Goal: Task Accomplishment & Management: Complete application form

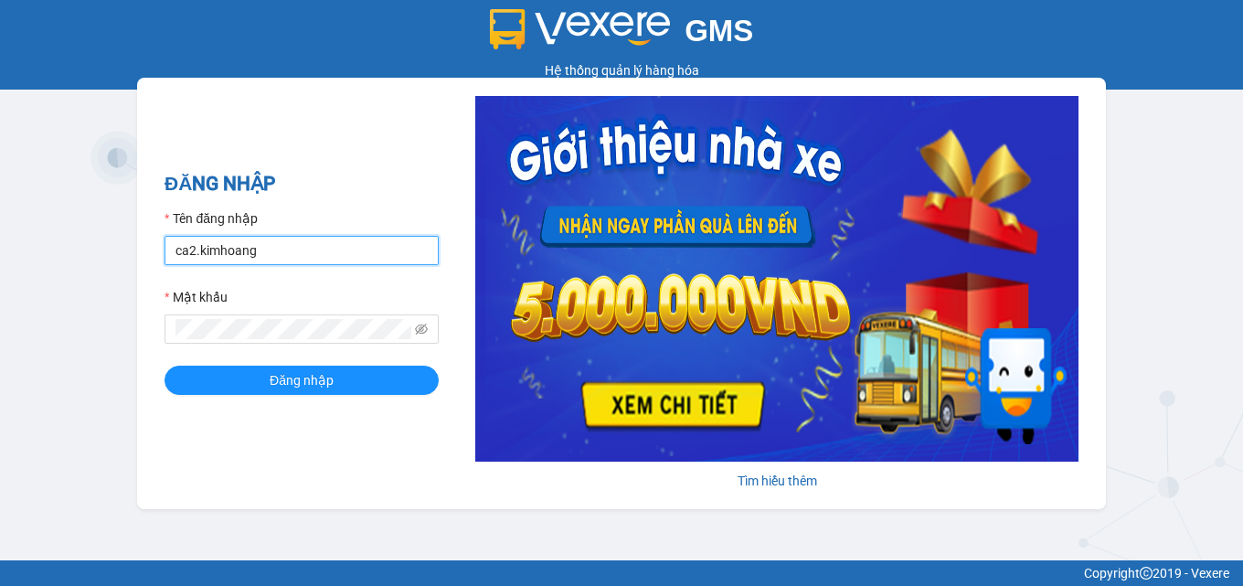
click at [270, 254] on input "ca2.kimhoang" at bounding box center [301, 250] width 274 height 29
type input "c"
type input "antravinh.kimhoang"
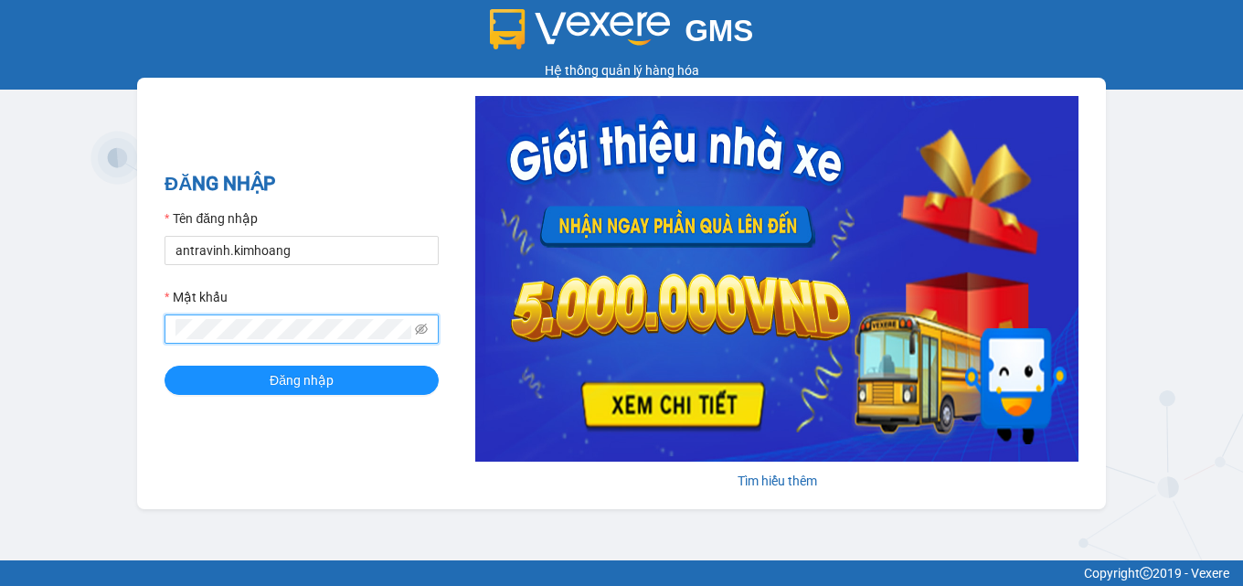
click at [164, 366] on button "Đăng nhập" at bounding box center [301, 380] width 274 height 29
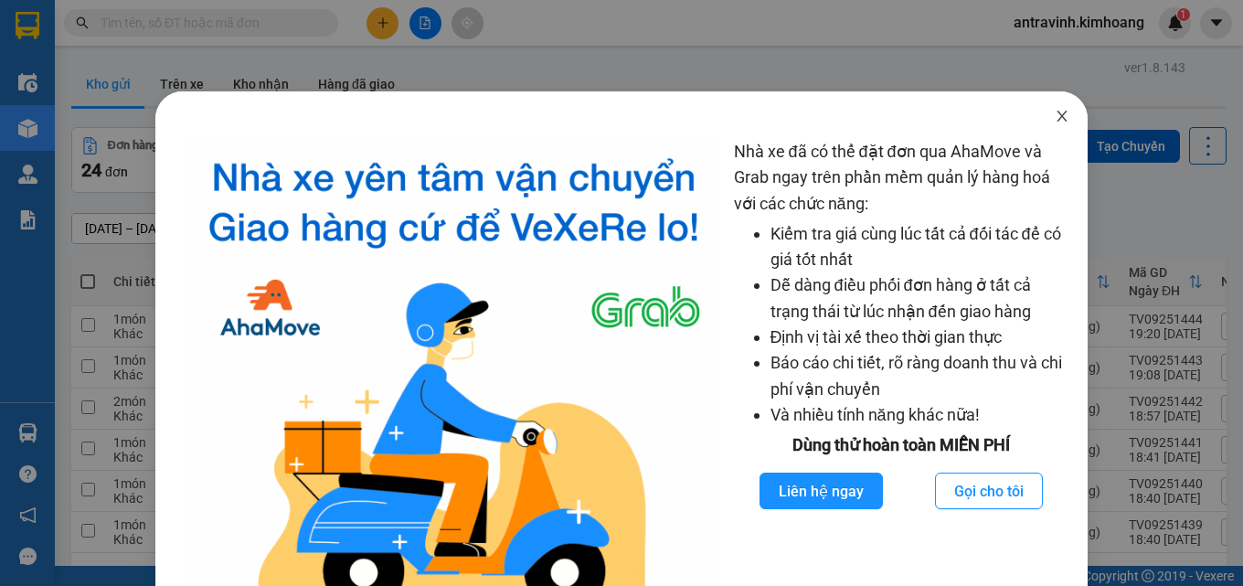
click at [1056, 118] on icon "close" at bounding box center [1062, 116] width 15 height 15
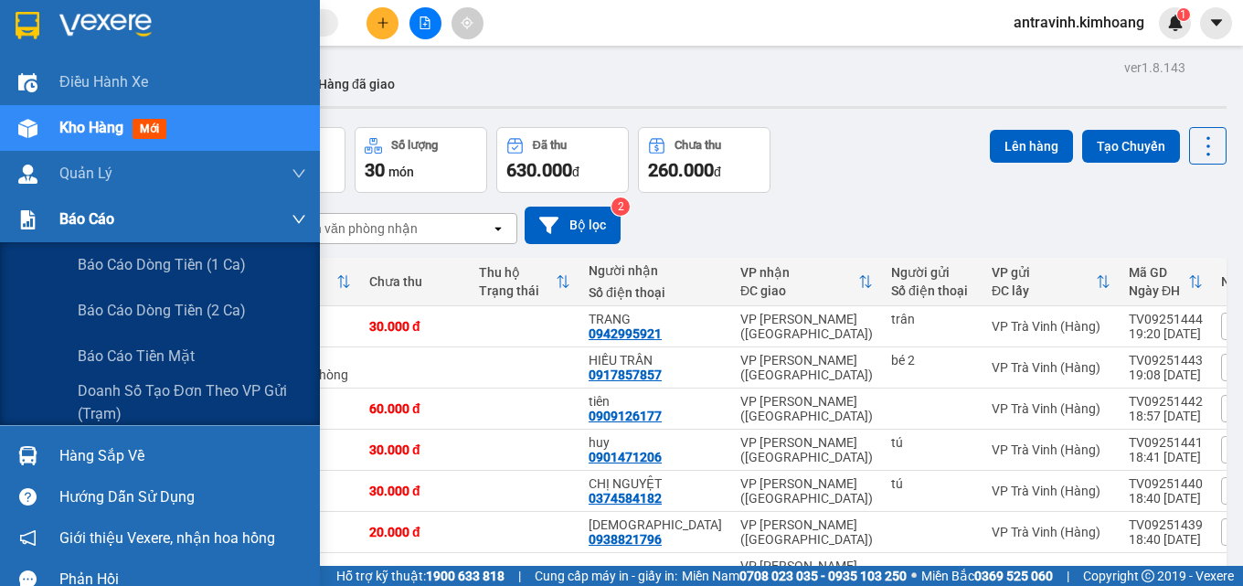
click at [47, 223] on div "Báo cáo" at bounding box center [160, 219] width 320 height 46
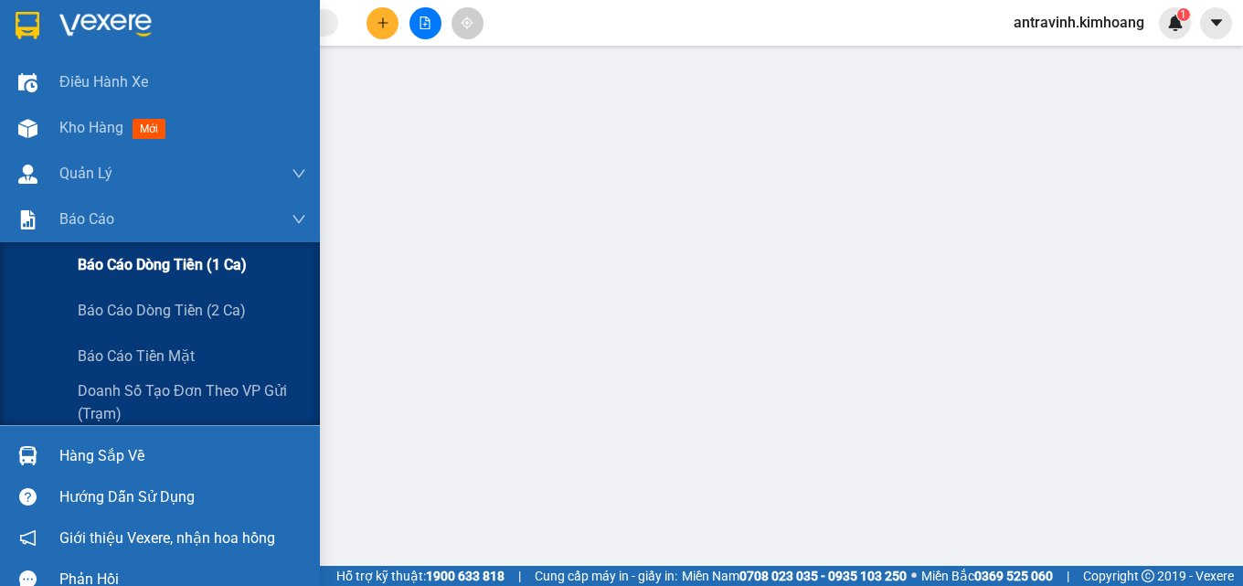
click at [101, 261] on span "Báo cáo dòng tiền (1 ca)" at bounding box center [162, 264] width 169 height 23
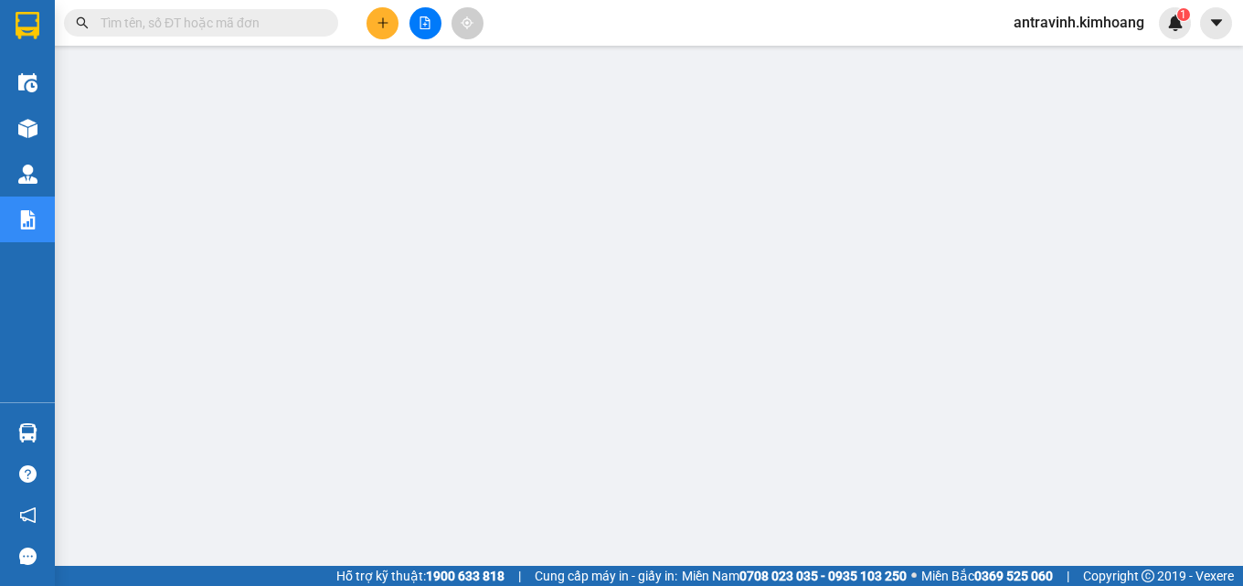
click at [255, 25] on input "text" at bounding box center [209, 23] width 216 height 20
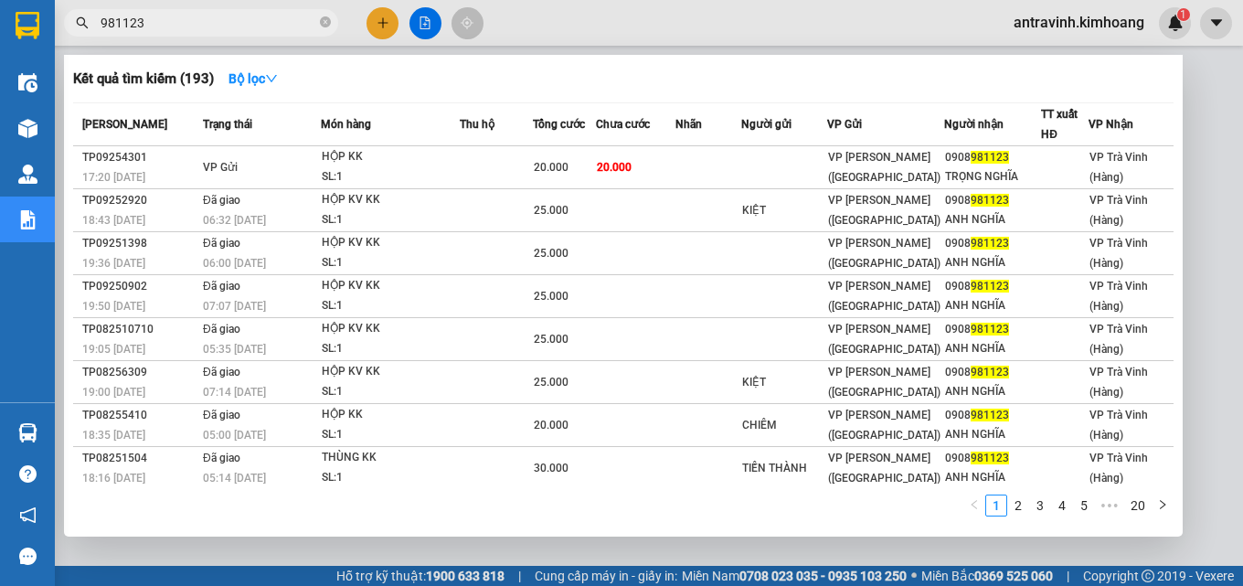
click at [161, 21] on input "981123" at bounding box center [209, 23] width 216 height 20
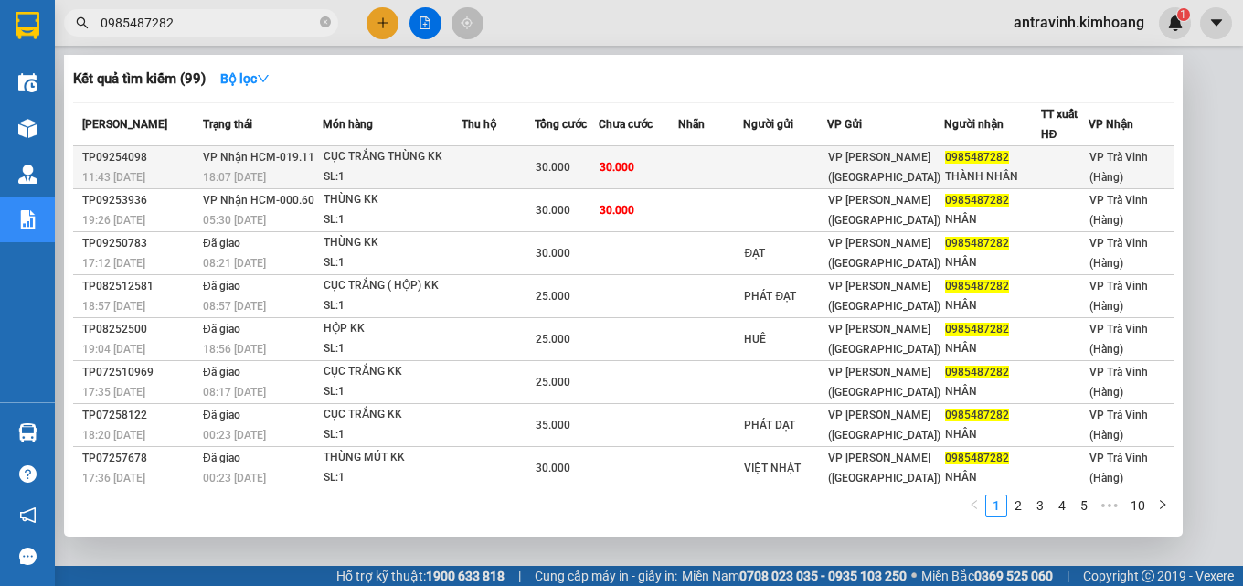
type input "0985487282"
click at [735, 167] on td at bounding box center [710, 167] width 65 height 43
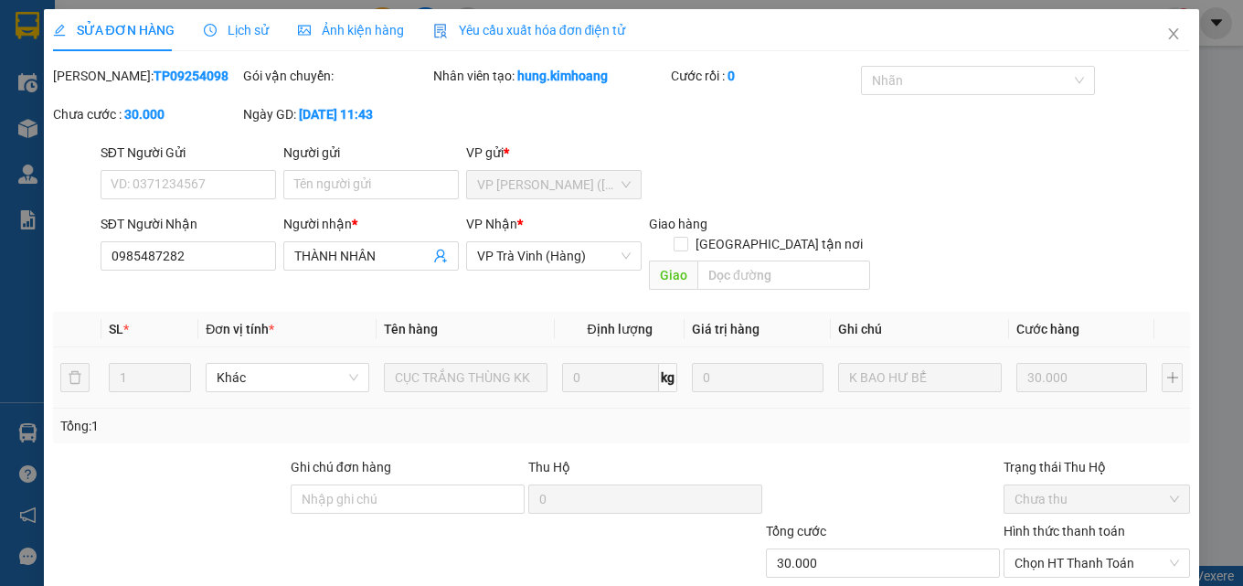
type input "0985487282"
type input "THÀNH NHÂN"
type input "30.000"
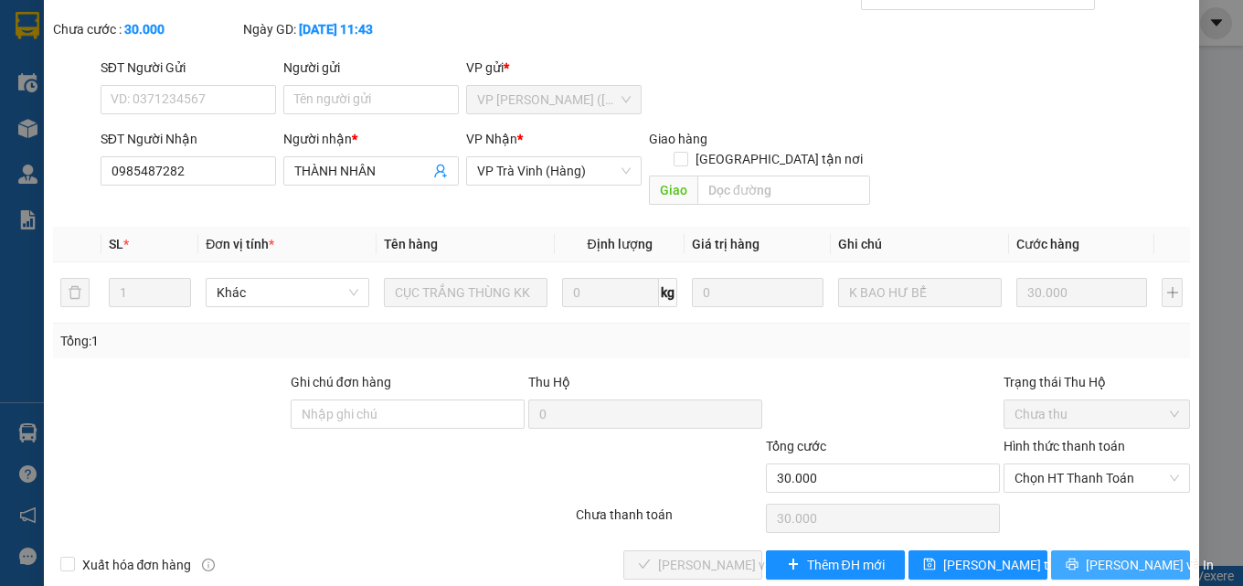
click at [1101, 555] on span "[PERSON_NAME] và In" at bounding box center [1150, 565] width 128 height 20
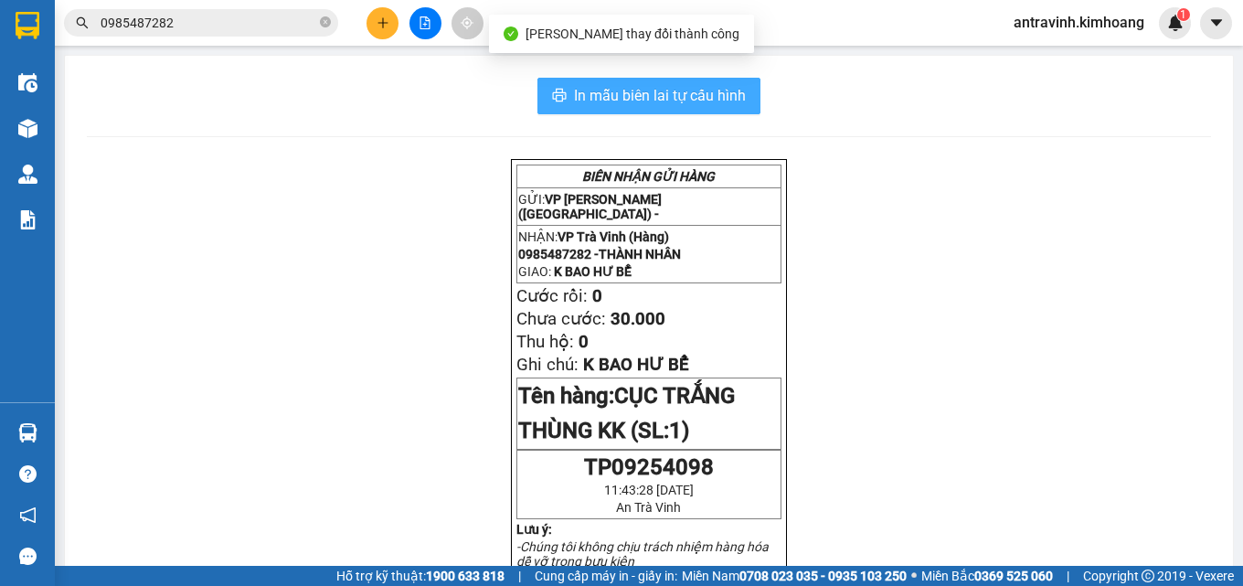
click at [722, 99] on span "In mẫu biên lai tự cấu hình" at bounding box center [660, 95] width 172 height 23
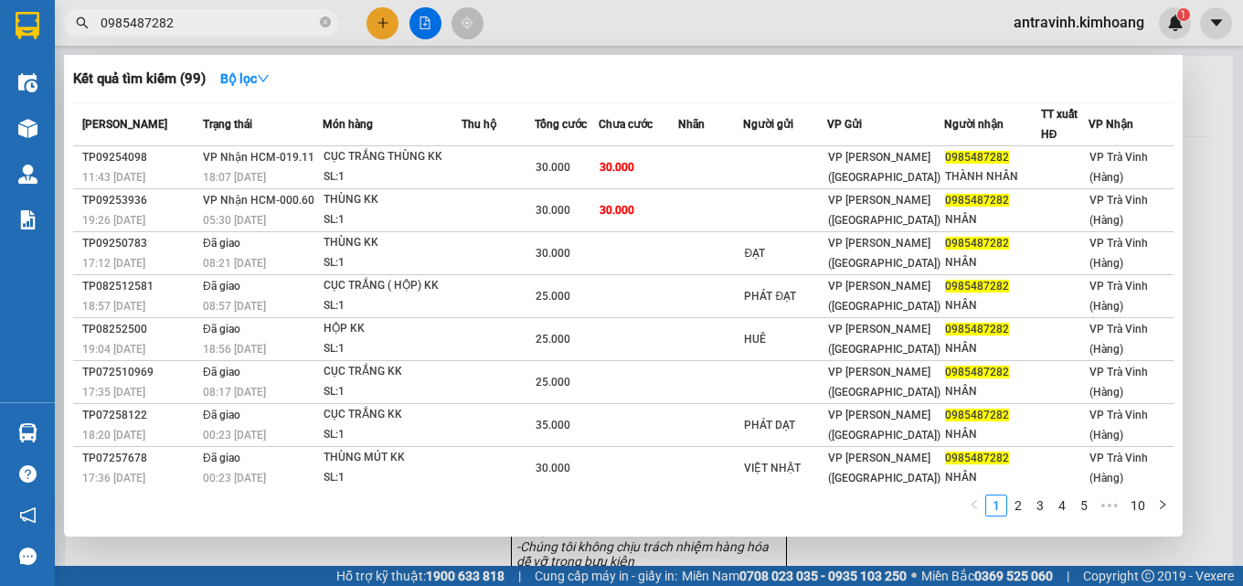
click at [269, 25] on input "0985487282" at bounding box center [209, 23] width 216 height 20
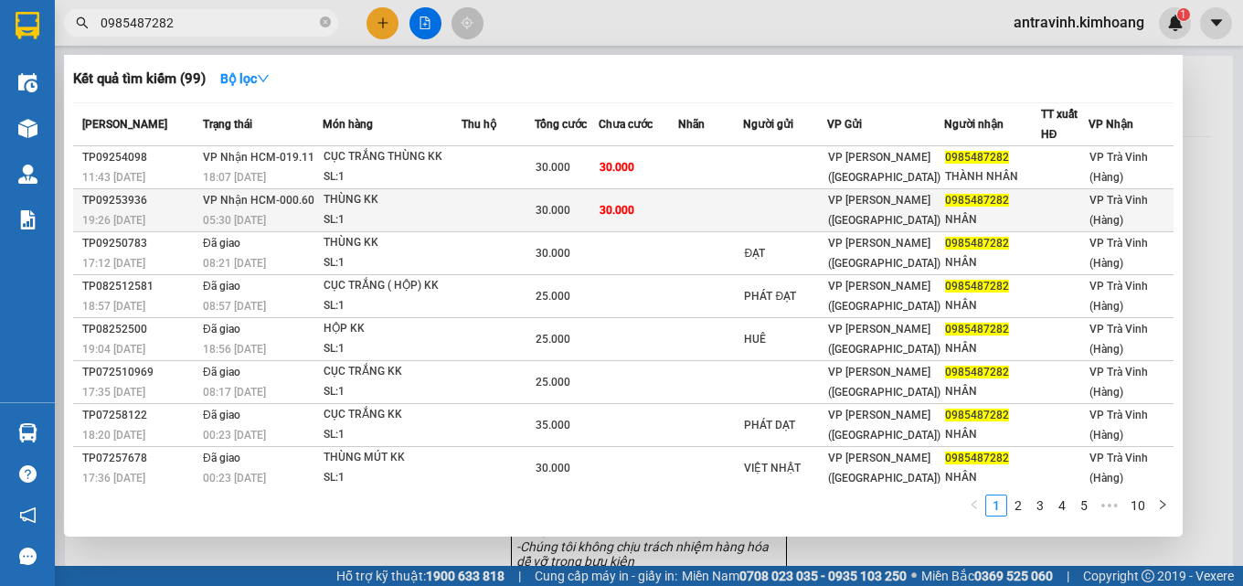
click at [633, 202] on span "30.000" at bounding box center [616, 209] width 35 height 15
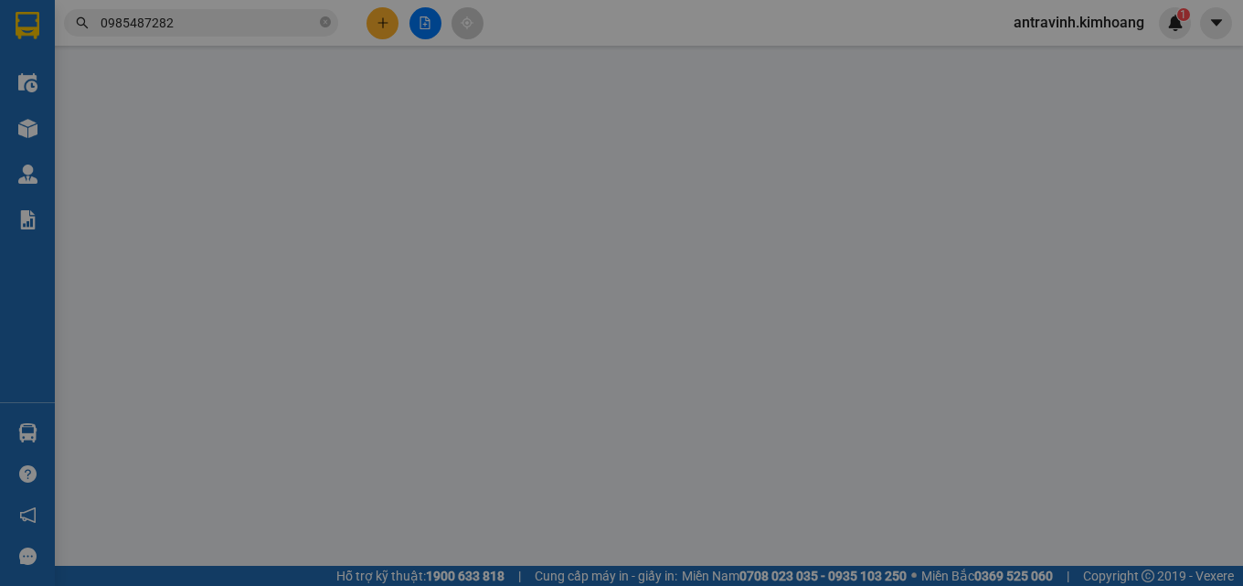
type input "0985487282"
type input "NHÂN"
type input "30.000"
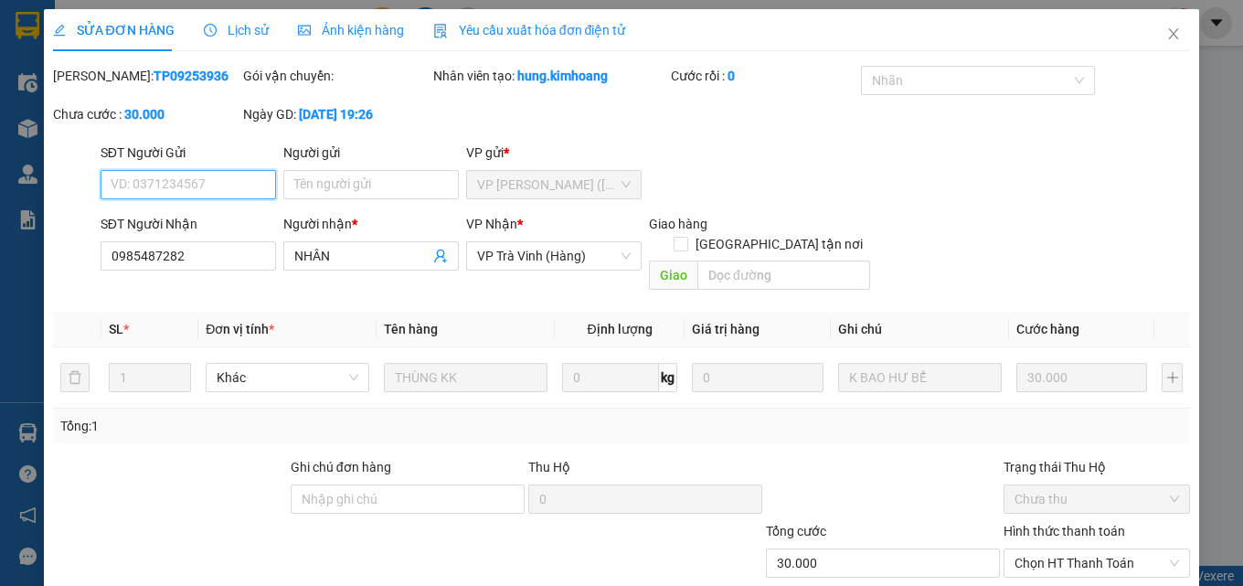
scroll to position [94, 0]
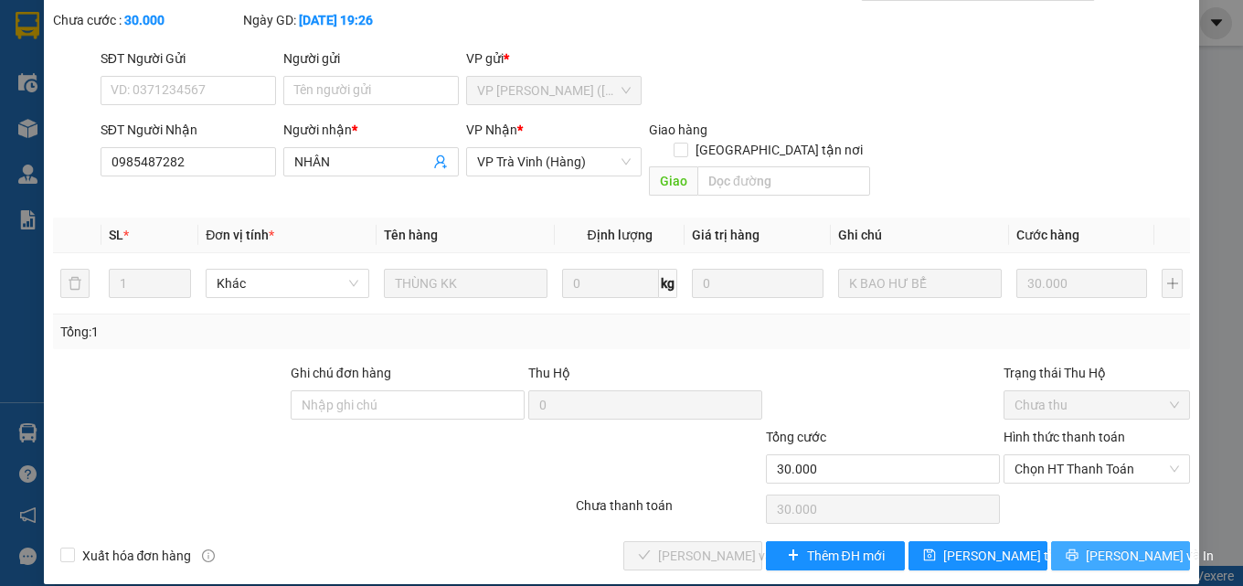
click at [1072, 548] on icon "printer" at bounding box center [1071, 554] width 13 height 13
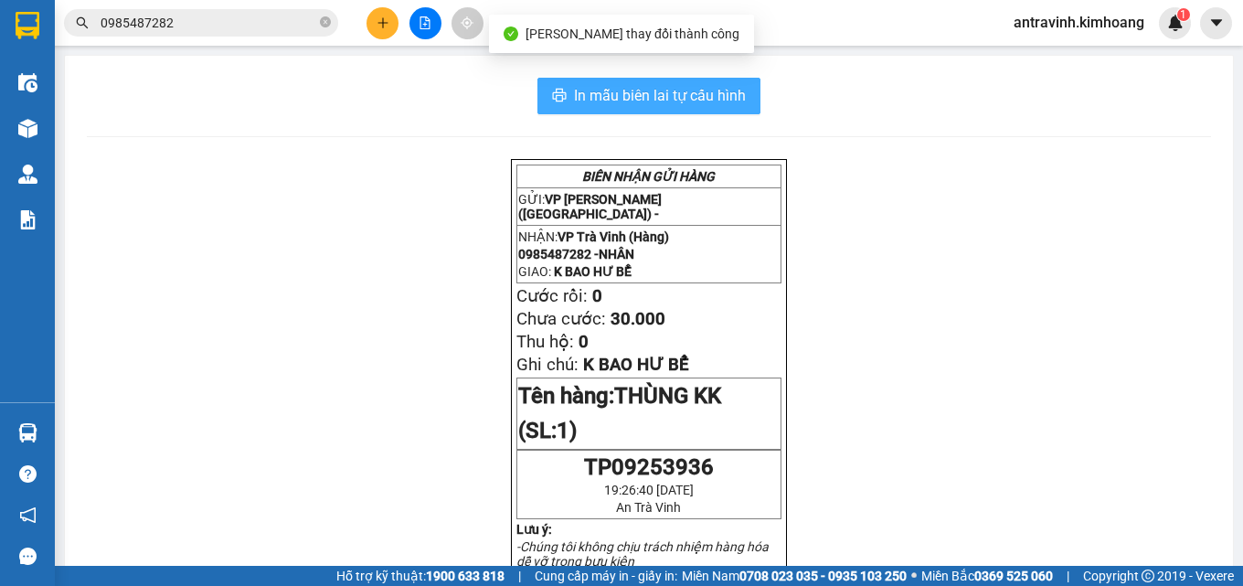
click at [706, 94] on span "In mẫu biên lai tự cấu hình" at bounding box center [660, 95] width 172 height 23
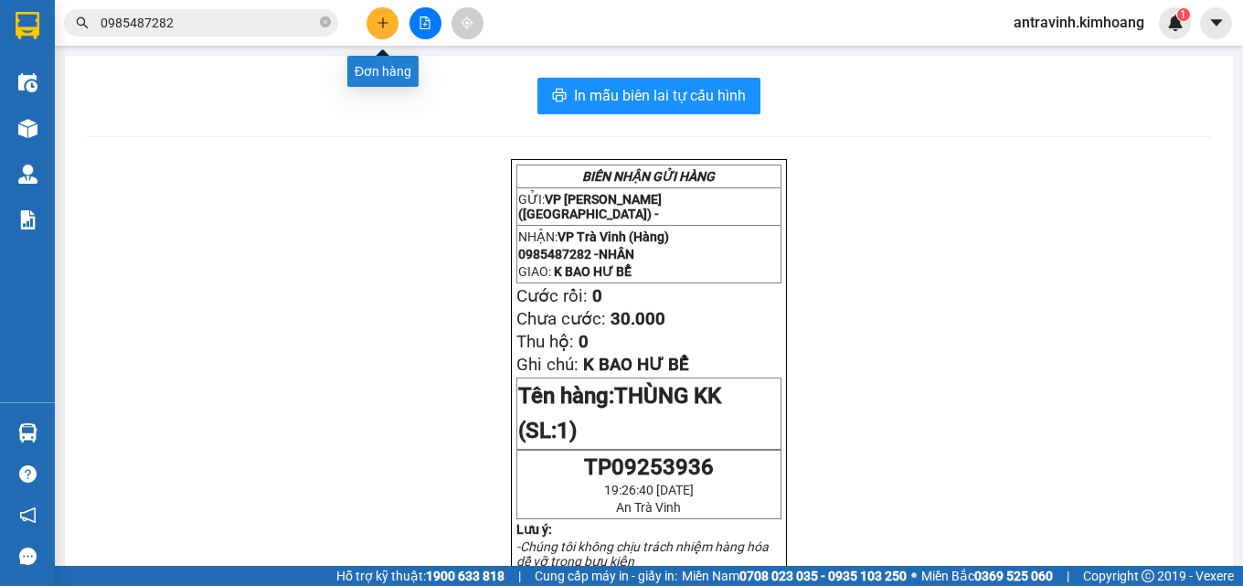
click at [387, 28] on icon "plus" at bounding box center [382, 22] width 13 height 13
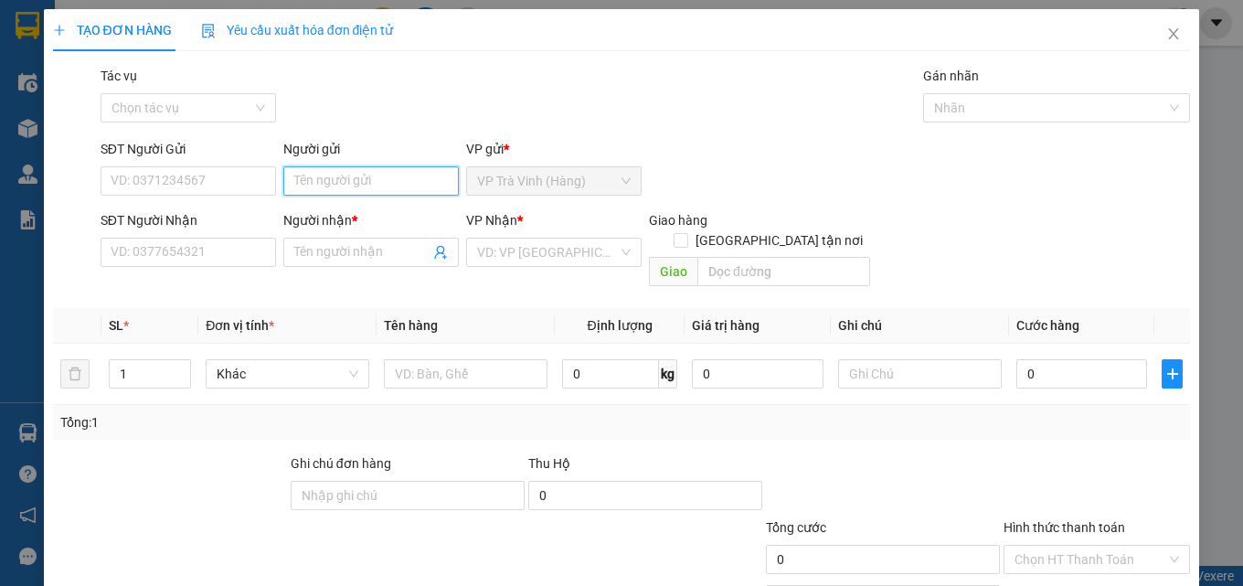
click at [362, 194] on input "Người gửi" at bounding box center [370, 180] width 175 height 29
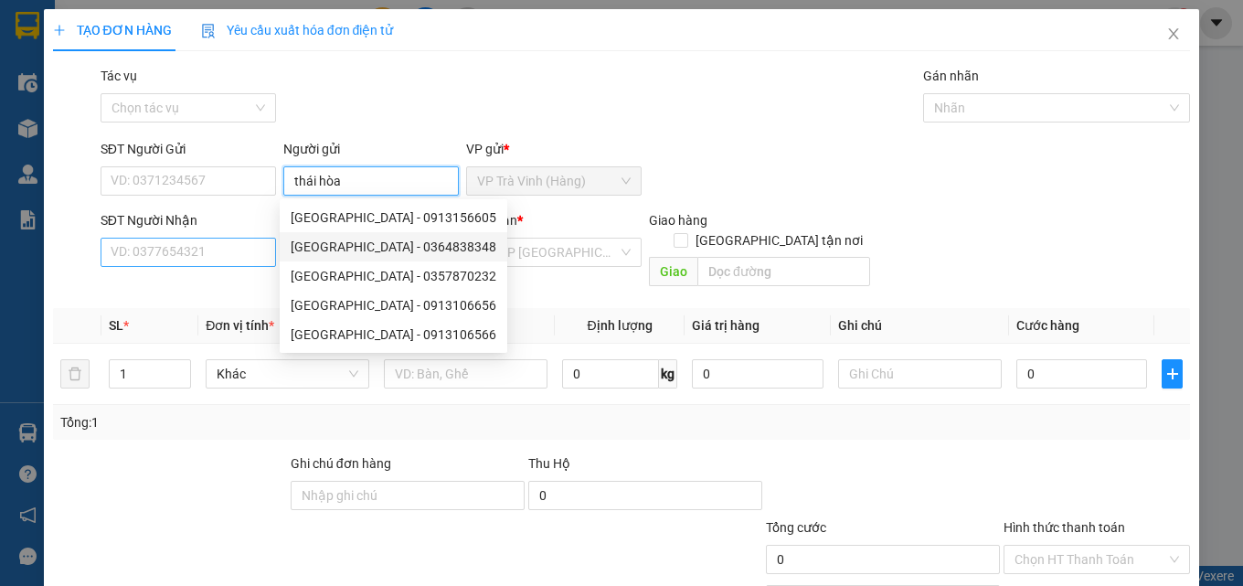
type input "thái hòa"
click at [243, 256] on input "SĐT Người Nhận" at bounding box center [188, 252] width 175 height 29
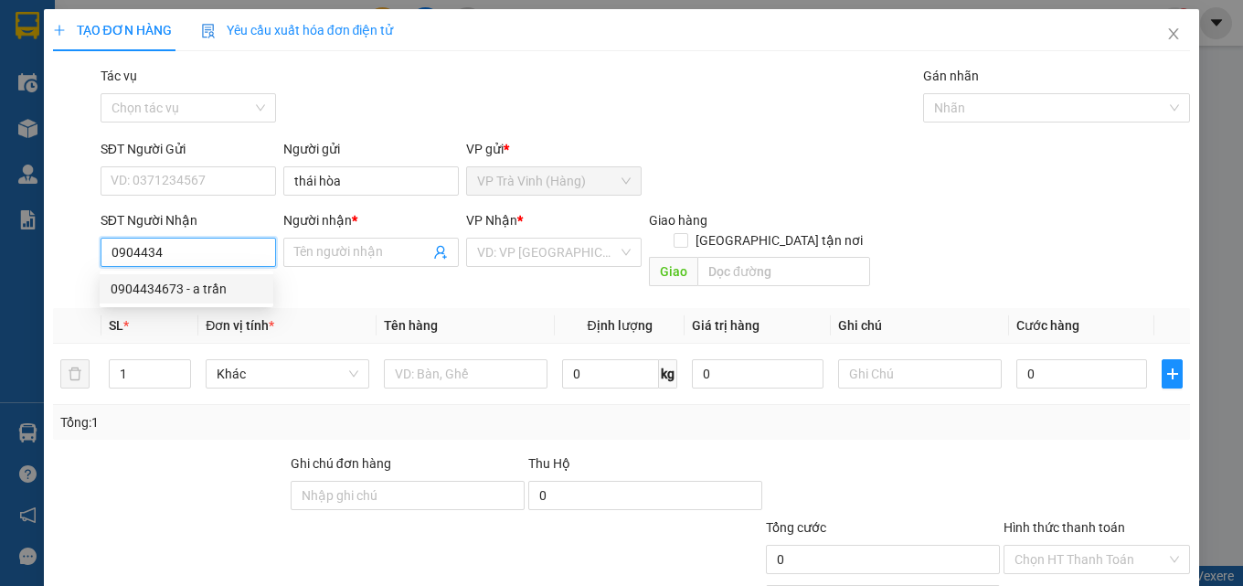
click at [204, 295] on div "0904434673 - a trần" at bounding box center [187, 289] width 152 height 20
type input "0904434673"
type input "a trần"
type input "20.000"
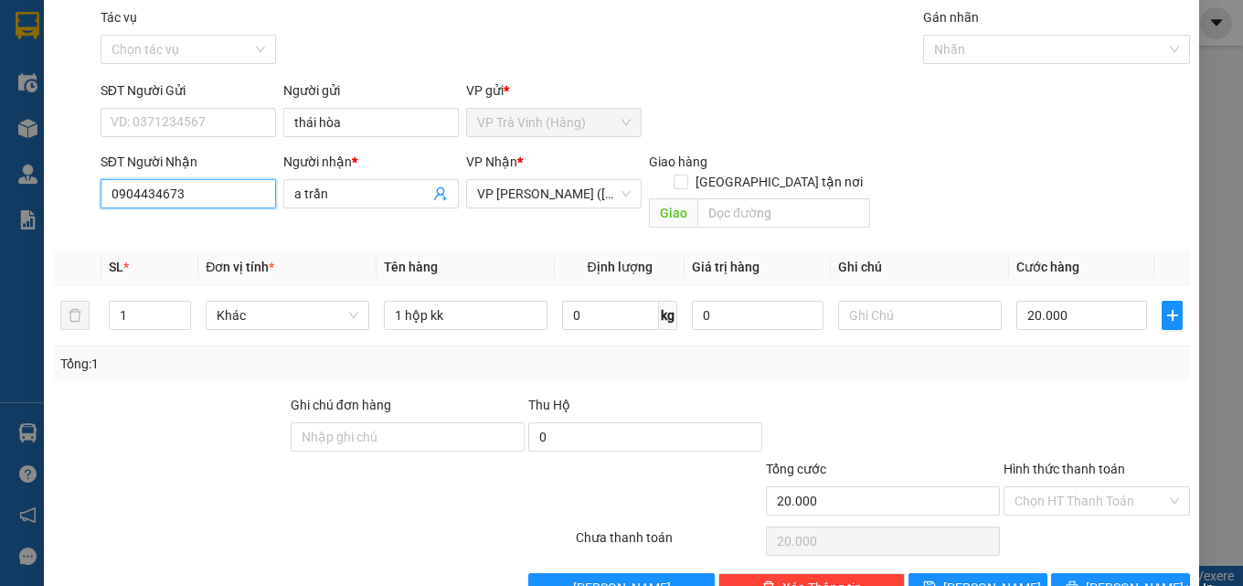
scroll to position [90, 0]
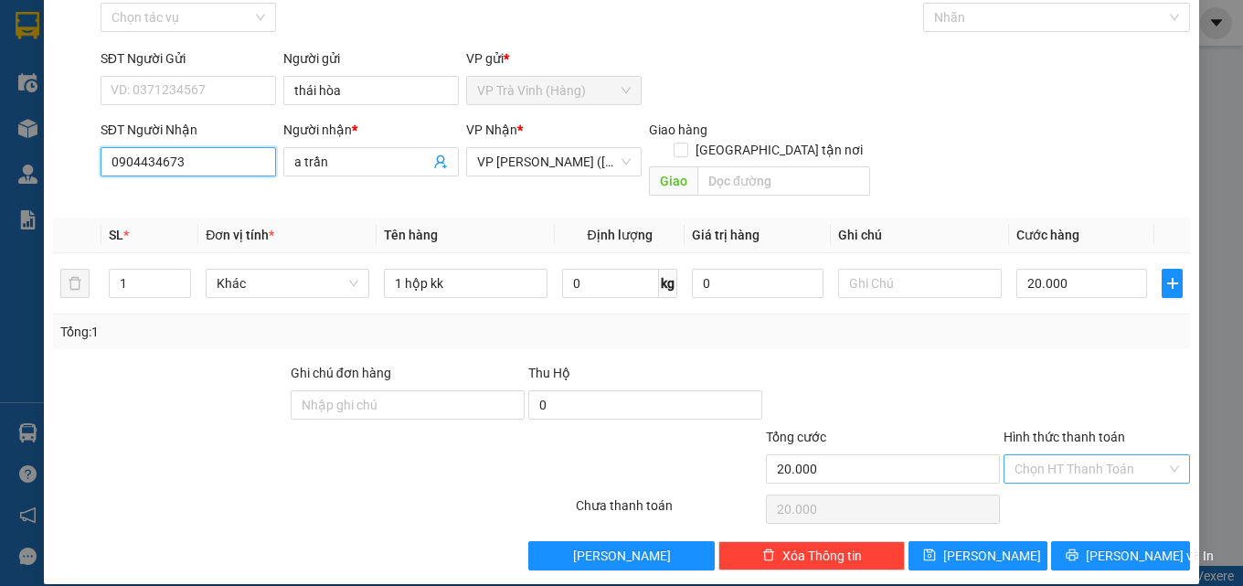
type input "0904434673"
click at [1081, 455] on input "Hình thức thanh toán" at bounding box center [1090, 468] width 152 height 27
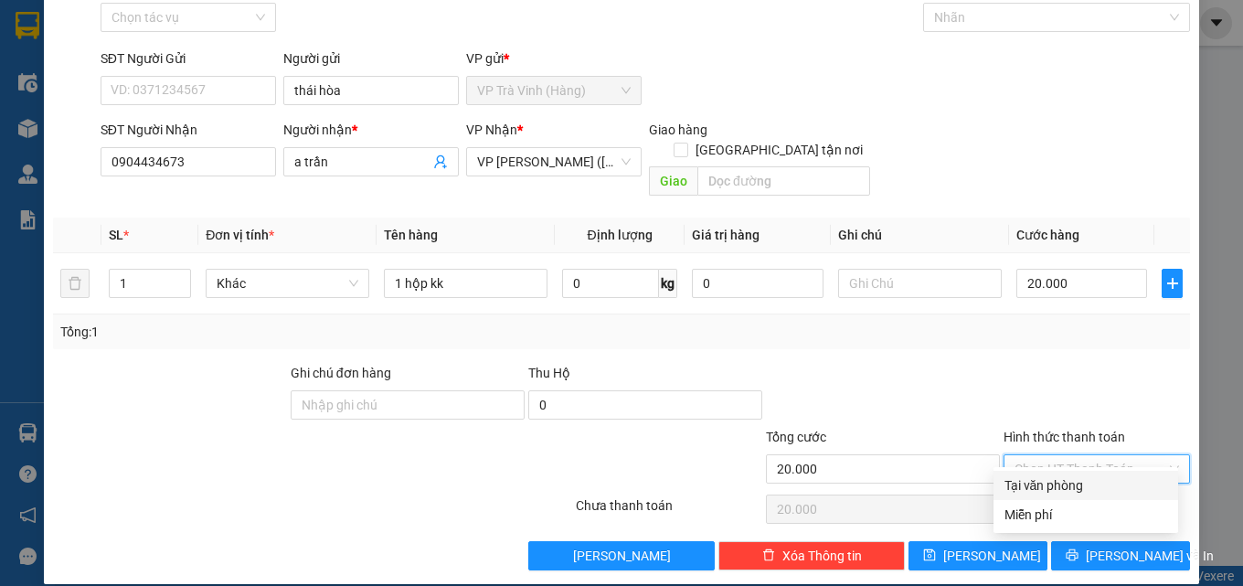
click at [1078, 477] on div "Tại văn phòng" at bounding box center [1085, 485] width 185 height 29
type input "0"
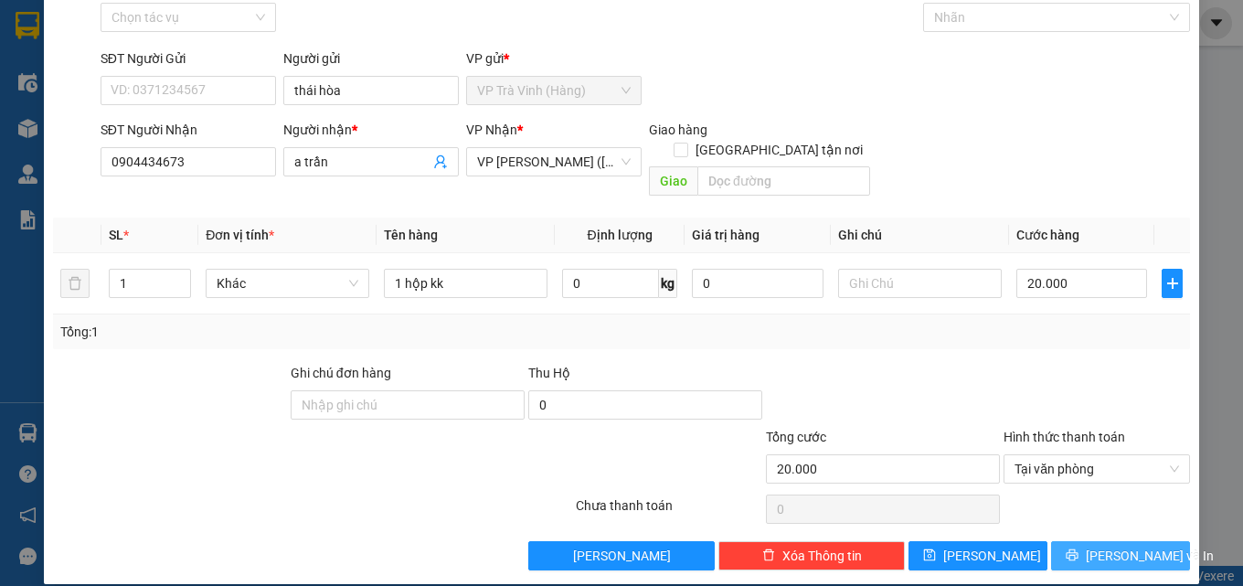
click at [1096, 546] on span "[PERSON_NAME] và In" at bounding box center [1150, 556] width 128 height 20
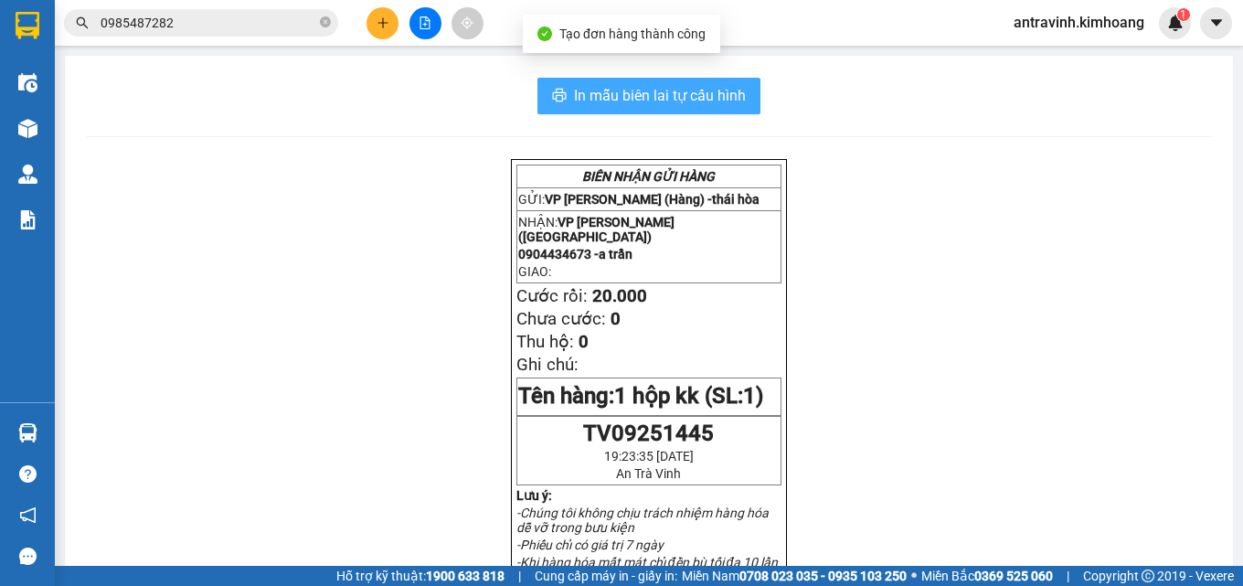
click at [675, 89] on span "In mẫu biên lai tự cấu hình" at bounding box center [660, 95] width 172 height 23
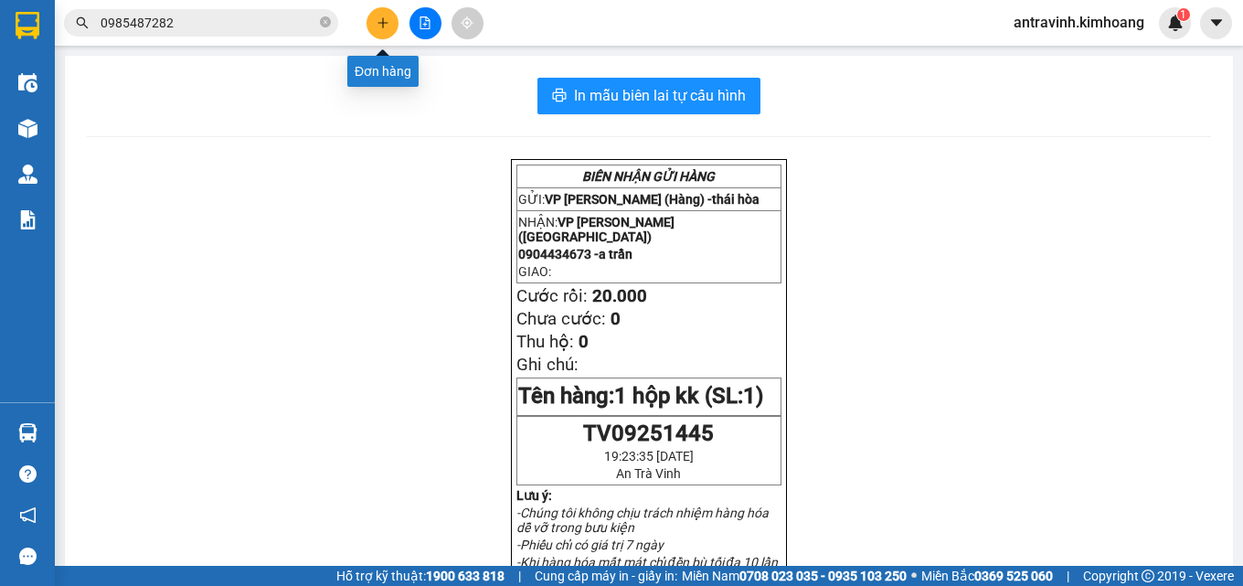
click at [380, 24] on icon "plus" at bounding box center [382, 22] width 13 height 13
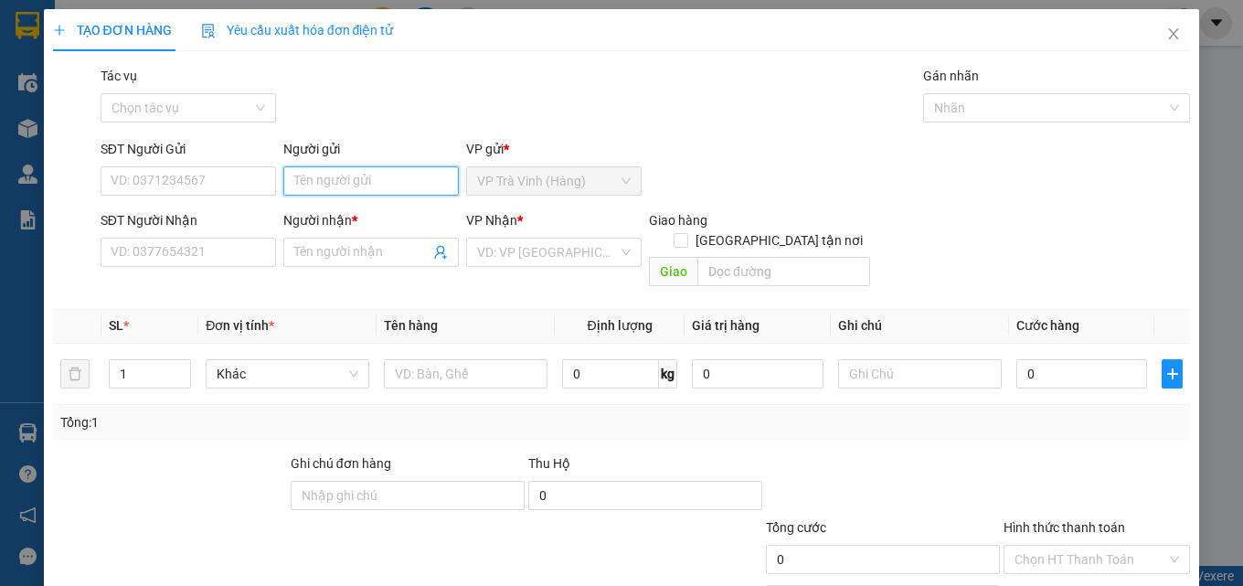
click at [376, 177] on input "Người gửi" at bounding box center [370, 180] width 175 height 29
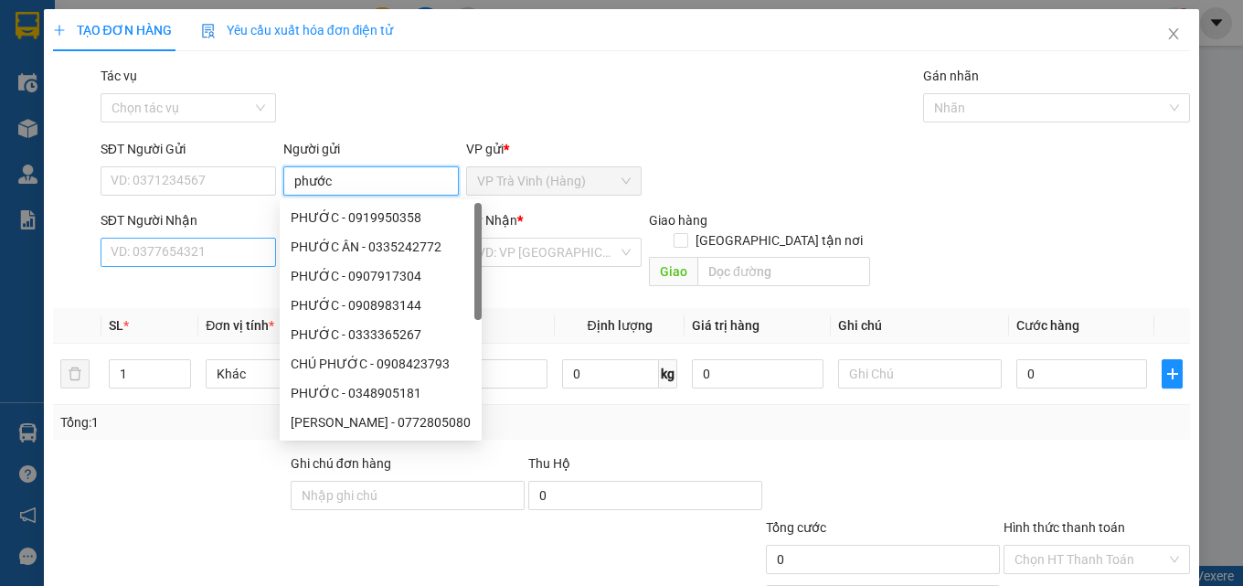
type input "phước"
click at [232, 241] on input "SĐT Người Nhận" at bounding box center [188, 252] width 175 height 29
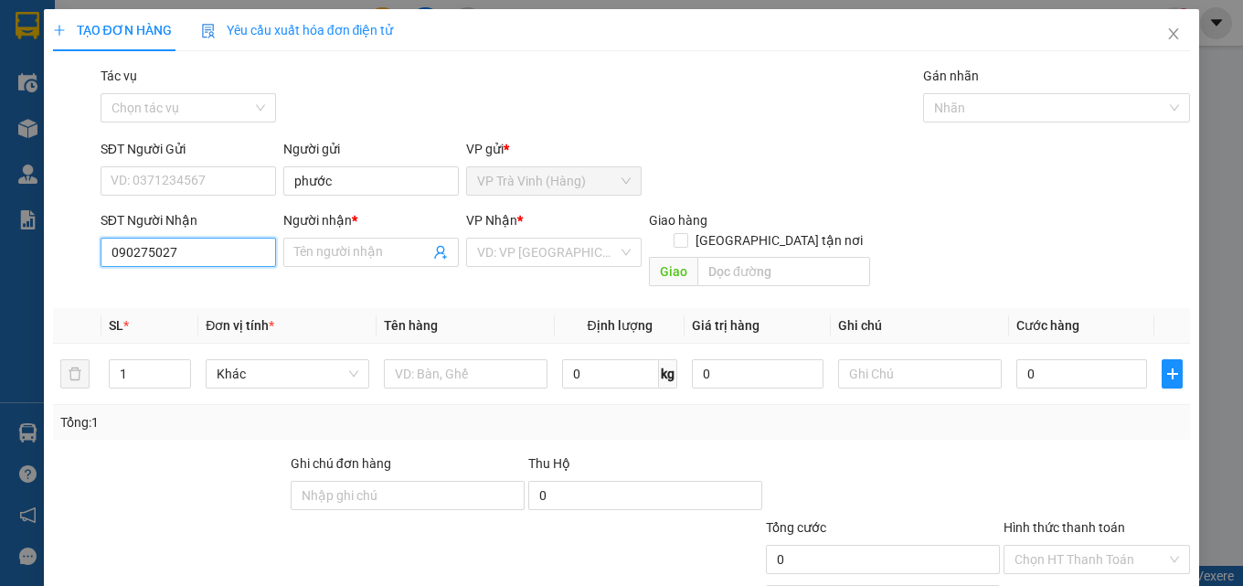
type input "0902750273"
click at [220, 289] on div "0902750273 - luân" at bounding box center [187, 289] width 152 height 20
type input "luân"
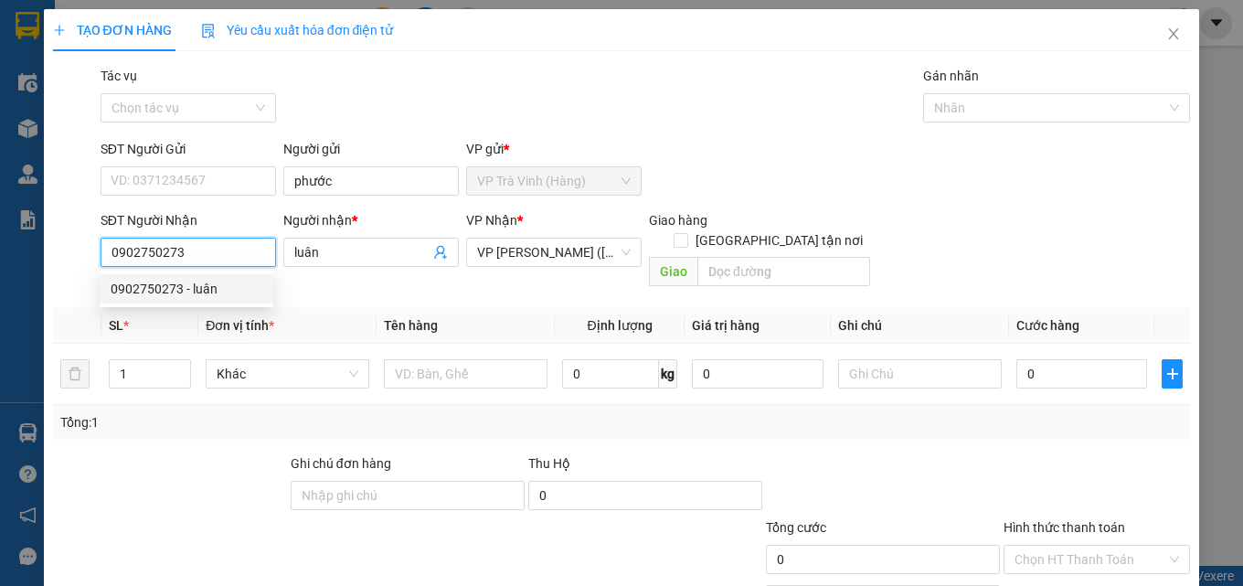
type input "25.000"
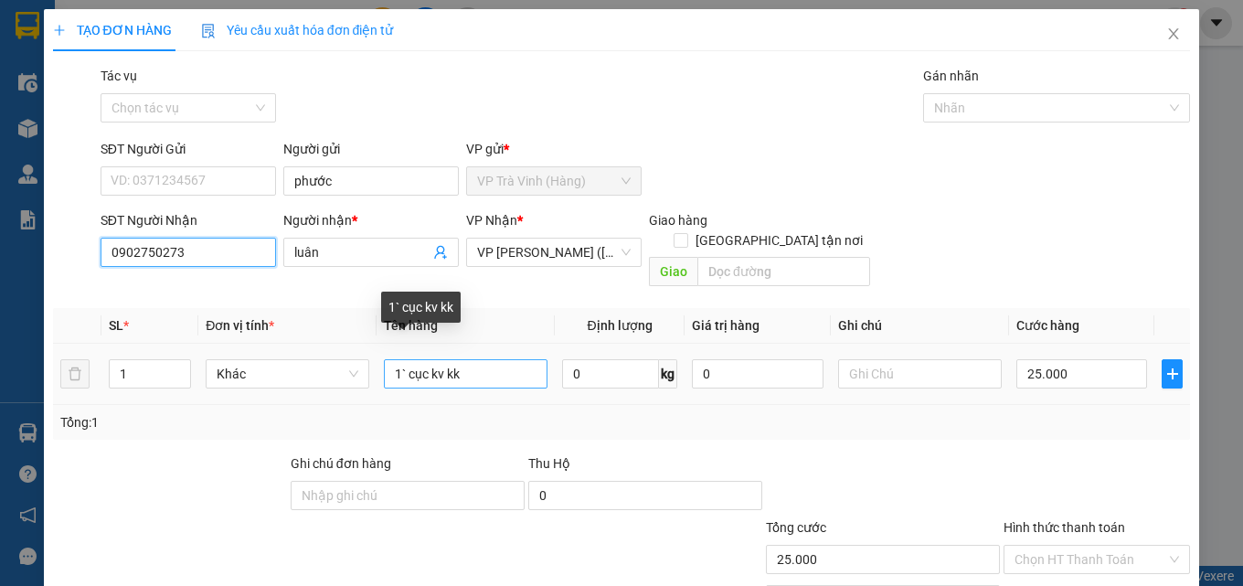
type input "0902750273"
click at [468, 359] on input "1` cục kv kk" at bounding box center [466, 373] width 164 height 29
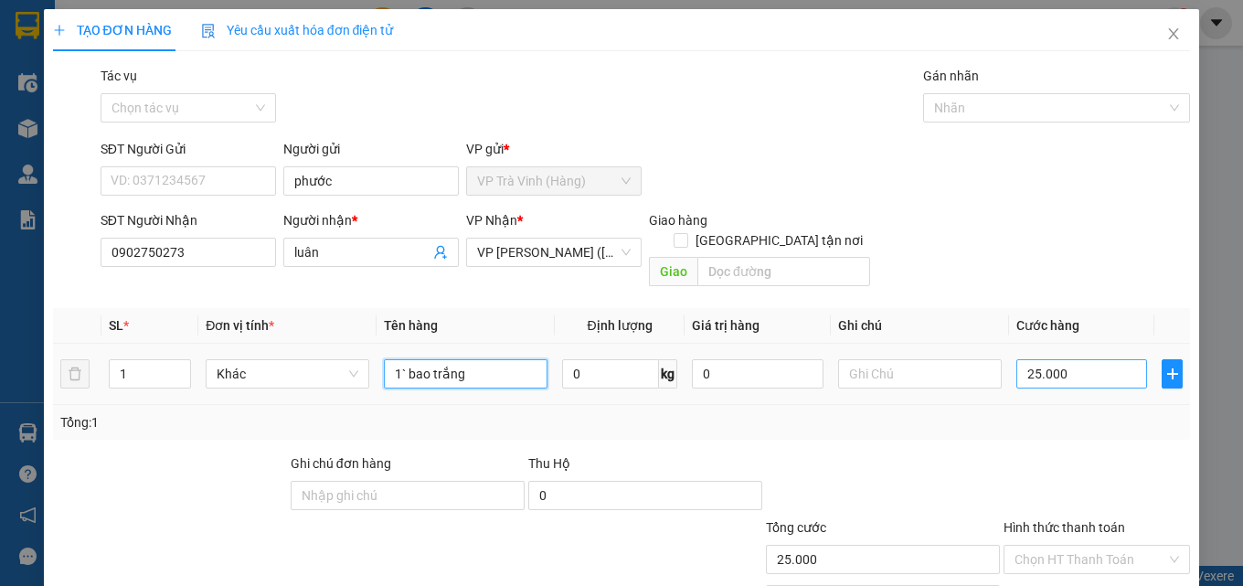
type input "1` bao trắng"
click at [1064, 359] on input "25.000" at bounding box center [1082, 373] width 132 height 29
type input "4"
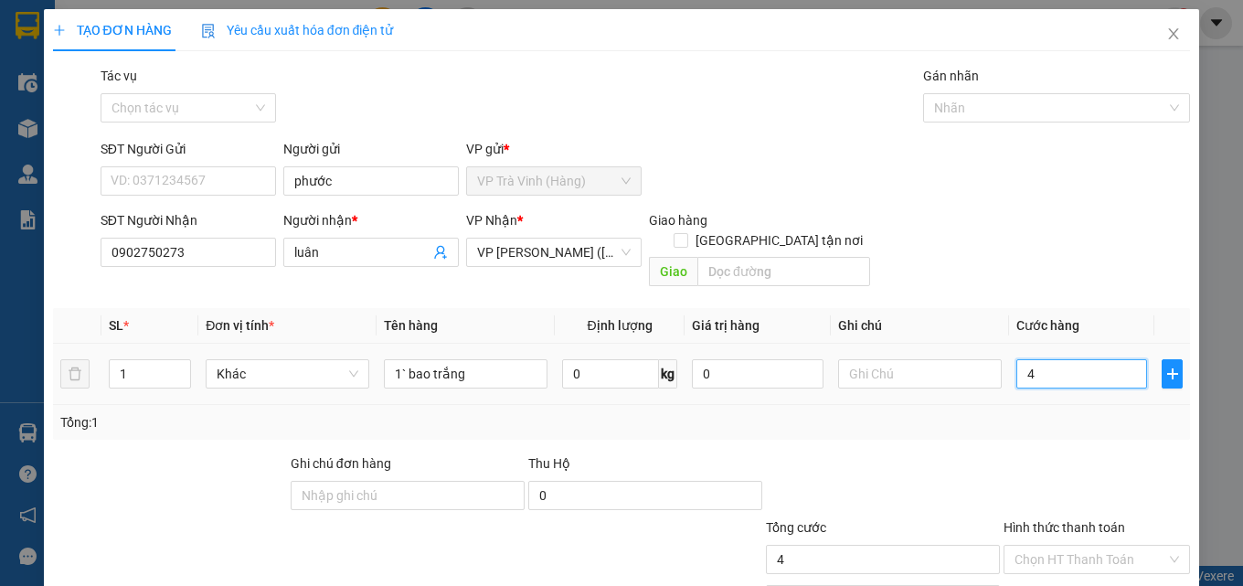
type input "40"
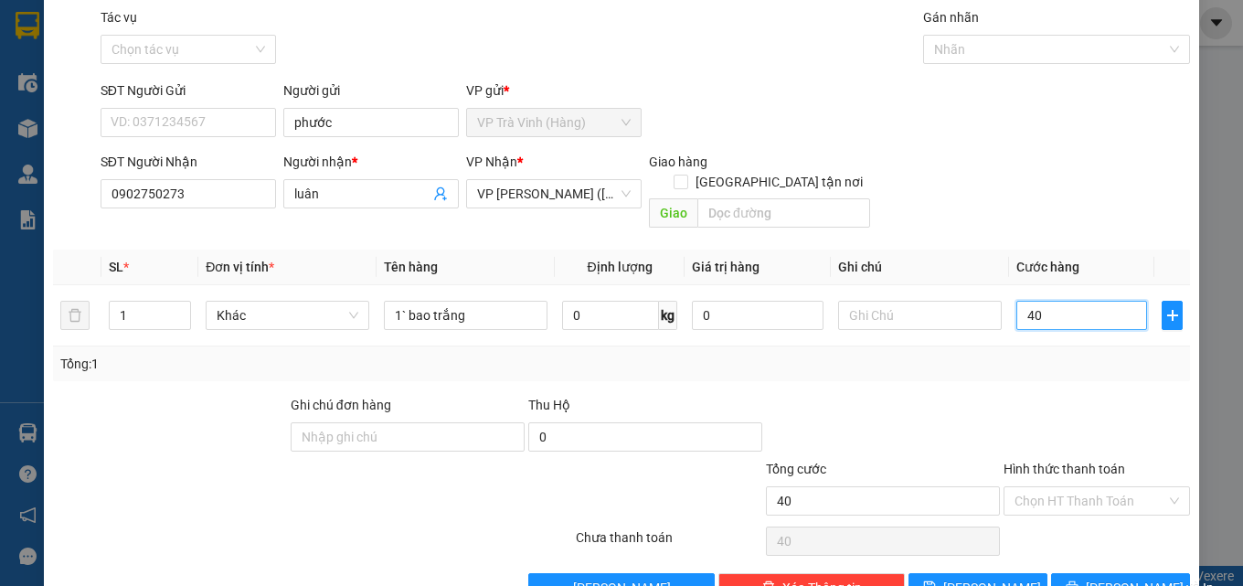
scroll to position [90, 0]
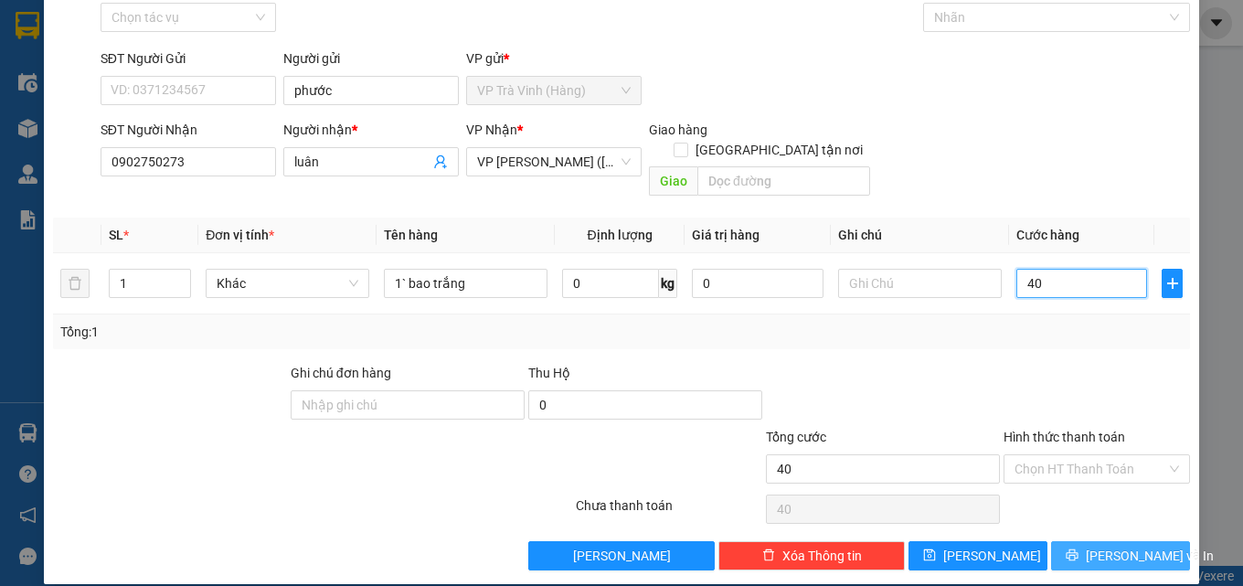
type input "40"
type input "40.000"
click at [1114, 546] on span "[PERSON_NAME] và In" at bounding box center [1150, 556] width 128 height 20
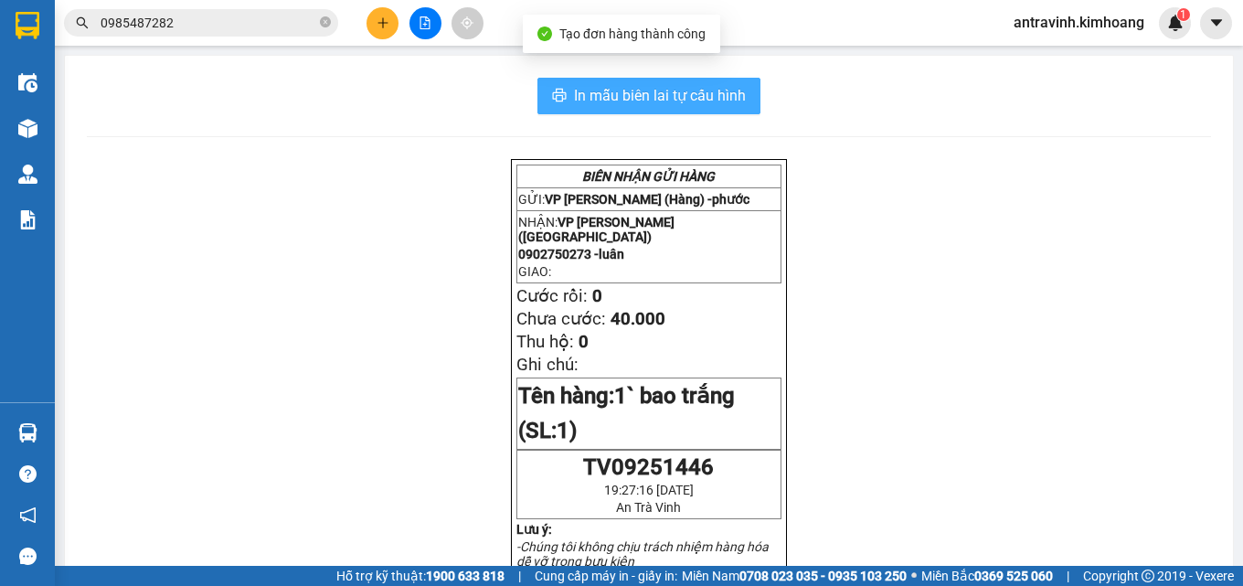
click at [743, 90] on button "In mẫu biên lai tự cấu hình" at bounding box center [648, 96] width 223 height 37
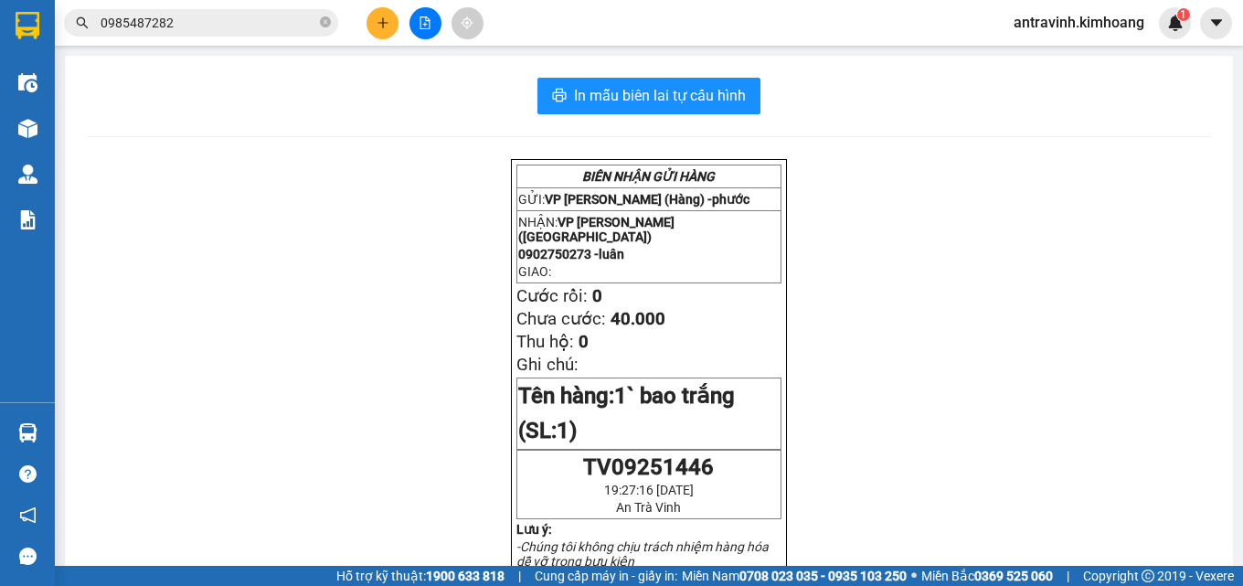
click at [181, 23] on input "0985487282" at bounding box center [209, 23] width 216 height 20
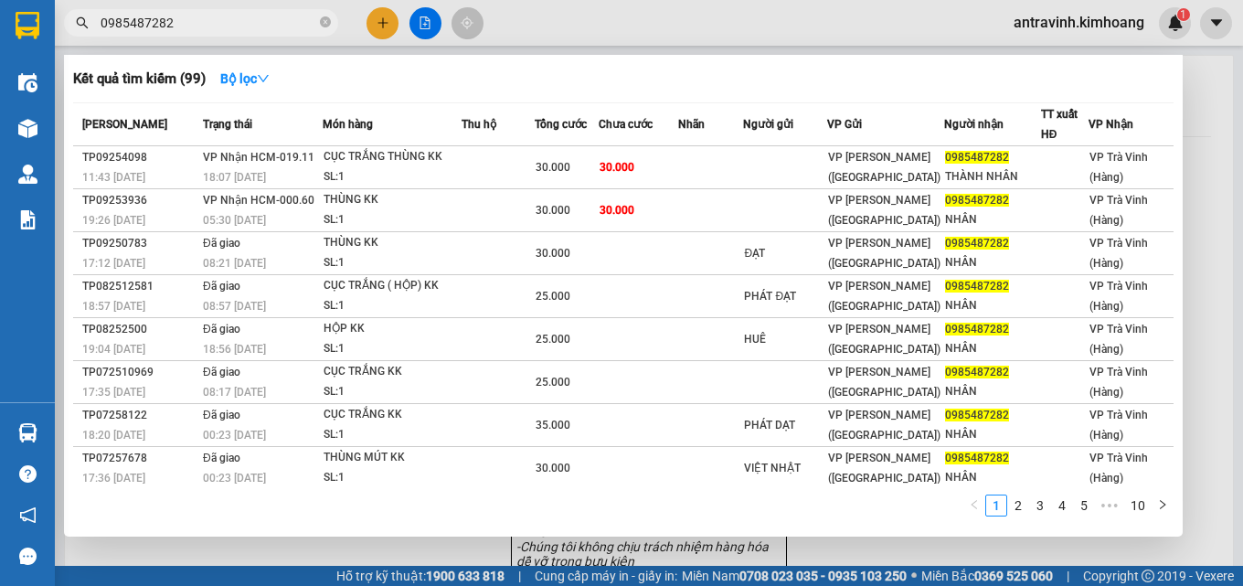
click at [181, 23] on input "0985487282" at bounding box center [209, 23] width 216 height 20
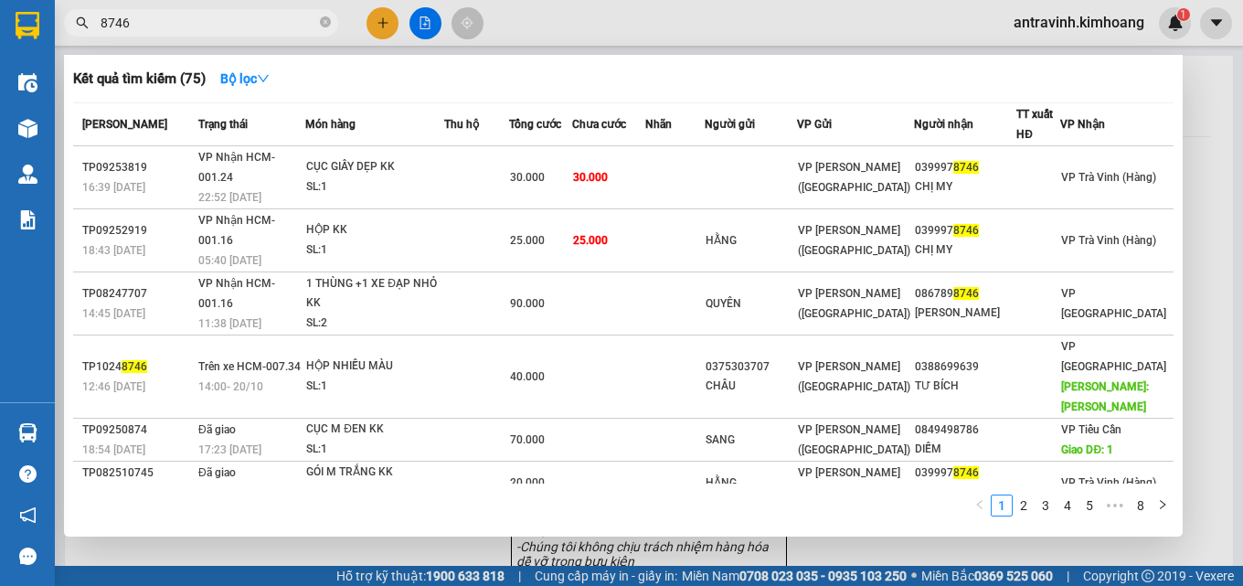
click at [175, 28] on input "8746" at bounding box center [209, 23] width 216 height 20
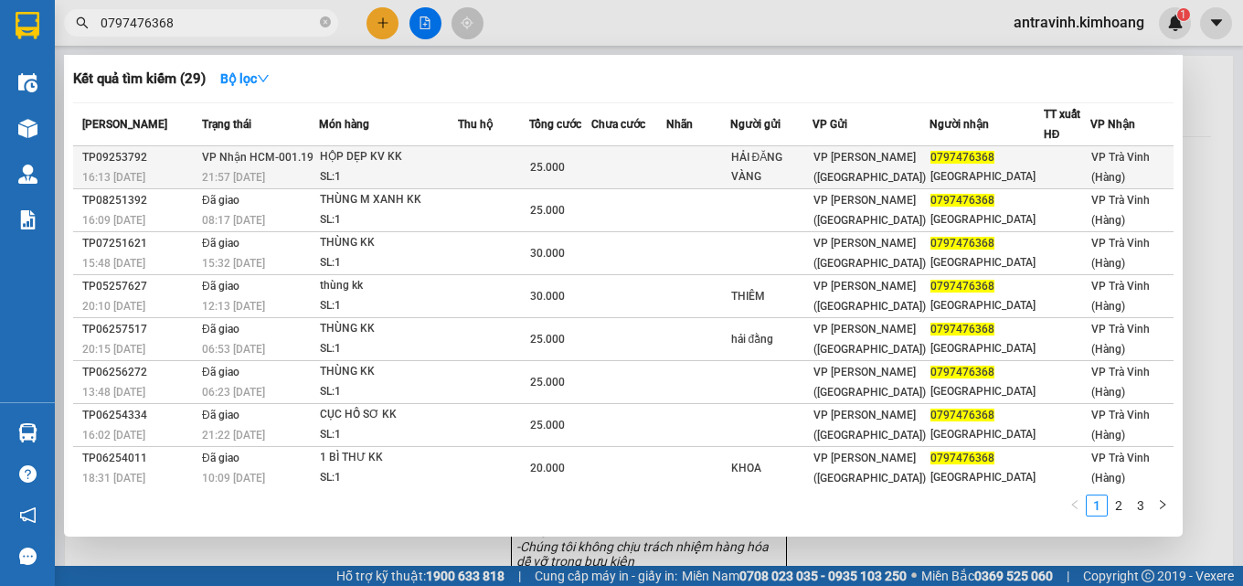
type input "0797476368"
click at [409, 153] on div "HỘP DẸP KV KK" at bounding box center [388, 157] width 137 height 20
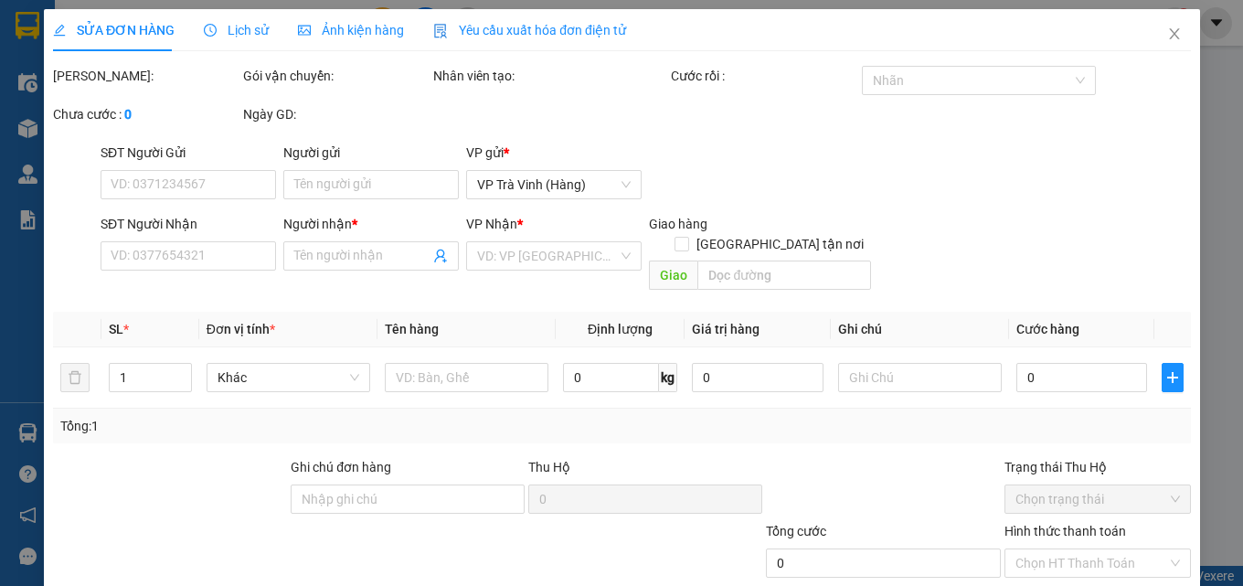
type input "HẢI ĐĂNG VÀNG"
type input "0797476368"
type input "[GEOGRAPHIC_DATA]"
type input "25.000"
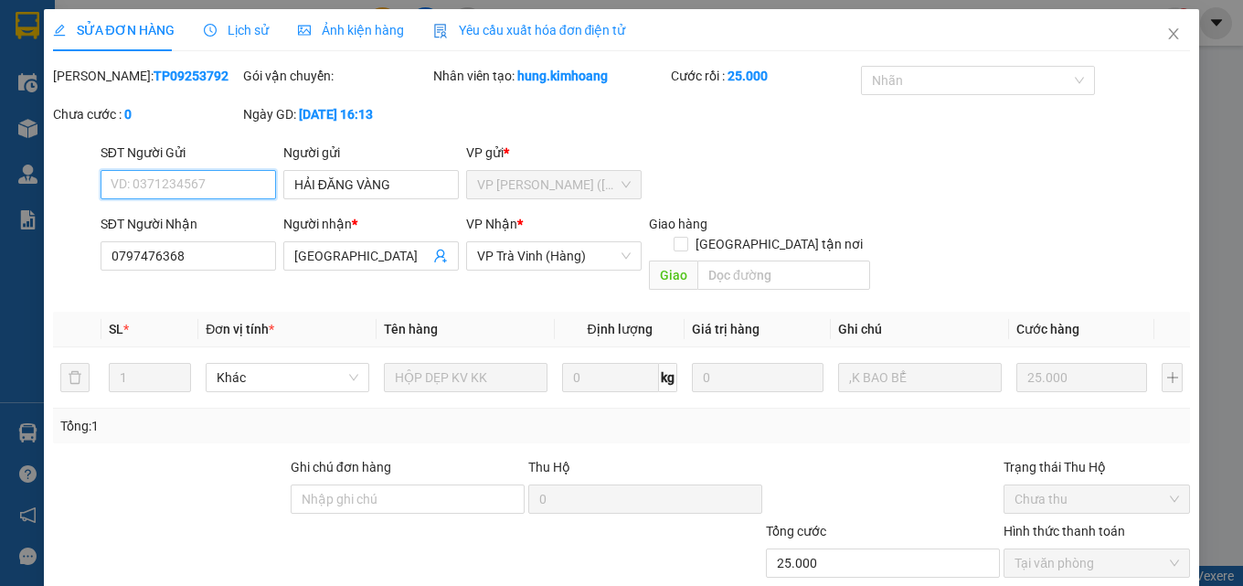
scroll to position [94, 0]
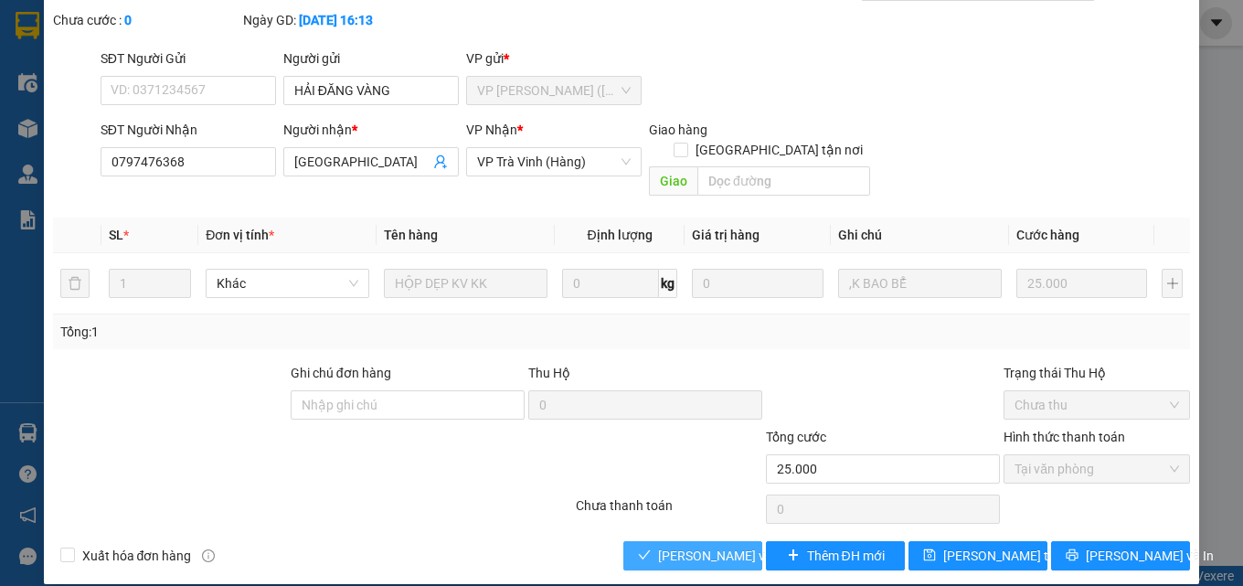
click at [681, 546] on span "[PERSON_NAME] và Giao hàng" at bounding box center [745, 556] width 175 height 20
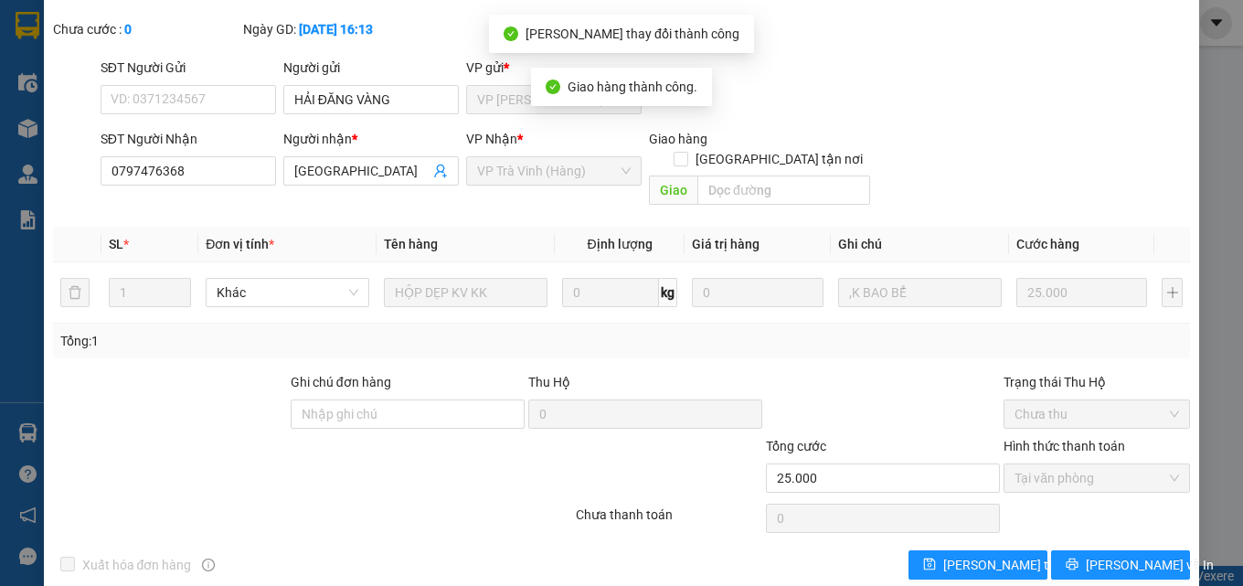
scroll to position [114, 0]
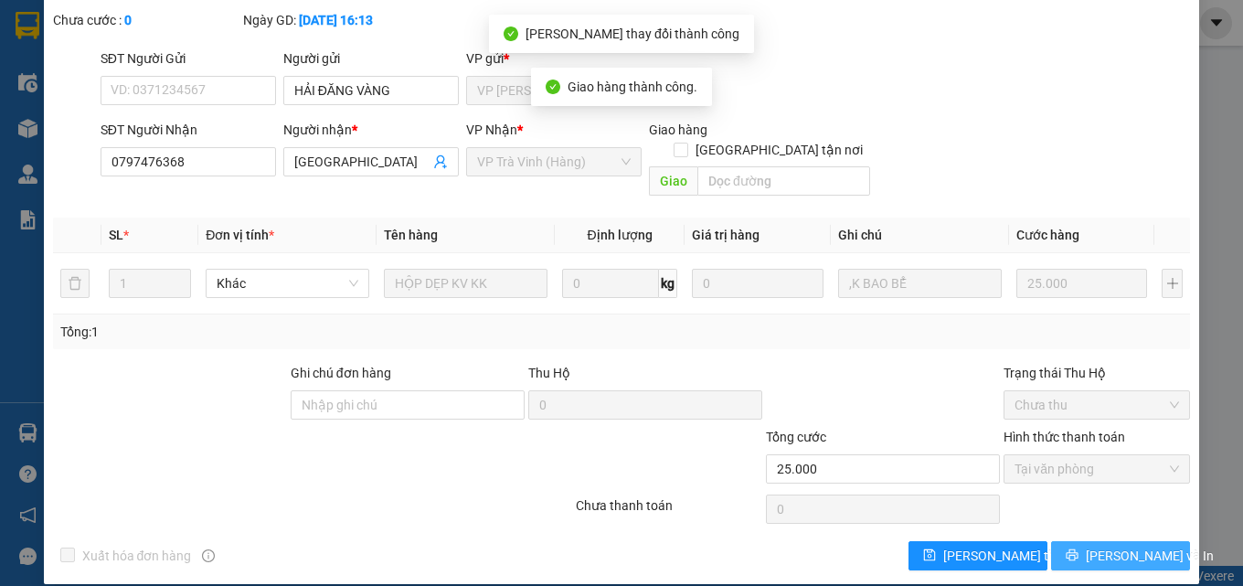
click at [1078, 549] on icon "printer" at bounding box center [1072, 555] width 12 height 12
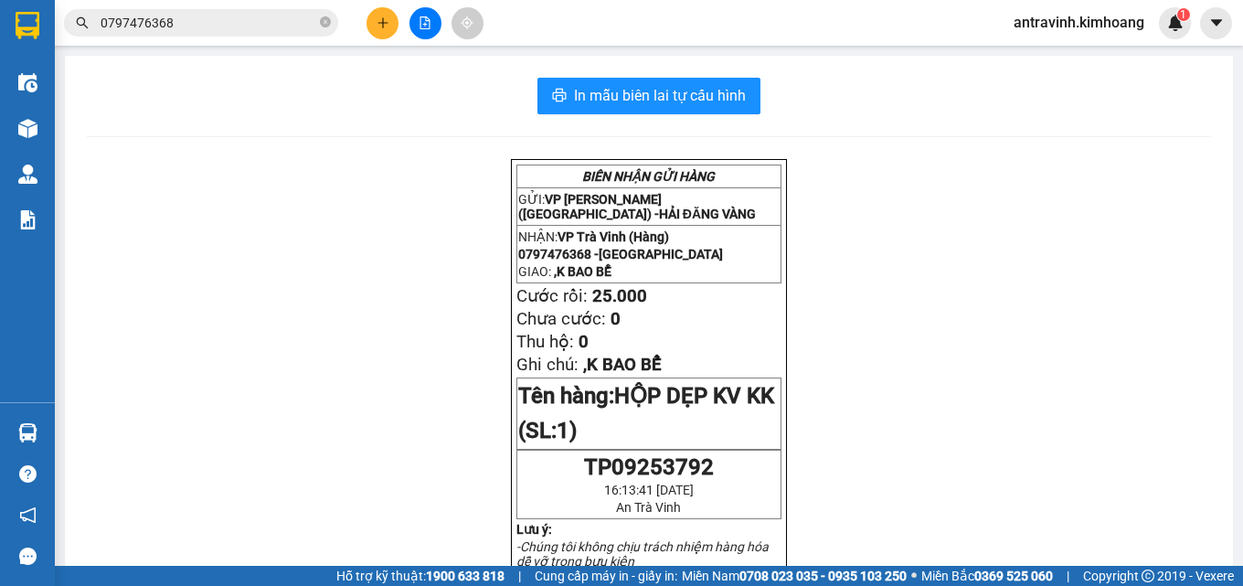
click at [198, 21] on input "0797476368" at bounding box center [209, 23] width 216 height 20
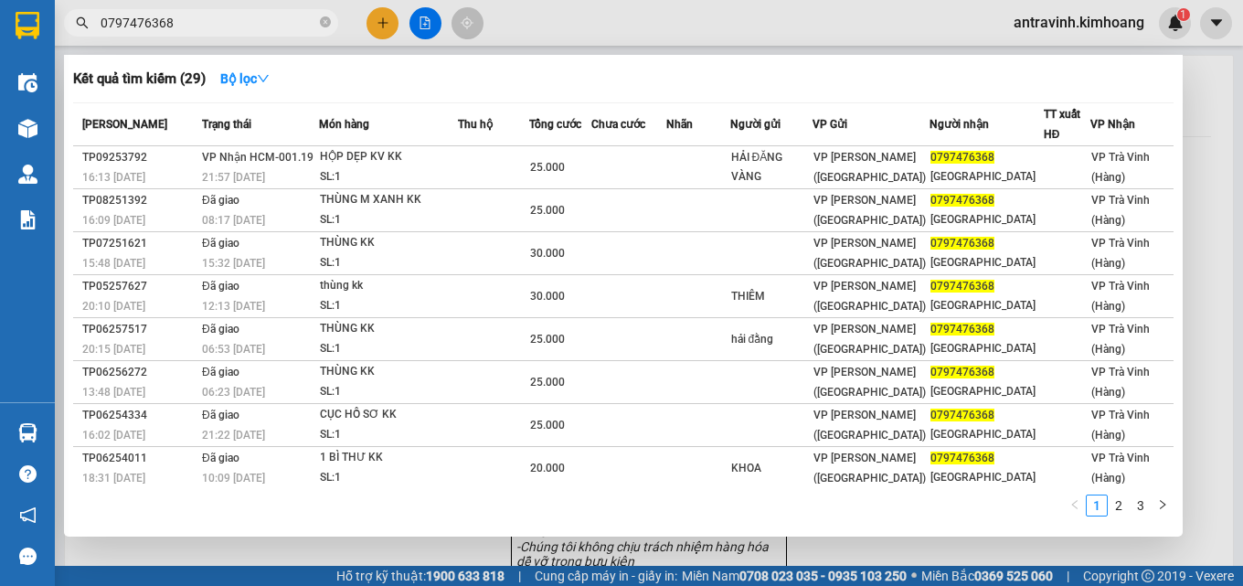
click at [198, 21] on input "0797476368" at bounding box center [209, 23] width 216 height 20
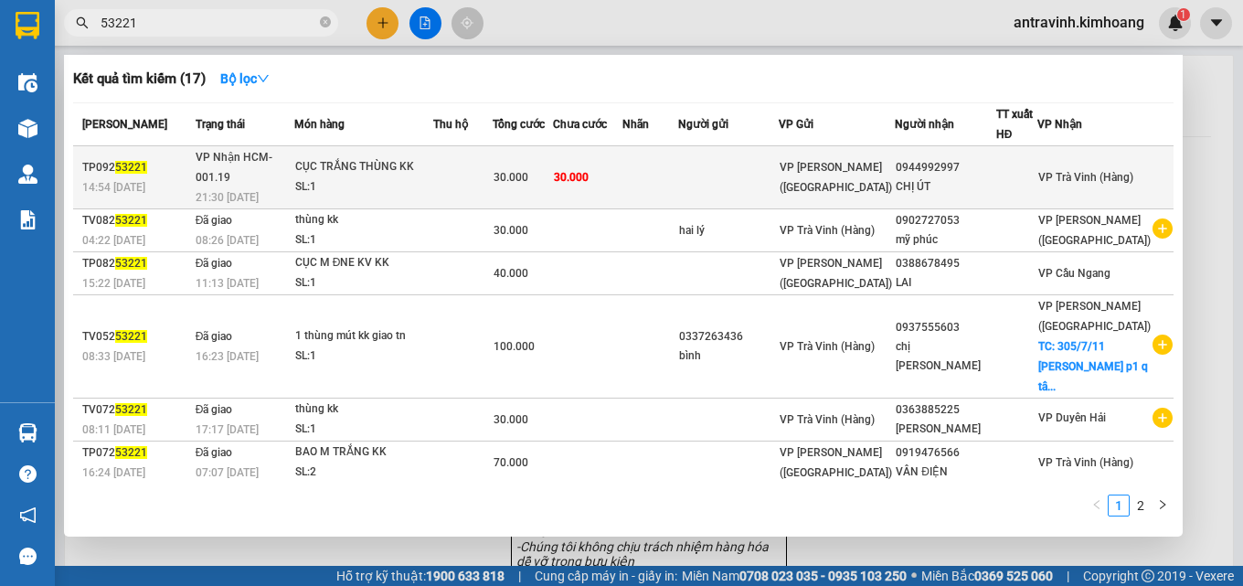
type input "53221"
click at [552, 170] on div "30.000" at bounding box center [522, 177] width 58 height 20
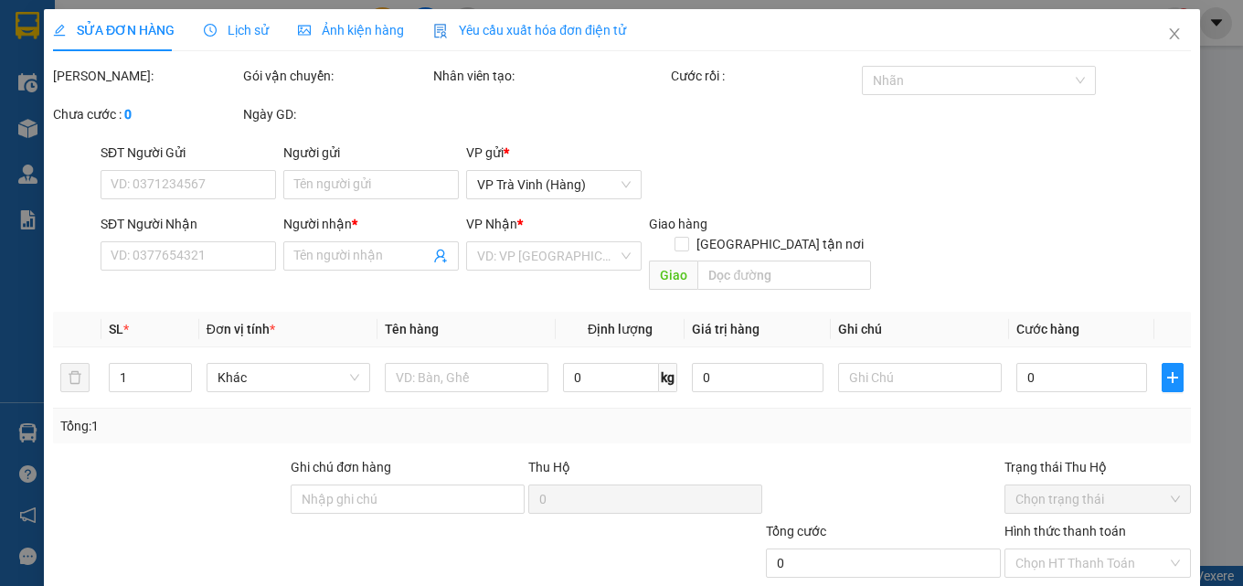
type input "0944992997"
type input "CHỊ ÚT"
type input "30.000"
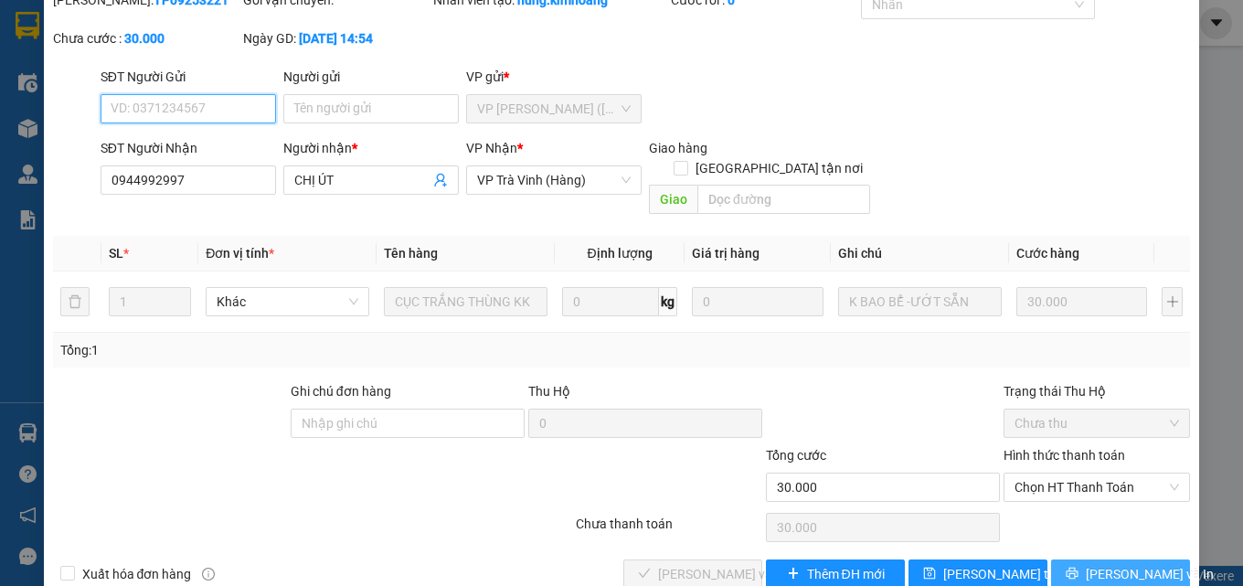
scroll to position [88, 0]
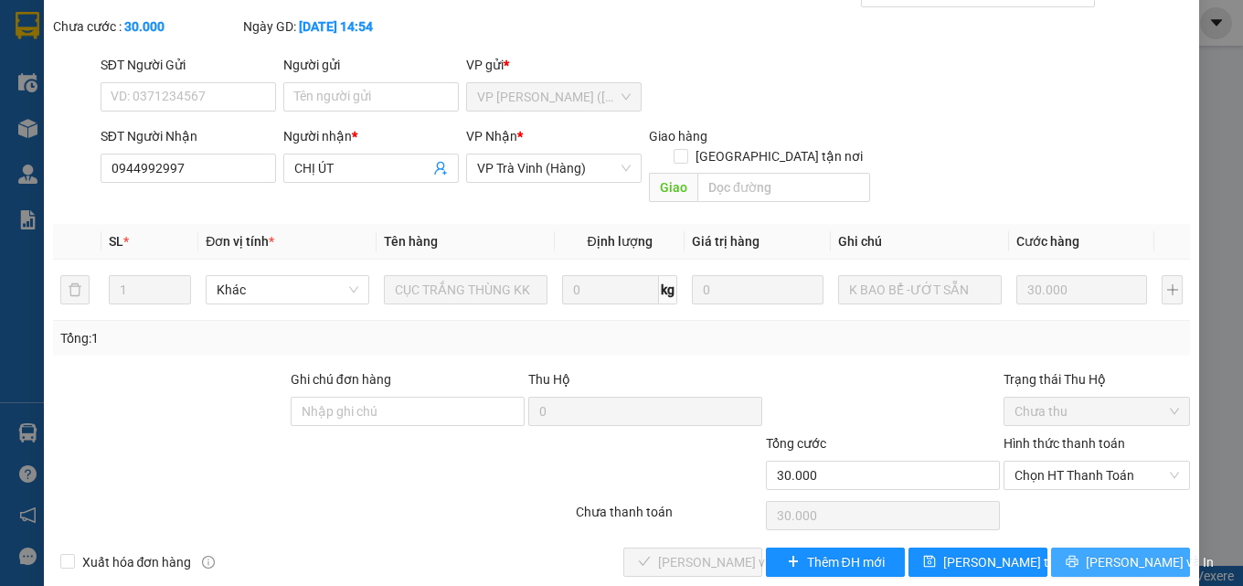
click at [1078, 555] on icon "printer" at bounding box center [1071, 561] width 13 height 13
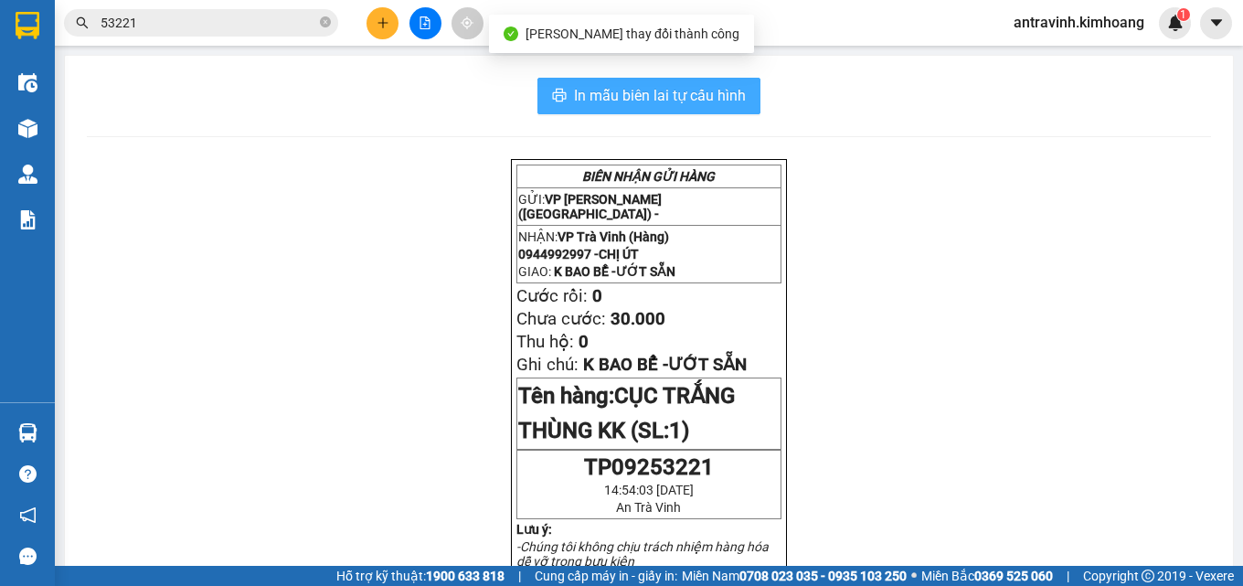
click at [679, 92] on span "In mẫu biên lai tự cấu hình" at bounding box center [660, 95] width 172 height 23
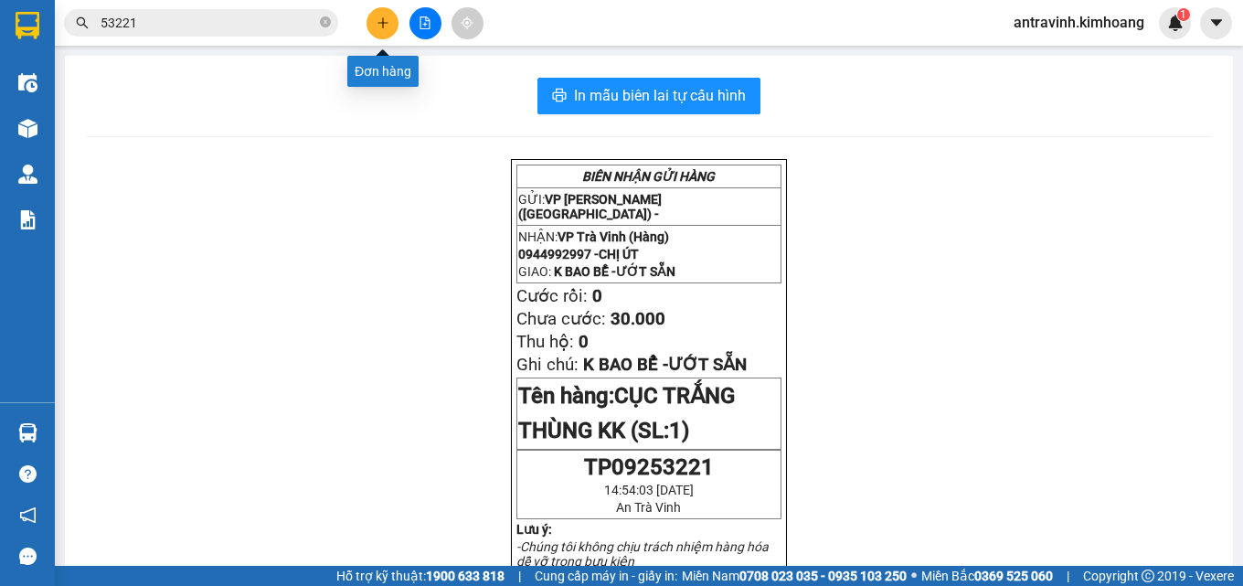
click at [383, 20] on icon "plus" at bounding box center [382, 22] width 1 height 10
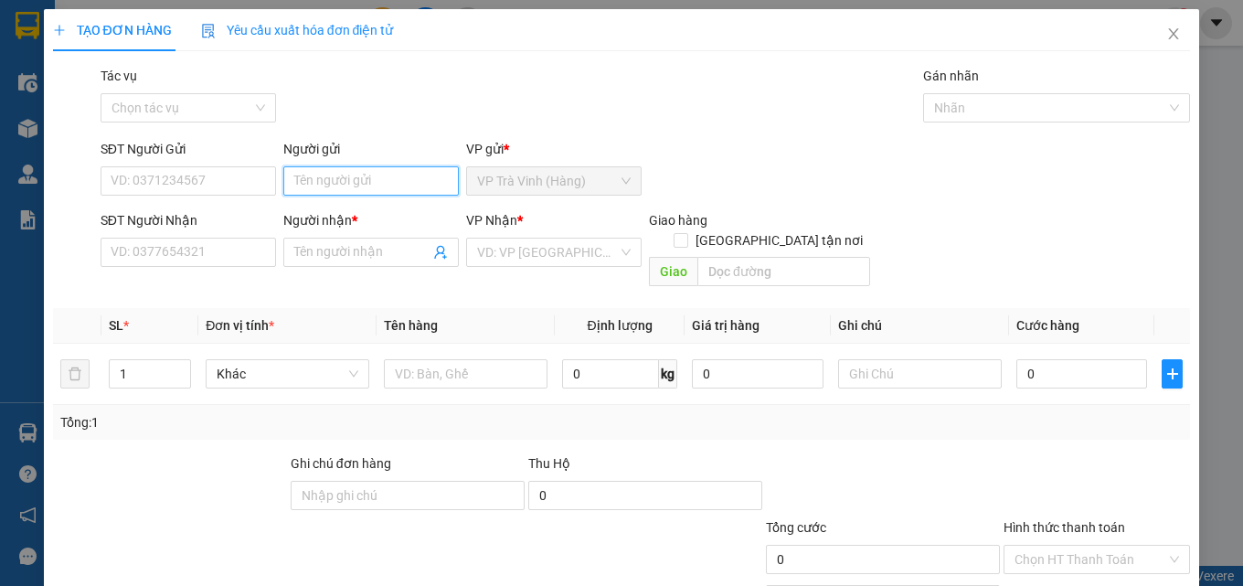
click at [376, 177] on input "Người gửi" at bounding box center [370, 180] width 175 height 29
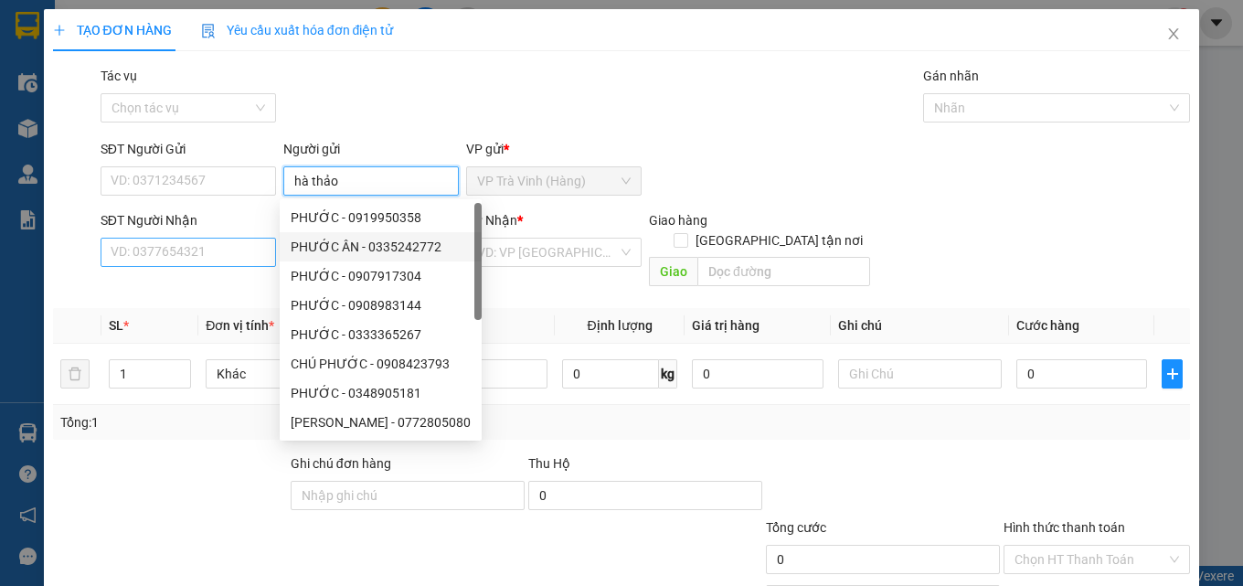
type input "hà thảo"
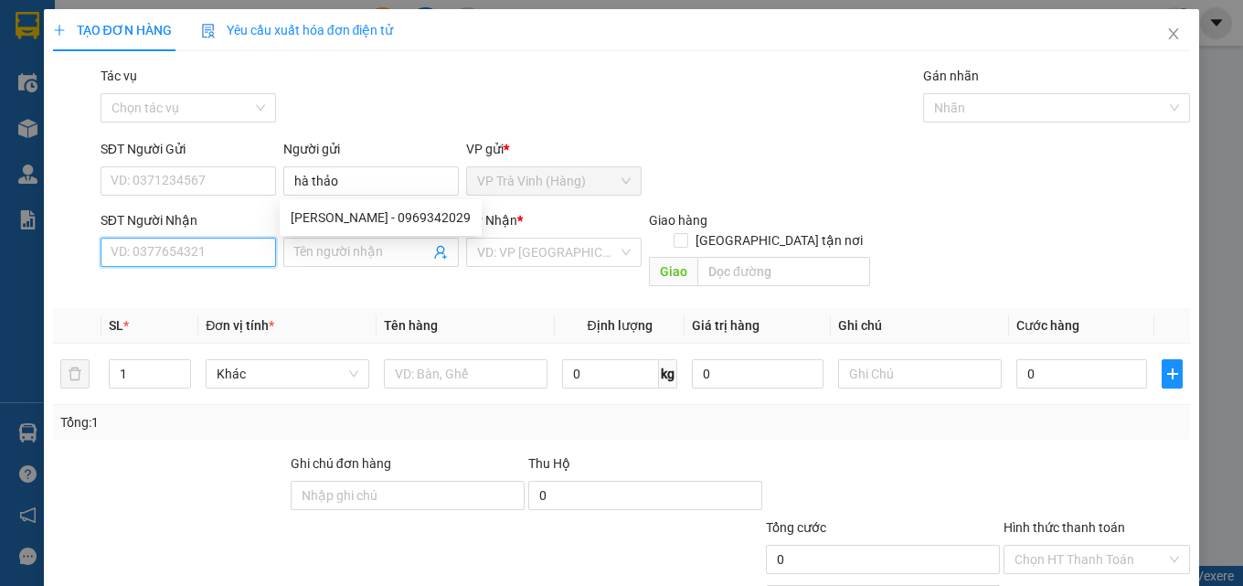
click at [249, 248] on input "SĐT Người Nhận" at bounding box center [188, 252] width 175 height 29
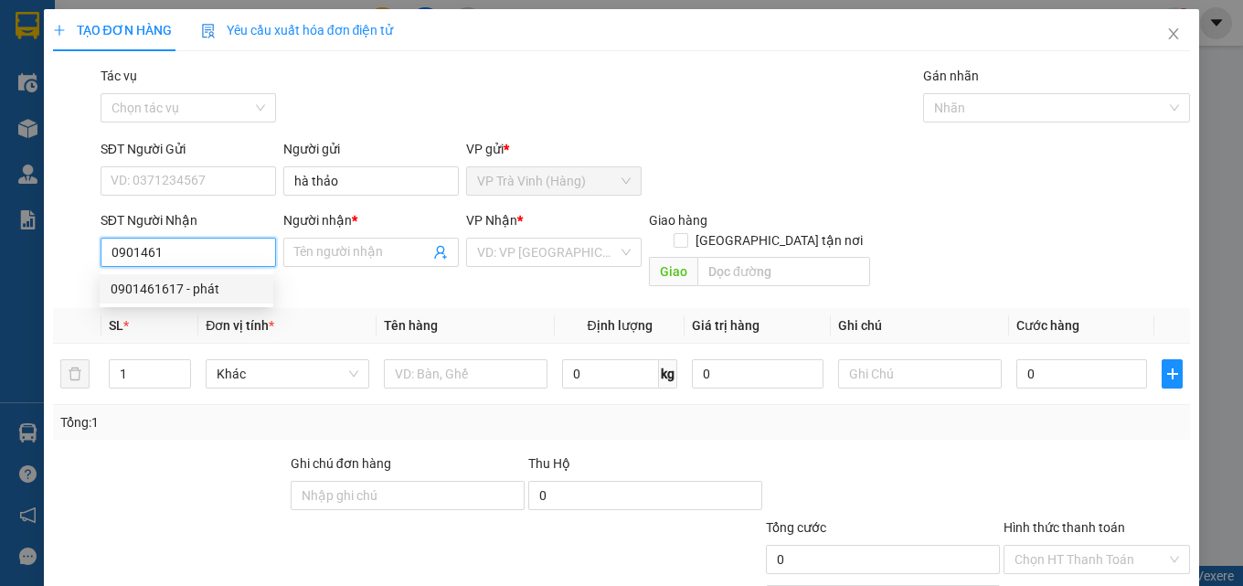
click at [222, 291] on div "0901461617 - phát" at bounding box center [187, 289] width 152 height 20
type input "0901461617"
type input "phát"
type input "20.000"
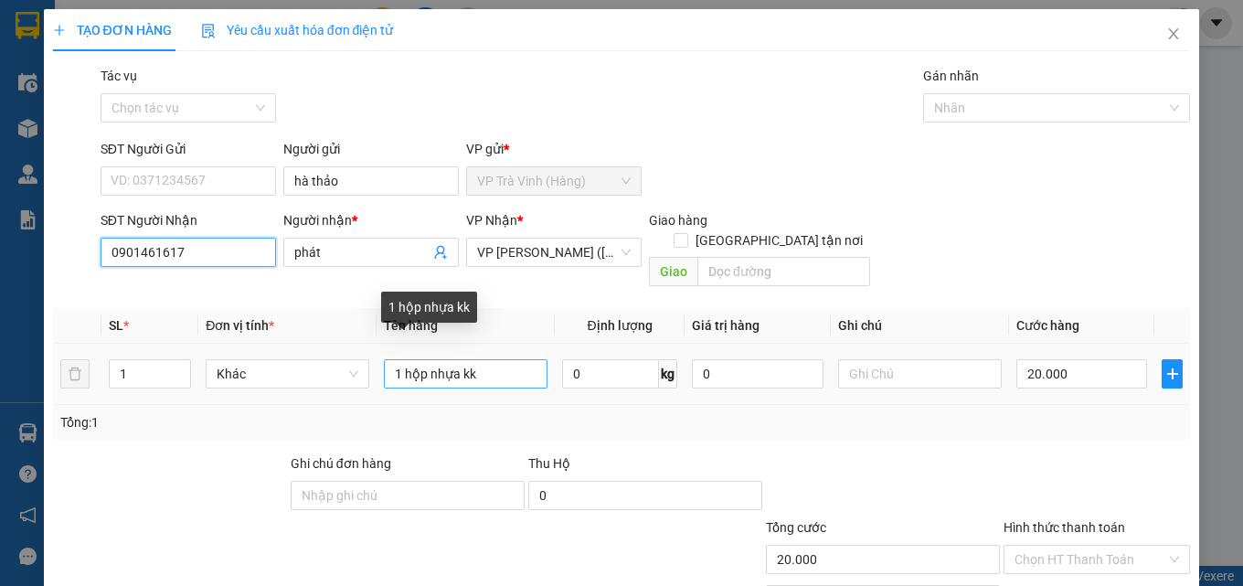
type input "0901461617"
click at [451, 359] on input "1 hộp nhựa kk" at bounding box center [466, 373] width 164 height 29
click at [456, 359] on input "1 hộp nhựa kk" at bounding box center [466, 373] width 164 height 29
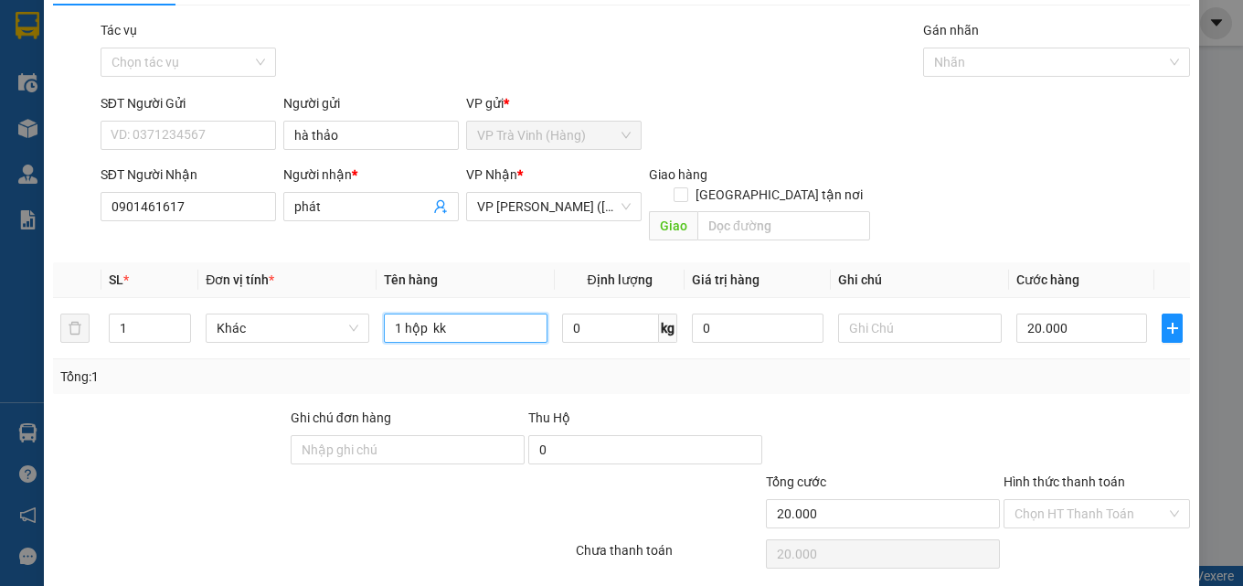
scroll to position [90, 0]
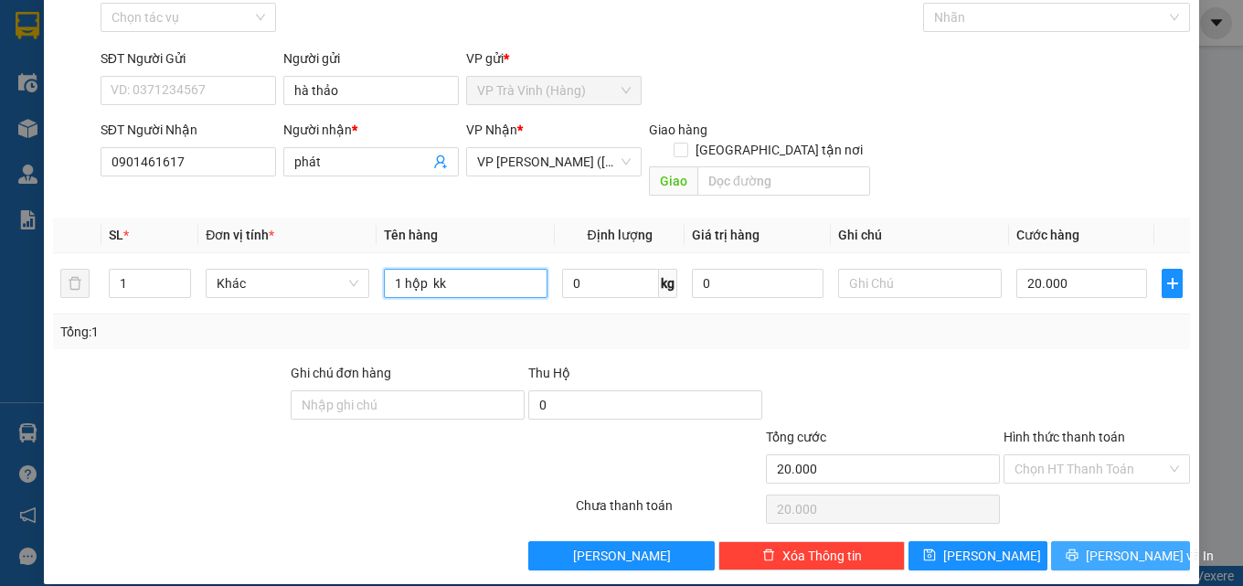
type input "1 hộp kk"
click at [1072, 541] on button "[PERSON_NAME] và In" at bounding box center [1120, 555] width 139 height 29
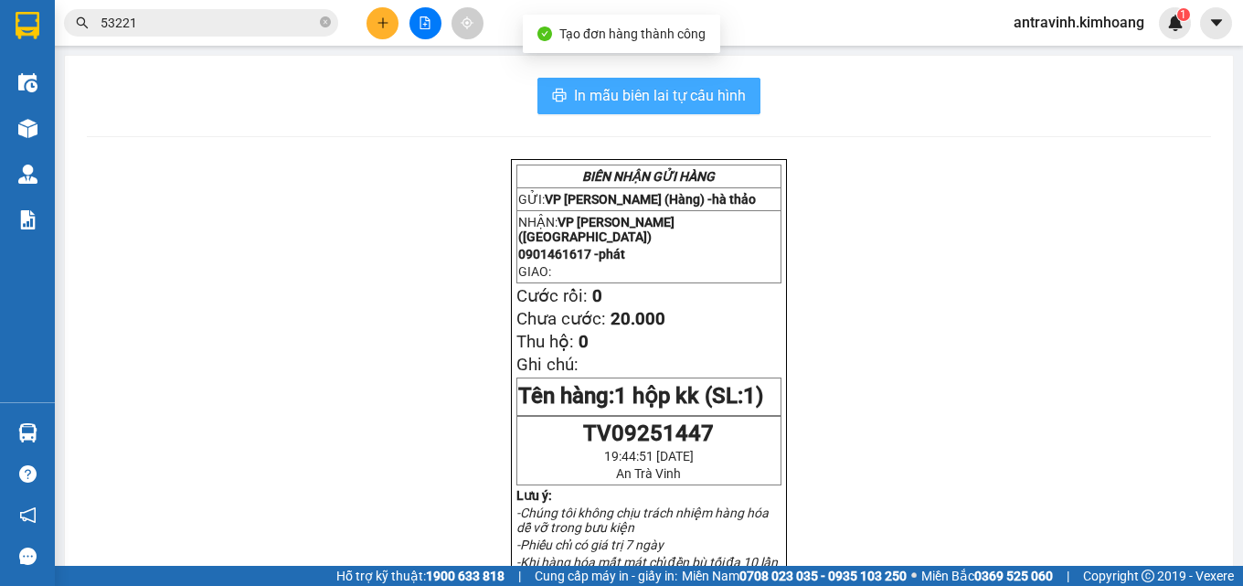
click at [735, 97] on span "In mẫu biên lai tự cấu hình" at bounding box center [660, 95] width 172 height 23
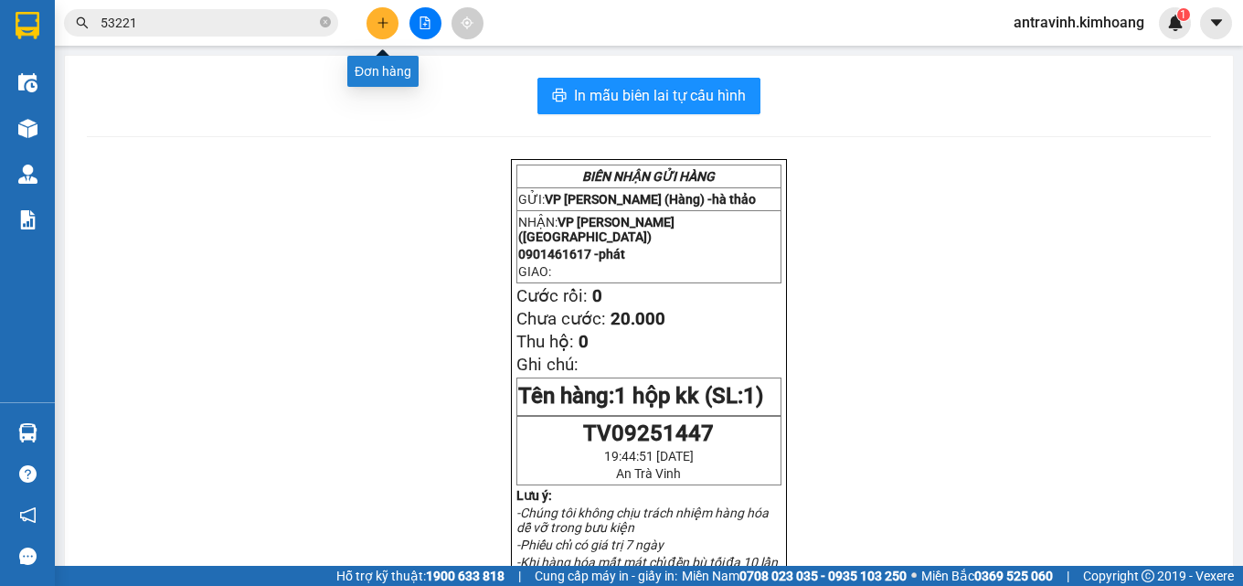
click at [389, 24] on button at bounding box center [382, 23] width 32 height 32
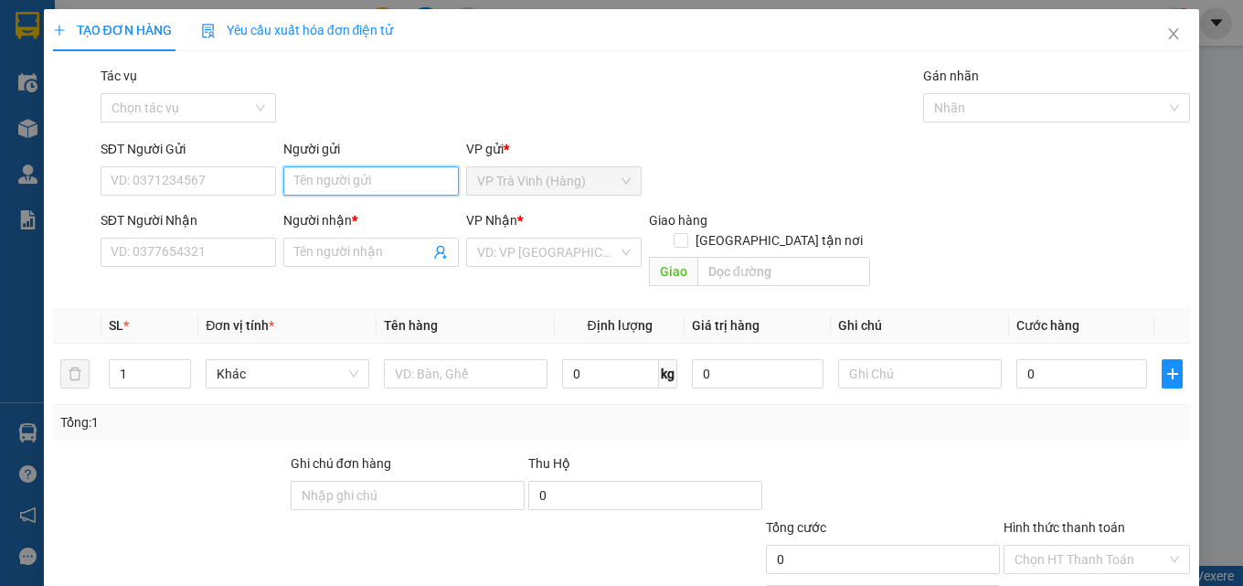
click at [358, 173] on input "Người gửi" at bounding box center [370, 180] width 175 height 29
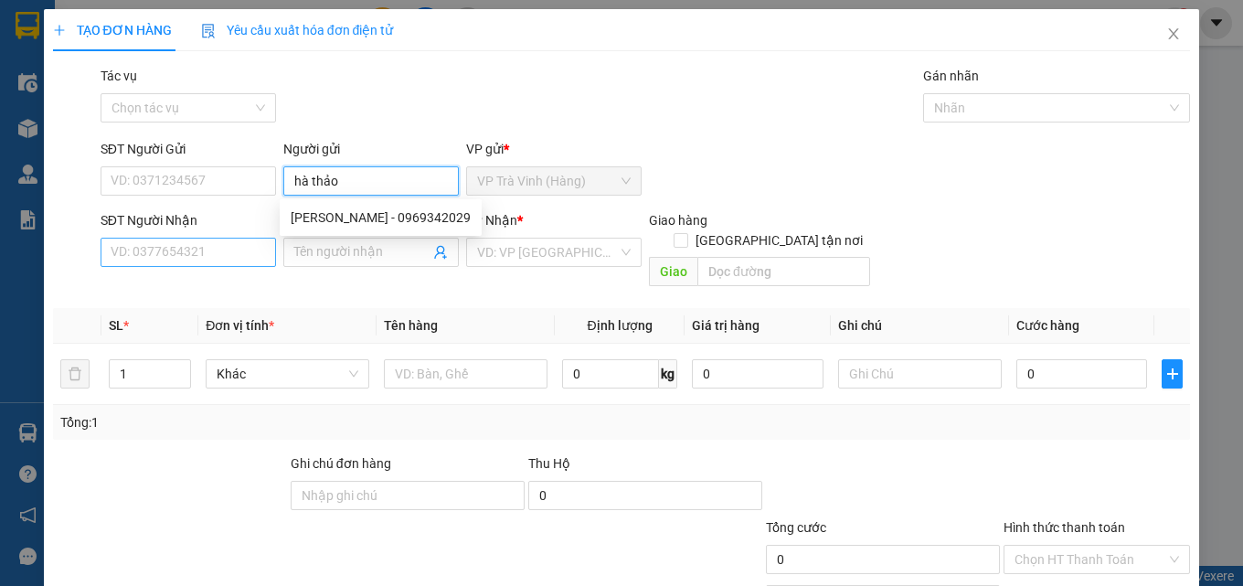
type input "hà thảo"
click at [186, 254] on input "SĐT Người Nhận" at bounding box center [188, 252] width 175 height 29
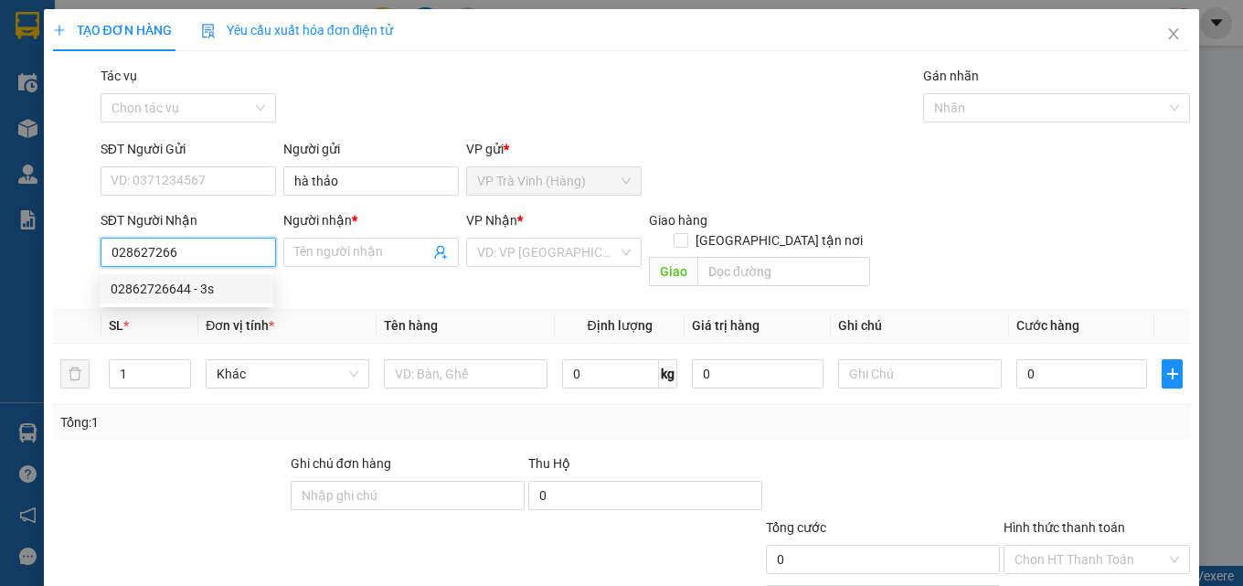
click at [195, 283] on div "02862726644 - 3s" at bounding box center [187, 289] width 152 height 20
type input "02862726644"
type input "3s"
type input "20.000"
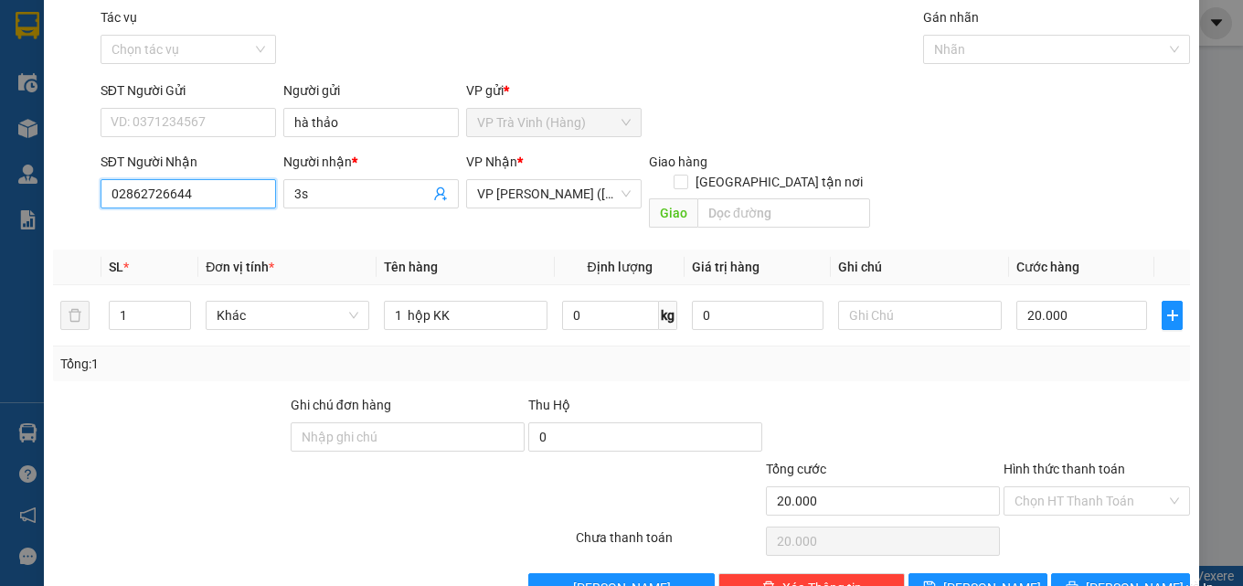
scroll to position [90, 0]
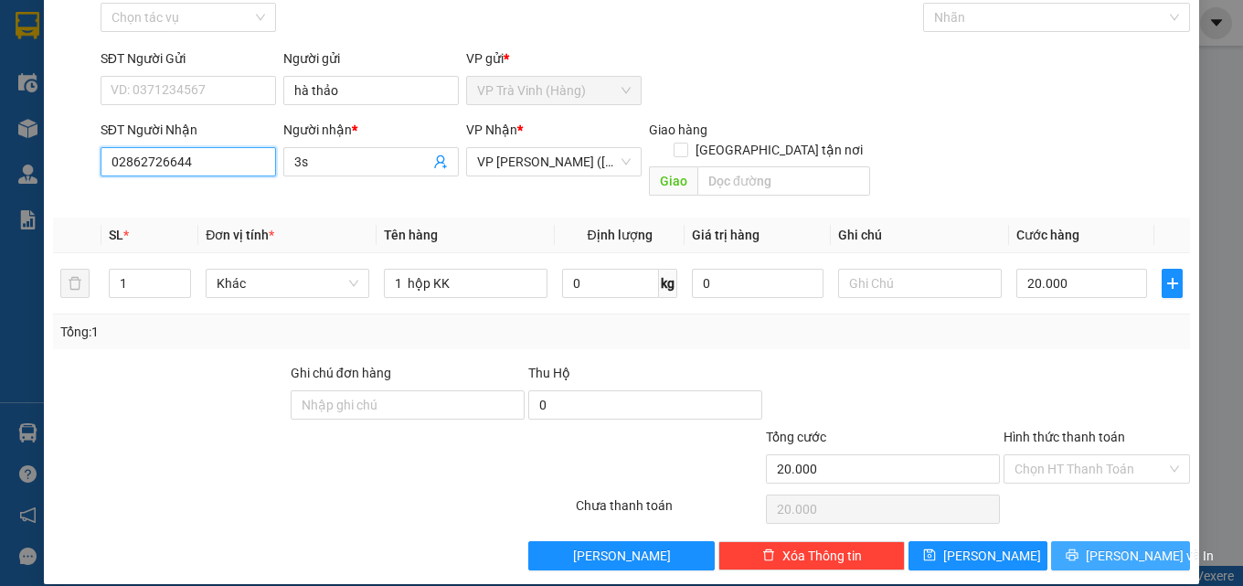
type input "02862726644"
click at [1103, 546] on span "[PERSON_NAME] và In" at bounding box center [1150, 556] width 128 height 20
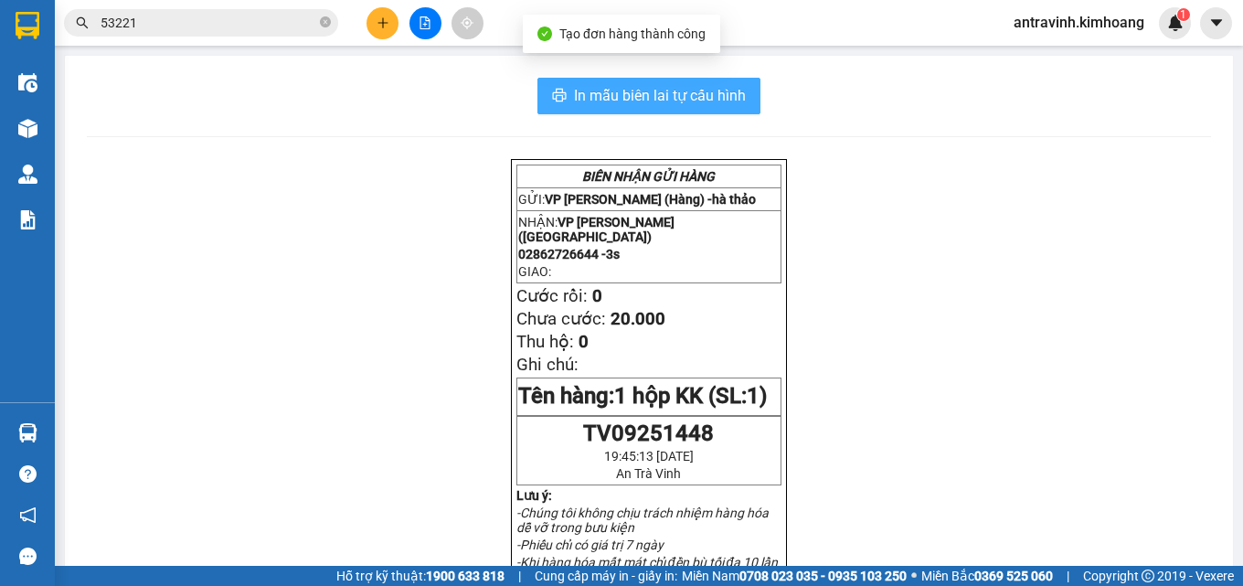
click at [723, 90] on span "In mẫu biên lai tự cấu hình" at bounding box center [660, 95] width 172 height 23
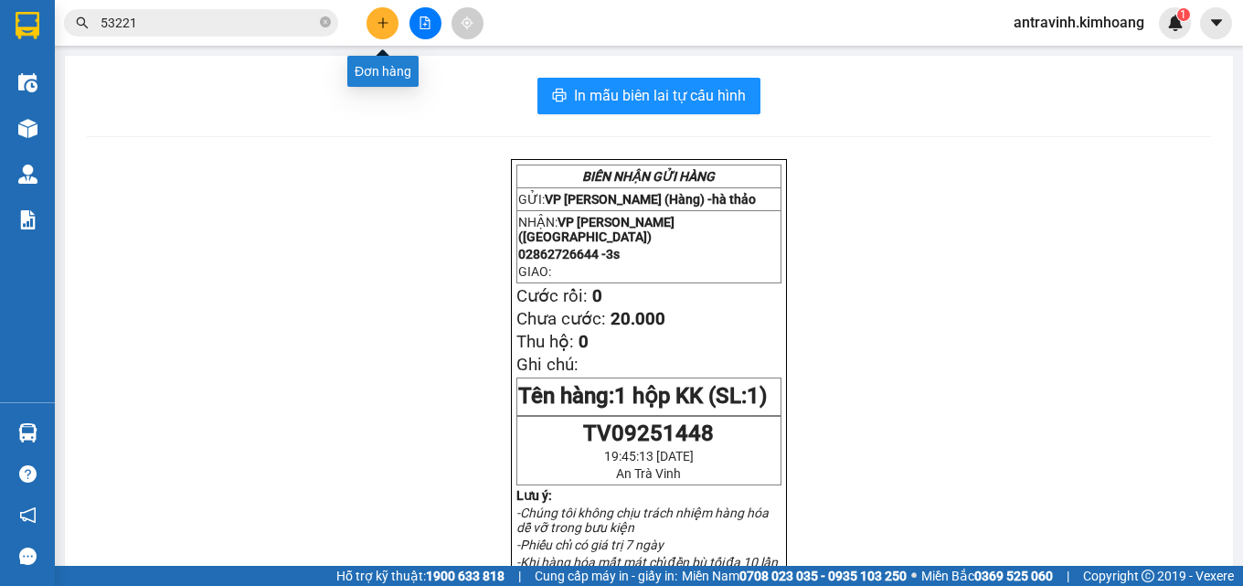
click at [381, 19] on icon "plus" at bounding box center [382, 22] width 13 height 13
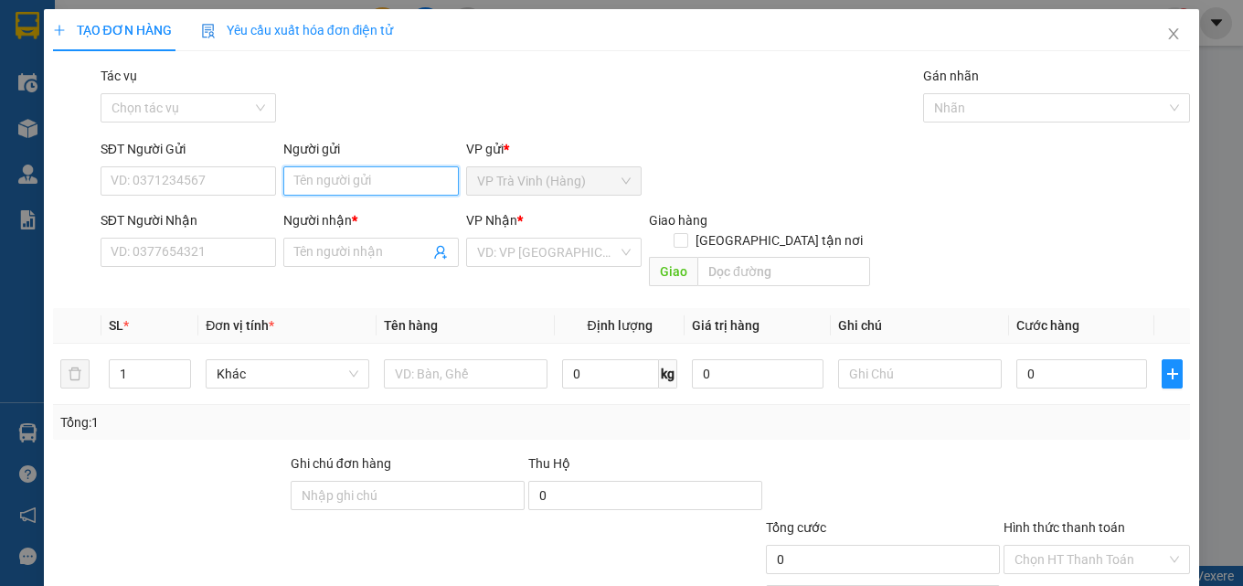
click at [375, 186] on input "Người gửi" at bounding box center [370, 180] width 175 height 29
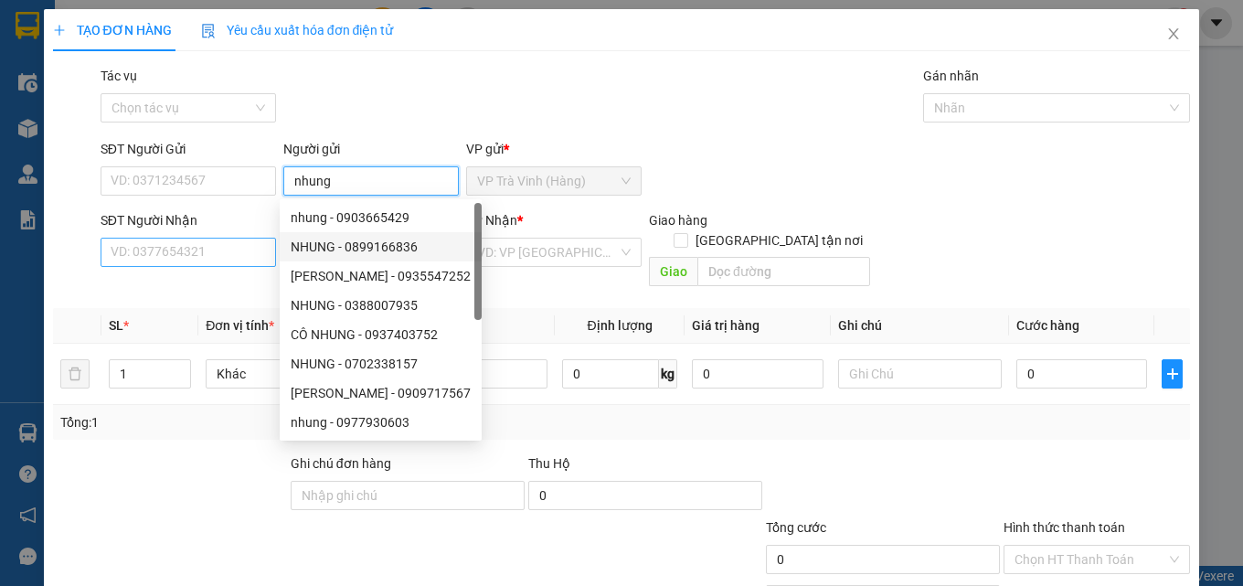
type input "nhung"
click at [213, 255] on input "SĐT Người Nhận" at bounding box center [188, 252] width 175 height 29
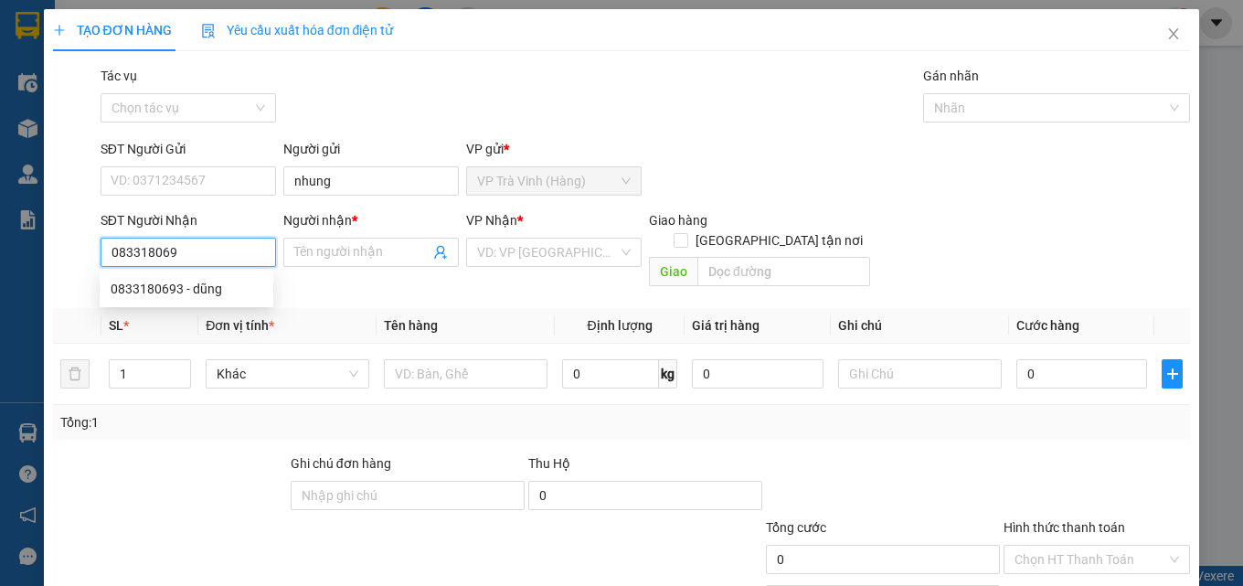
type input "0833180693"
click at [219, 284] on div "0833180693 - dũng" at bounding box center [187, 289] width 152 height 20
type input "dũng"
type input "20.000"
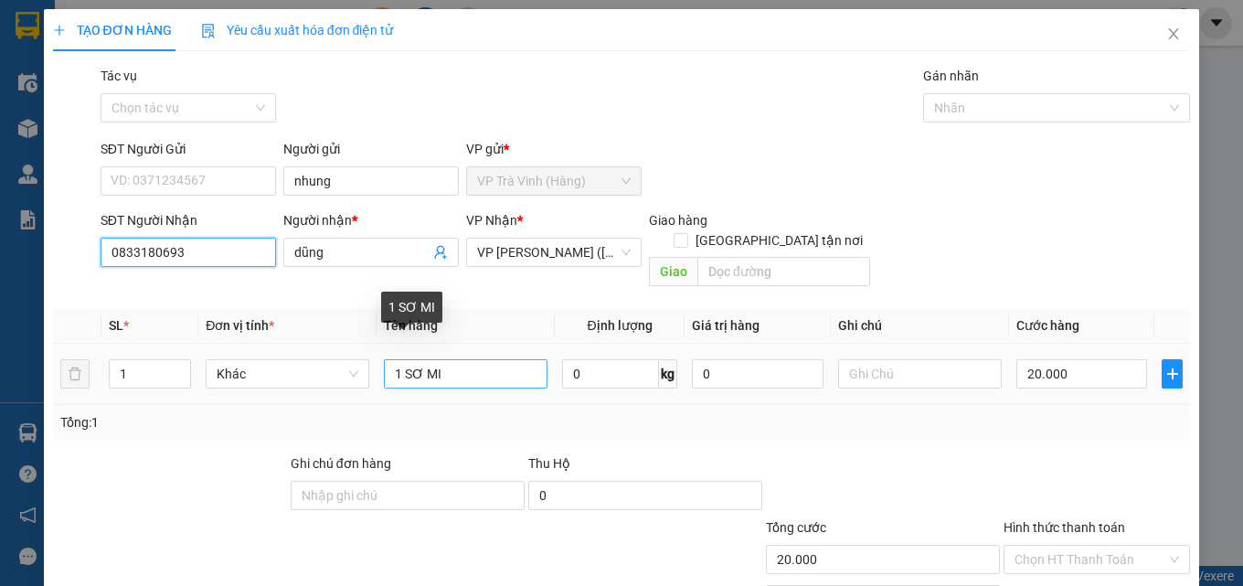
type input "0833180693"
click at [473, 360] on input "1 SƠ MI" at bounding box center [466, 373] width 164 height 29
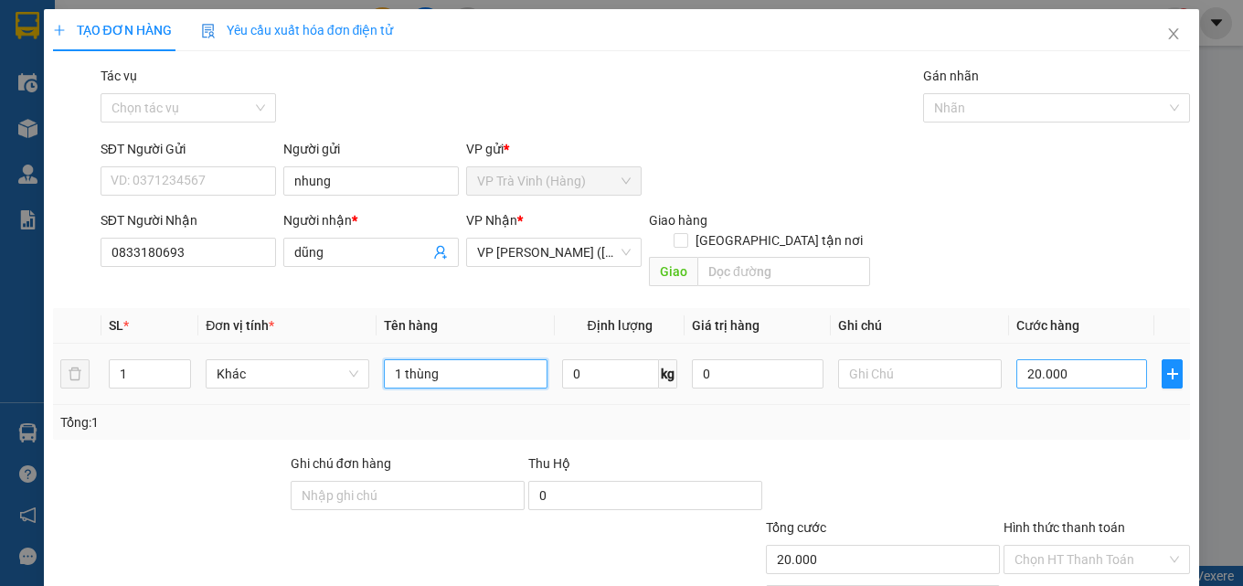
type input "1 thùng"
click at [1072, 360] on input "20.000" at bounding box center [1082, 373] width 132 height 29
type input "3"
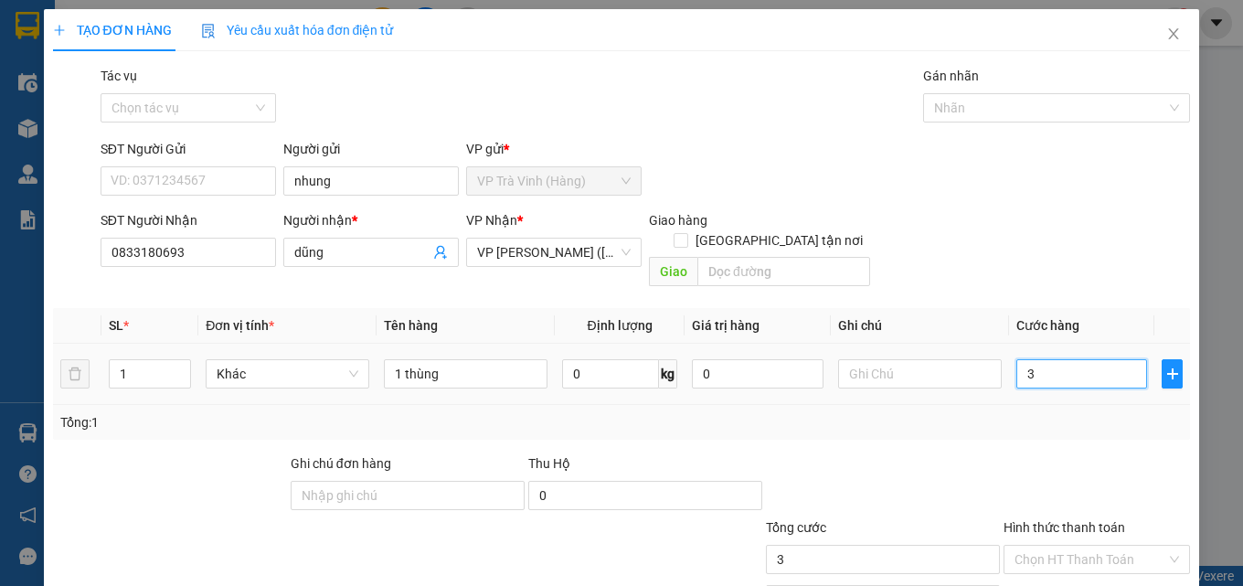
type input "30"
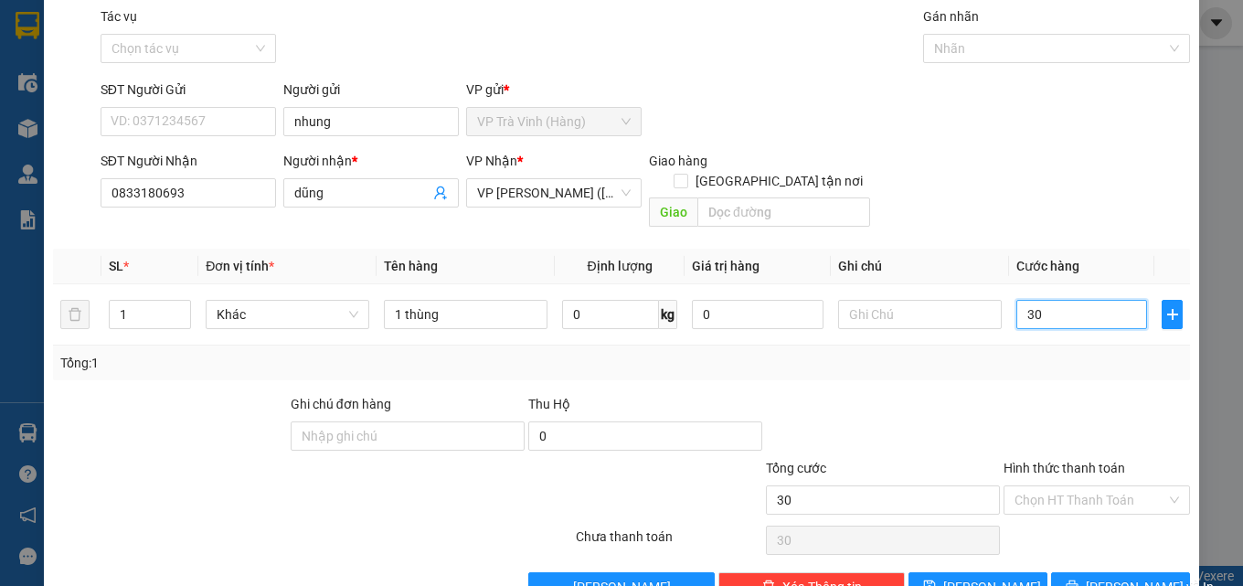
scroll to position [90, 0]
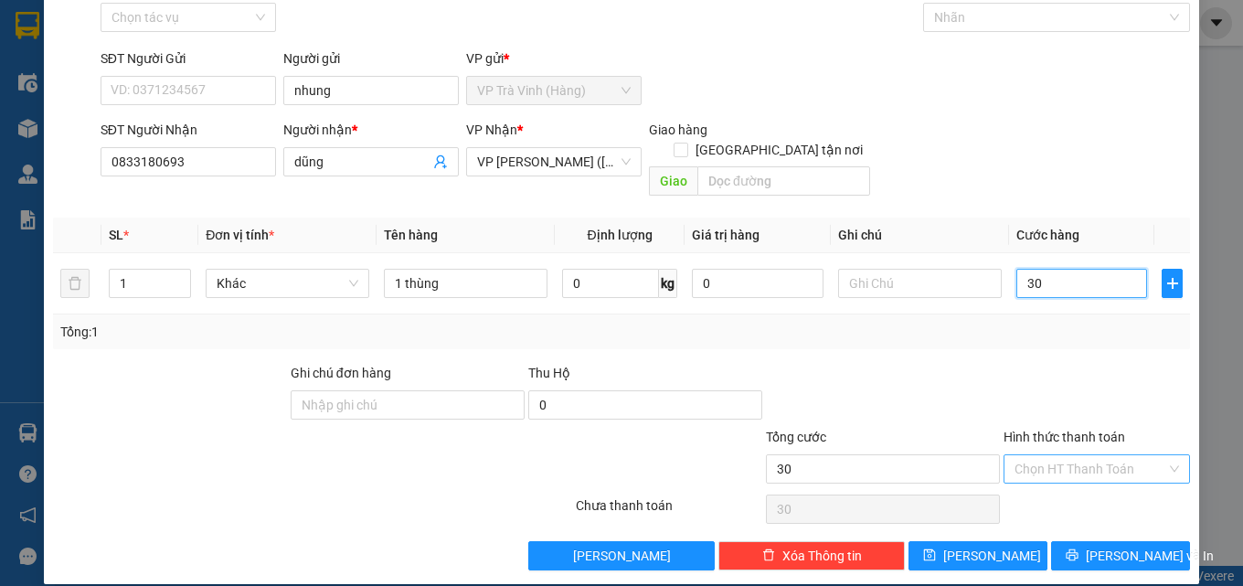
type input "30"
type input "30.000"
click at [1085, 455] on input "Hình thức thanh toán" at bounding box center [1090, 468] width 152 height 27
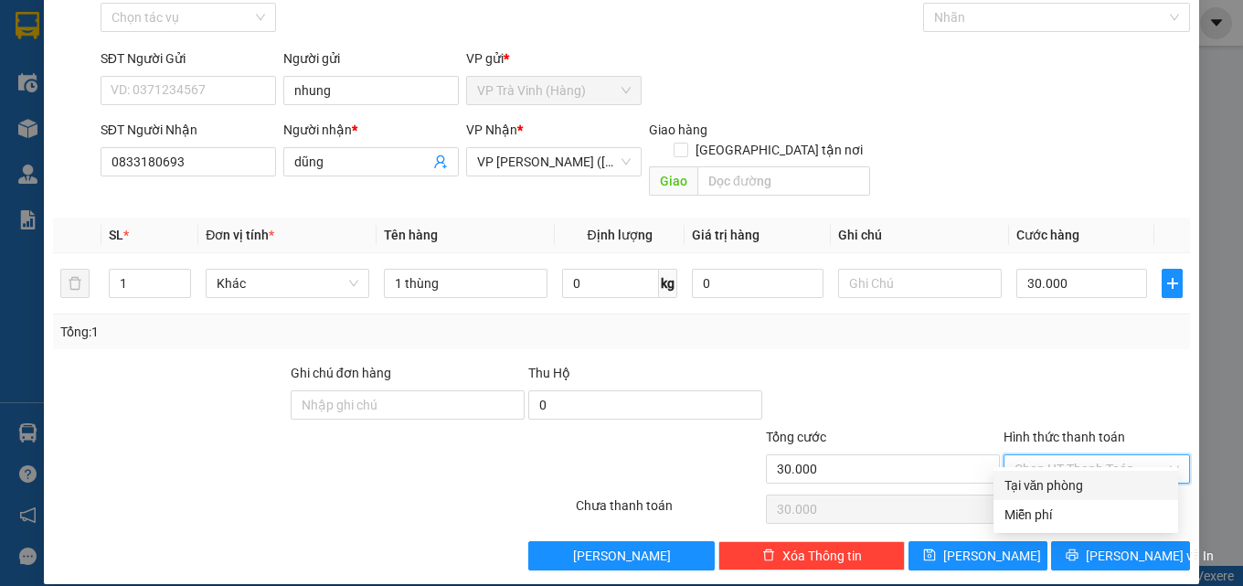
click at [1089, 479] on div "Tại văn phòng" at bounding box center [1085, 485] width 163 height 20
type input "0"
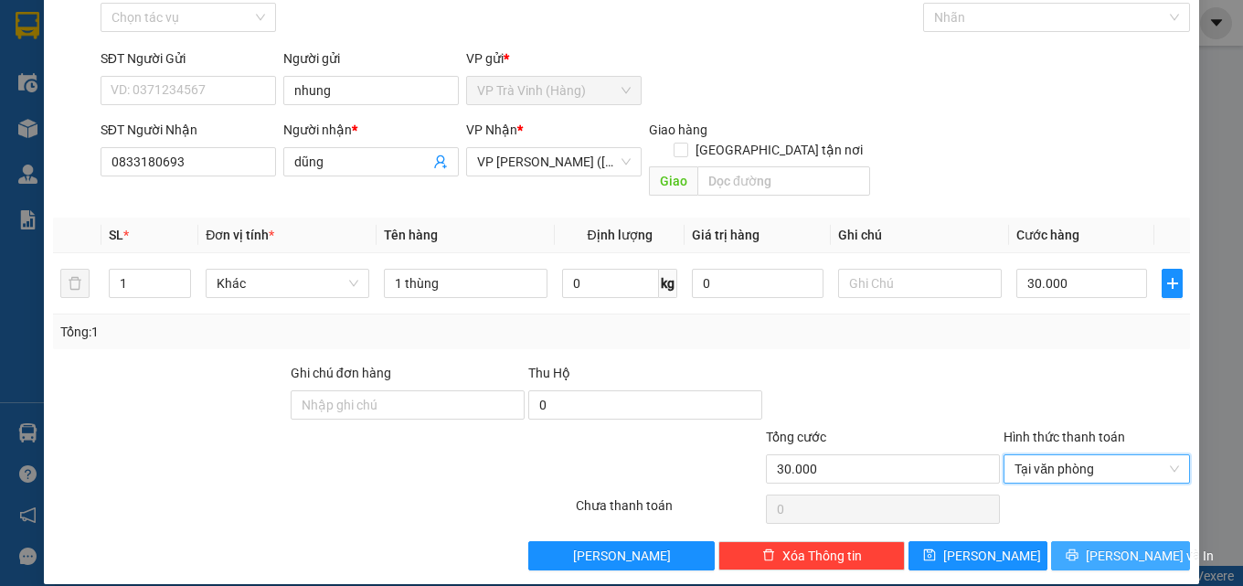
click at [1104, 546] on span "[PERSON_NAME] và In" at bounding box center [1150, 556] width 128 height 20
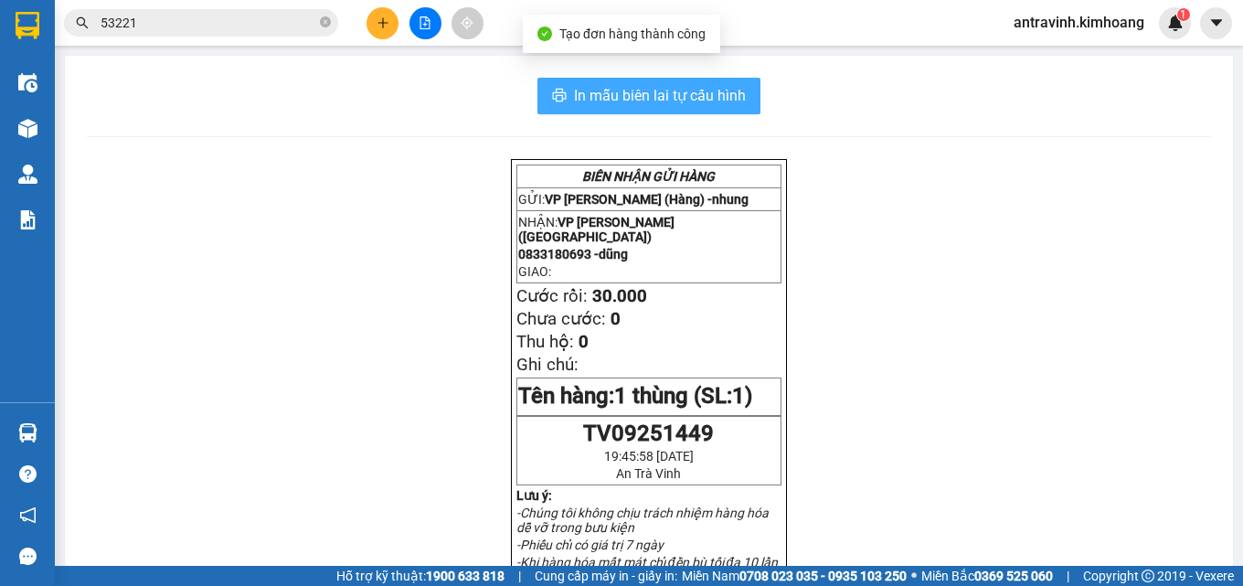
click at [714, 97] on span "In mẫu biên lai tự cấu hình" at bounding box center [660, 95] width 172 height 23
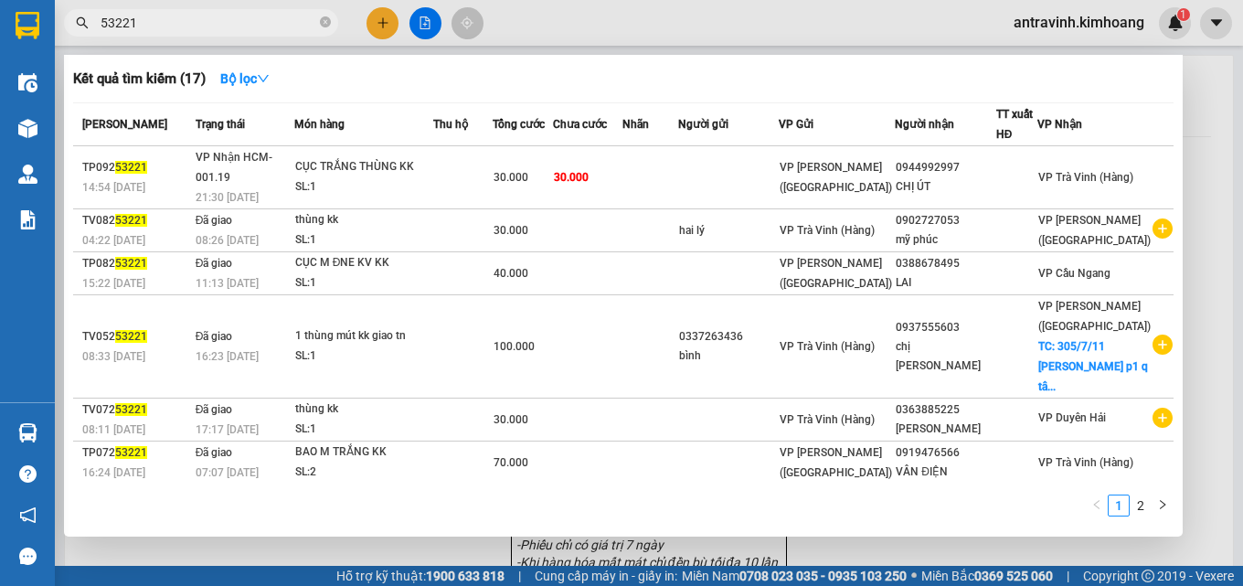
click at [208, 23] on input "53221" at bounding box center [209, 23] width 216 height 20
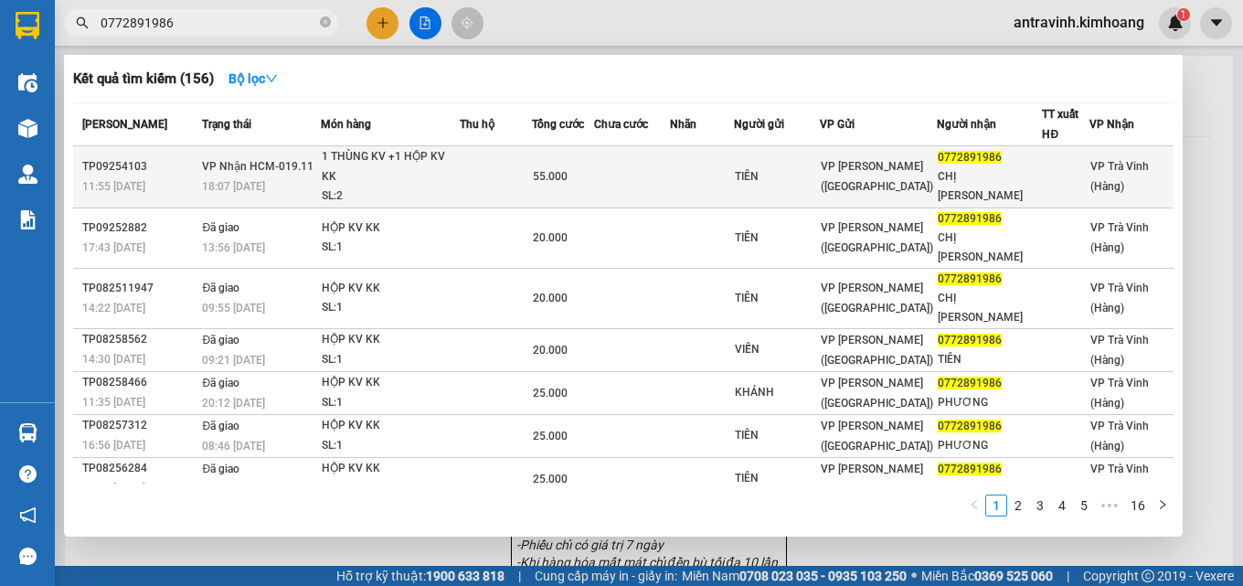
click at [528, 178] on td at bounding box center [496, 177] width 72 height 62
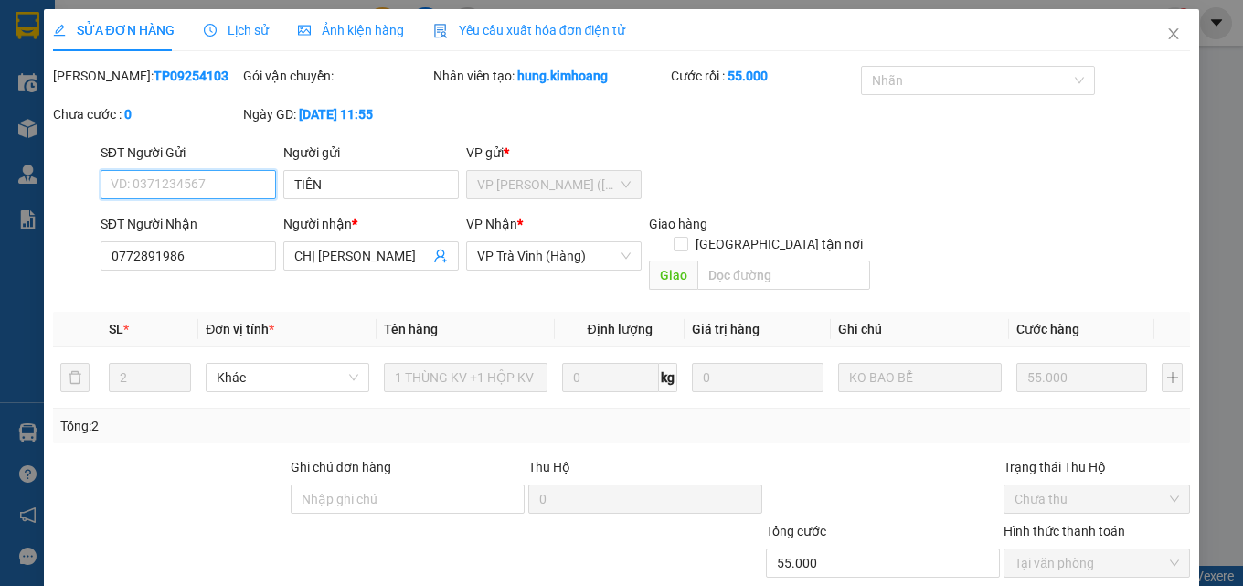
scroll to position [94, 0]
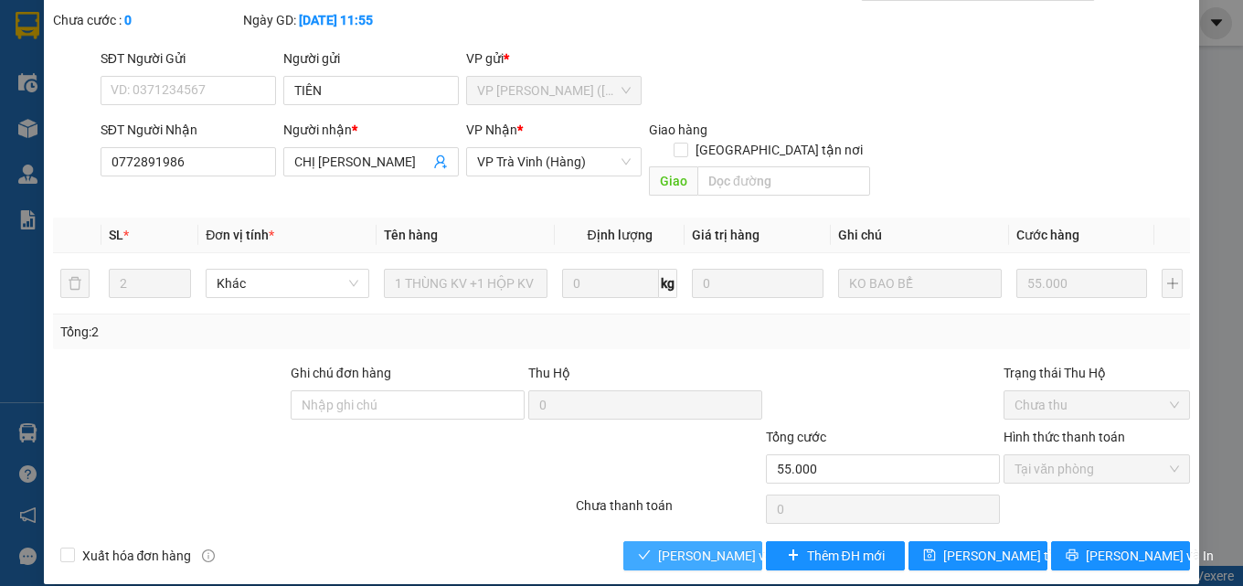
click at [700, 546] on span "[PERSON_NAME] và Giao hàng" at bounding box center [745, 556] width 175 height 20
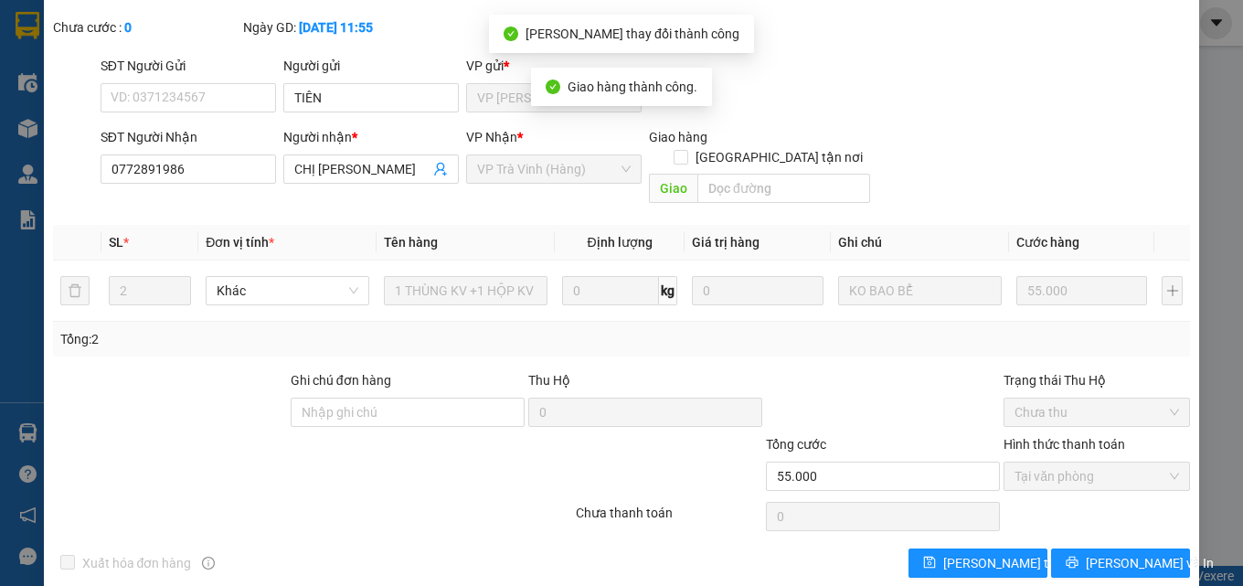
scroll to position [114, 0]
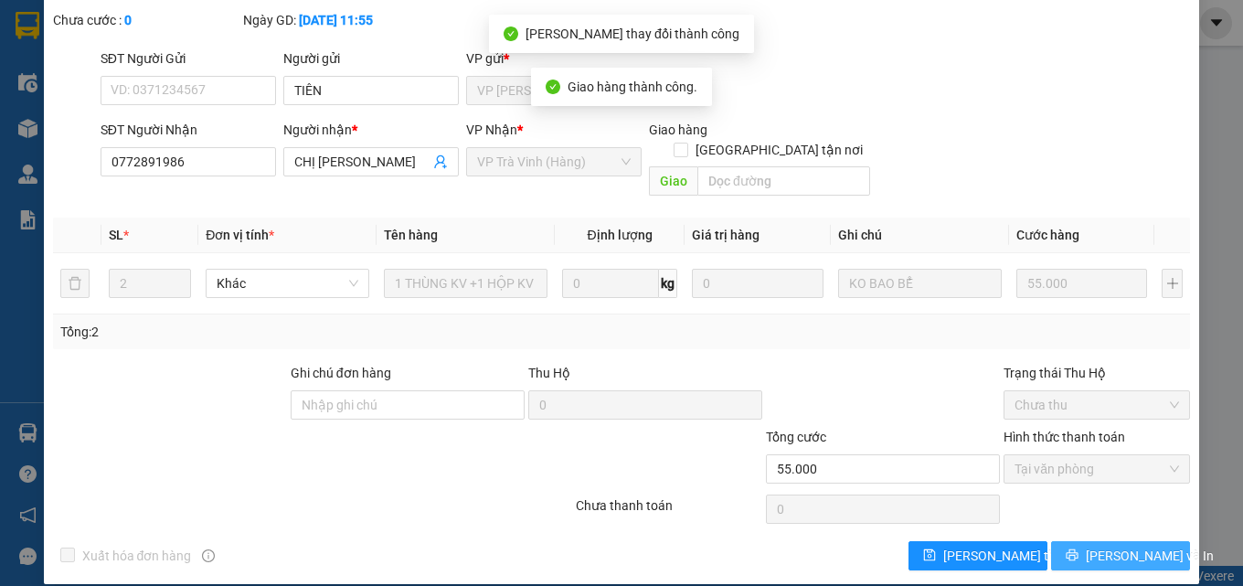
click at [1098, 546] on span "[PERSON_NAME] và In" at bounding box center [1150, 556] width 128 height 20
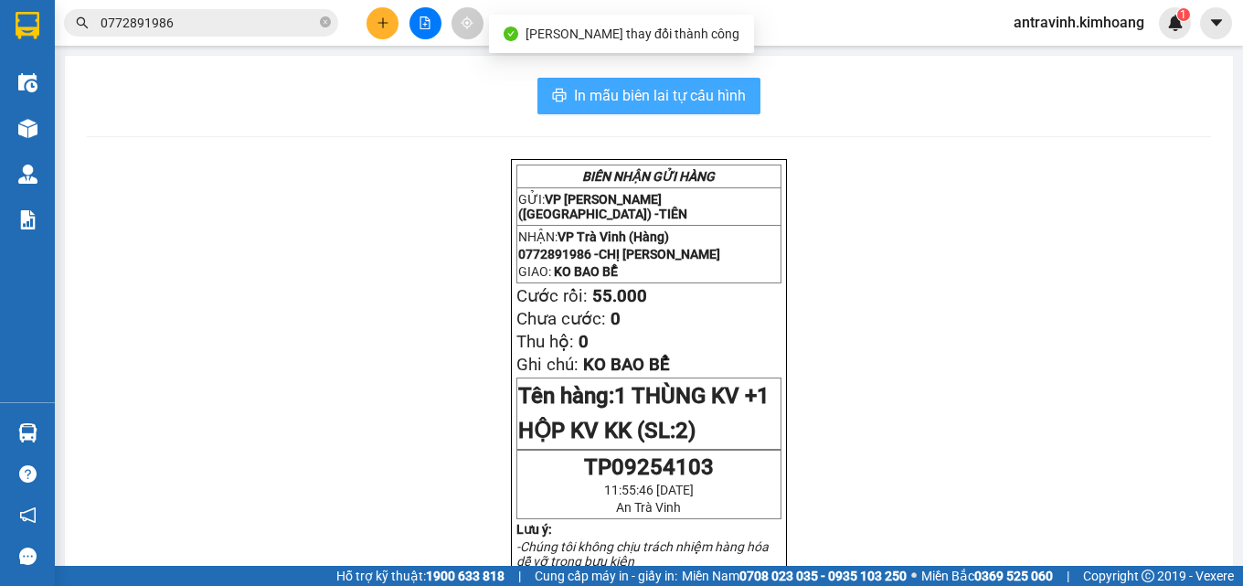
click at [729, 96] on span "In mẫu biên lai tự cấu hình" at bounding box center [660, 95] width 172 height 23
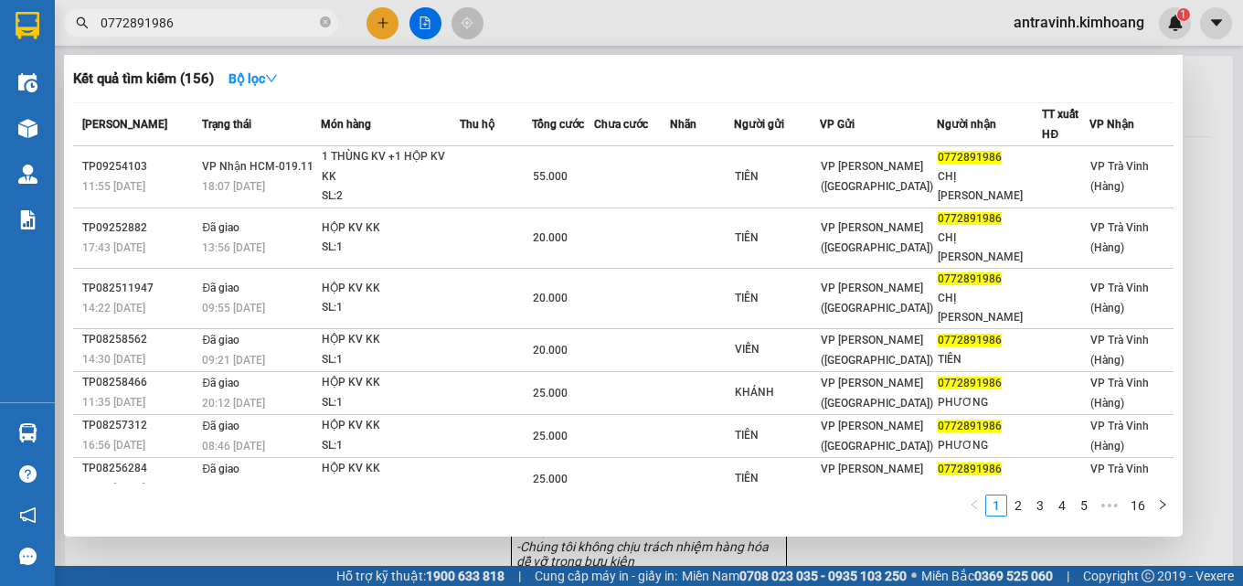
click at [262, 26] on input "0772891986" at bounding box center [209, 23] width 216 height 20
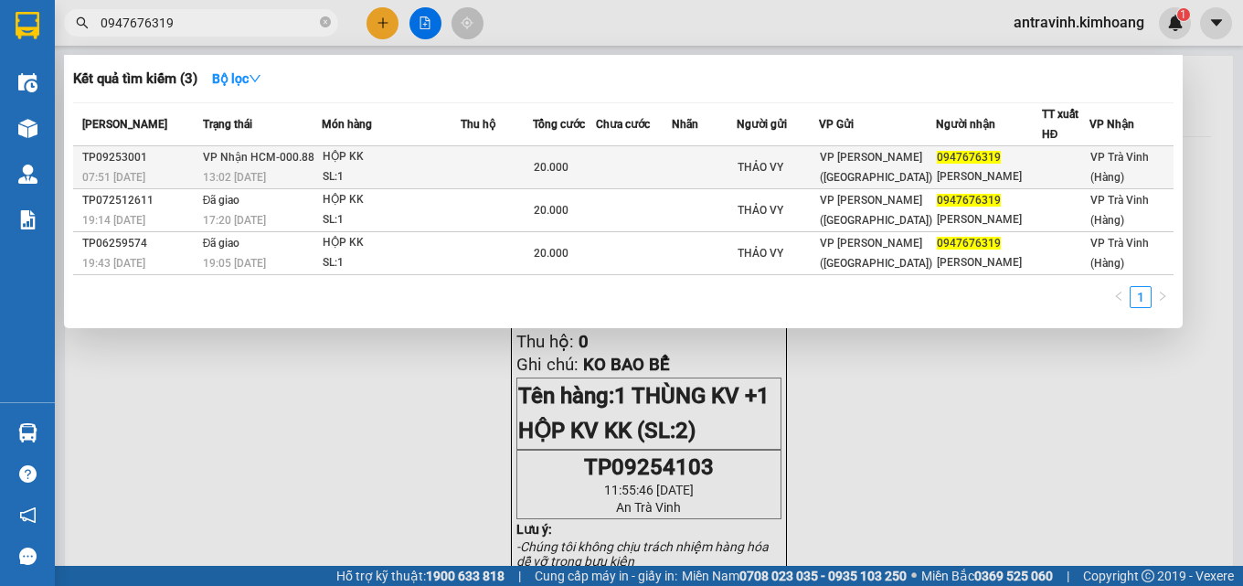
type input "0947676319"
click at [595, 166] on div "20.000" at bounding box center [564, 167] width 61 height 20
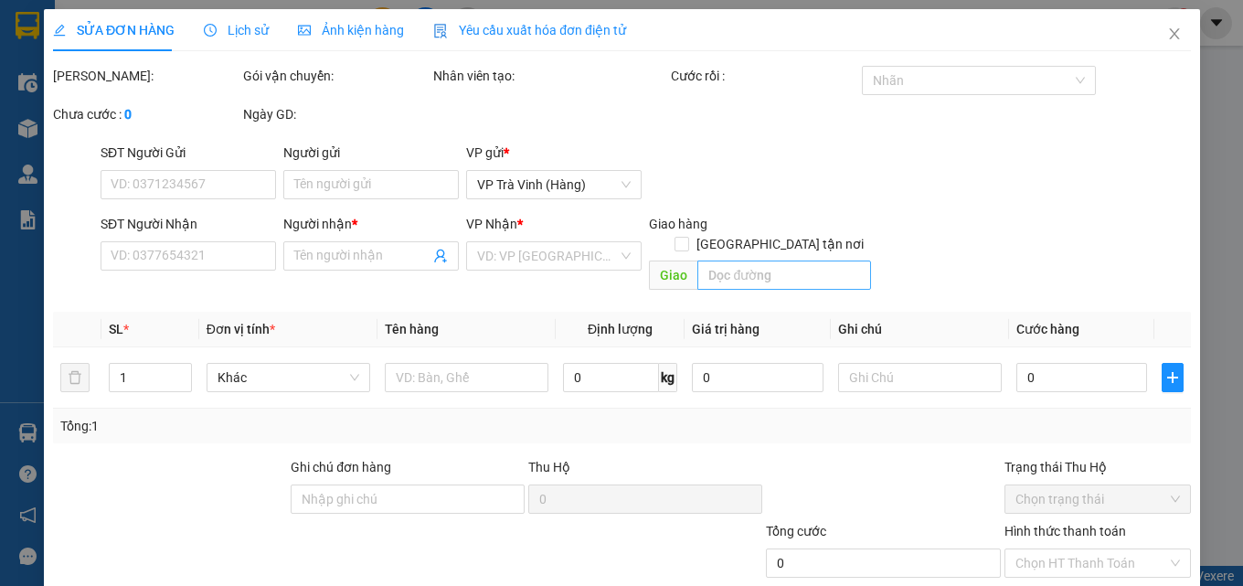
type input "THẢO VY"
type input "0947676319"
type input "[PERSON_NAME]"
type input "20.000"
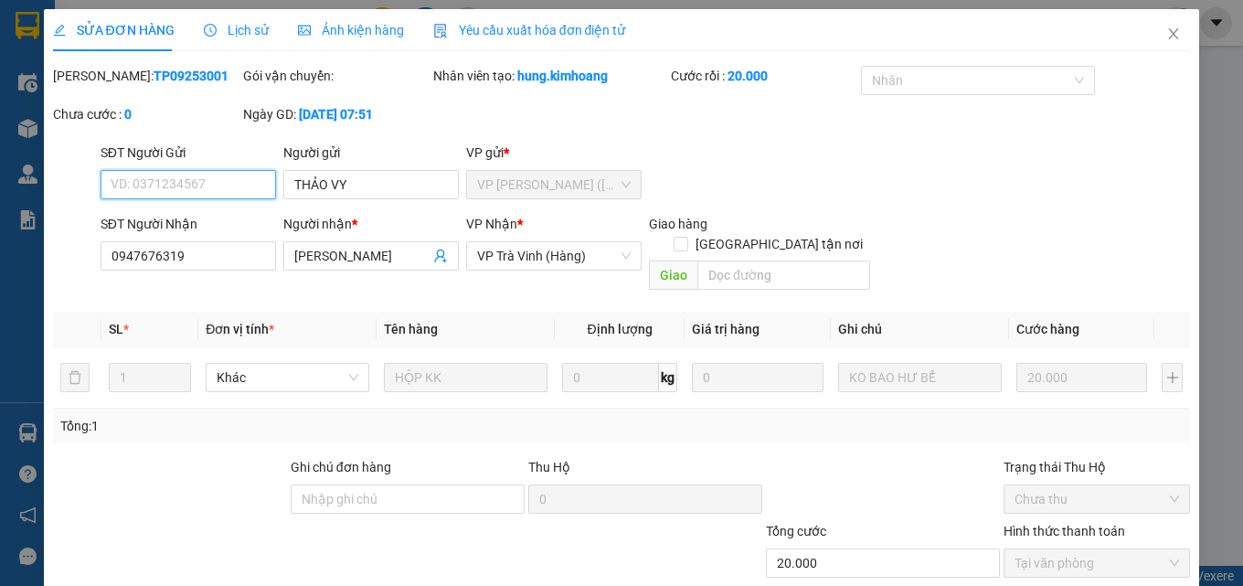
scroll to position [91, 0]
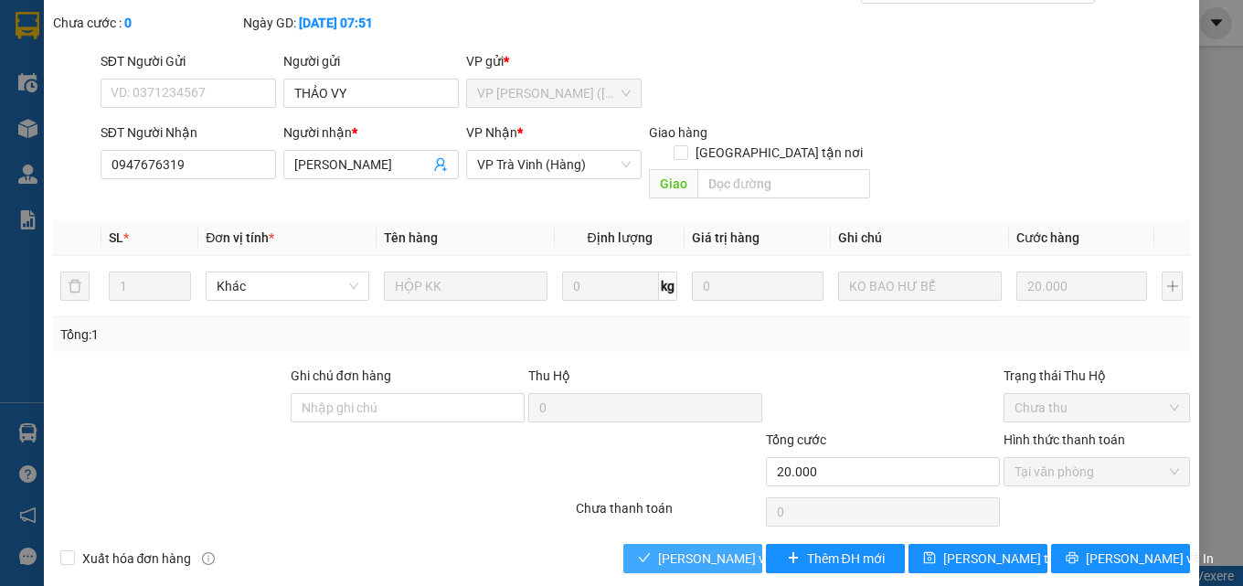
click at [690, 548] on span "[PERSON_NAME] và Giao hàng" at bounding box center [745, 558] width 175 height 20
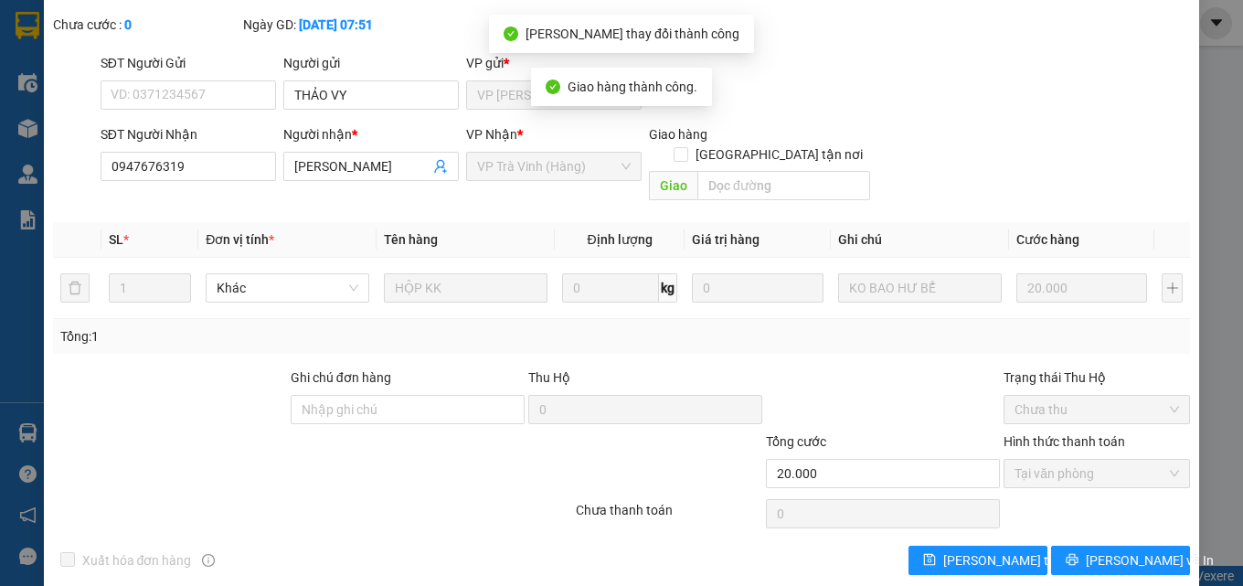
scroll to position [114, 0]
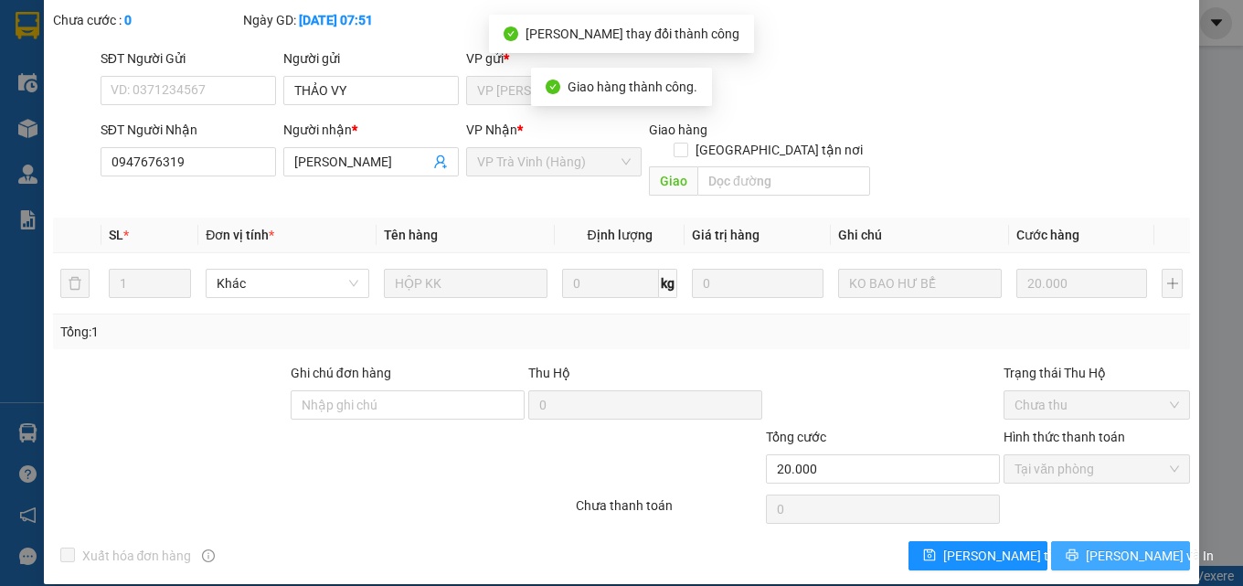
click at [1110, 546] on span "[PERSON_NAME] và In" at bounding box center [1150, 556] width 128 height 20
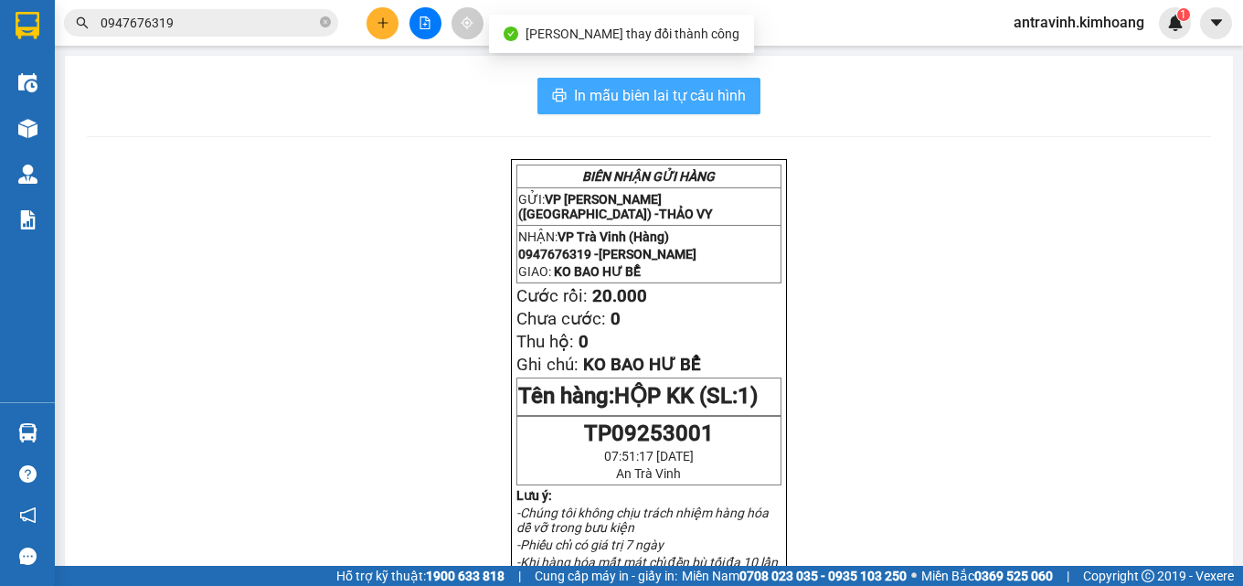
click at [747, 91] on button "In mẫu biên lai tự cấu hình" at bounding box center [648, 96] width 223 height 37
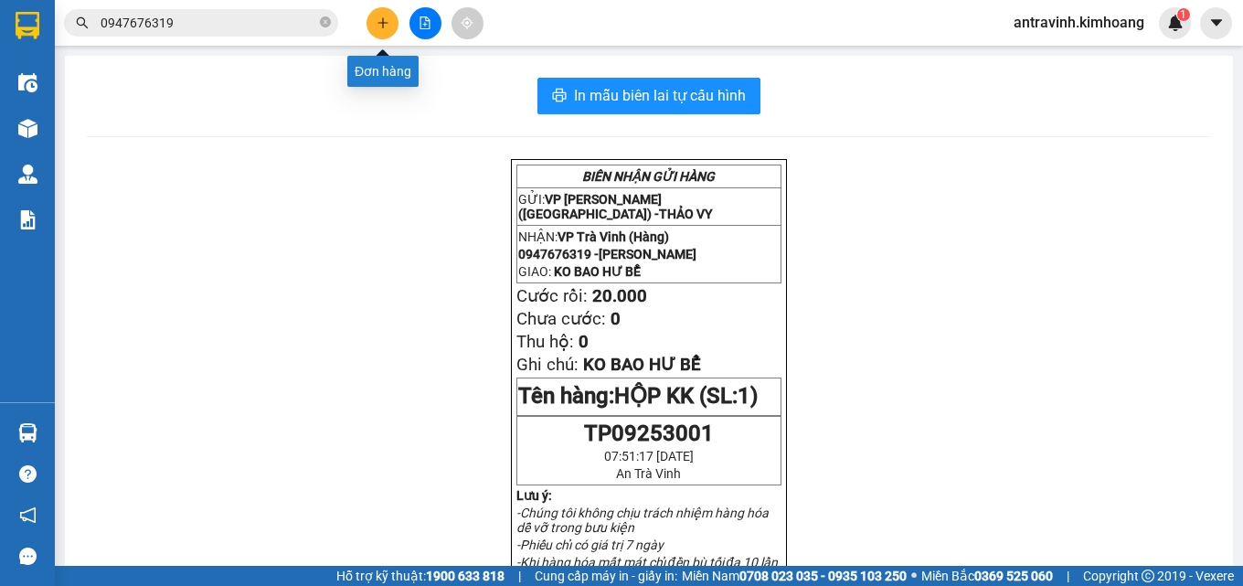
click at [379, 16] on icon "plus" at bounding box center [382, 22] width 13 height 13
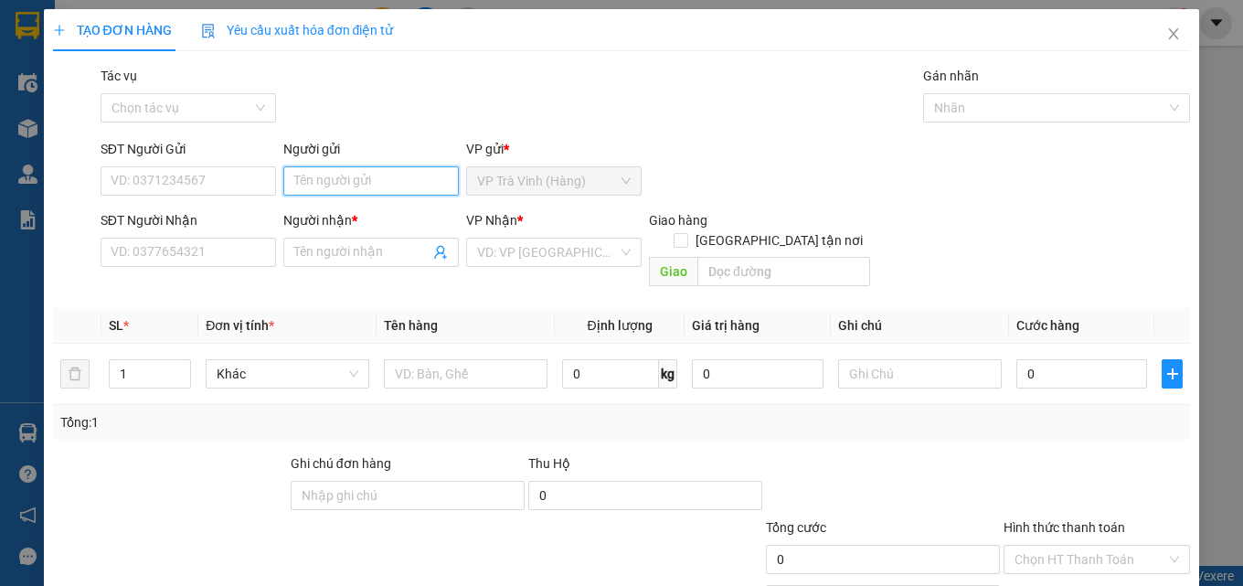
click at [340, 180] on input "Người gửi" at bounding box center [370, 180] width 175 height 29
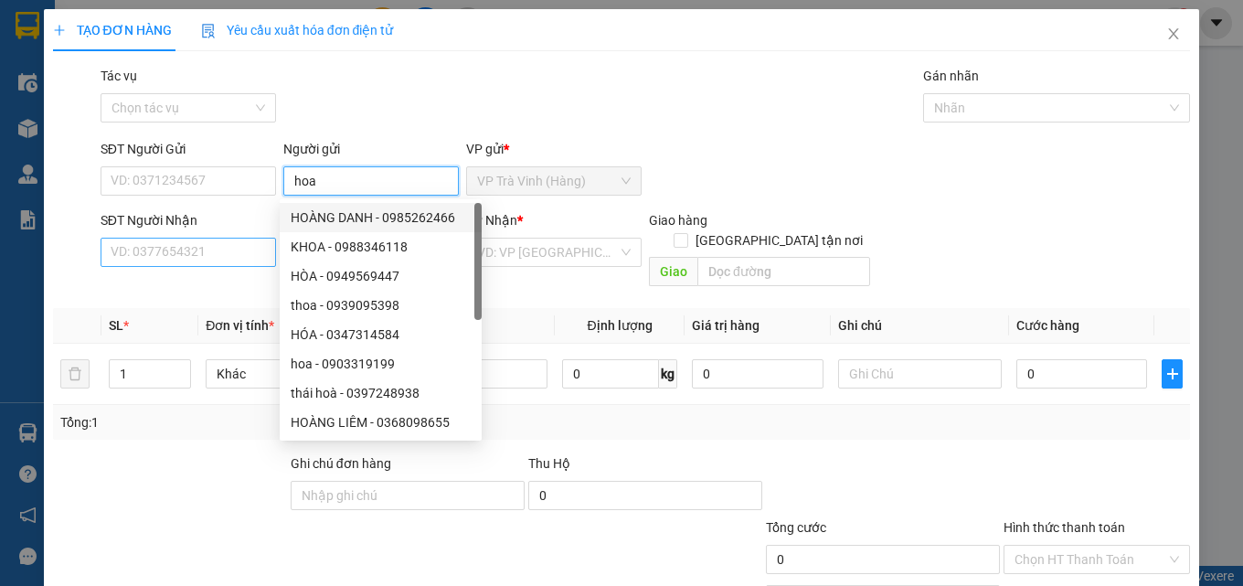
type input "hoa"
click at [235, 253] on input "SĐT Người Nhận" at bounding box center [188, 252] width 175 height 29
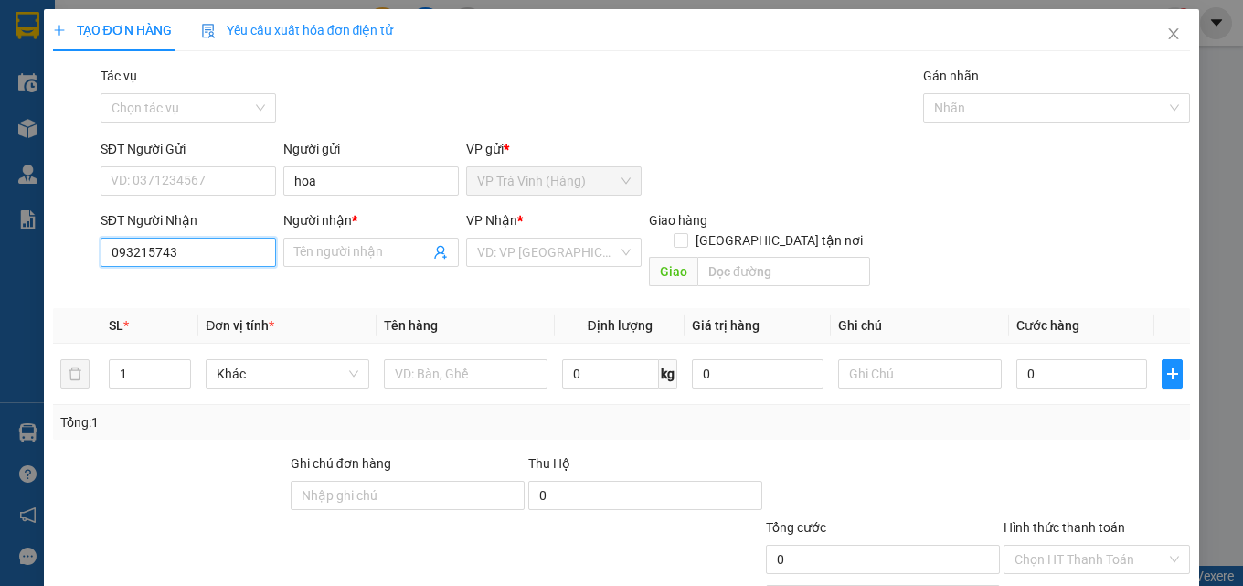
type input "0932157435"
click at [231, 281] on div "0932157435 - DŨNG" at bounding box center [187, 289] width 152 height 20
type input "DŨNG"
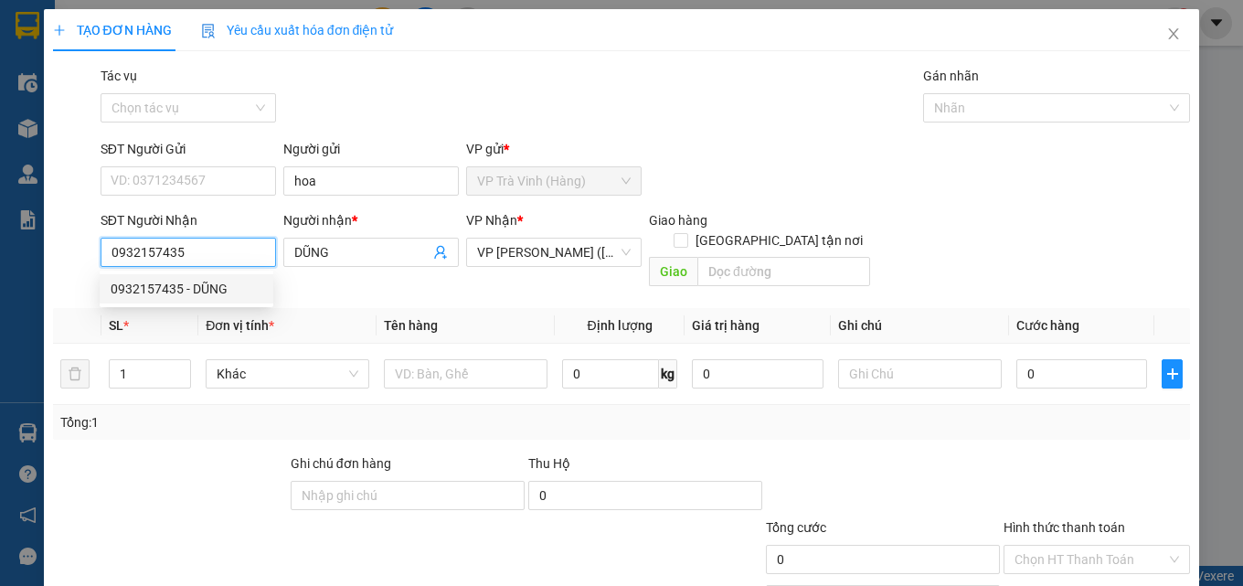
type input "40.000"
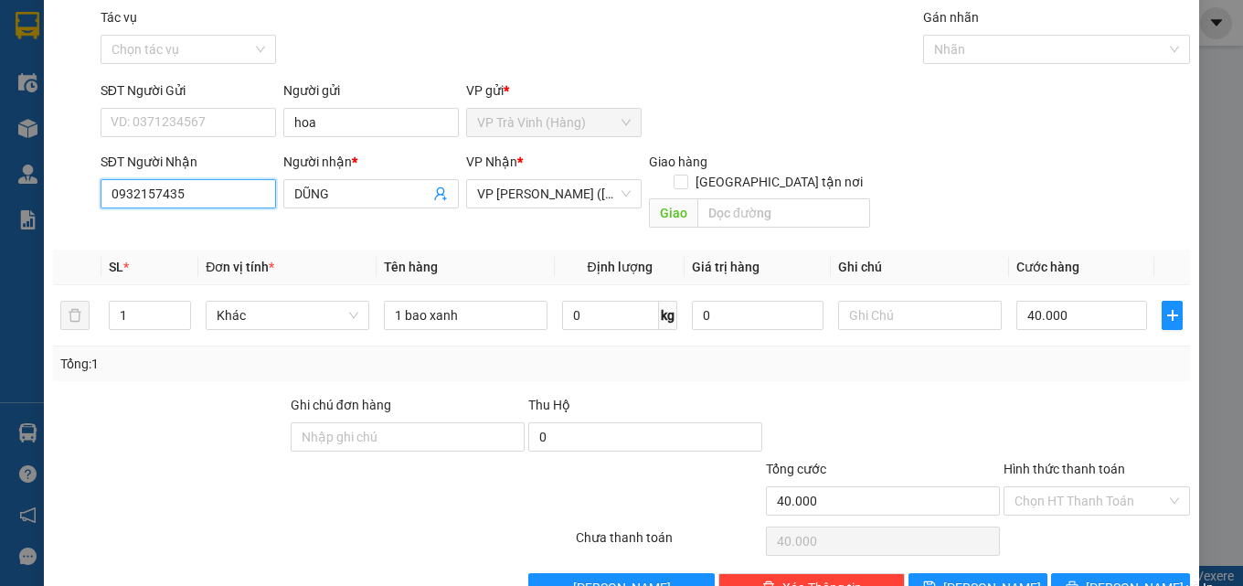
scroll to position [90, 0]
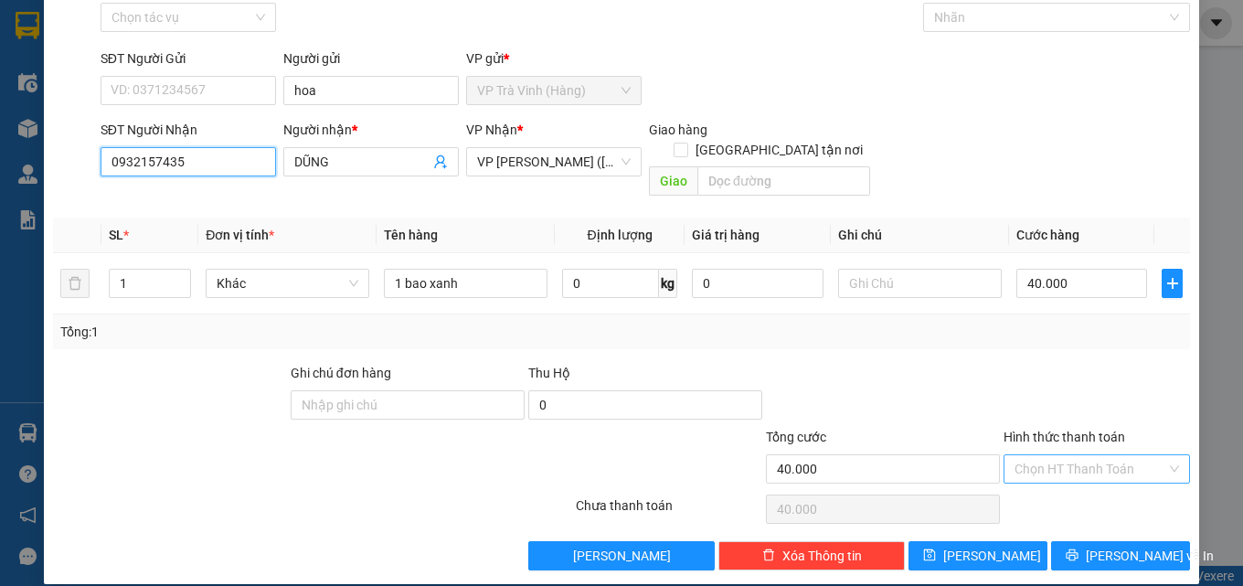
type input "0932157435"
click at [1052, 455] on input "Hình thức thanh toán" at bounding box center [1090, 468] width 152 height 27
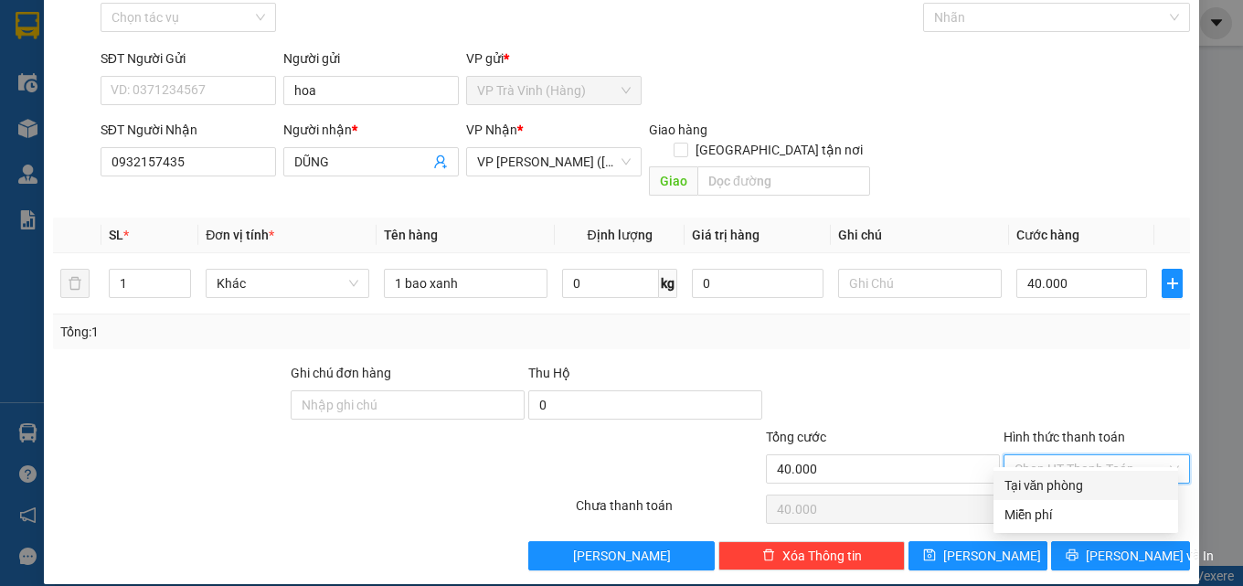
click at [1051, 478] on div "Tại văn phòng" at bounding box center [1085, 485] width 163 height 20
type input "0"
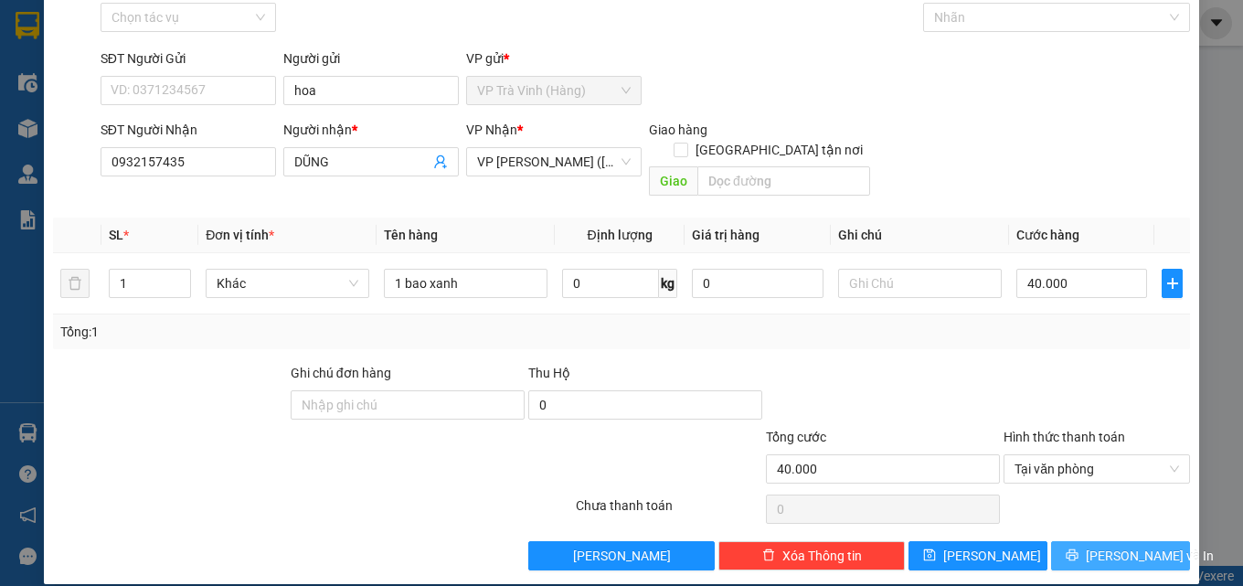
click at [1093, 546] on span "[PERSON_NAME] và In" at bounding box center [1150, 556] width 128 height 20
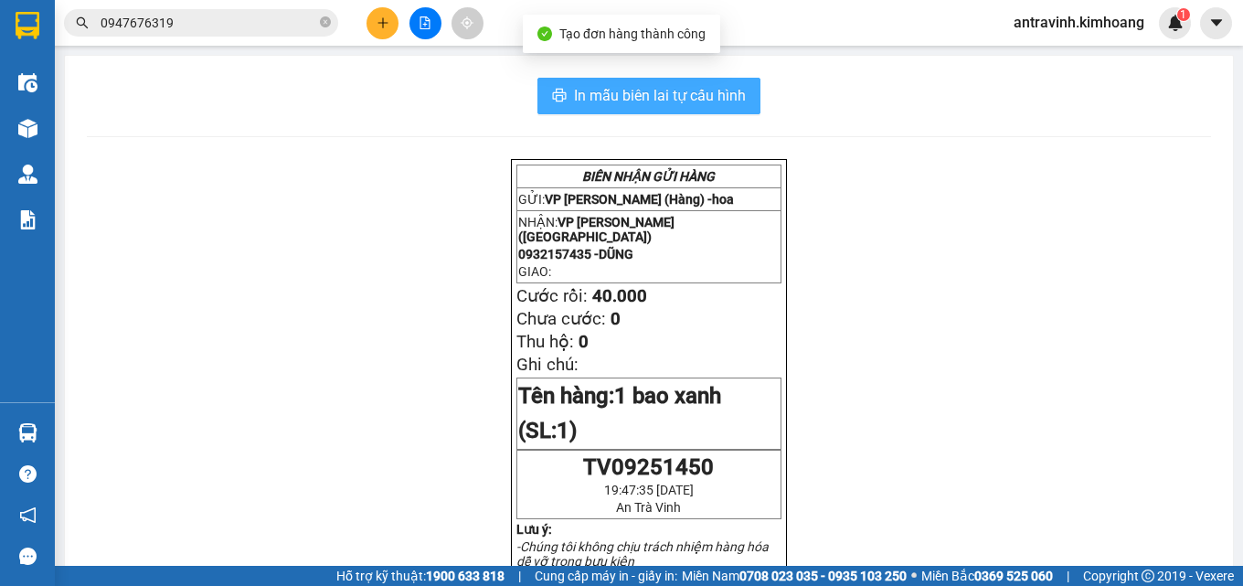
click at [653, 102] on span "In mẫu biên lai tự cấu hình" at bounding box center [660, 95] width 172 height 23
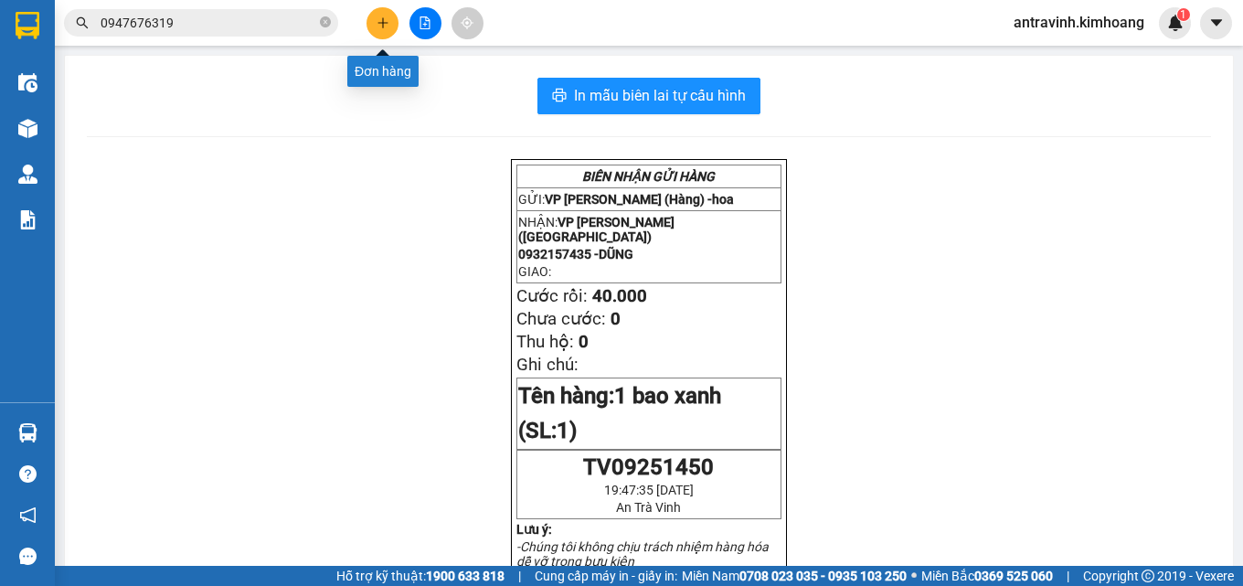
click at [373, 29] on button at bounding box center [382, 23] width 32 height 32
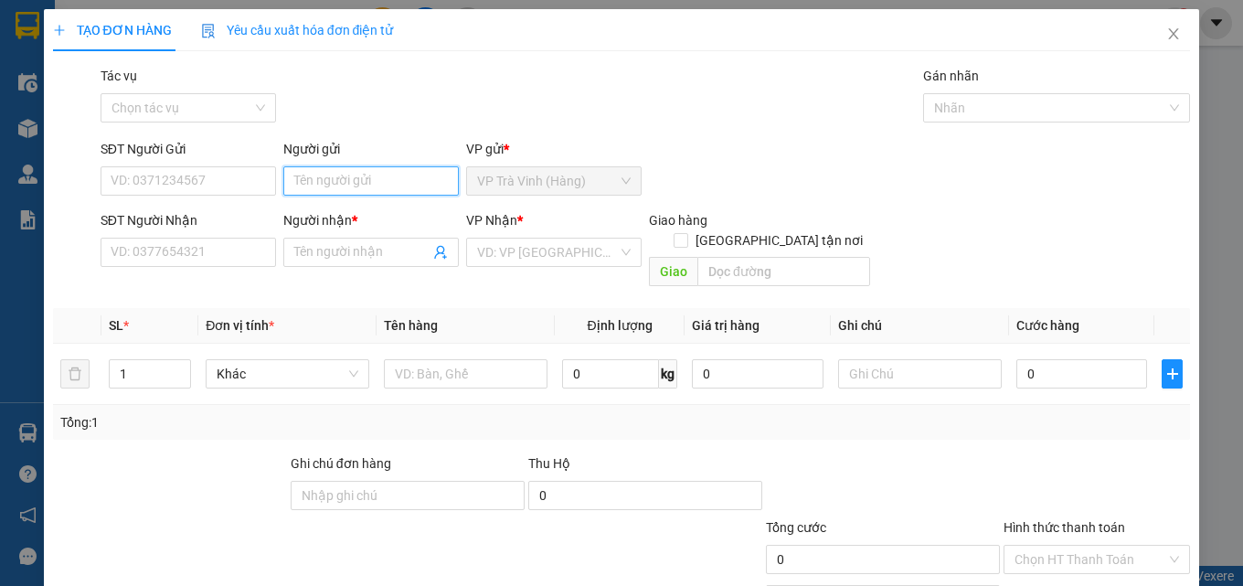
click at [368, 183] on input "Người gửi" at bounding box center [370, 180] width 175 height 29
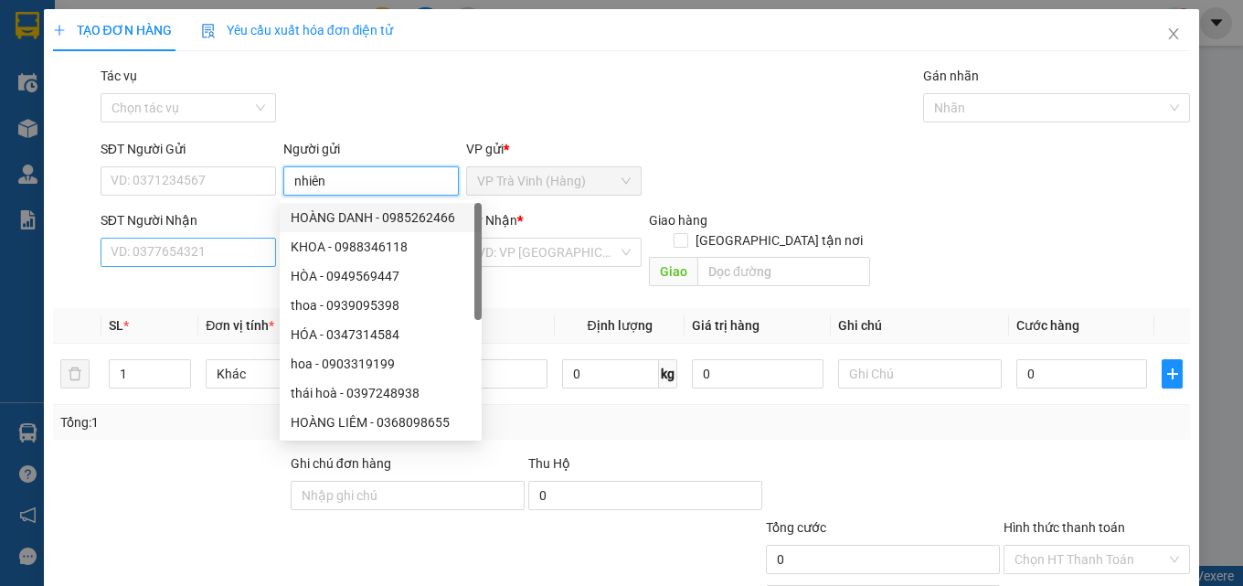
type input "nhiên"
click at [247, 244] on input "SĐT Người Nhận" at bounding box center [188, 252] width 175 height 29
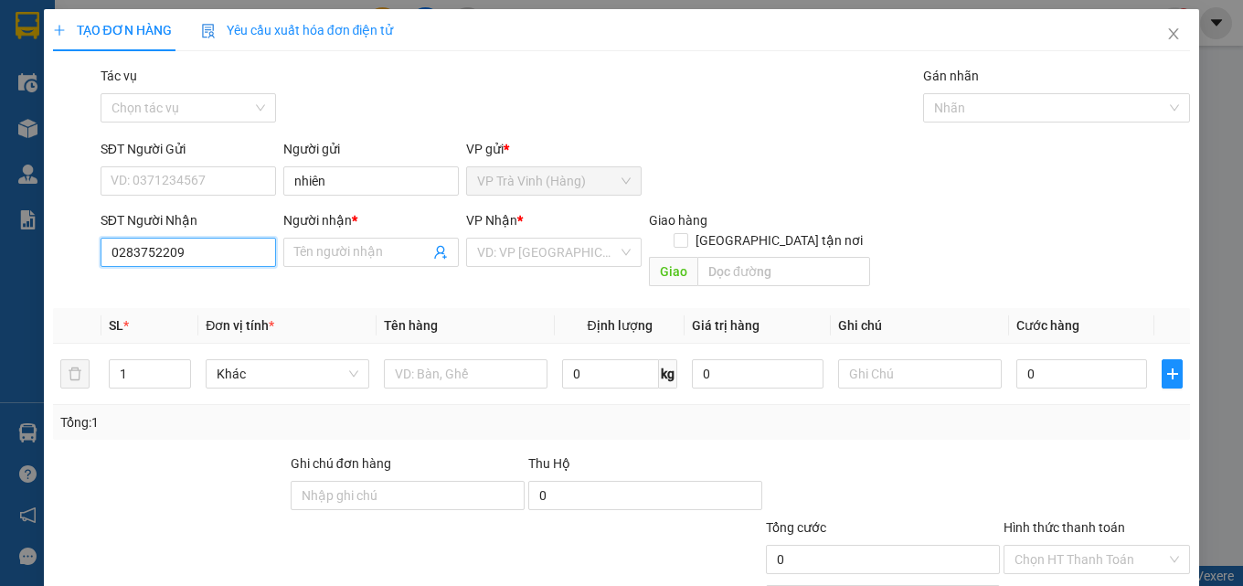
type input "02837522095"
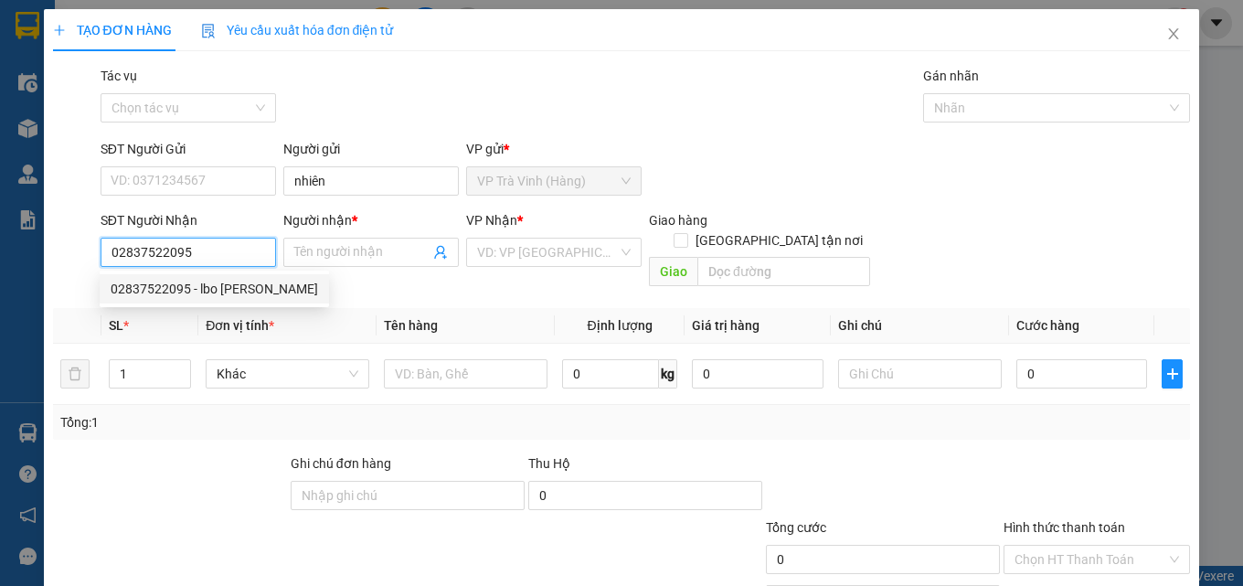
click at [228, 288] on div "02837522095 - lbo [PERSON_NAME]" at bounding box center [214, 289] width 207 height 20
type input "lbo [PERSON_NAME]"
type input "20.000"
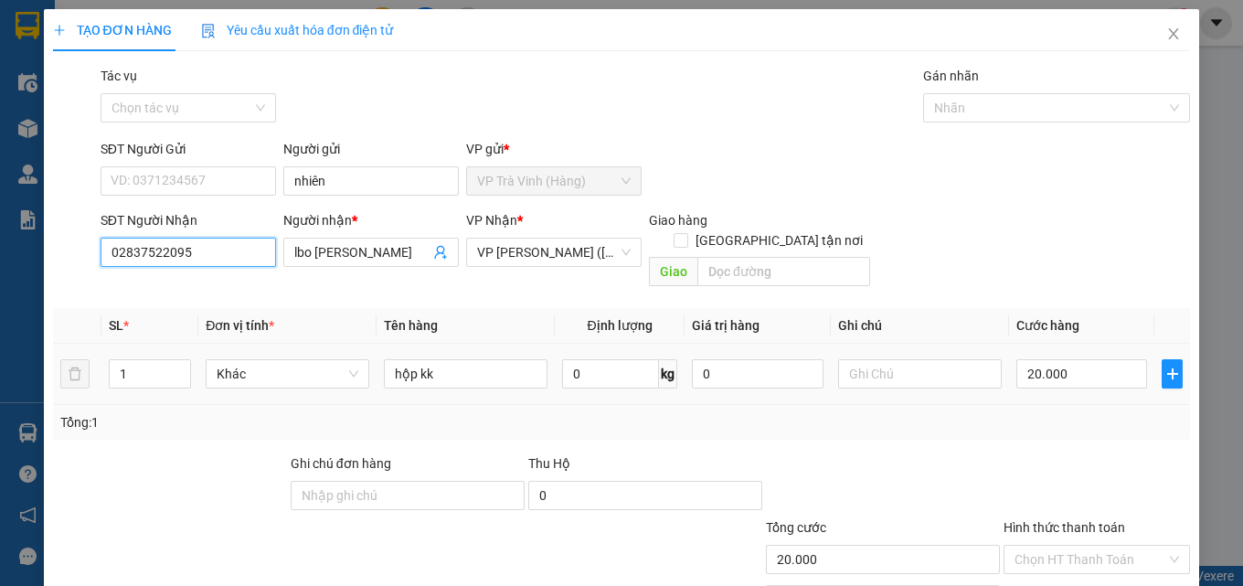
scroll to position [90, 0]
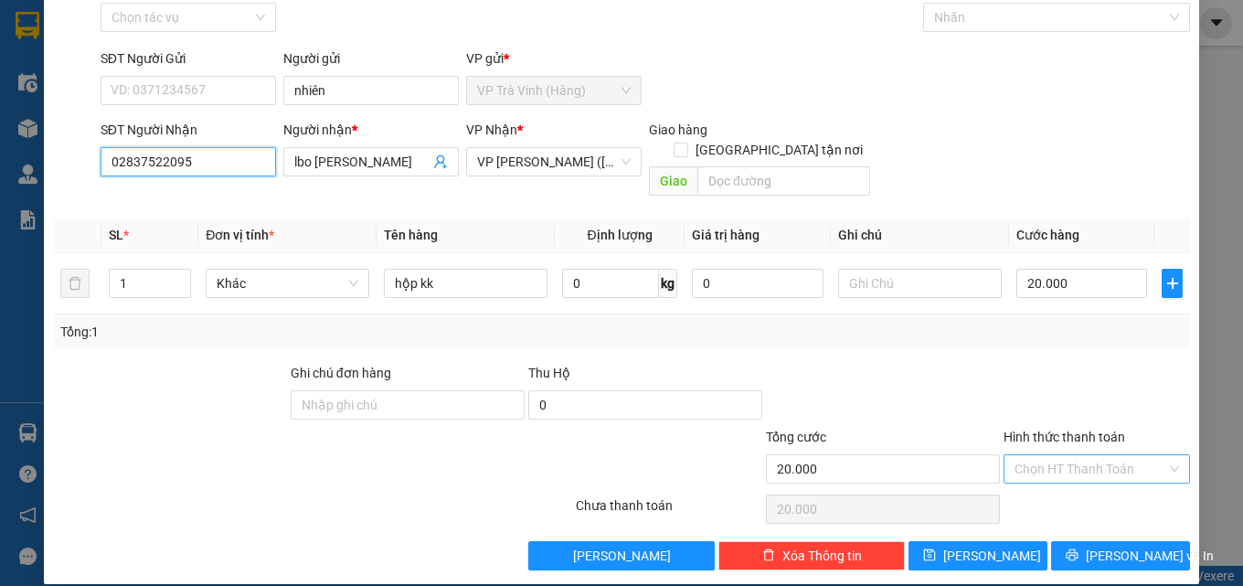
type input "02837522095"
click at [1047, 455] on input "Hình thức thanh toán" at bounding box center [1090, 468] width 152 height 27
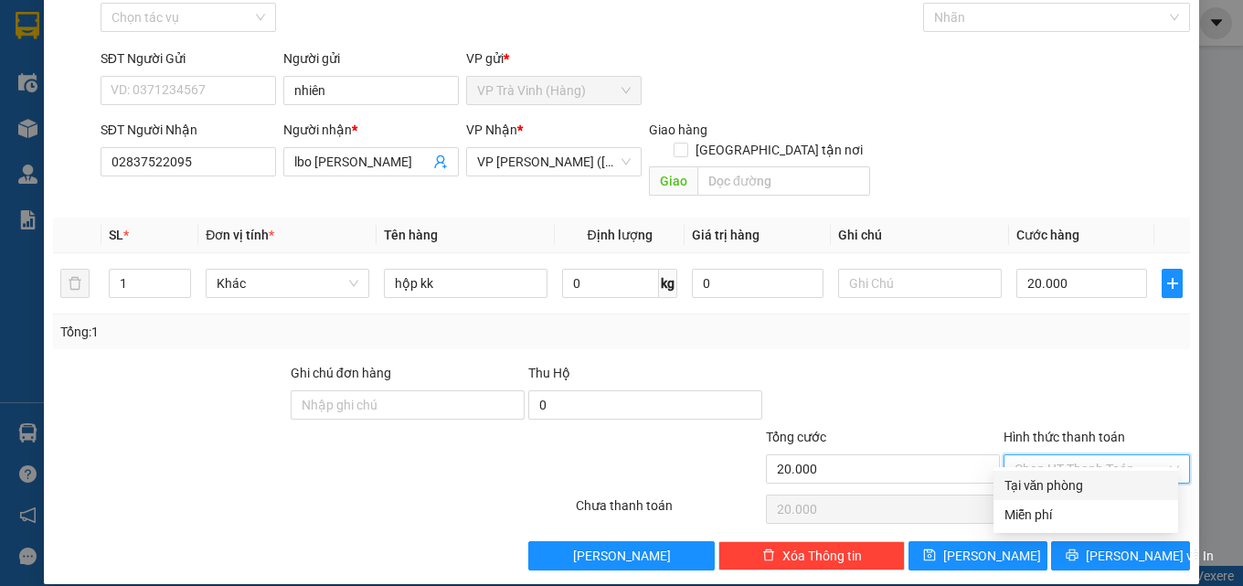
click at [1053, 483] on div "Tại văn phòng" at bounding box center [1085, 485] width 163 height 20
type input "0"
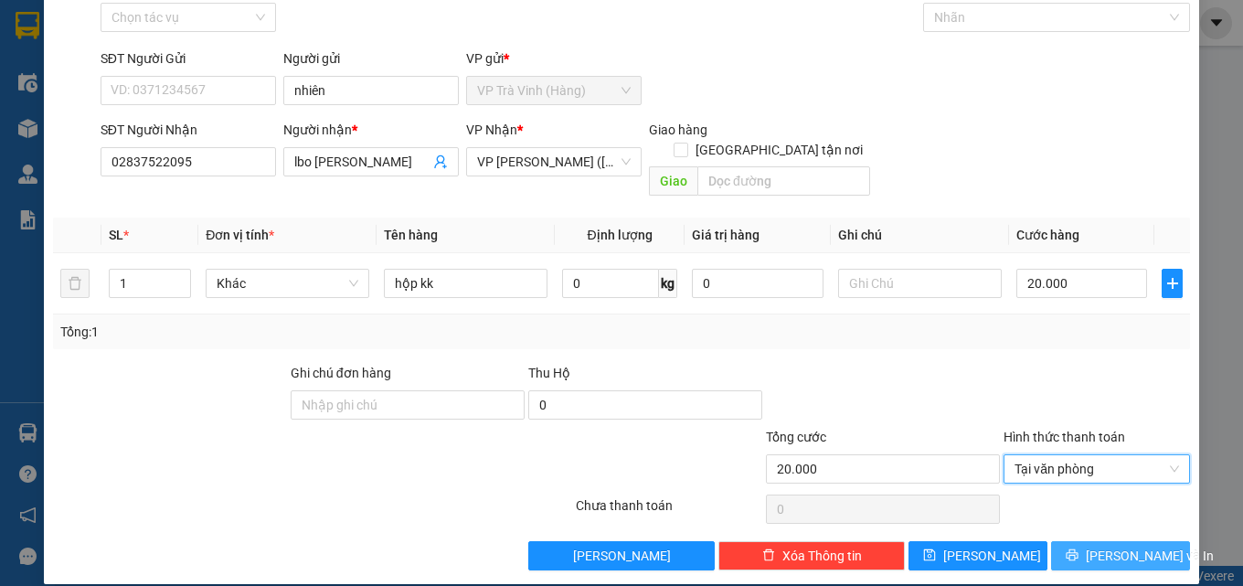
click at [1060, 541] on button "[PERSON_NAME] và In" at bounding box center [1120, 555] width 139 height 29
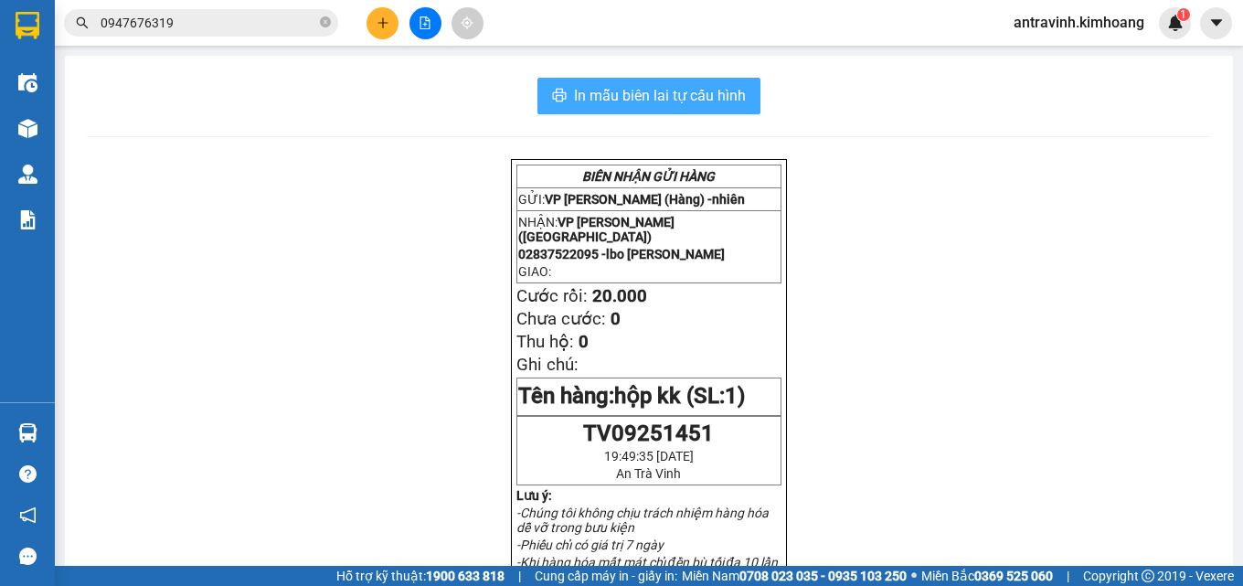
click at [694, 101] on span "In mẫu biên lai tự cấu hình" at bounding box center [660, 95] width 172 height 23
click at [270, 26] on input "0947676319" at bounding box center [209, 23] width 216 height 20
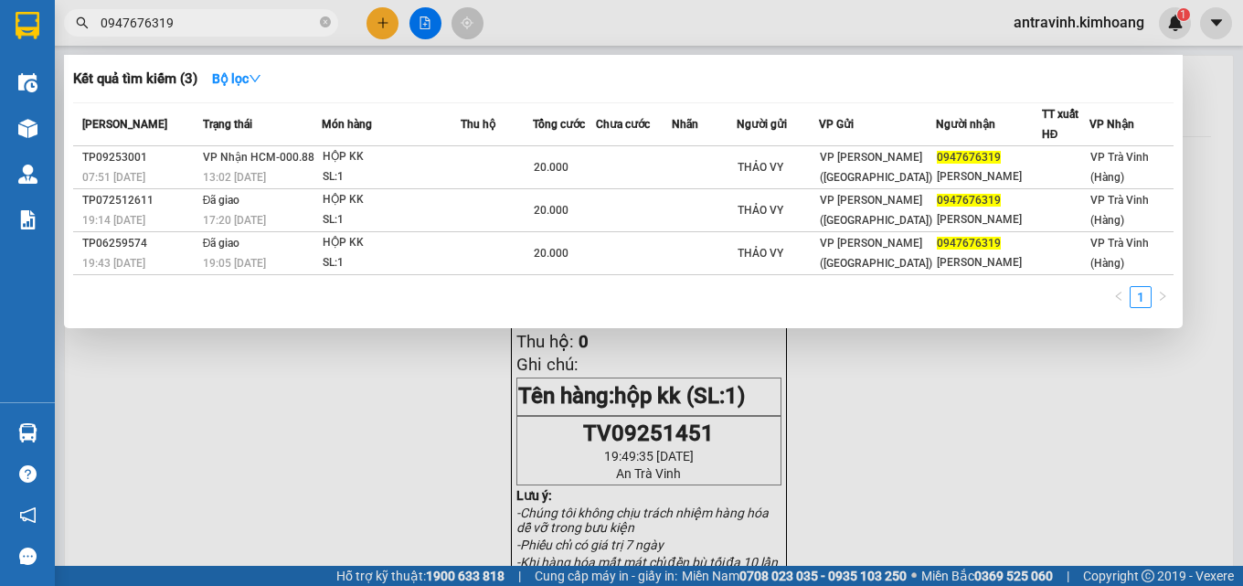
click at [270, 26] on input "0947676319" at bounding box center [209, 23] width 216 height 20
click at [213, 19] on input "0941914949" at bounding box center [209, 23] width 216 height 20
click at [224, 27] on input "0941914949" at bounding box center [209, 23] width 216 height 20
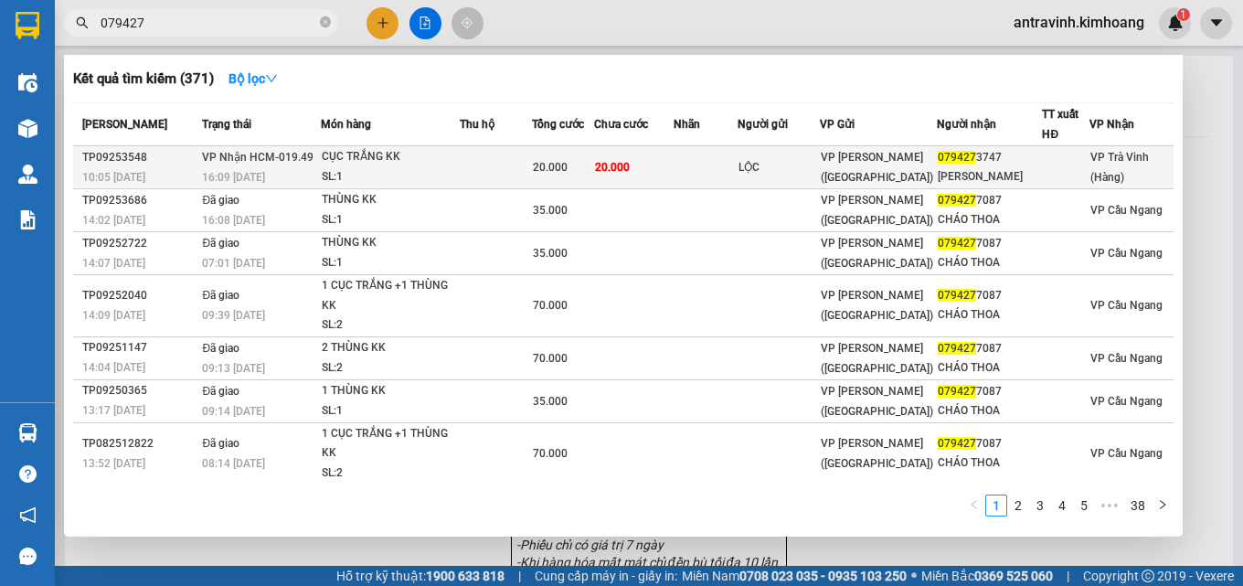
type input "079427"
click at [721, 174] on td at bounding box center [705, 167] width 65 height 43
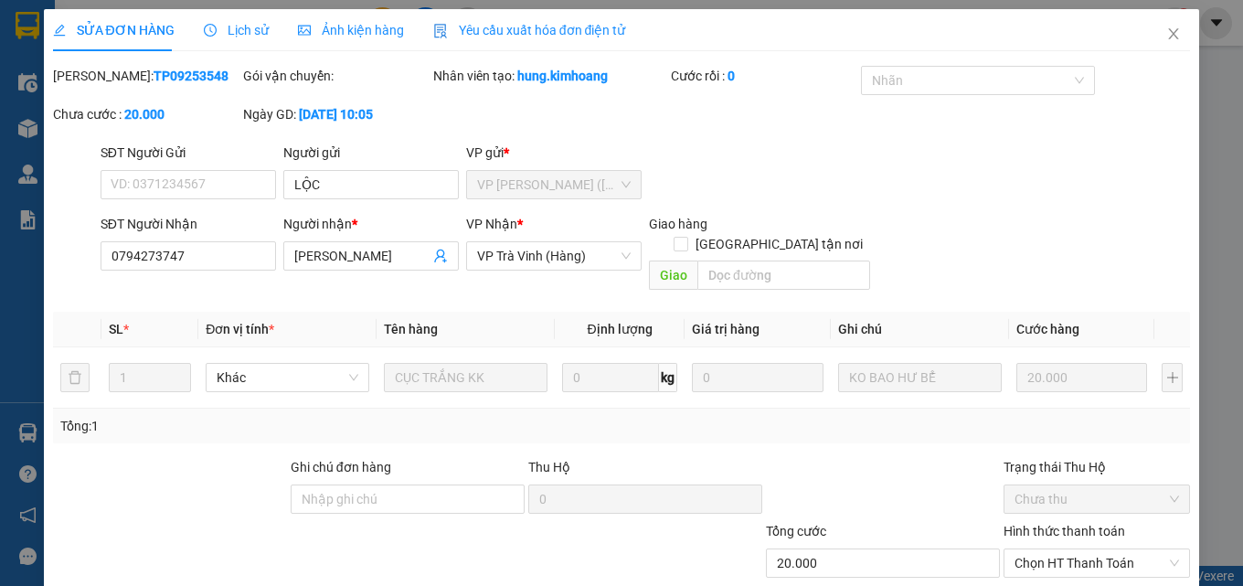
type input "LỘC"
type input "0794273747"
type input "[PERSON_NAME]"
type input "20.000"
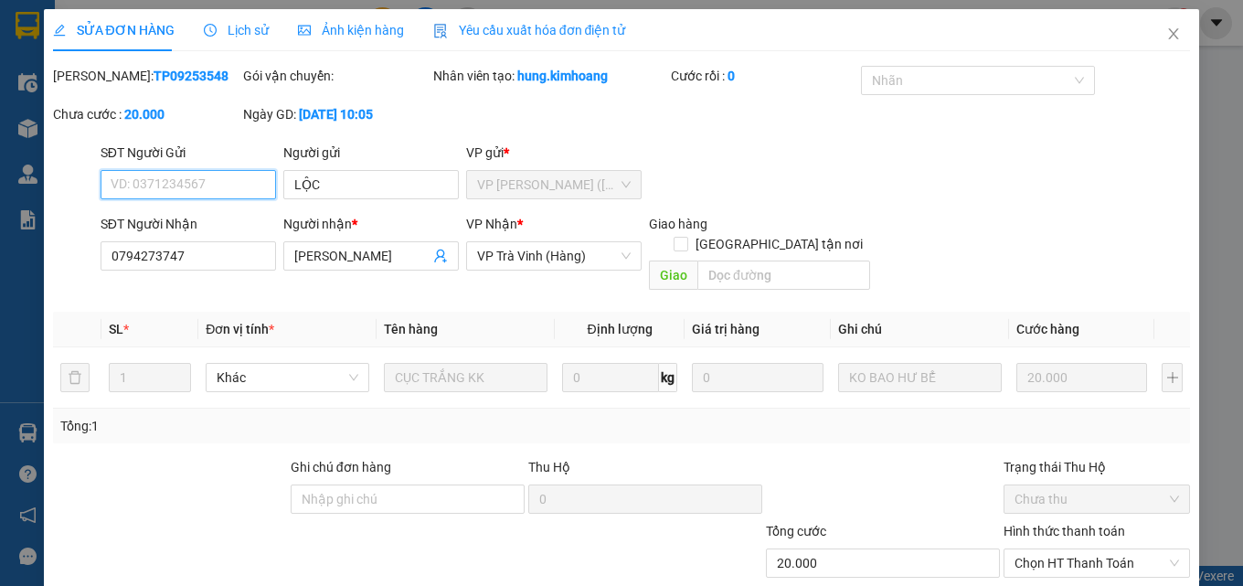
scroll to position [90, 0]
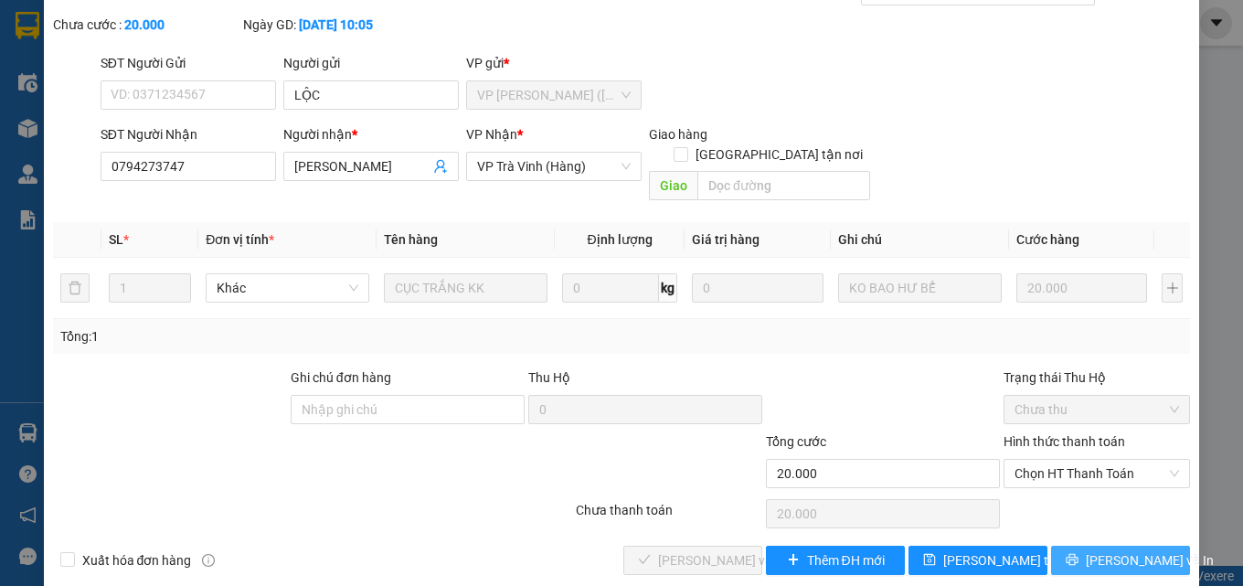
click at [1102, 550] on span "[PERSON_NAME] và In" at bounding box center [1150, 560] width 128 height 20
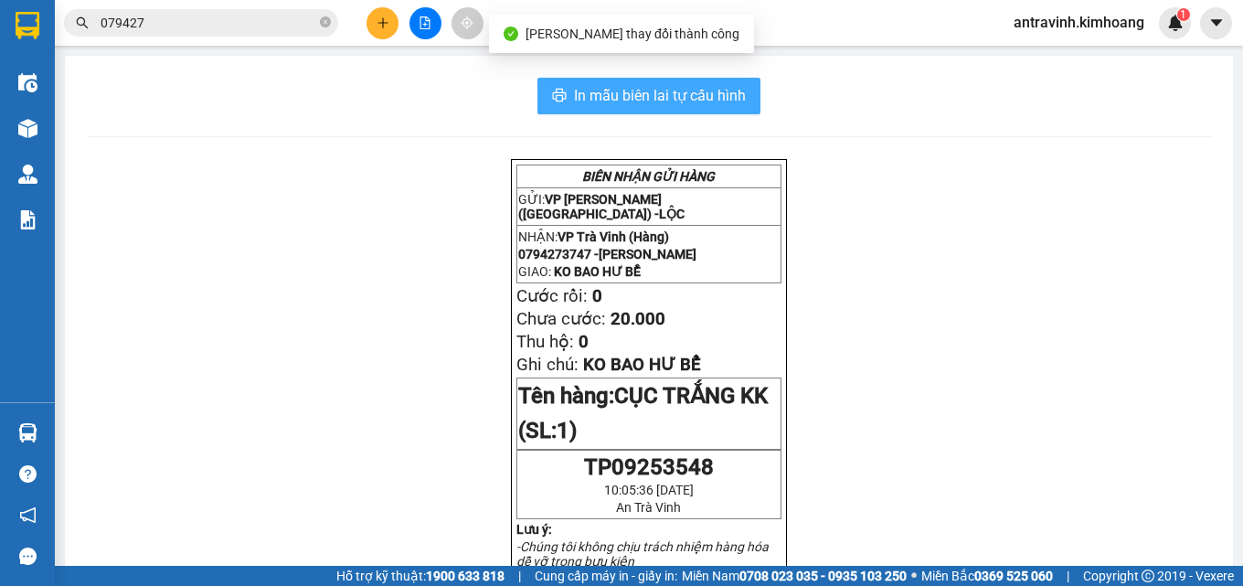
click at [727, 85] on span "In mẫu biên lai tự cấu hình" at bounding box center [660, 95] width 172 height 23
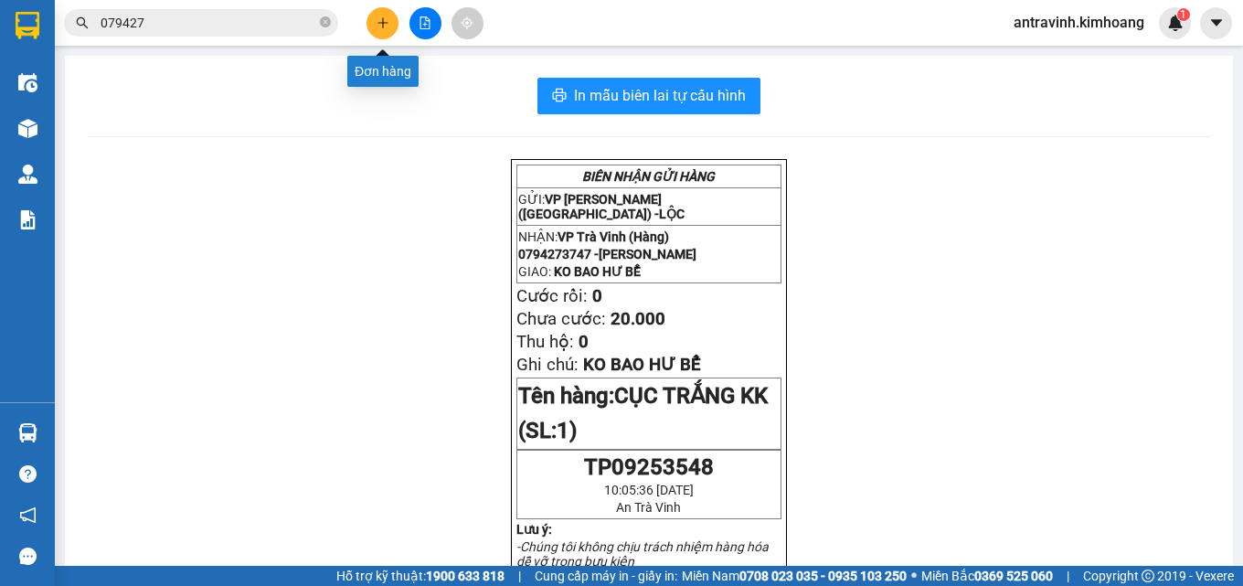
click at [380, 25] on icon "plus" at bounding box center [382, 22] width 13 height 13
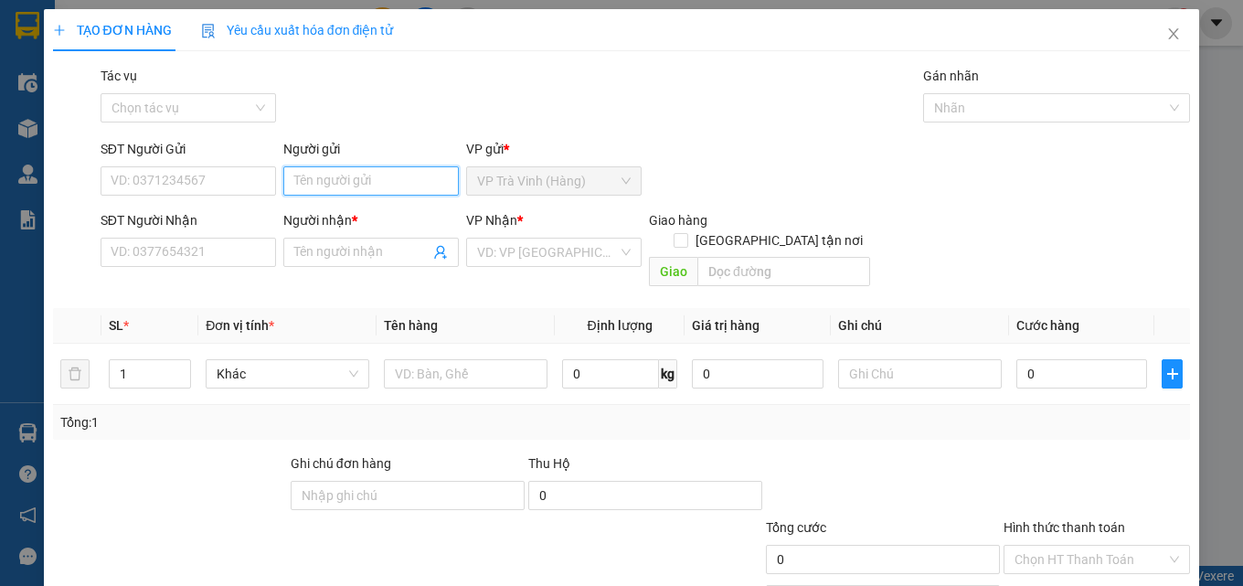
click at [376, 184] on input "Người gửi" at bounding box center [370, 180] width 175 height 29
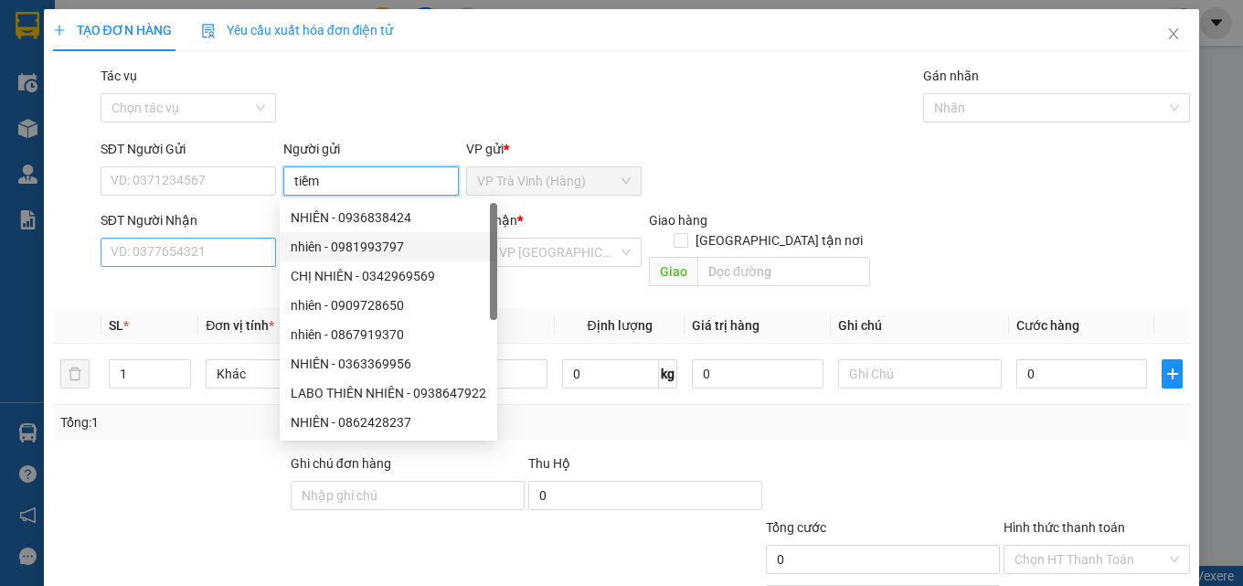
type input "tiềm"
click at [242, 261] on input "SĐT Người Nhận" at bounding box center [188, 252] width 175 height 29
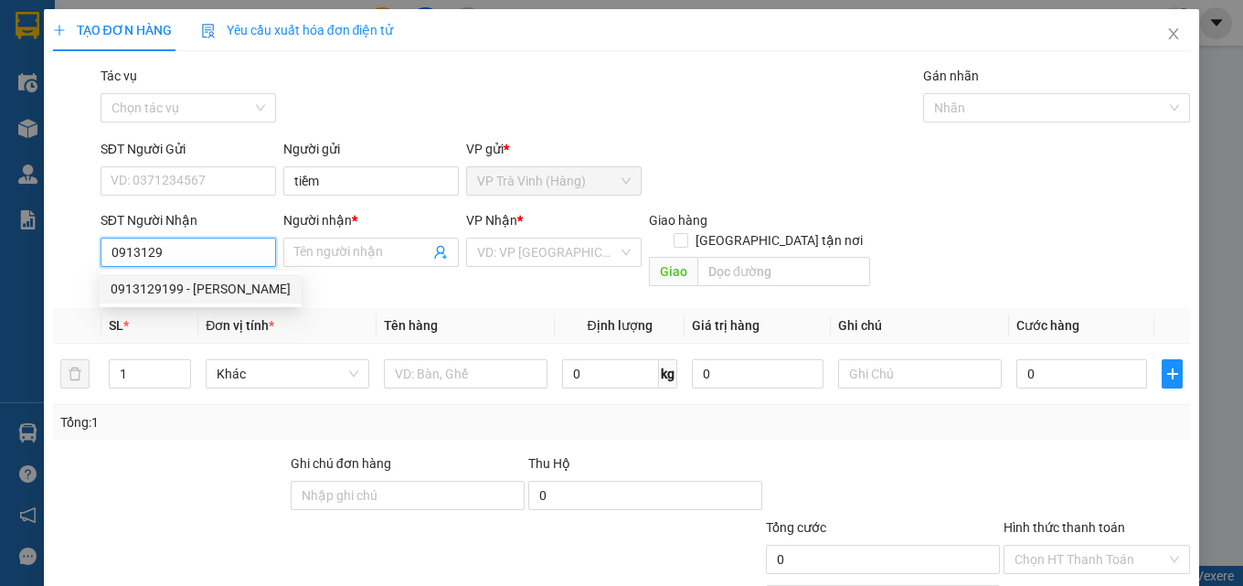
click at [219, 292] on div "0913129199 - [PERSON_NAME]" at bounding box center [201, 289] width 180 height 20
type input "0913129199"
type input "[PERSON_NAME]"
type input "20.000"
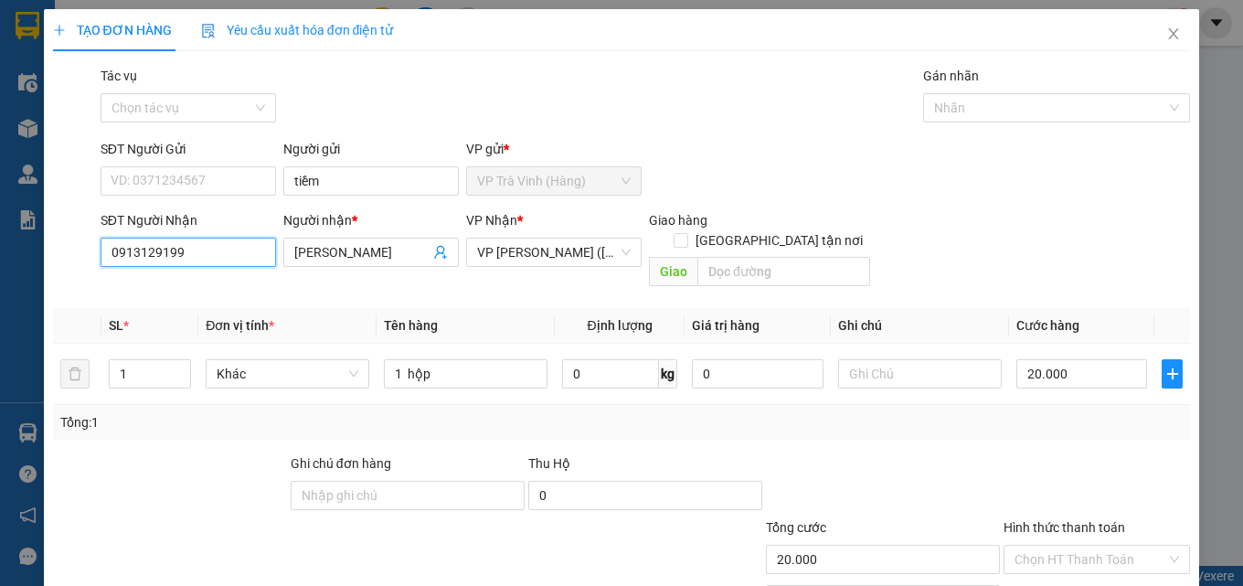
scroll to position [90, 0]
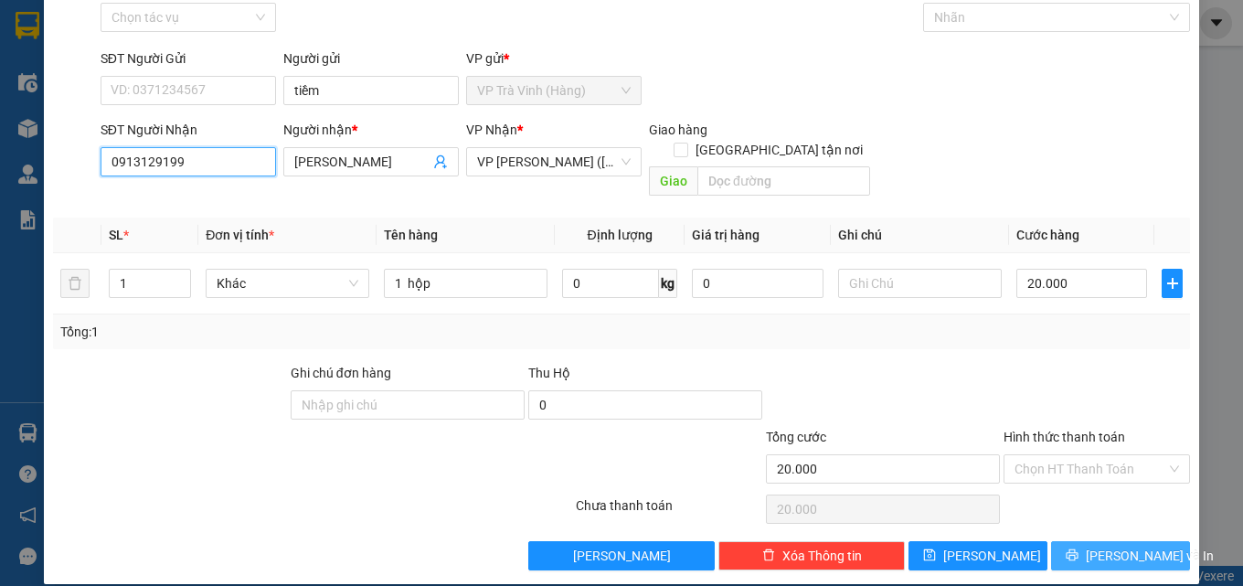
type input "0913129199"
click at [1115, 546] on span "[PERSON_NAME] và In" at bounding box center [1150, 556] width 128 height 20
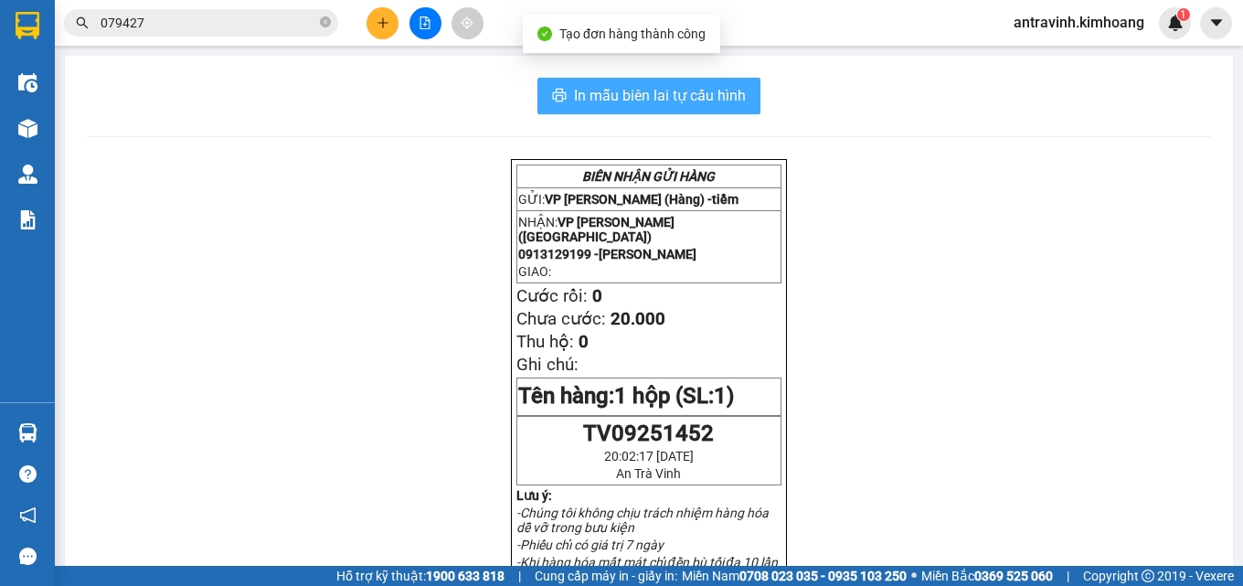
click at [724, 98] on span "In mẫu biên lai tự cấu hình" at bounding box center [660, 95] width 172 height 23
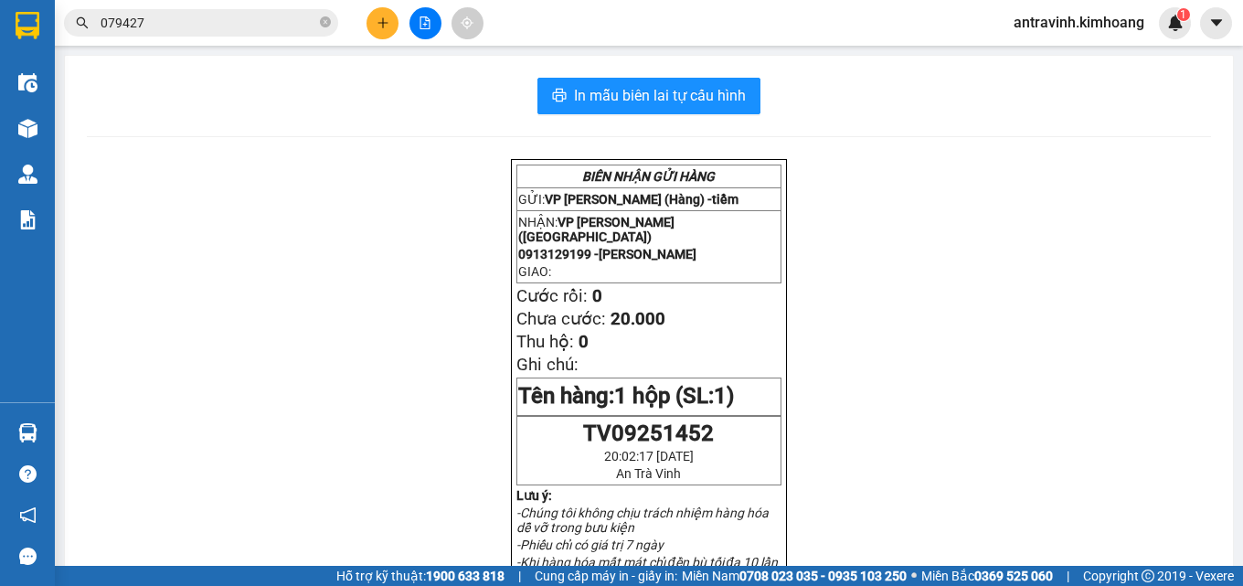
click at [249, 28] on input "079427" at bounding box center [209, 23] width 216 height 20
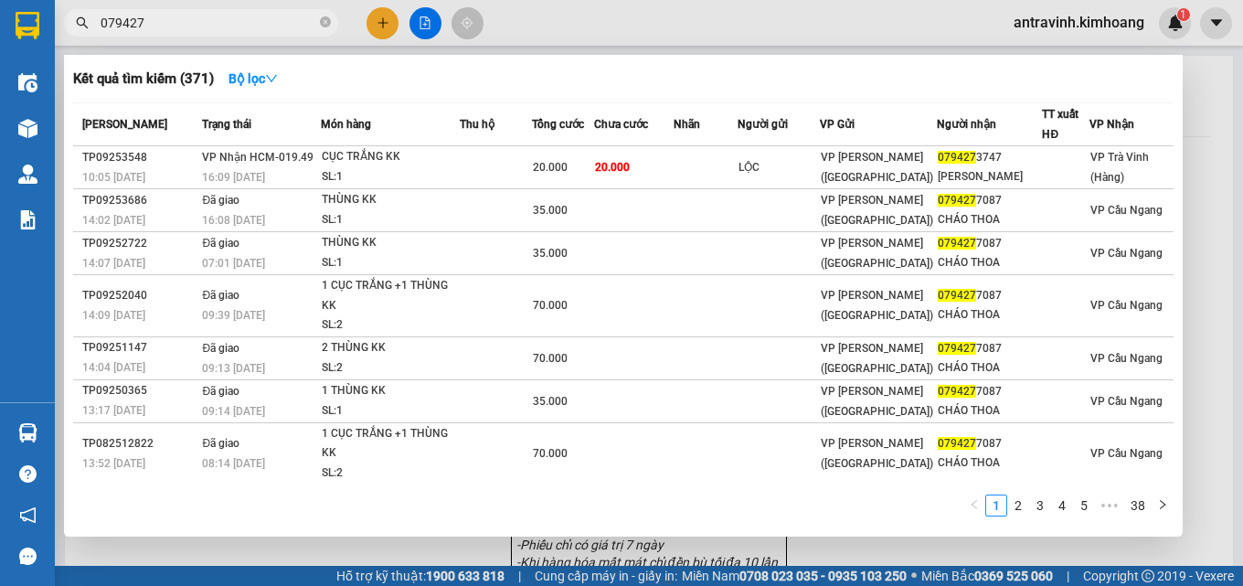
click at [249, 28] on input "079427" at bounding box center [209, 23] width 216 height 20
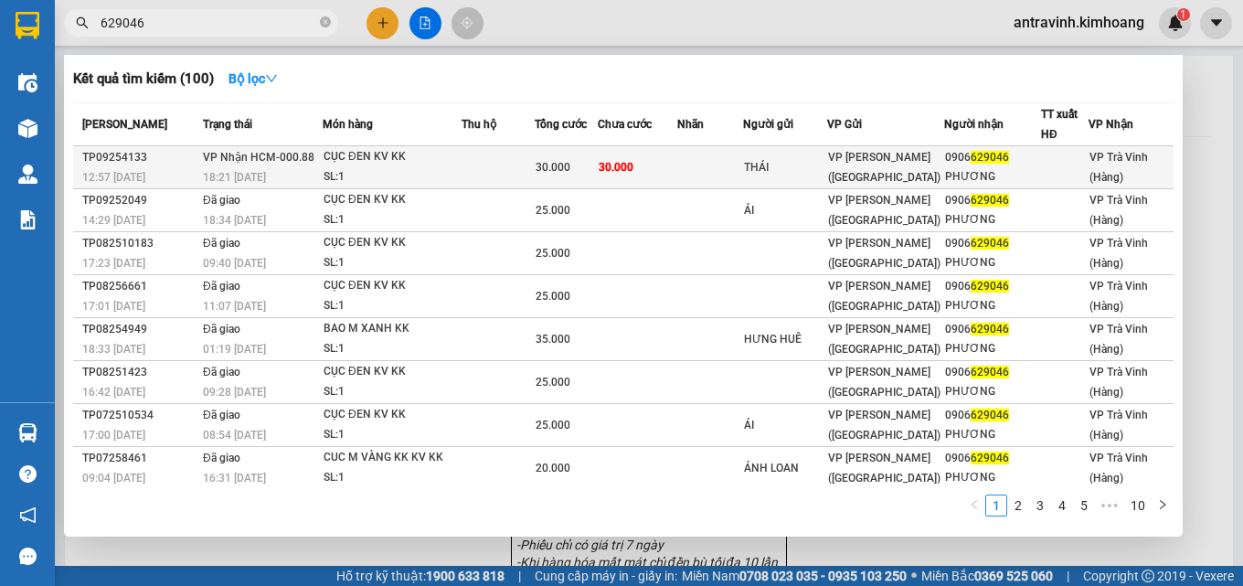
type input "629046"
click at [553, 176] on div "30.000" at bounding box center [565, 167] width 61 height 20
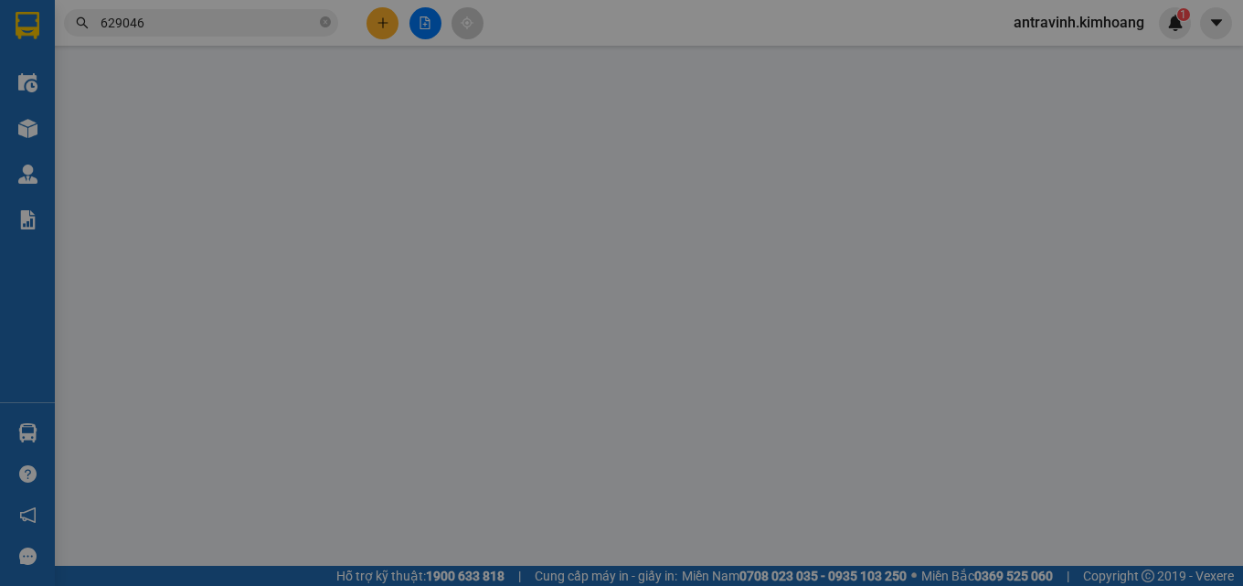
type input "THÁI"
type input "0906629046"
type input "PHƯƠNG"
type input "30.000"
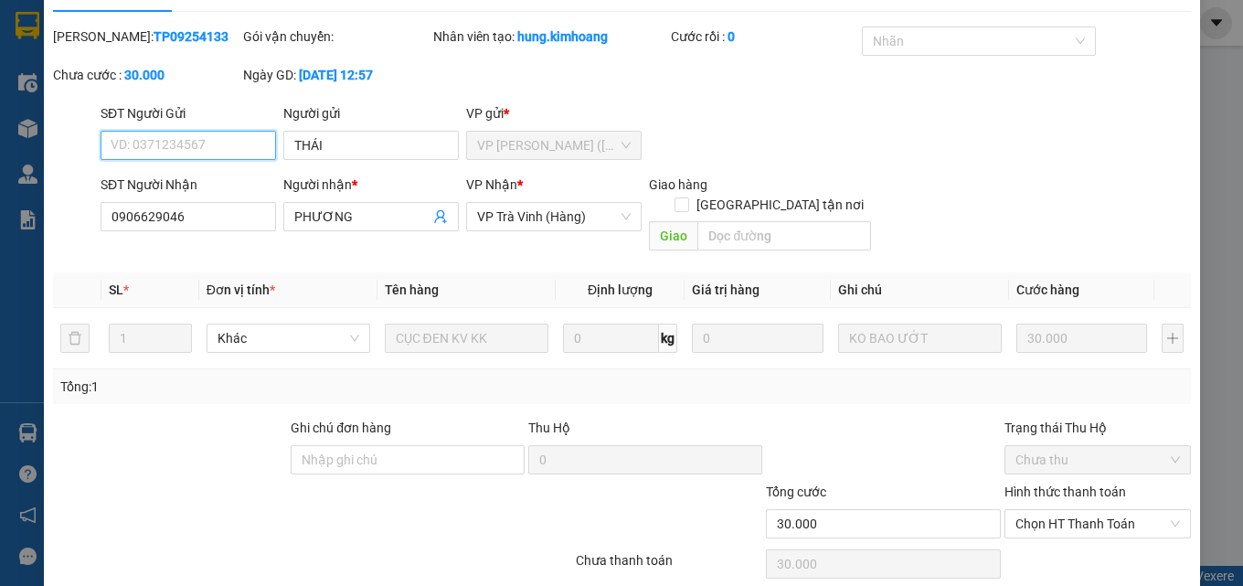
scroll to position [85, 0]
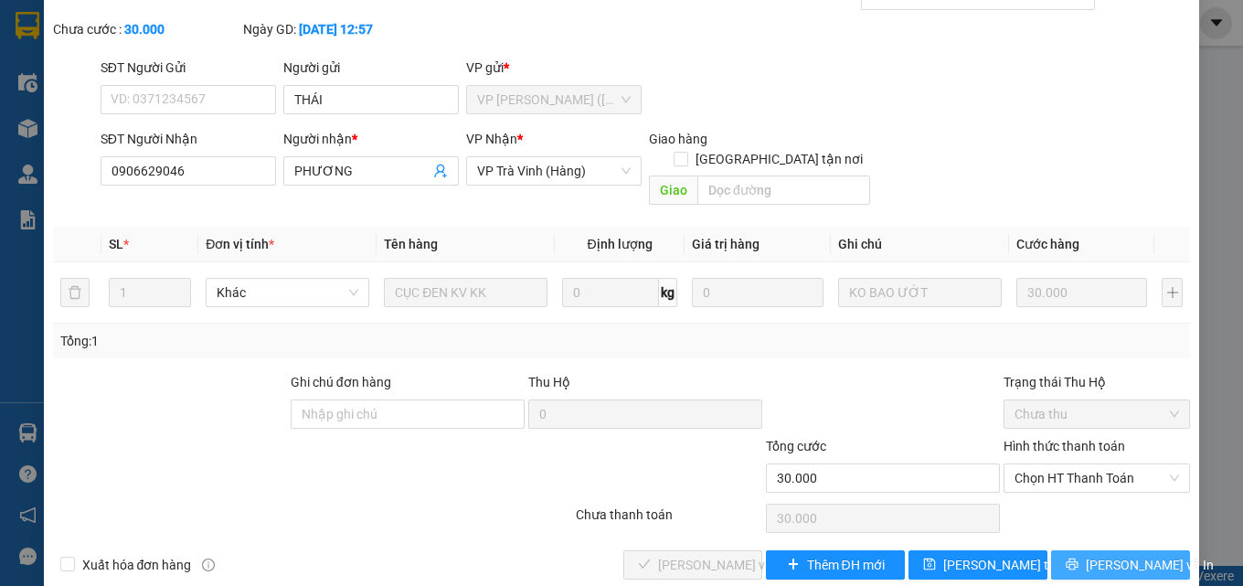
click at [1078, 557] on icon "printer" at bounding box center [1071, 563] width 13 height 13
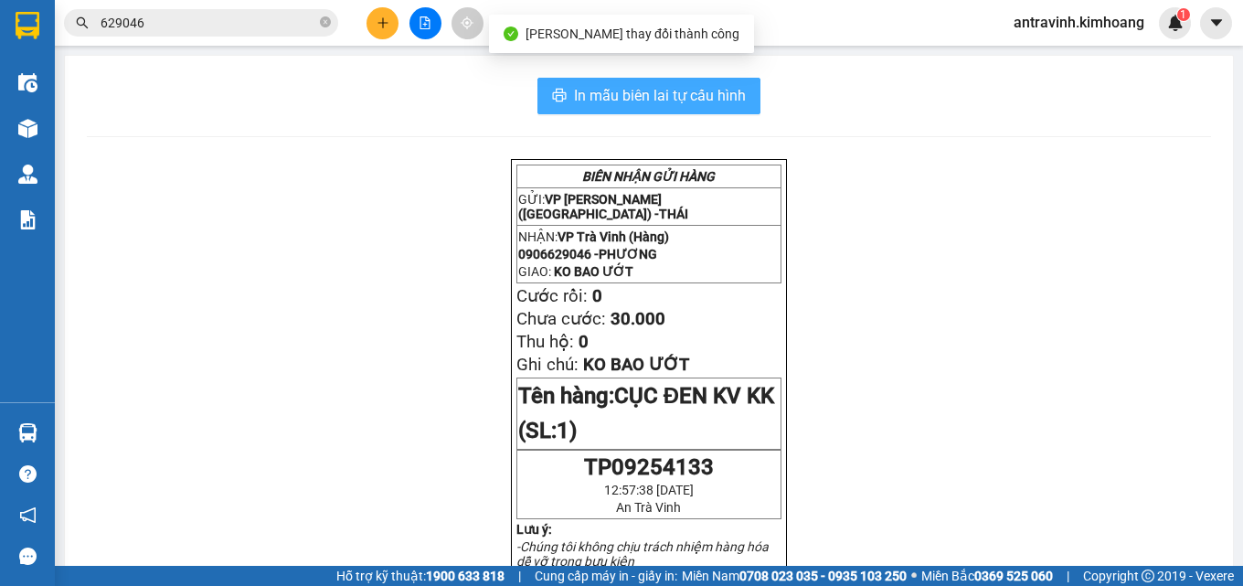
click at [684, 87] on span "In mẫu biên lai tự cấu hình" at bounding box center [660, 95] width 172 height 23
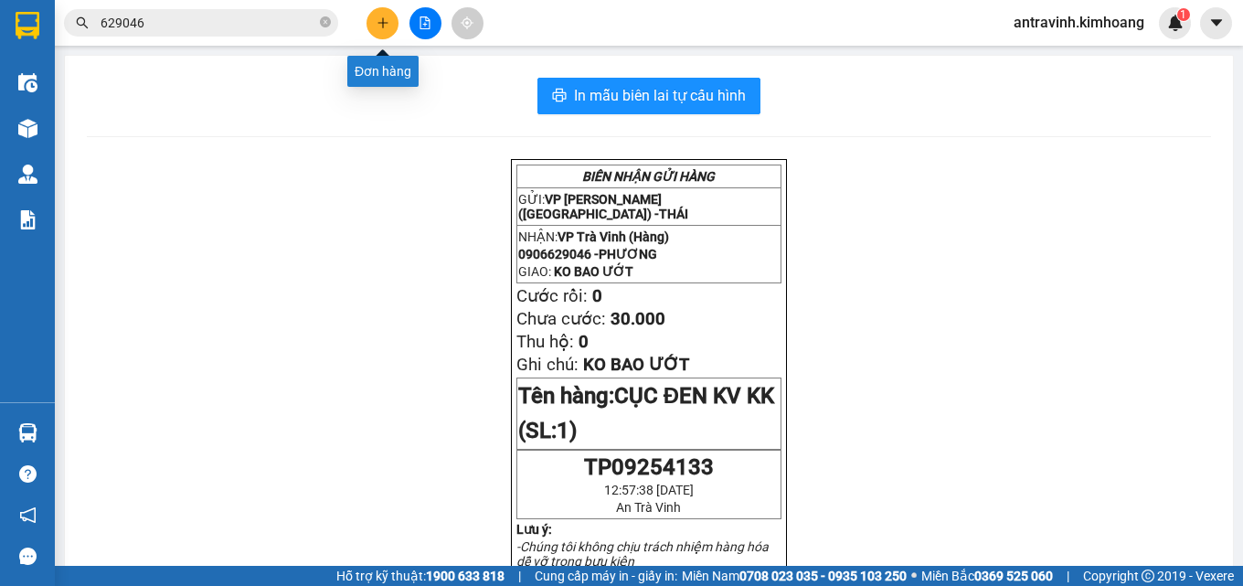
click at [378, 26] on icon "plus" at bounding box center [382, 22] width 13 height 13
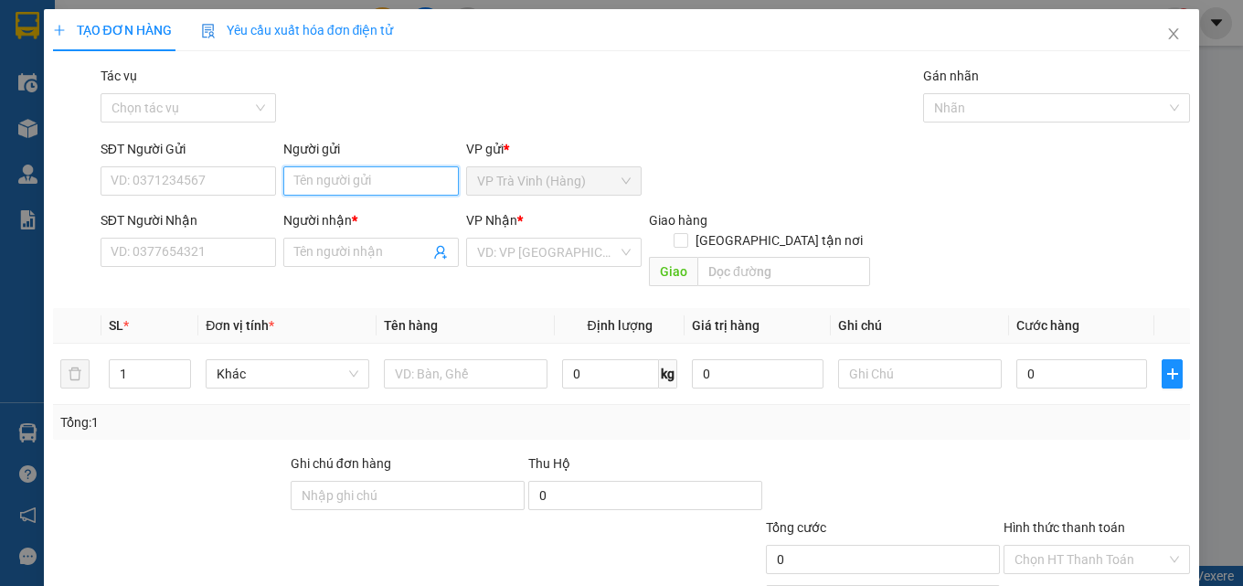
click at [387, 186] on input "Người gửi" at bounding box center [370, 180] width 175 height 29
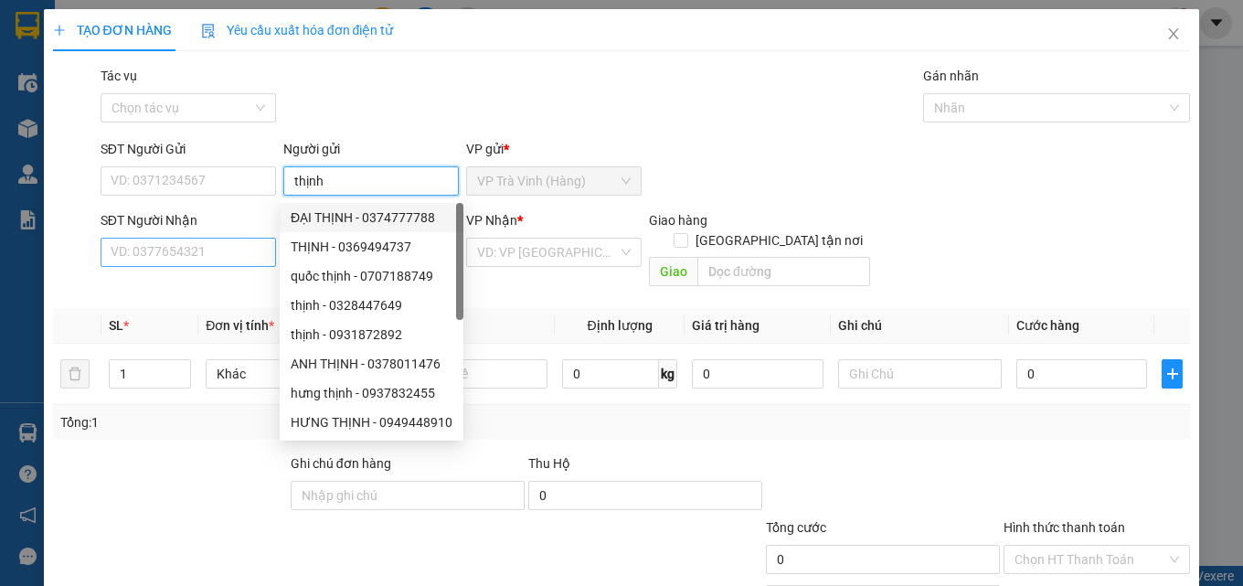
type input "thịnh"
click at [244, 253] on input "SĐT Người Nhận" at bounding box center [188, 252] width 175 height 29
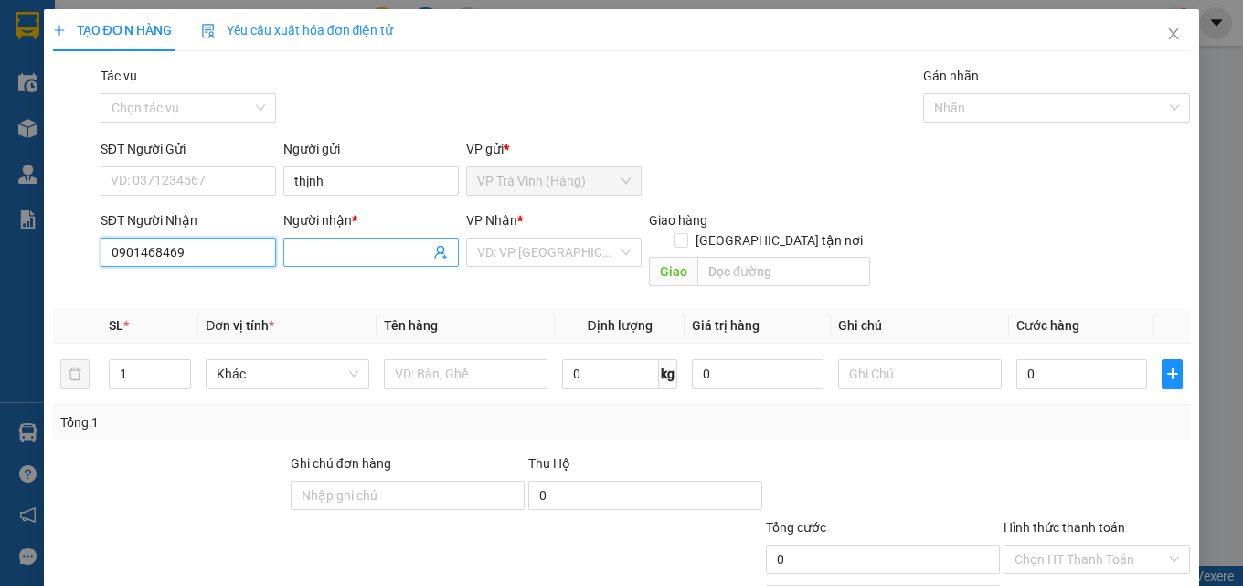
type input "0901468469"
click at [352, 255] on input "Người nhận *" at bounding box center [361, 252] width 135 height 20
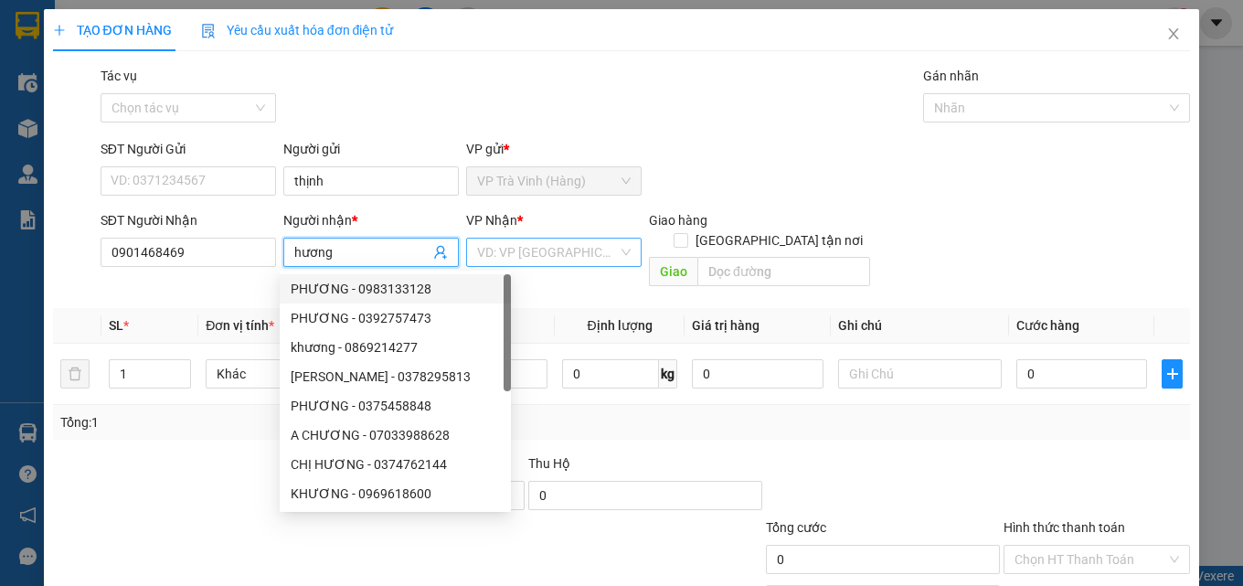
type input "hương"
click at [498, 248] on input "search" at bounding box center [547, 252] width 141 height 27
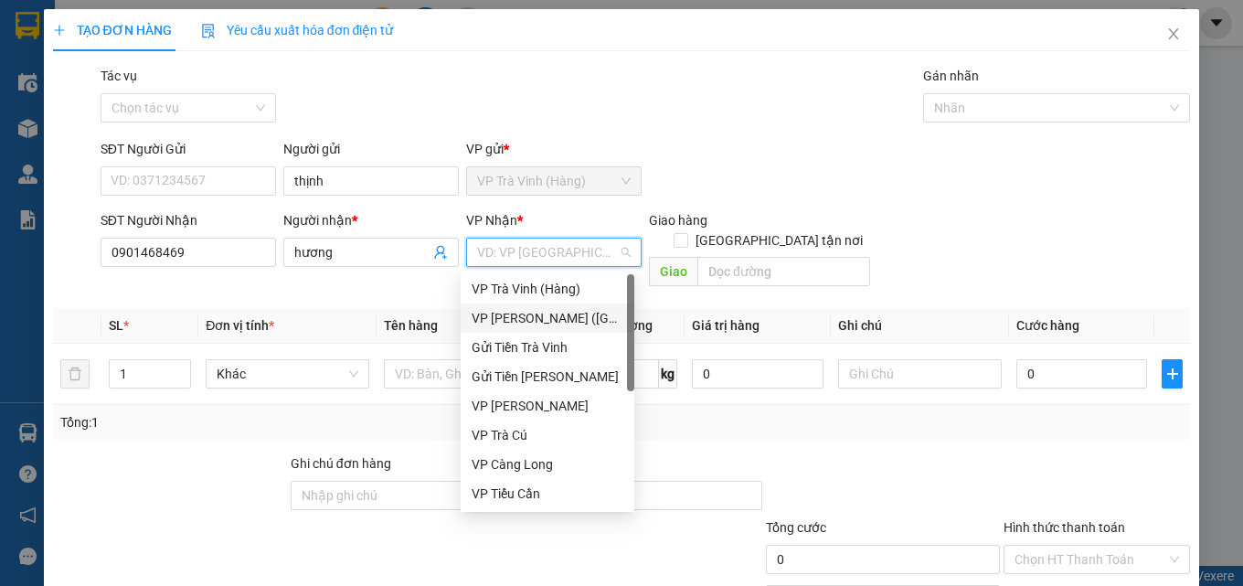
click at [544, 318] on div "VP [PERSON_NAME] ([GEOGRAPHIC_DATA])" at bounding box center [548, 318] width 152 height 20
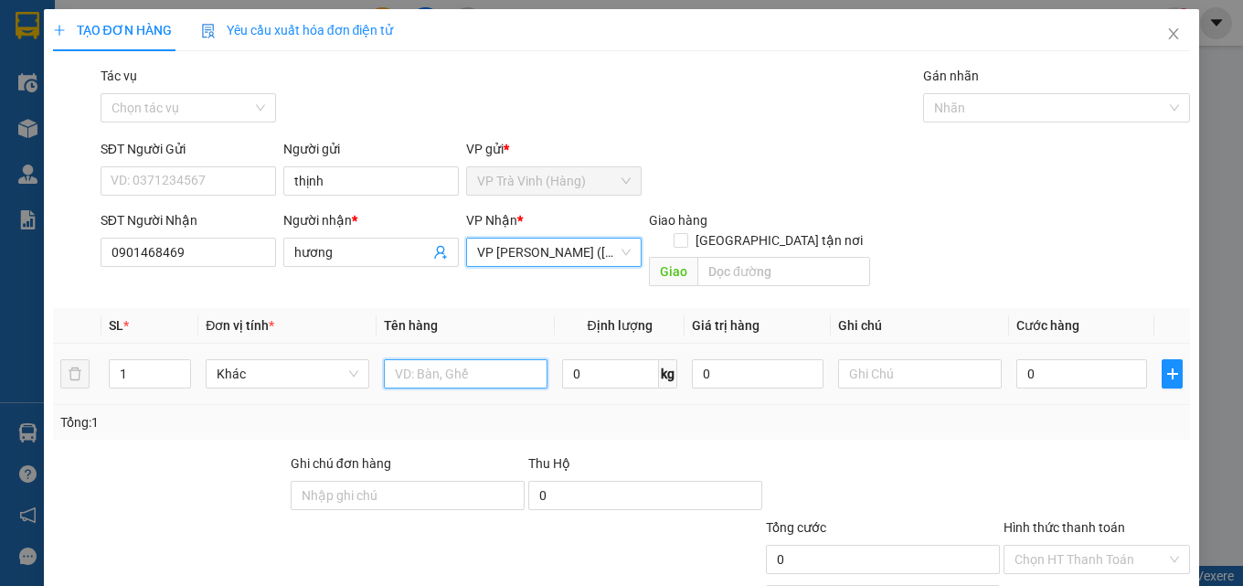
click at [436, 359] on input "text" at bounding box center [466, 373] width 164 height 29
type input "1 thùng"
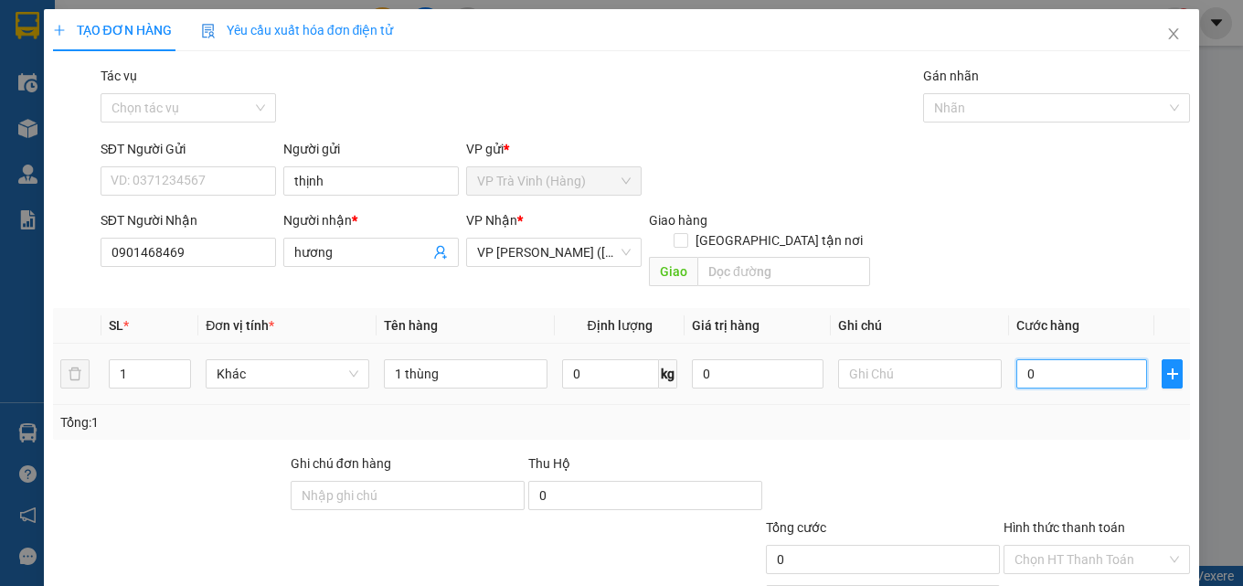
click at [1059, 359] on input "0" at bounding box center [1082, 373] width 132 height 29
type input "3"
type input "30"
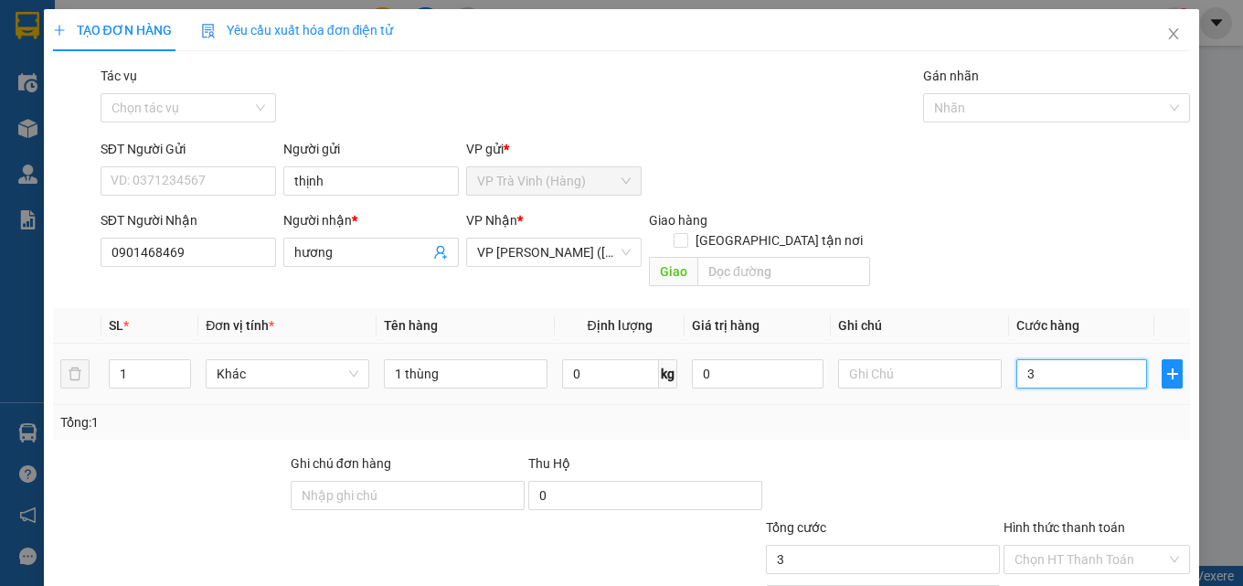
type input "30"
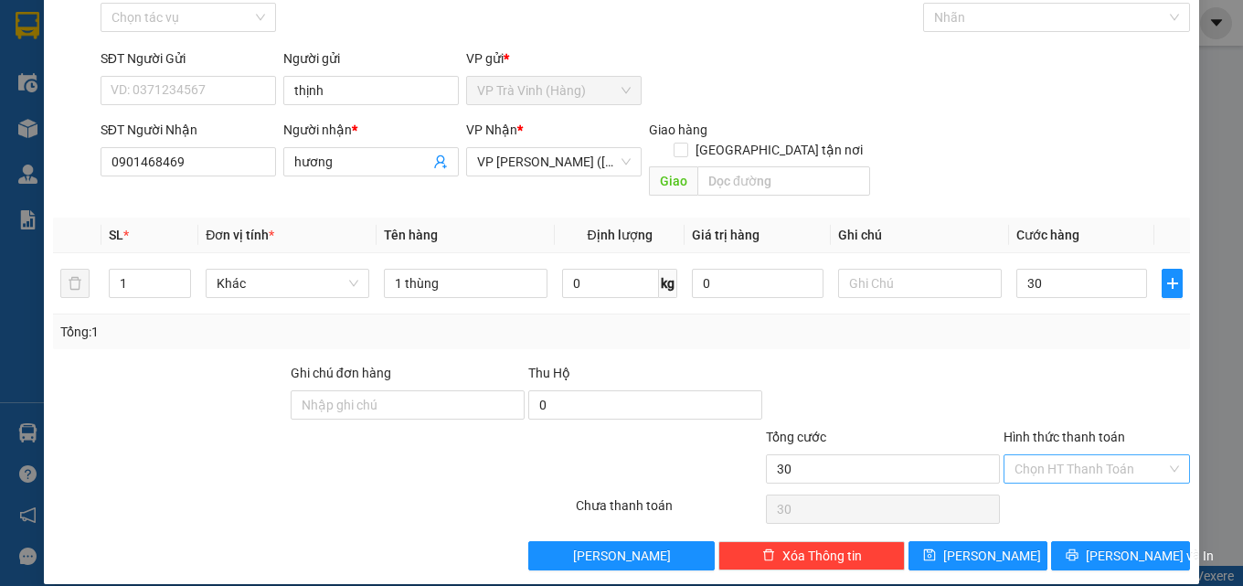
type input "30.000"
click at [1090, 455] on input "Hình thức thanh toán" at bounding box center [1090, 468] width 152 height 27
click at [1078, 486] on div "Tại văn phòng" at bounding box center [1085, 485] width 163 height 20
type input "0"
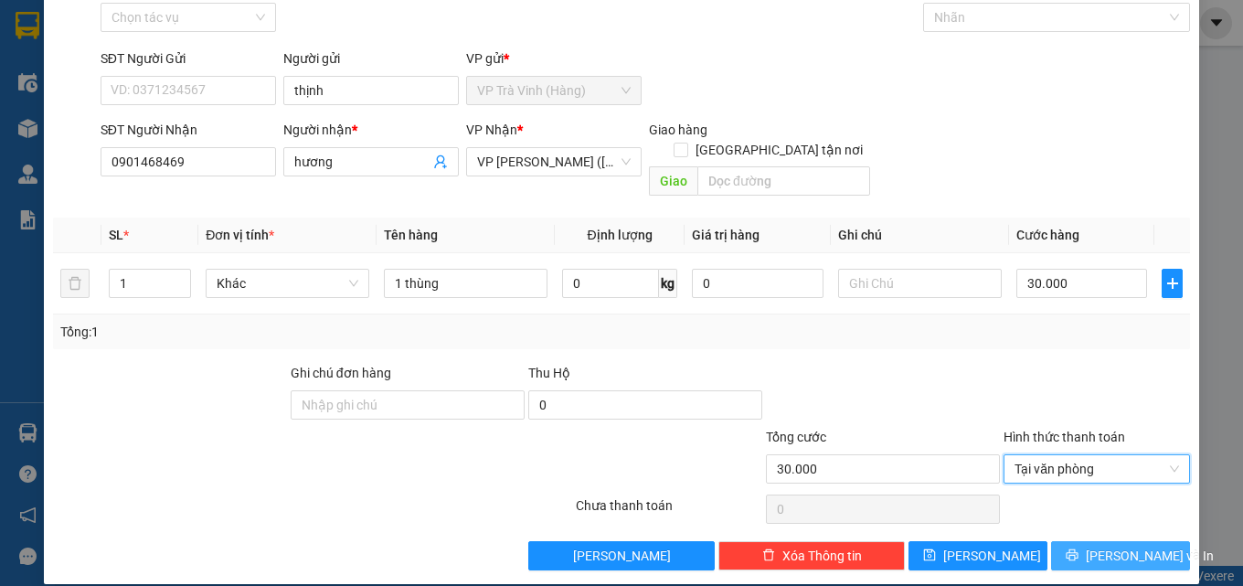
click at [1089, 542] on button "[PERSON_NAME] và In" at bounding box center [1120, 555] width 139 height 29
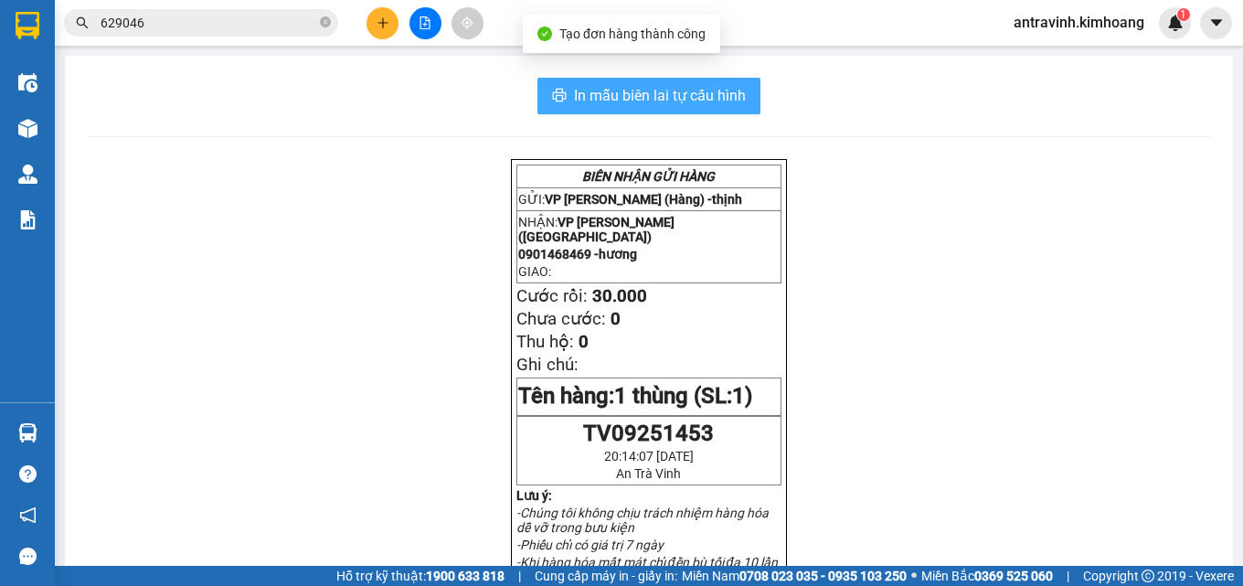
click at [717, 88] on span "In mẫu biên lai tự cấu hình" at bounding box center [660, 95] width 172 height 23
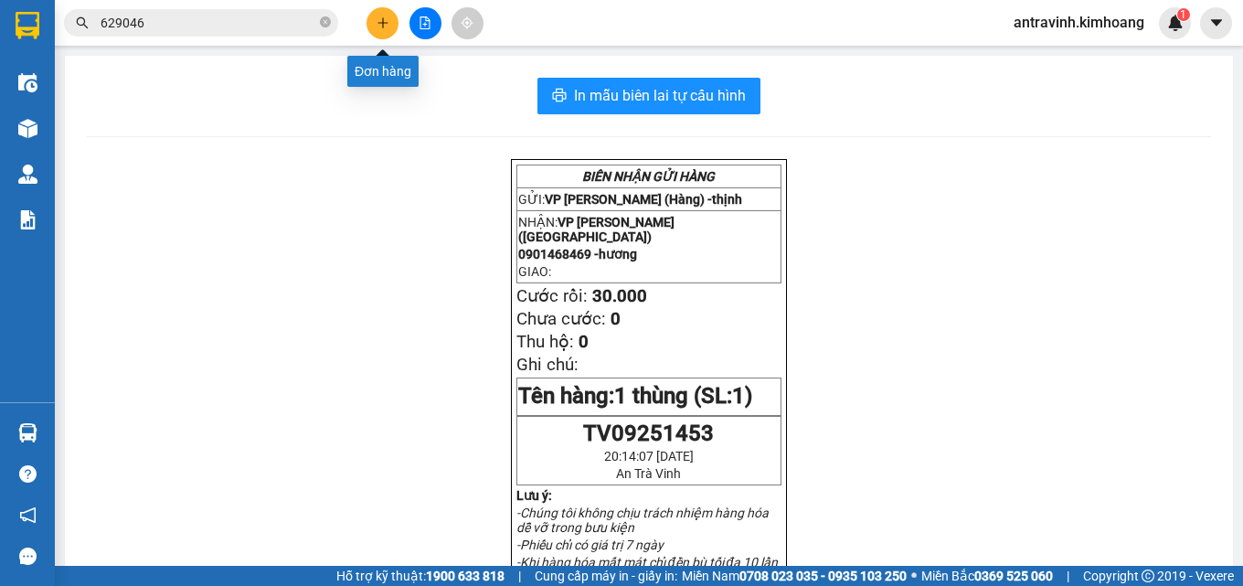
click at [391, 20] on button at bounding box center [382, 23] width 32 height 32
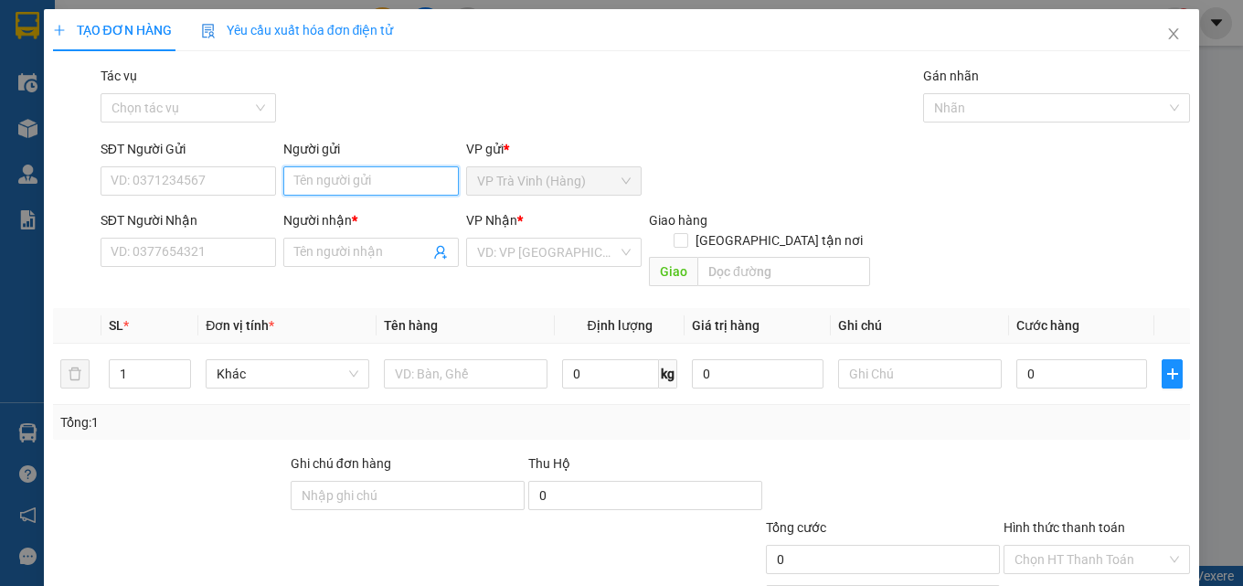
click at [405, 168] on input "Người gửi" at bounding box center [370, 180] width 175 height 29
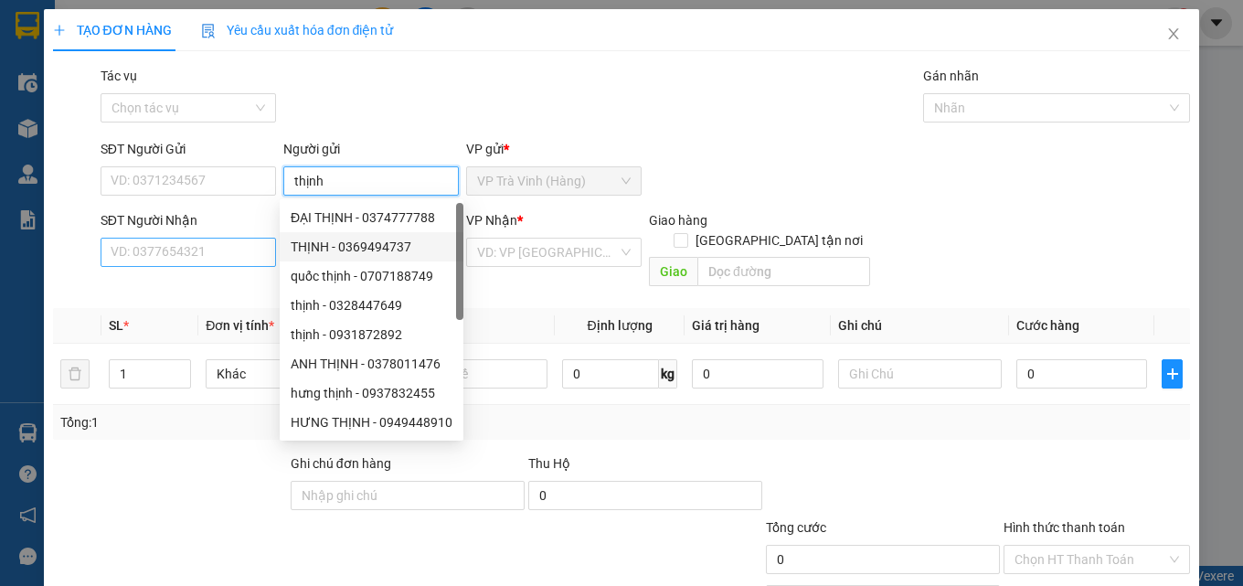
type input "thịnh"
click at [249, 251] on input "SĐT Người Nhận" at bounding box center [188, 252] width 175 height 29
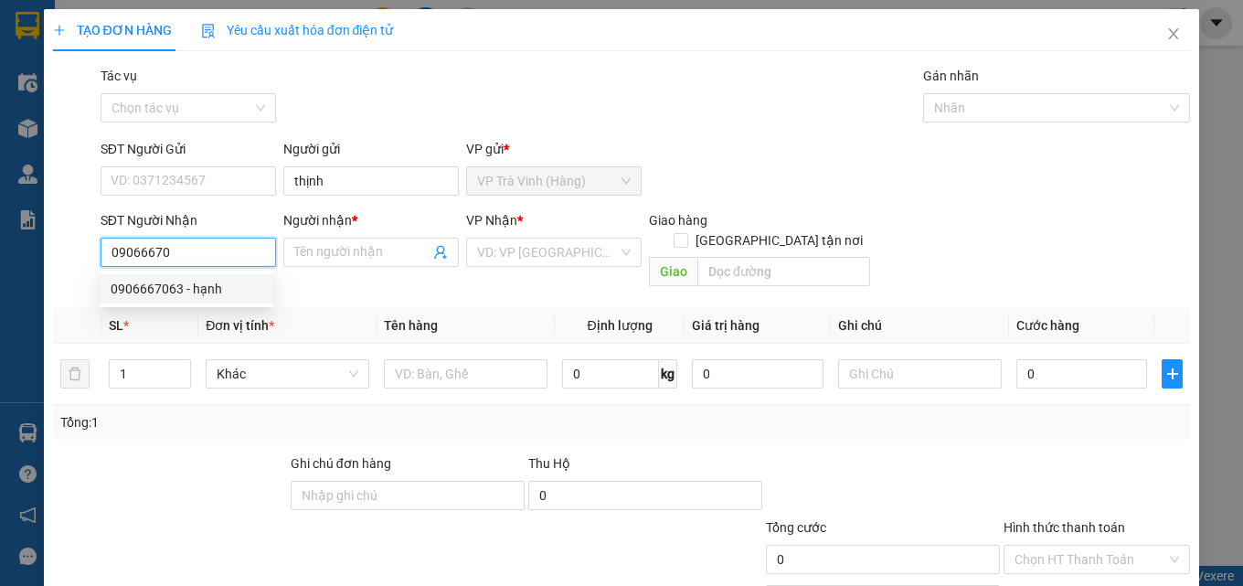
click at [205, 293] on div "0906667063 - hạnh" at bounding box center [187, 289] width 152 height 20
type input "0906667063"
type input "hạnh"
type input "35.000"
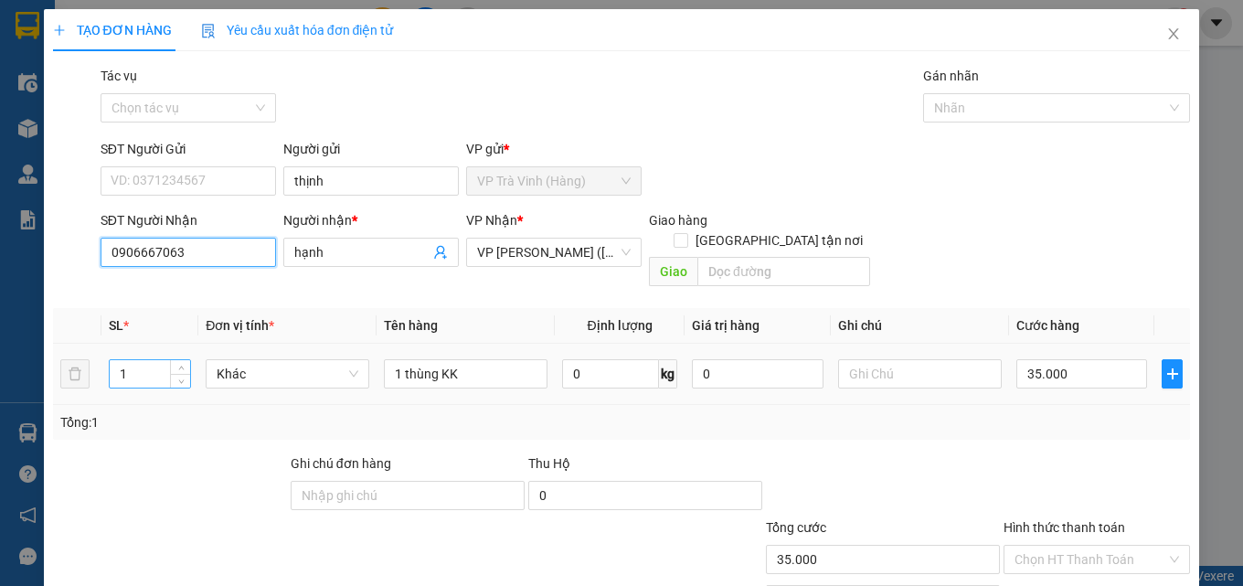
type input "0906667063"
click at [138, 360] on input "1" at bounding box center [150, 373] width 80 height 27
type input "2"
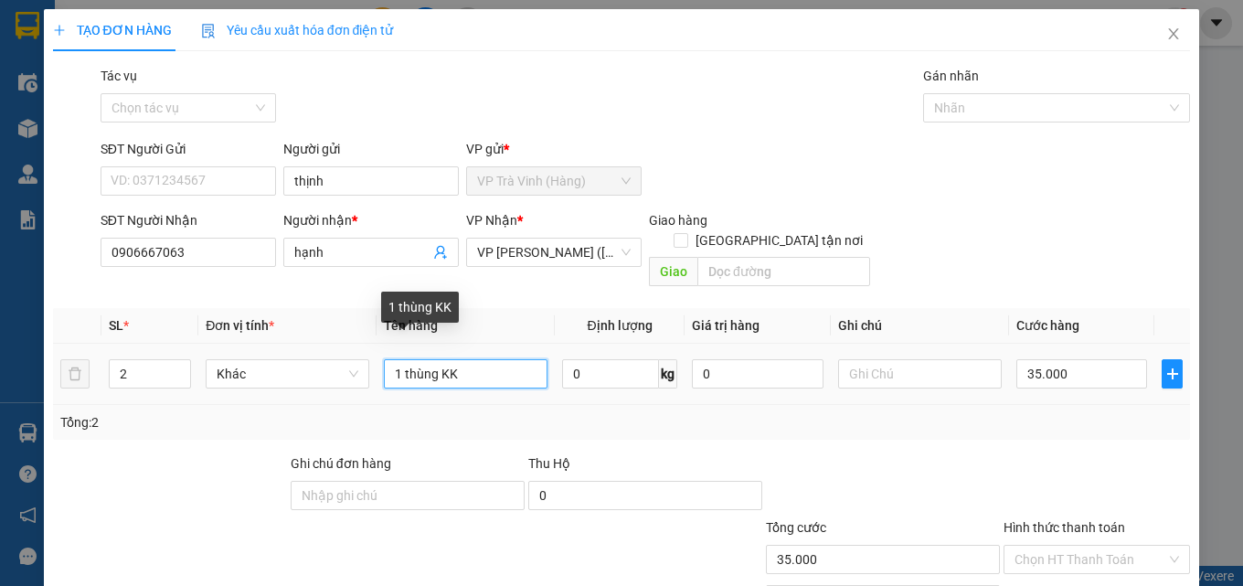
click at [475, 359] on input "1 thùng KK" at bounding box center [466, 373] width 164 height 29
type input "1 thùng +1 bịt trắng"
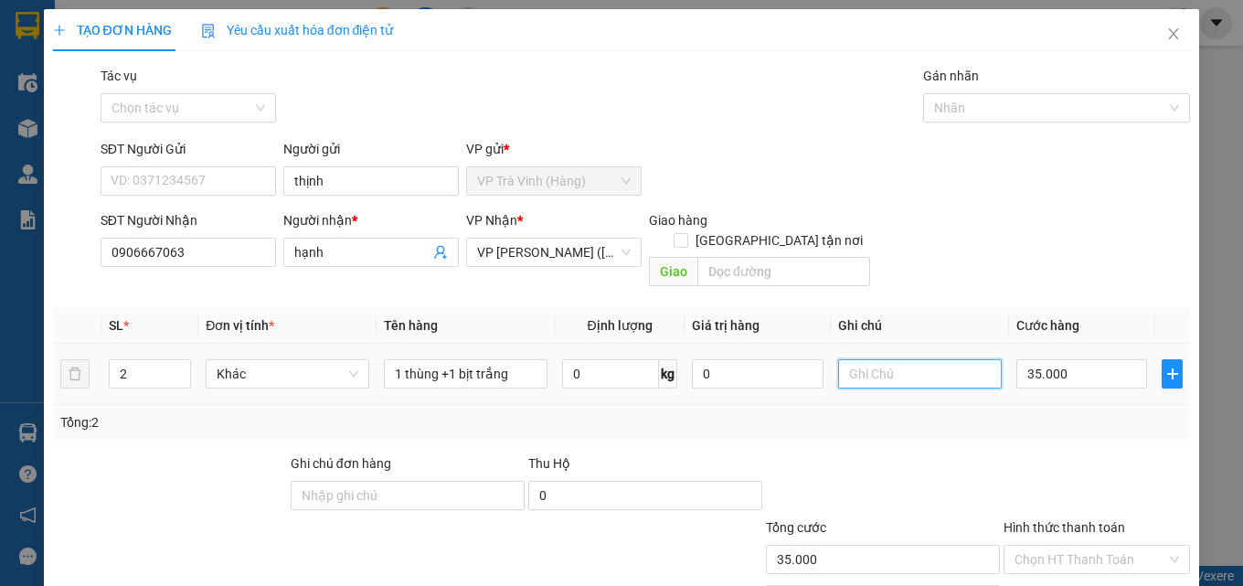
click at [874, 359] on input "text" at bounding box center [920, 373] width 164 height 29
type input "ko bao ướt"
click at [1079, 359] on input "35.000" at bounding box center [1082, 373] width 132 height 29
type input "6"
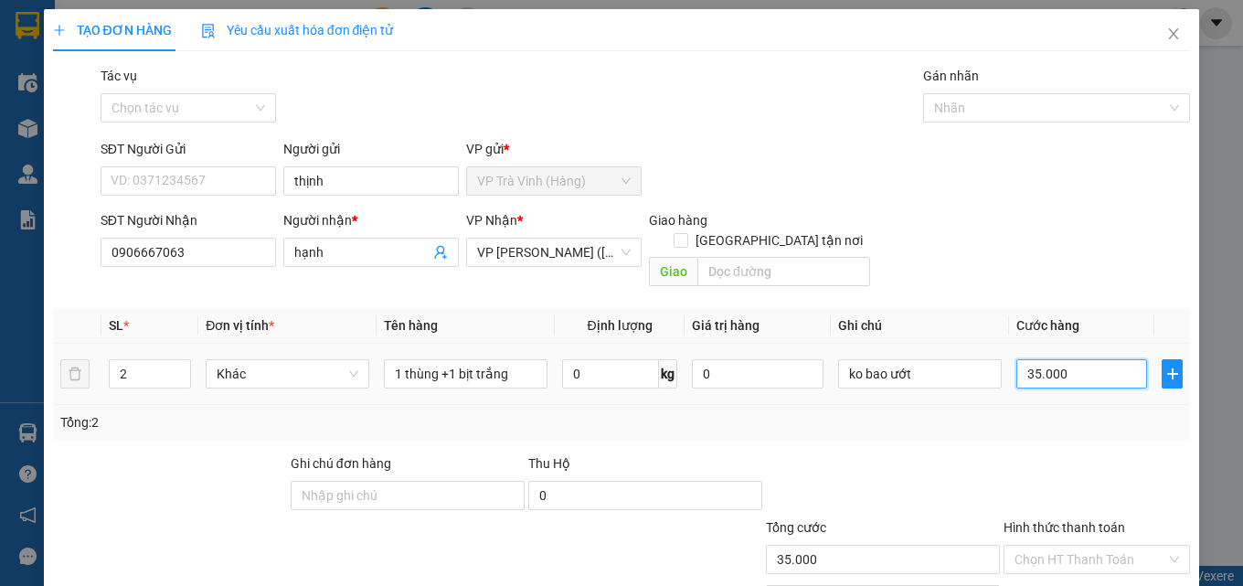
type input "6"
type input "60"
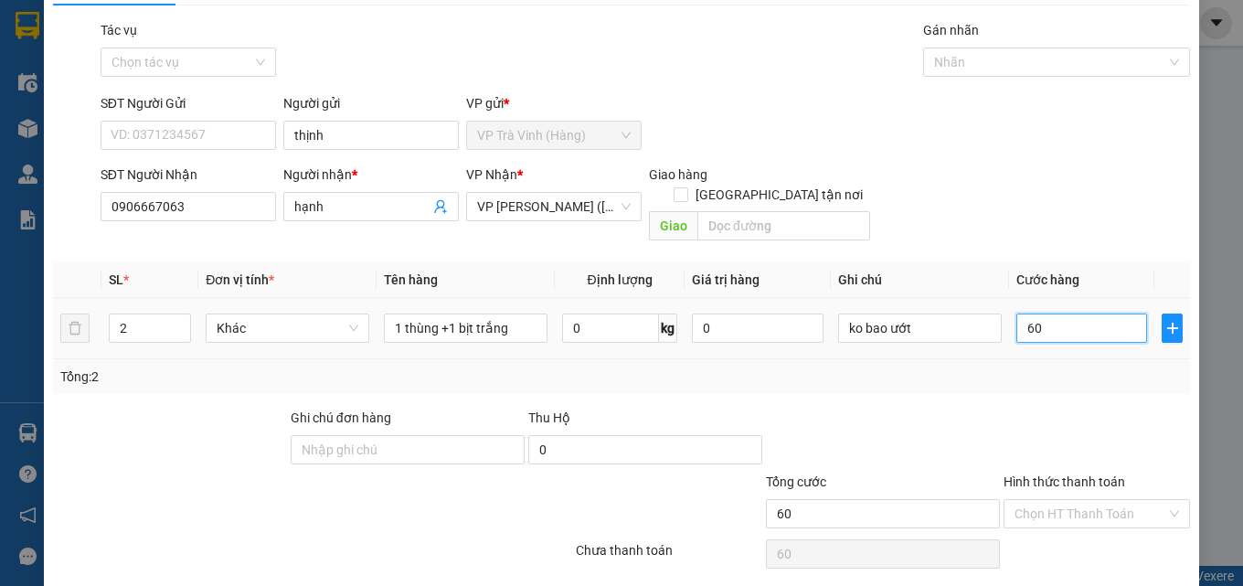
scroll to position [90, 0]
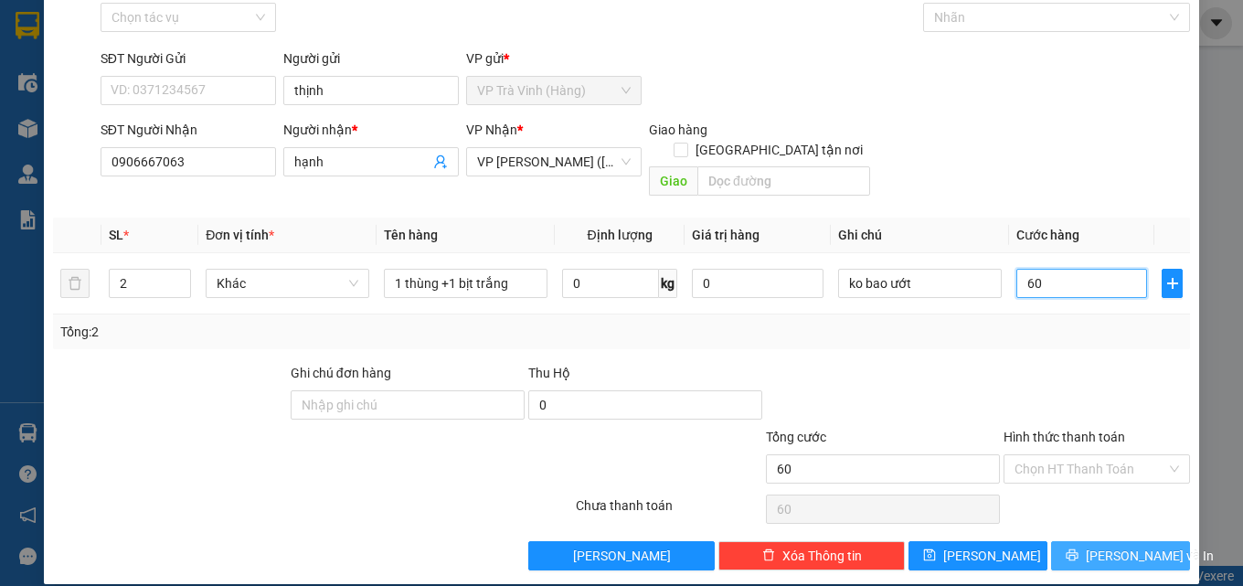
type input "60"
type input "60.000"
click at [1108, 546] on span "[PERSON_NAME] và In" at bounding box center [1150, 556] width 128 height 20
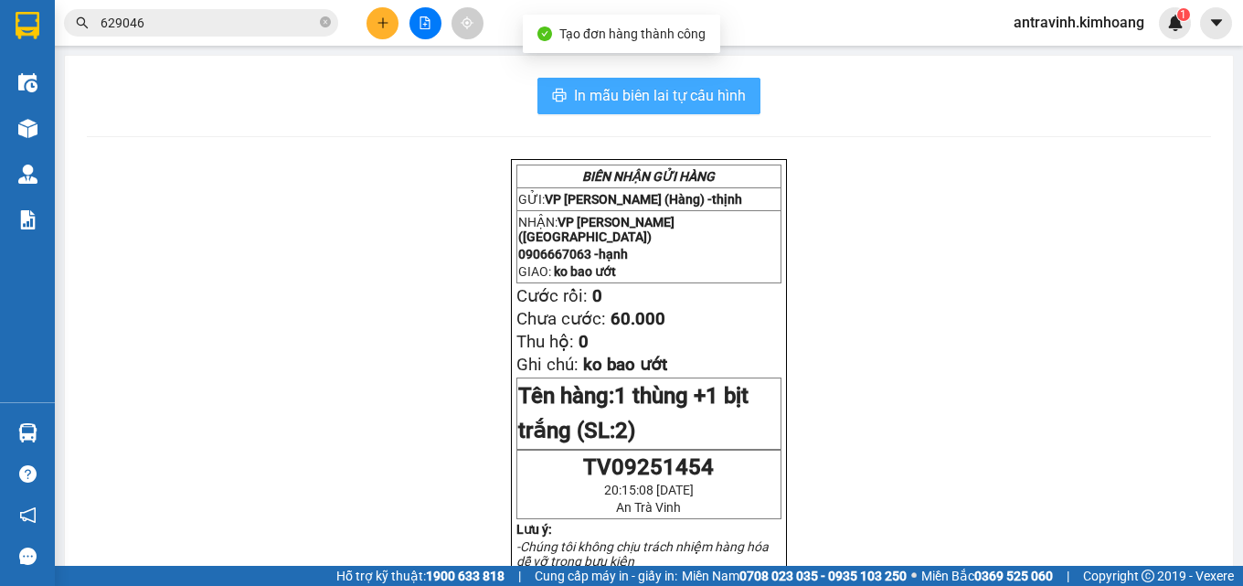
click at [707, 94] on span "In mẫu biên lai tự cấu hình" at bounding box center [660, 95] width 172 height 23
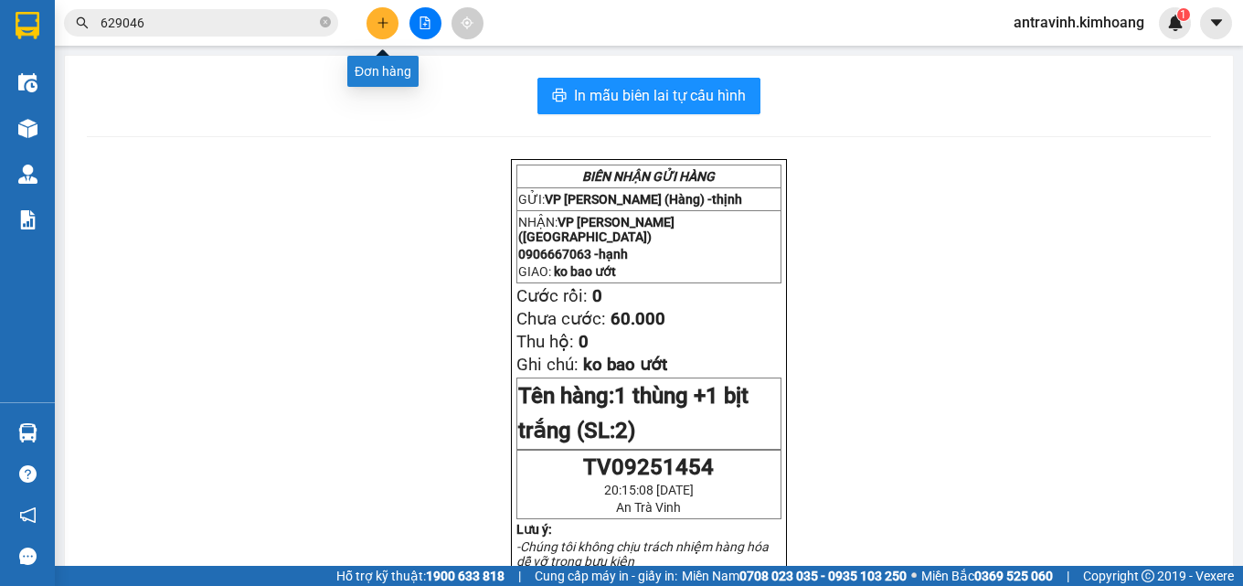
click at [385, 25] on icon "plus" at bounding box center [382, 22] width 13 height 13
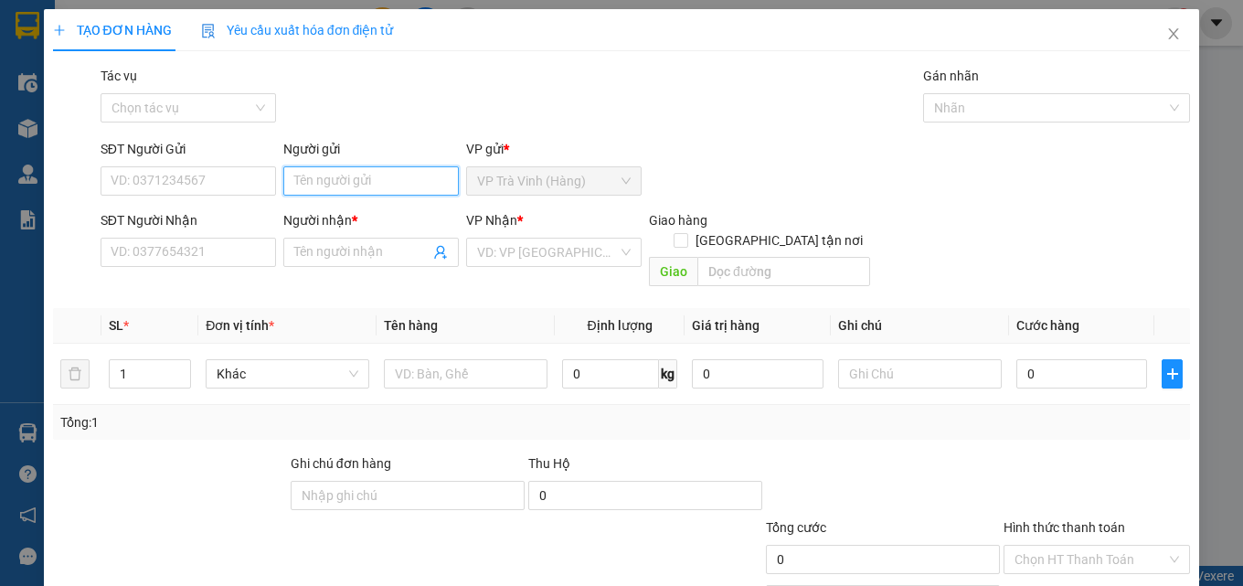
click at [376, 186] on input "Người gửi" at bounding box center [370, 180] width 175 height 29
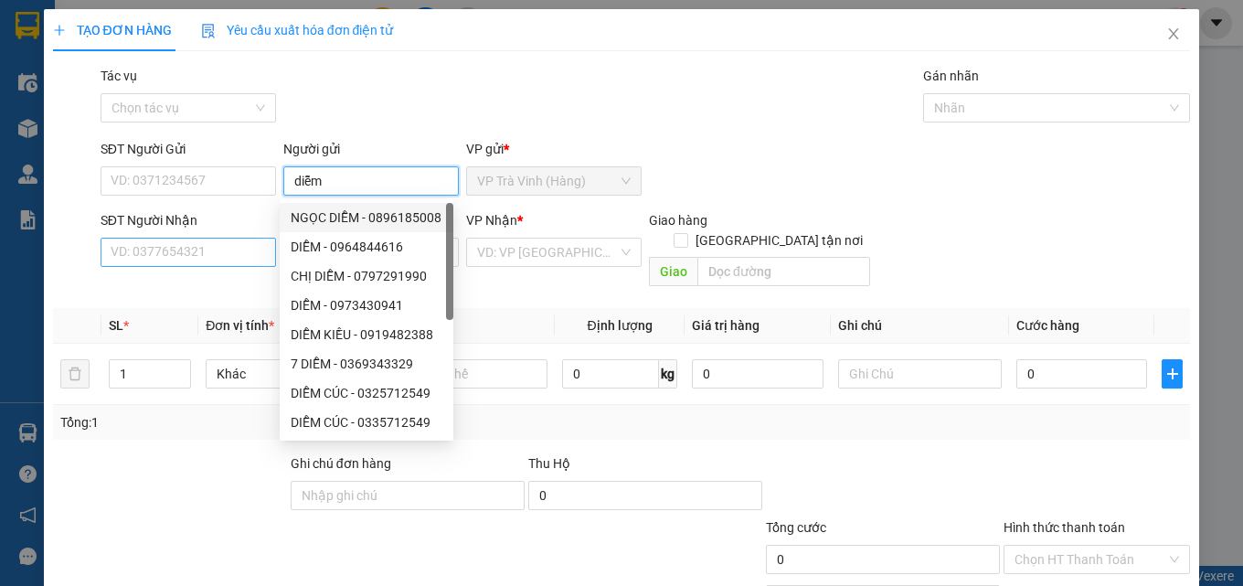
type input "diễm"
click at [219, 254] on input "SĐT Người Nhận" at bounding box center [188, 252] width 175 height 29
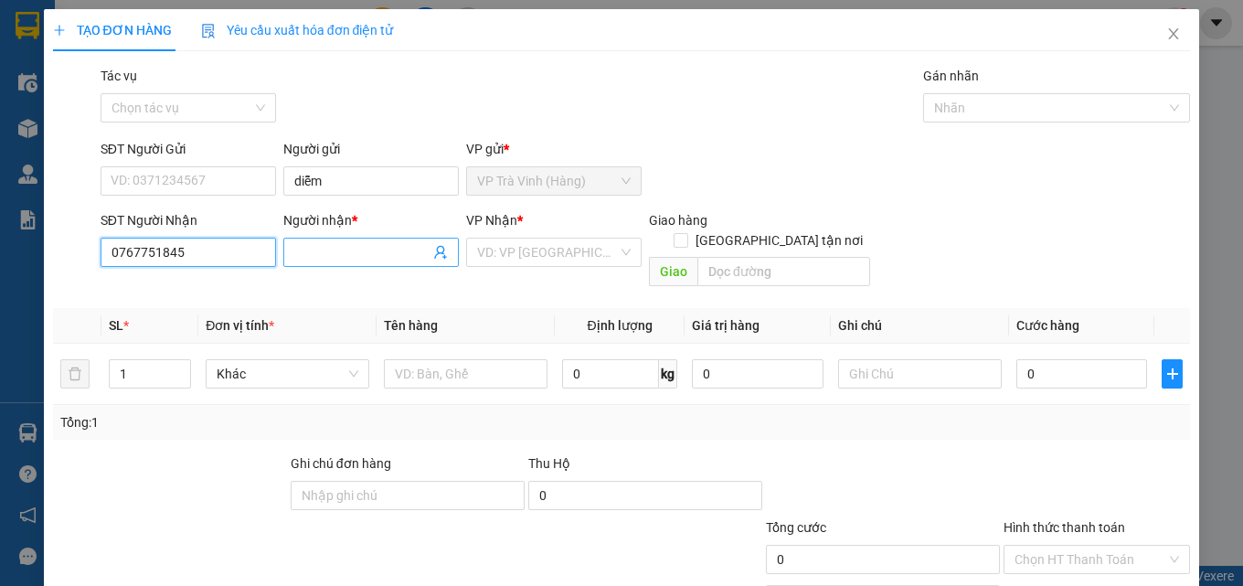
type input "0767751845"
click at [327, 248] on input "Người nhận *" at bounding box center [361, 252] width 135 height 20
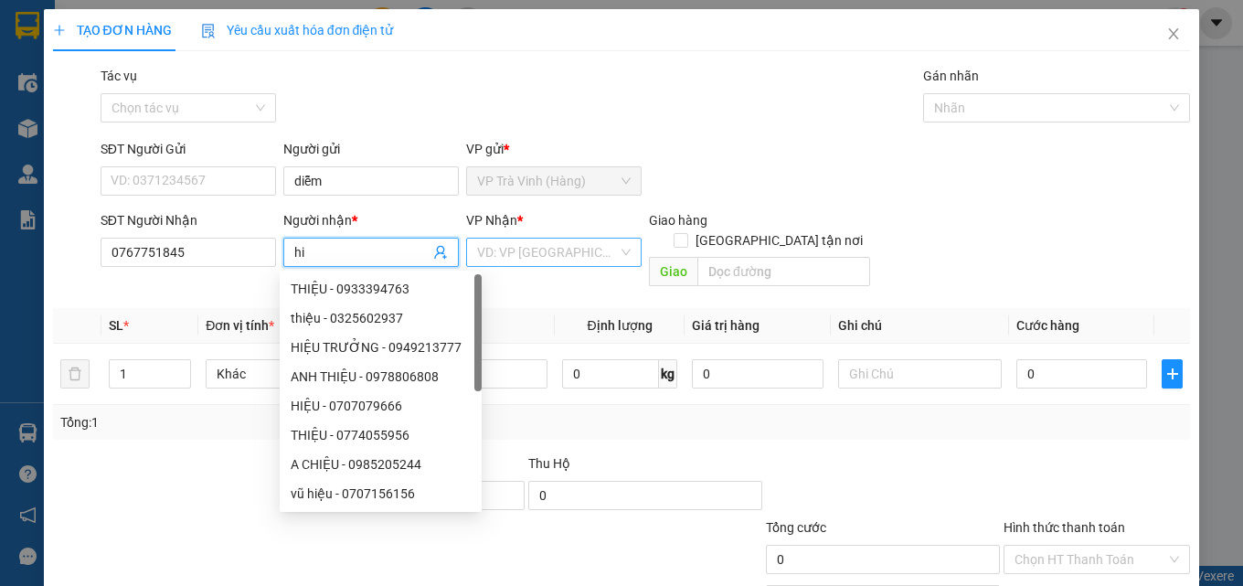
type input "h"
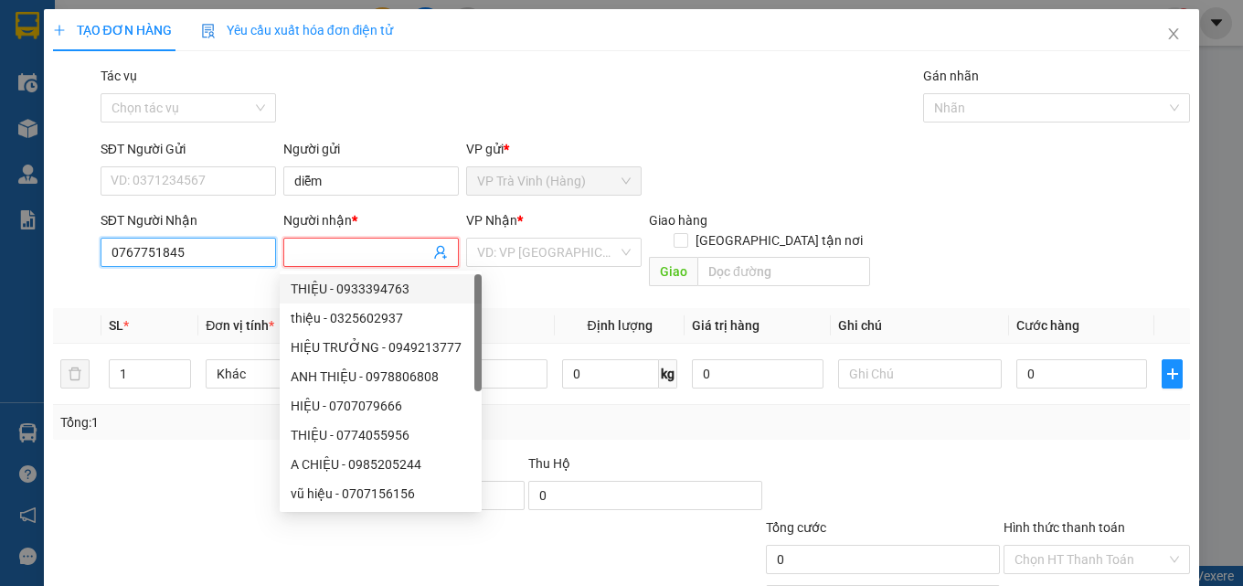
click at [221, 249] on input "0767751845" at bounding box center [188, 252] width 175 height 29
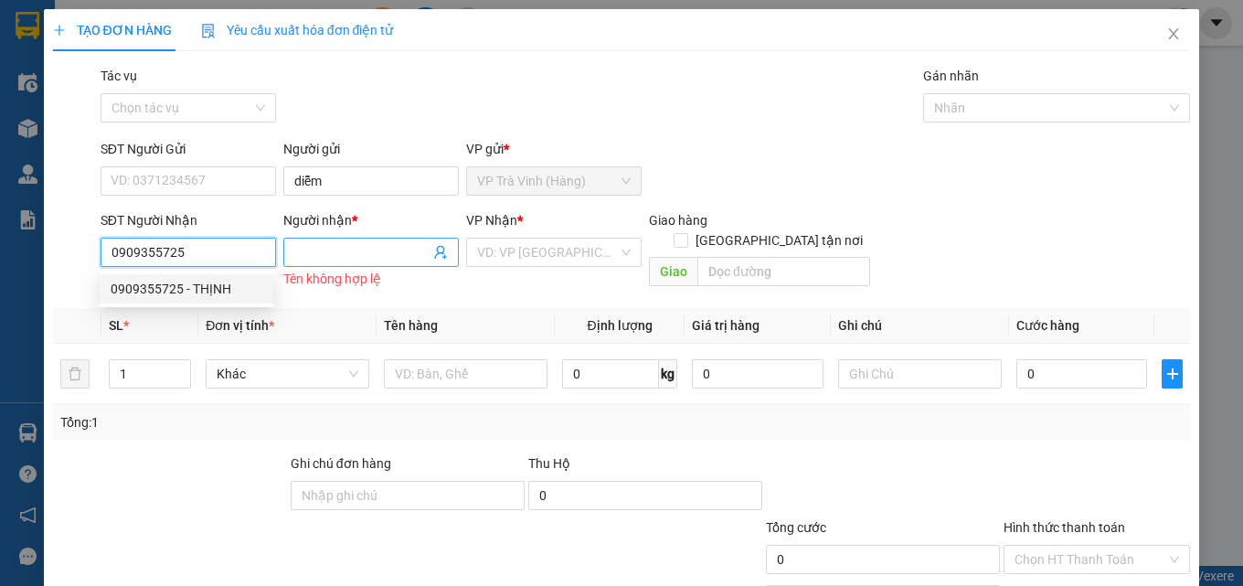
type input "0909355725"
click at [306, 248] on input "Người nhận *" at bounding box center [361, 252] width 135 height 20
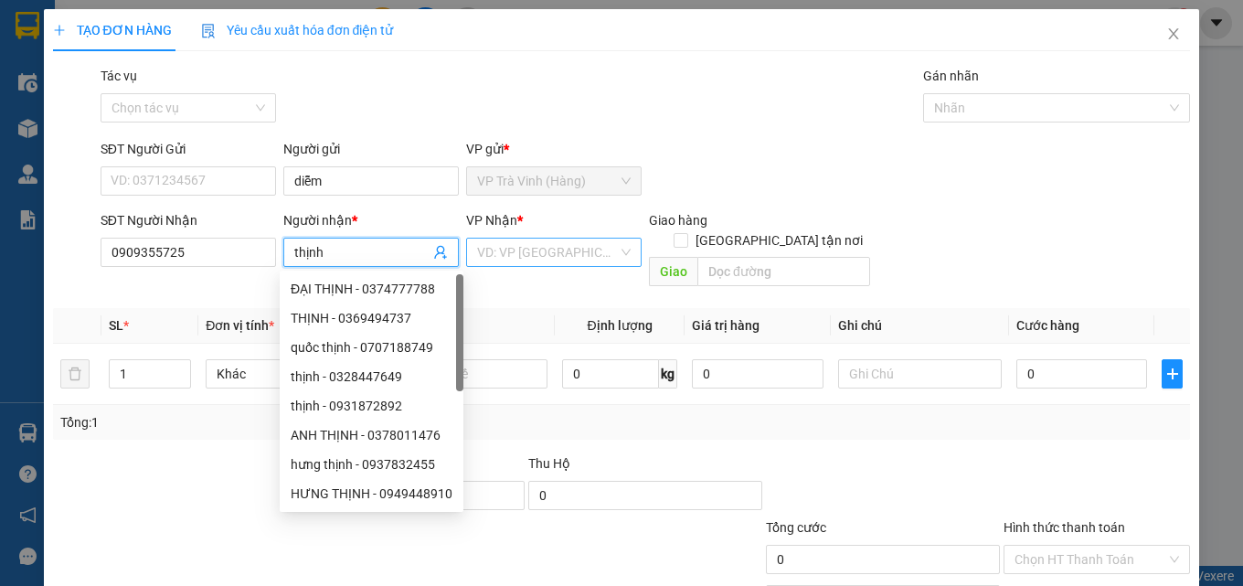
type input "thịnh"
click at [534, 249] on input "search" at bounding box center [547, 252] width 141 height 27
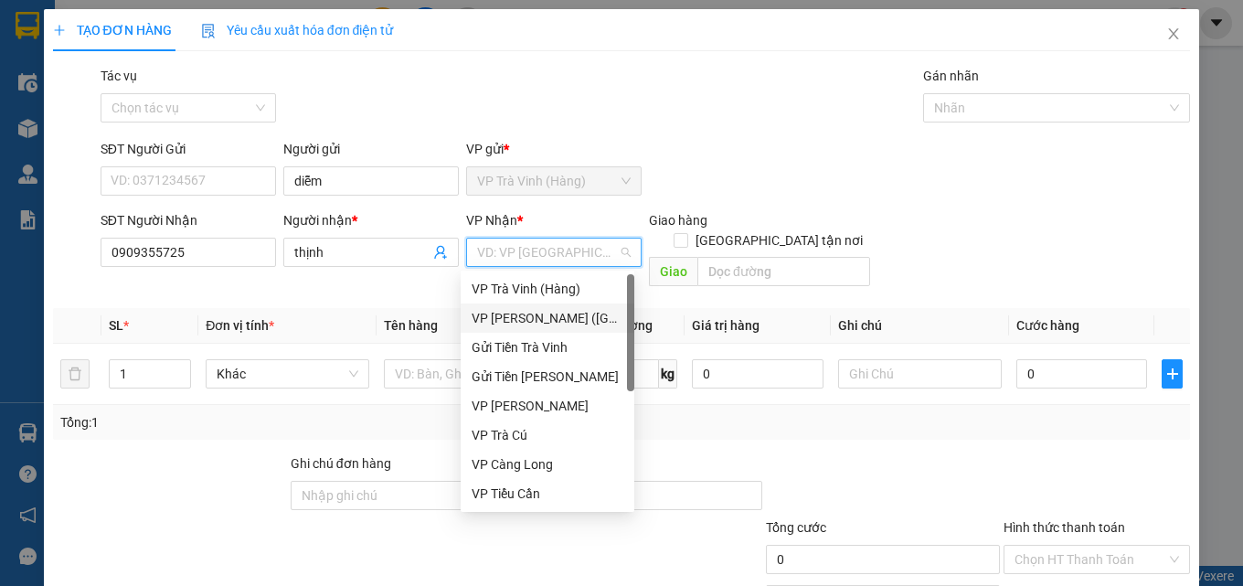
click at [525, 315] on div "VP [PERSON_NAME] ([GEOGRAPHIC_DATA])" at bounding box center [548, 318] width 152 height 20
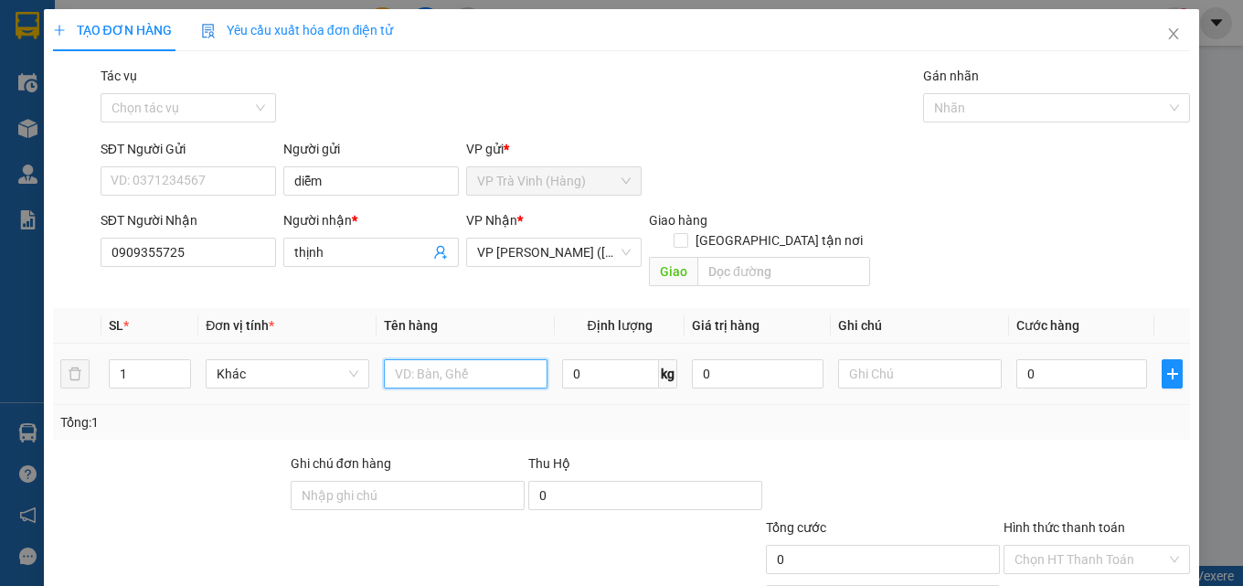
click at [464, 359] on input "text" at bounding box center [466, 373] width 164 height 29
type input "1 thùng"
click at [1023, 359] on input "0" at bounding box center [1082, 373] width 132 height 29
type input "3"
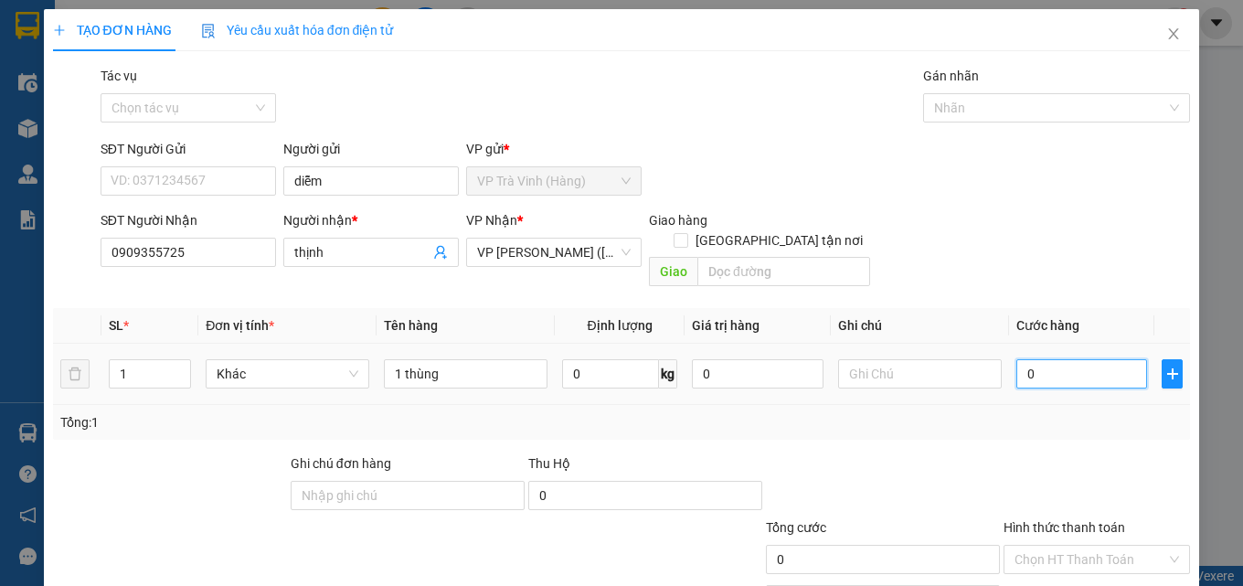
type input "3"
type input "30"
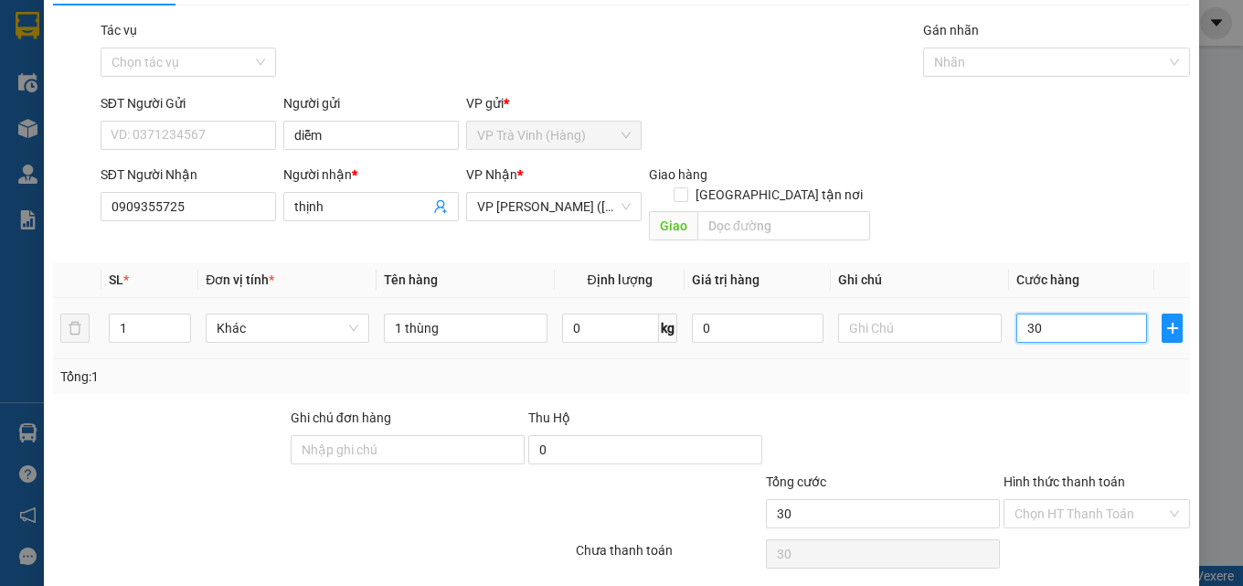
scroll to position [90, 0]
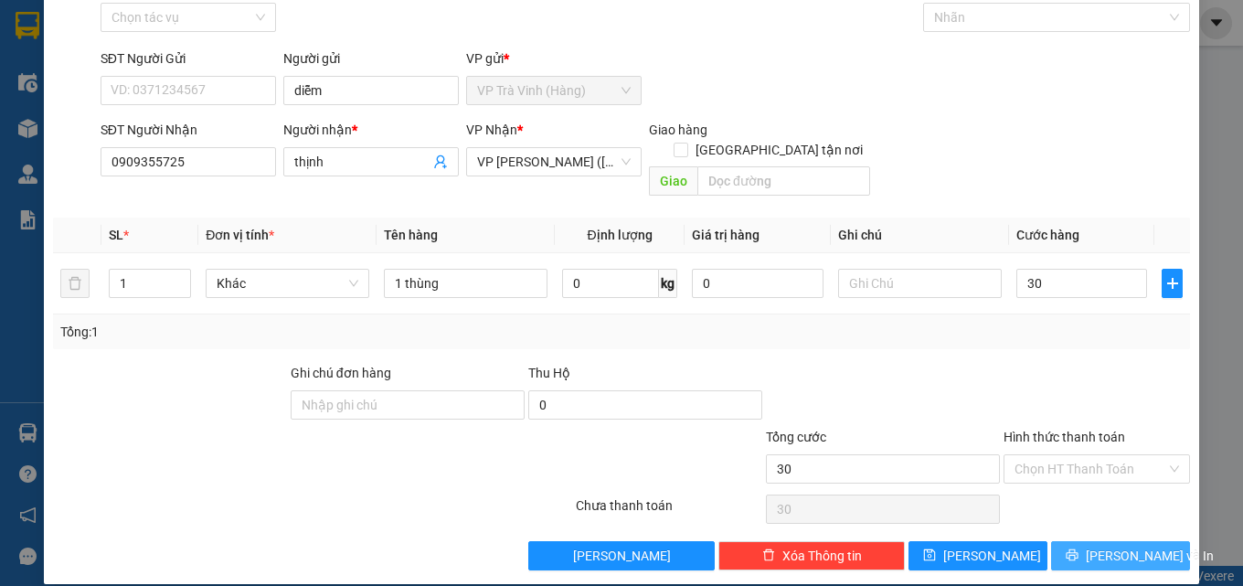
type input "30.000"
click at [1088, 541] on button "[PERSON_NAME] và In" at bounding box center [1120, 555] width 139 height 29
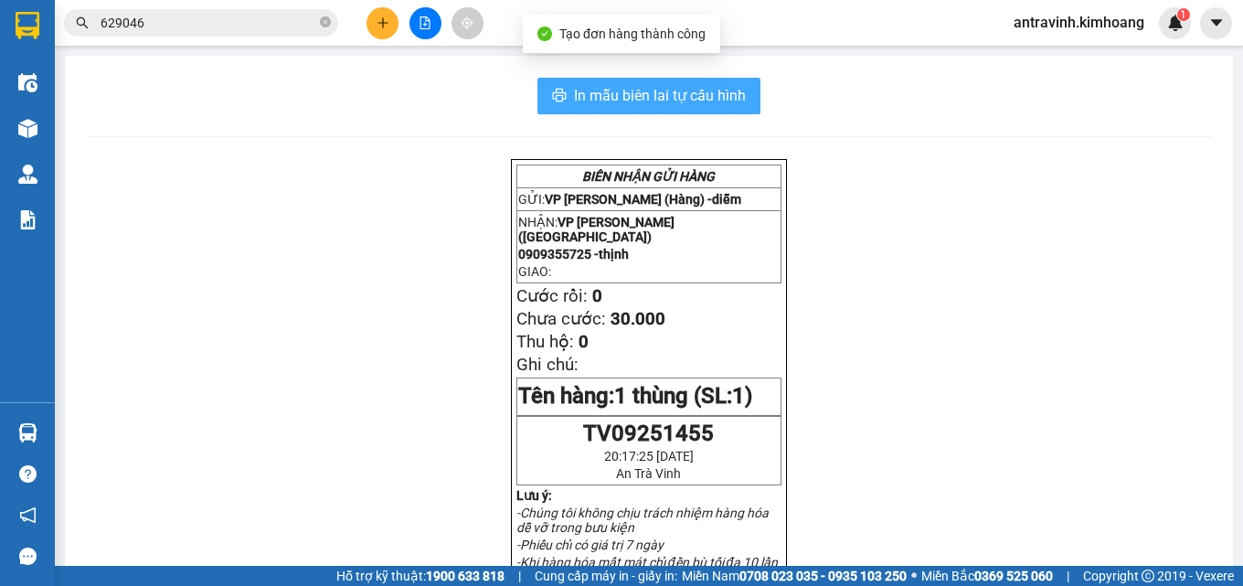
click at [729, 92] on span "In mẫu biên lai tự cấu hình" at bounding box center [660, 95] width 172 height 23
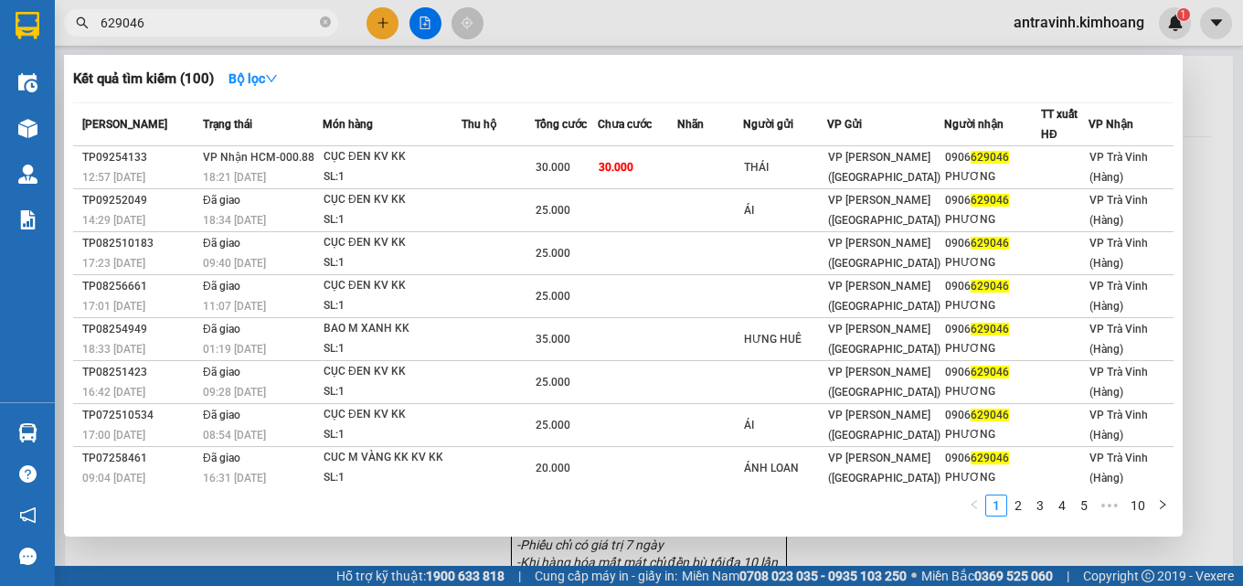
click at [207, 19] on input "629046" at bounding box center [209, 23] width 216 height 20
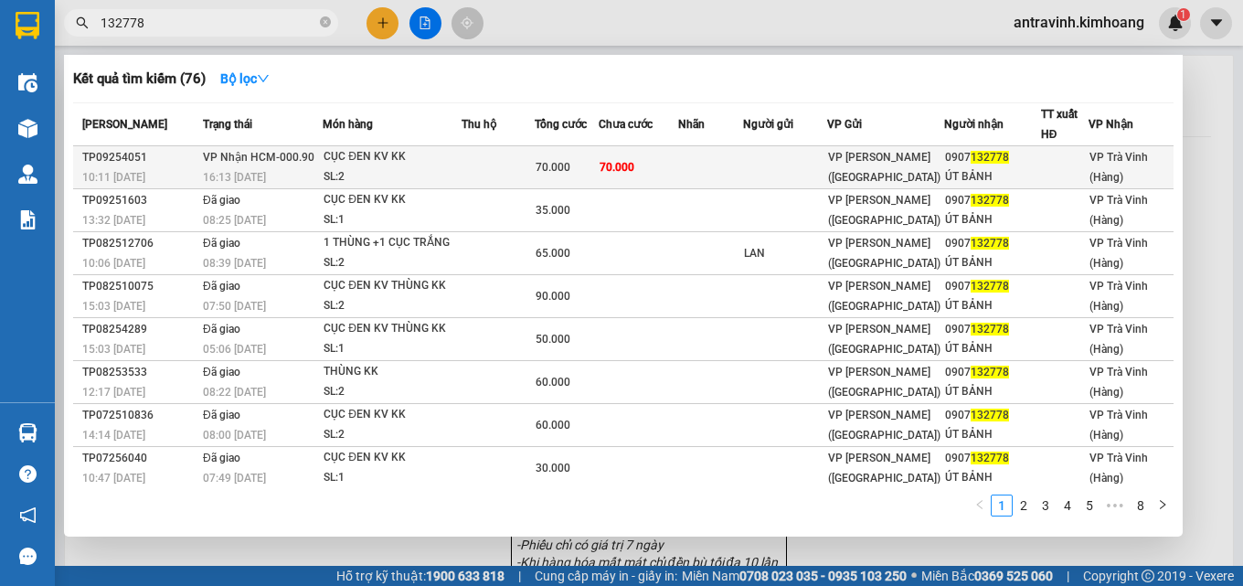
type input "132778"
click at [503, 161] on td at bounding box center [497, 167] width 73 height 43
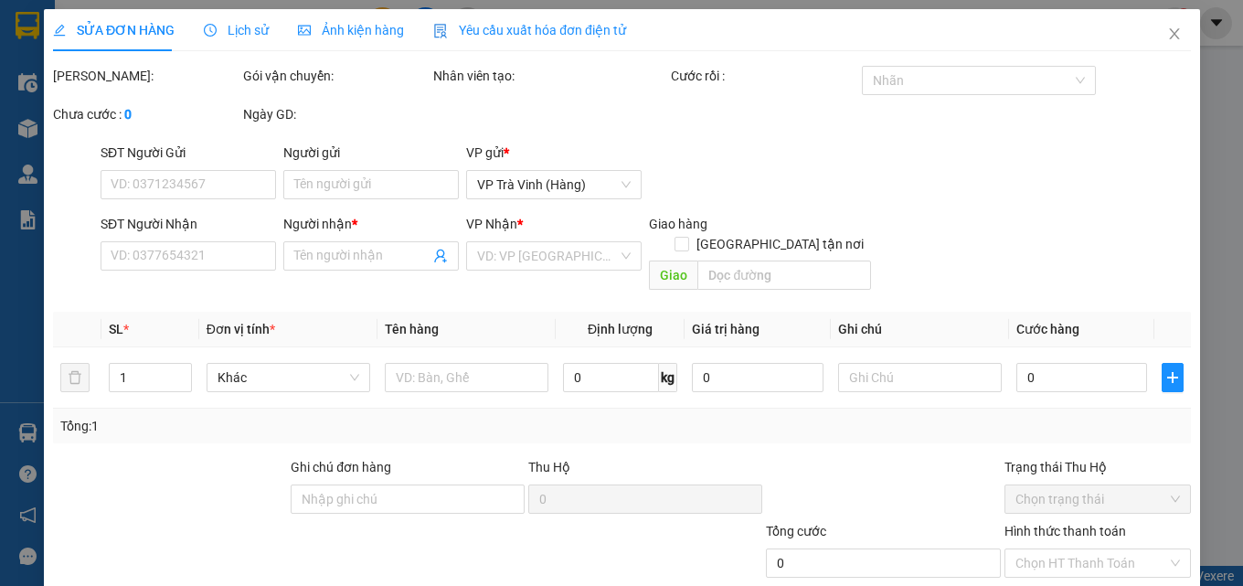
type input "0907132778"
type input "ÚT BẢNH"
type input "70.000"
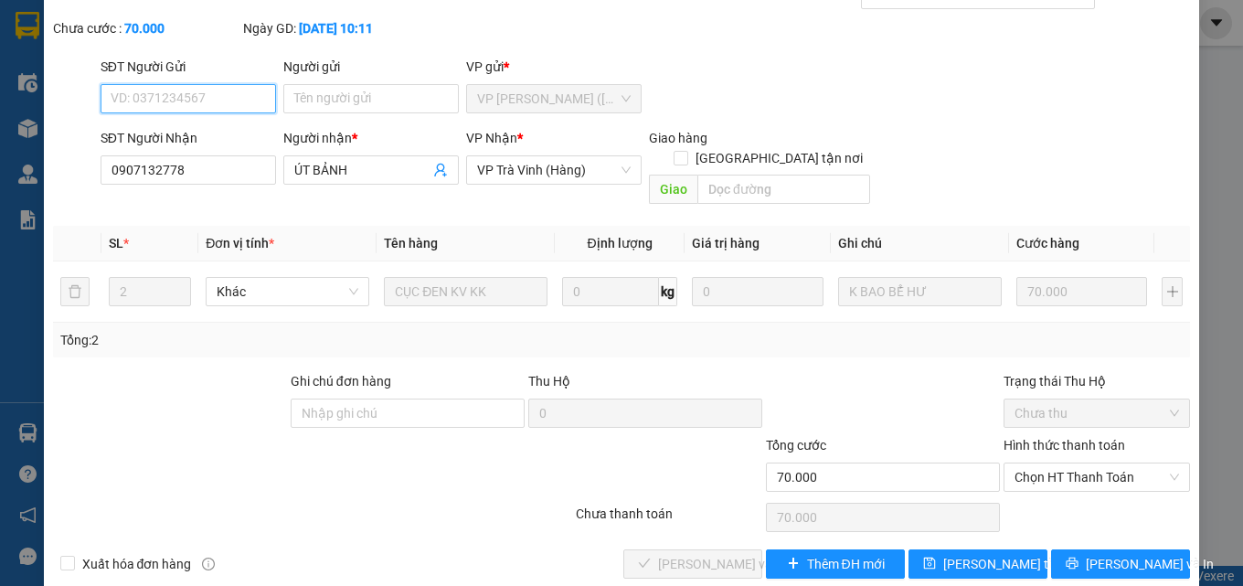
scroll to position [94, 0]
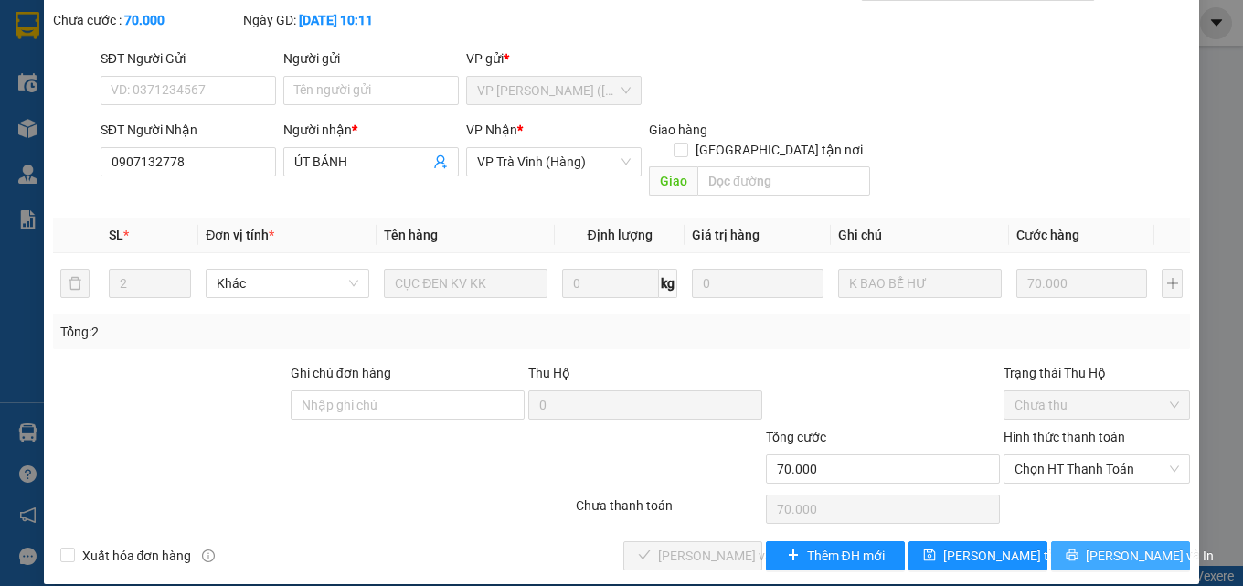
click at [1112, 546] on span "[PERSON_NAME] và In" at bounding box center [1150, 556] width 128 height 20
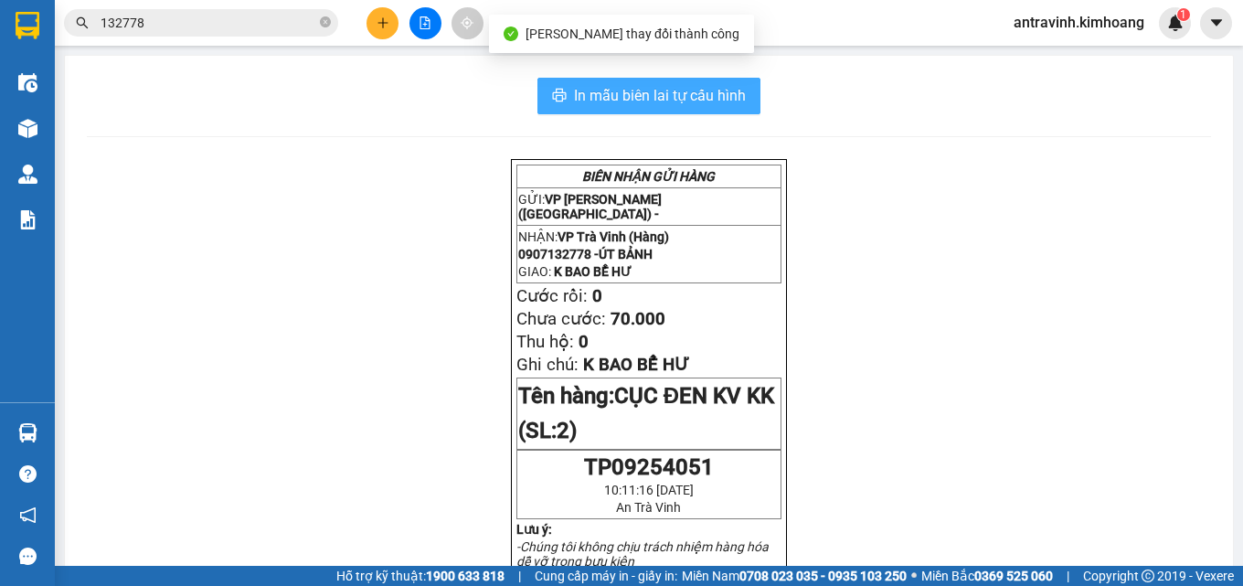
click at [685, 87] on span "In mẫu biên lai tự cấu hình" at bounding box center [660, 95] width 172 height 23
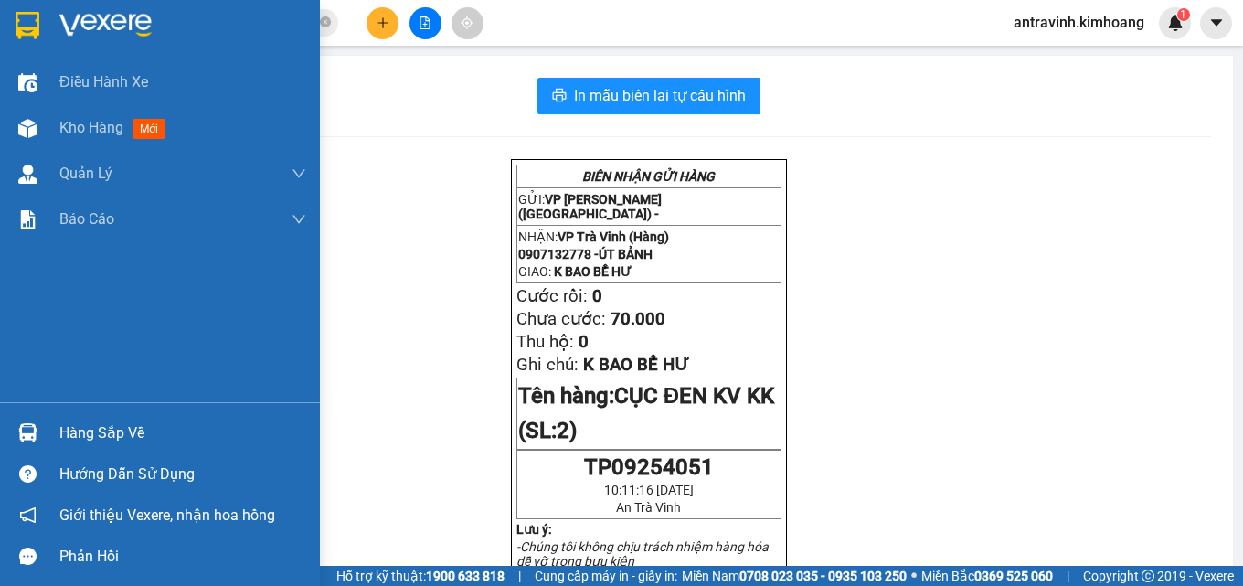
click at [54, 437] on div "Hàng sắp về" at bounding box center [160, 432] width 320 height 41
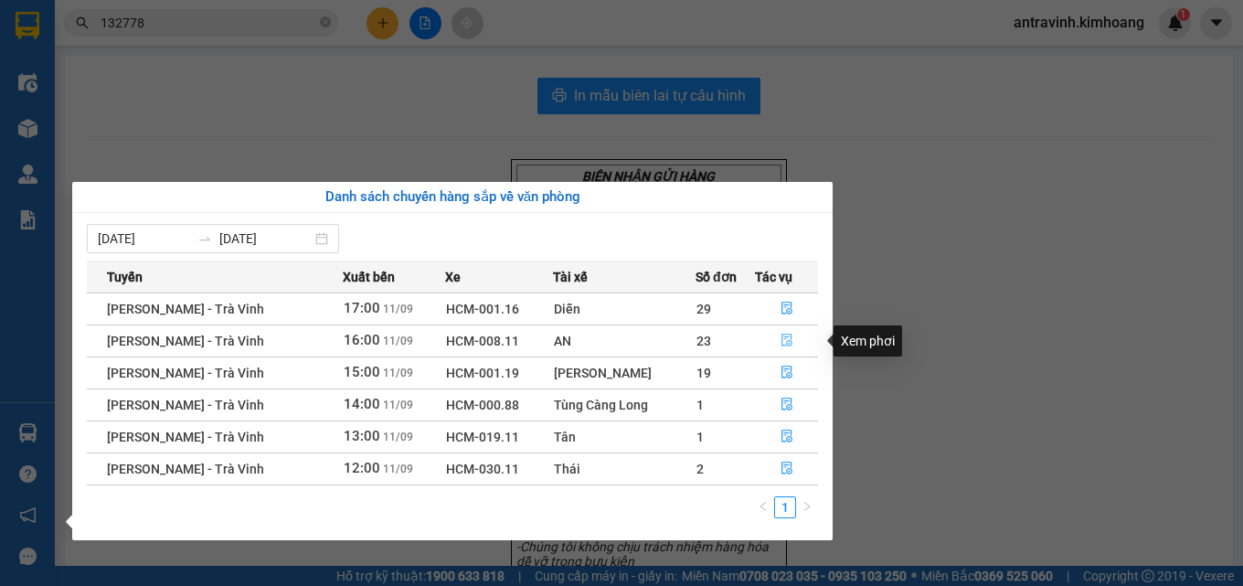
click at [781, 341] on icon "file-done" at bounding box center [786, 340] width 13 height 13
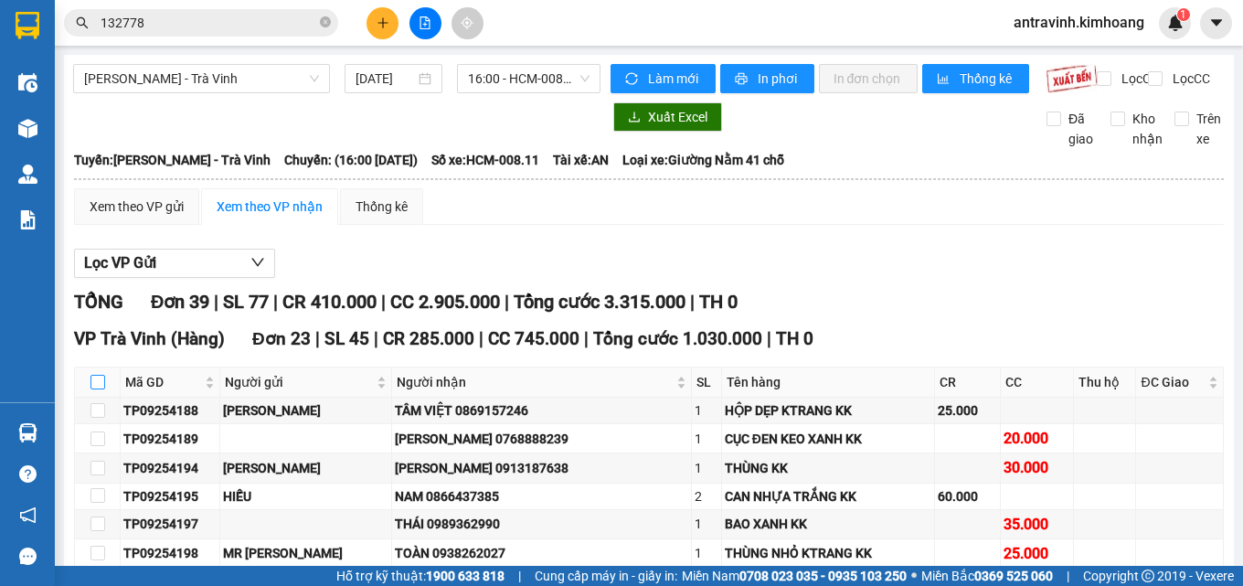
click at [93, 389] on input "checkbox" at bounding box center [97, 382] width 15 height 15
checkbox input "true"
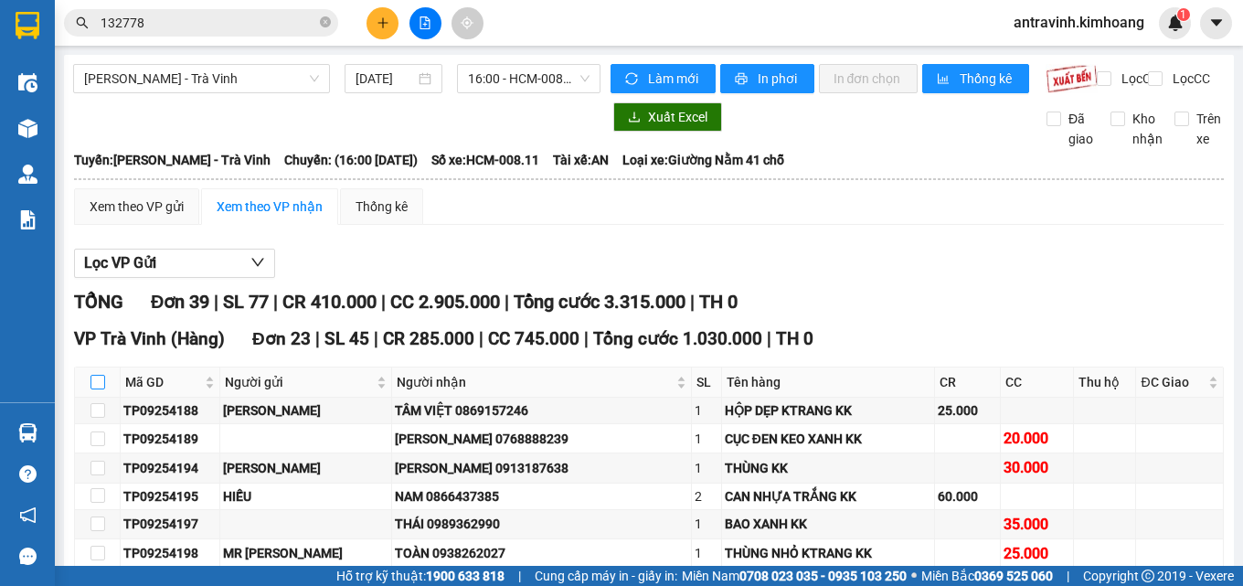
checkbox input "true"
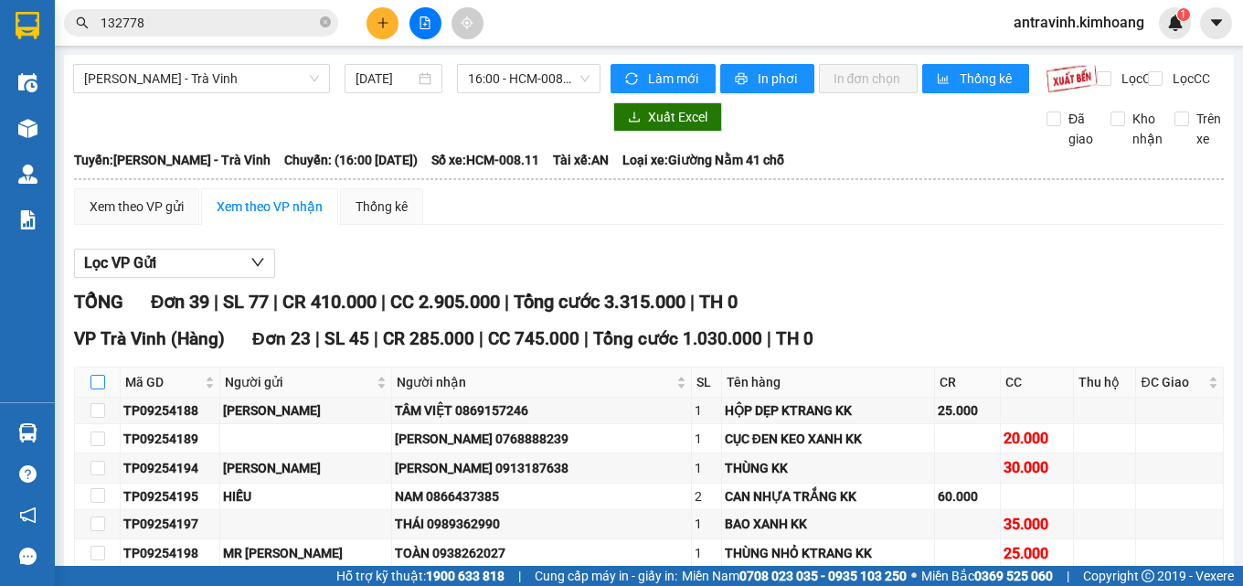
checkbox input "true"
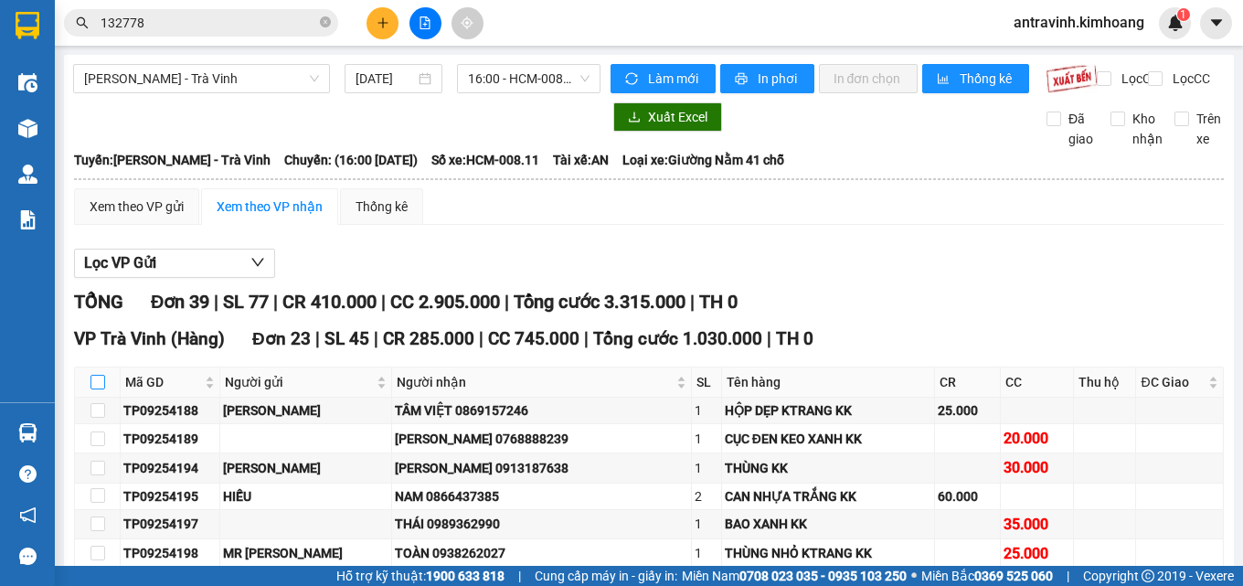
checkbox input "true"
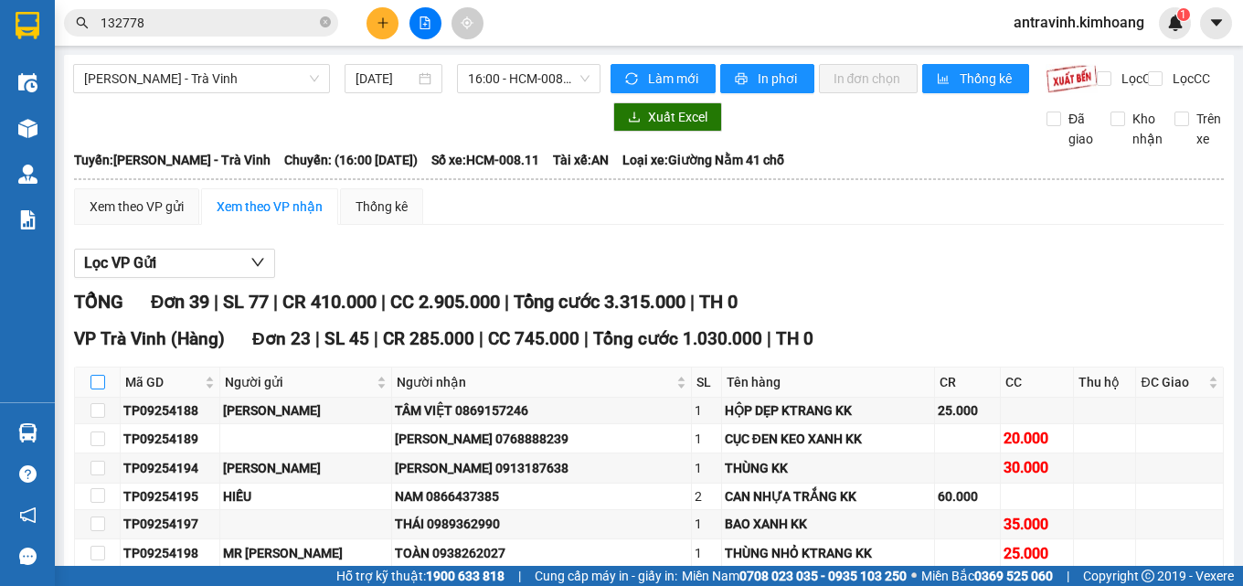
checkbox input "true"
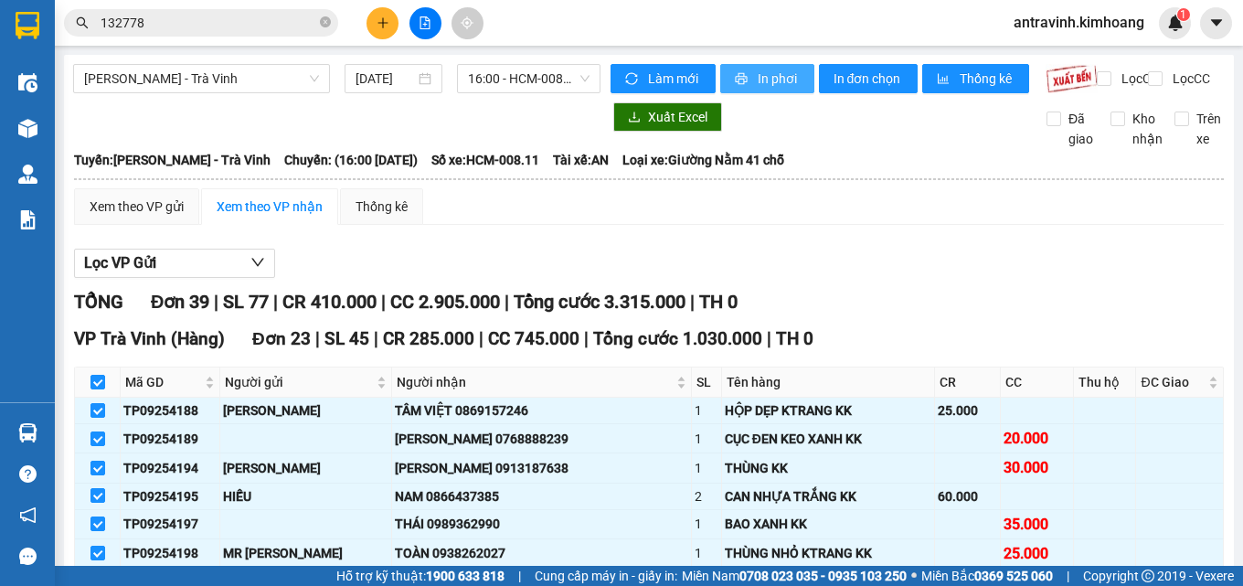
click at [758, 80] on span "In phơi" at bounding box center [779, 79] width 42 height 20
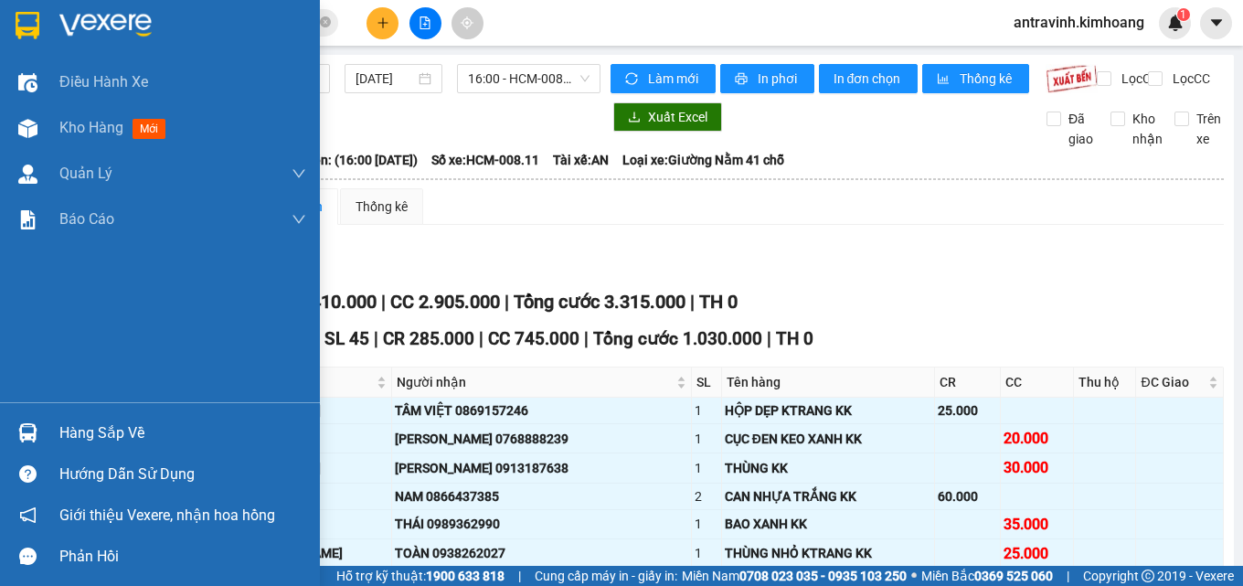
click at [91, 432] on div "Hàng sắp về" at bounding box center [182, 432] width 247 height 27
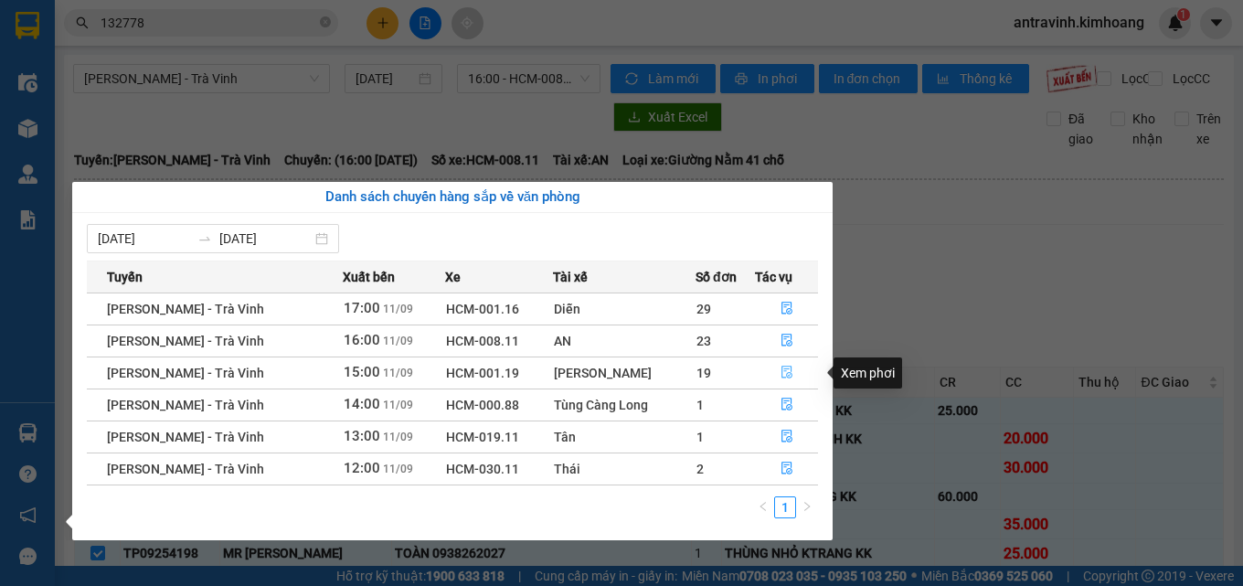
click at [783, 373] on icon "file-done" at bounding box center [786, 372] width 13 height 13
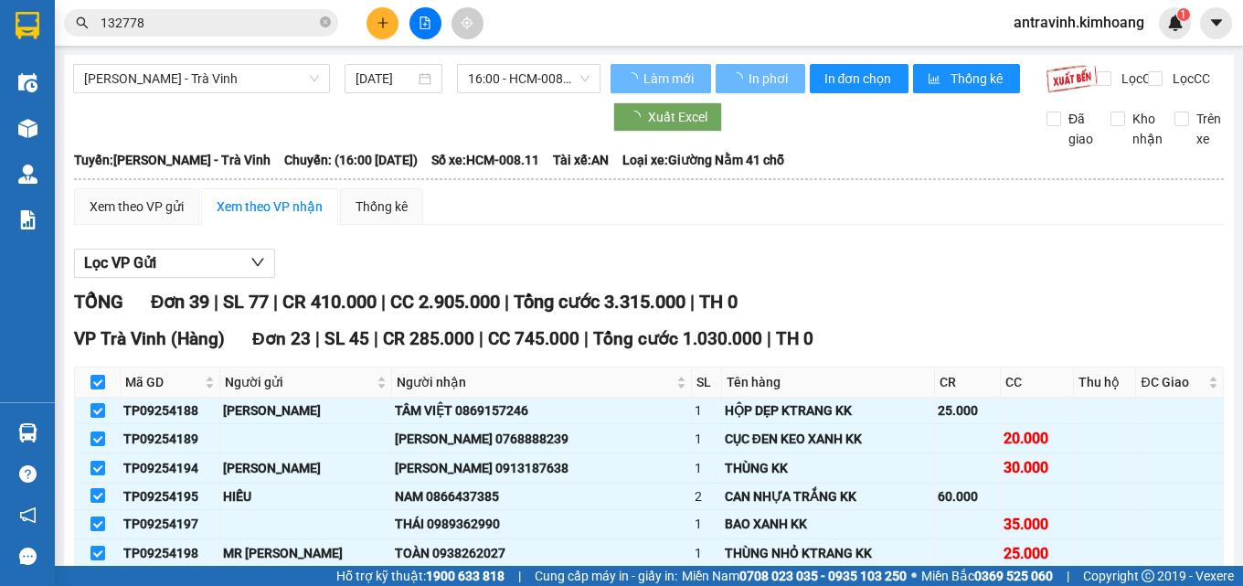
checkbox input "false"
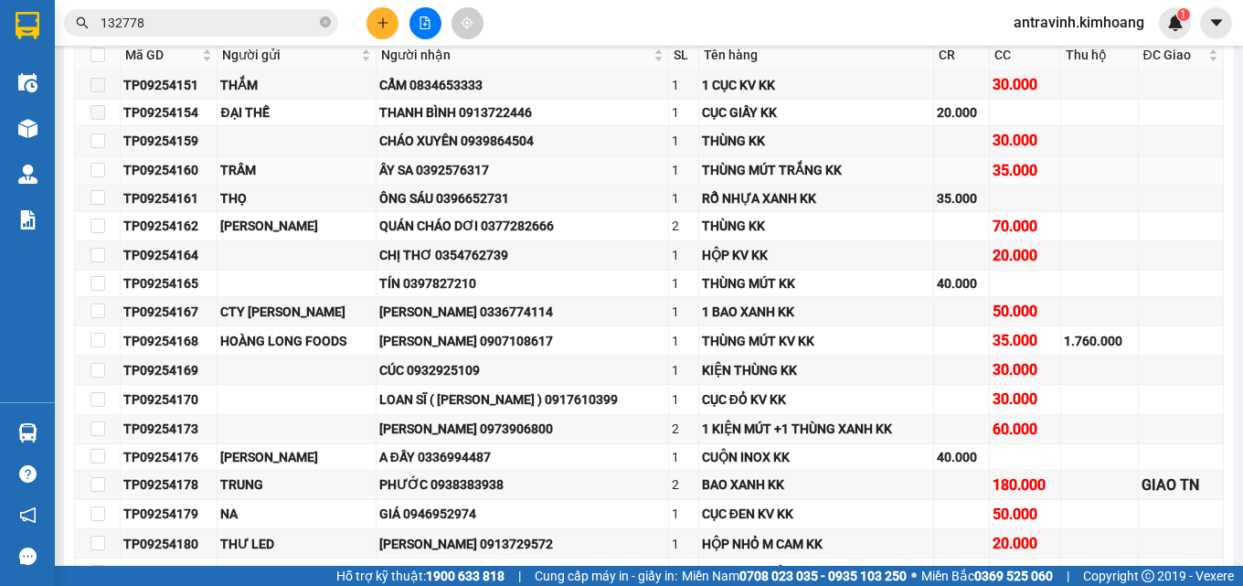
scroll to position [548, 0]
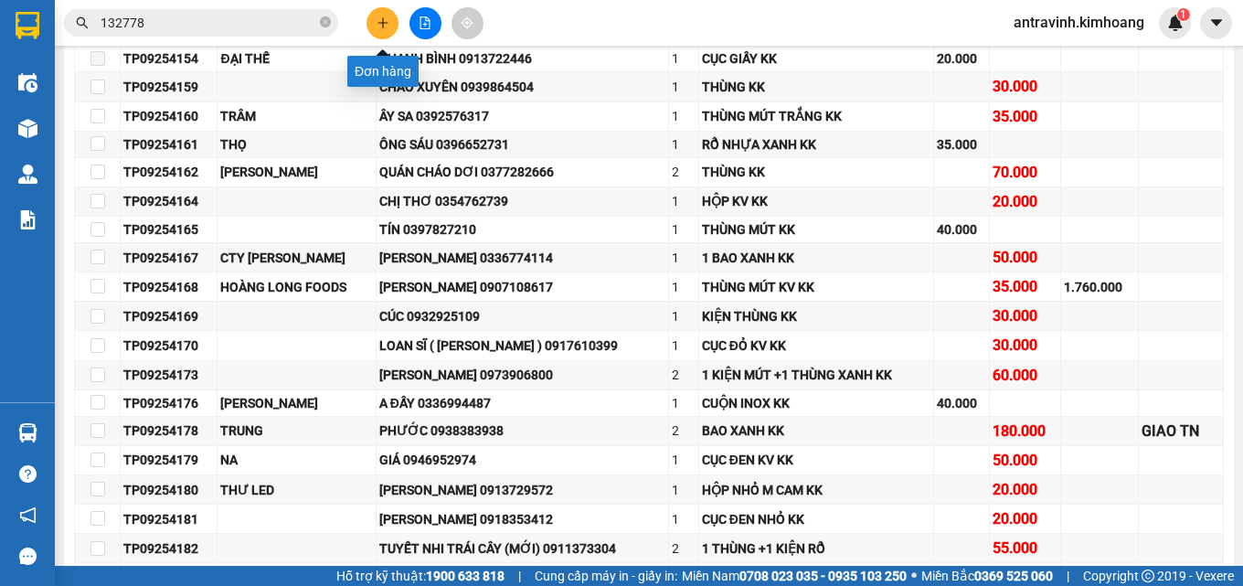
click at [383, 17] on icon "plus" at bounding box center [382, 22] width 13 height 13
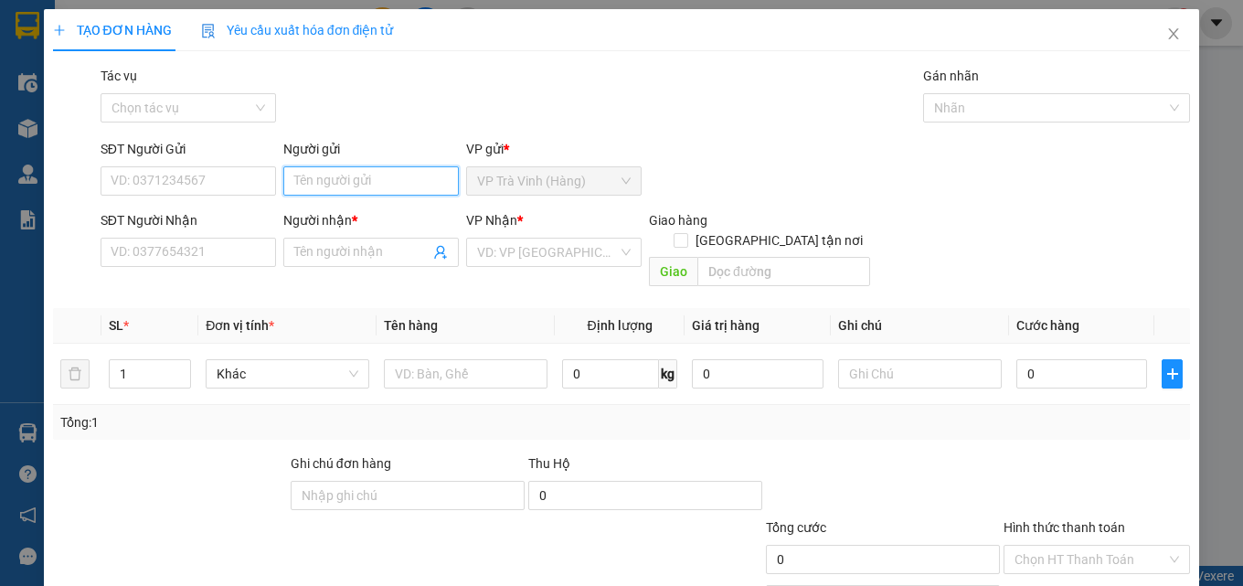
click at [366, 179] on input "Người gửi" at bounding box center [370, 180] width 175 height 29
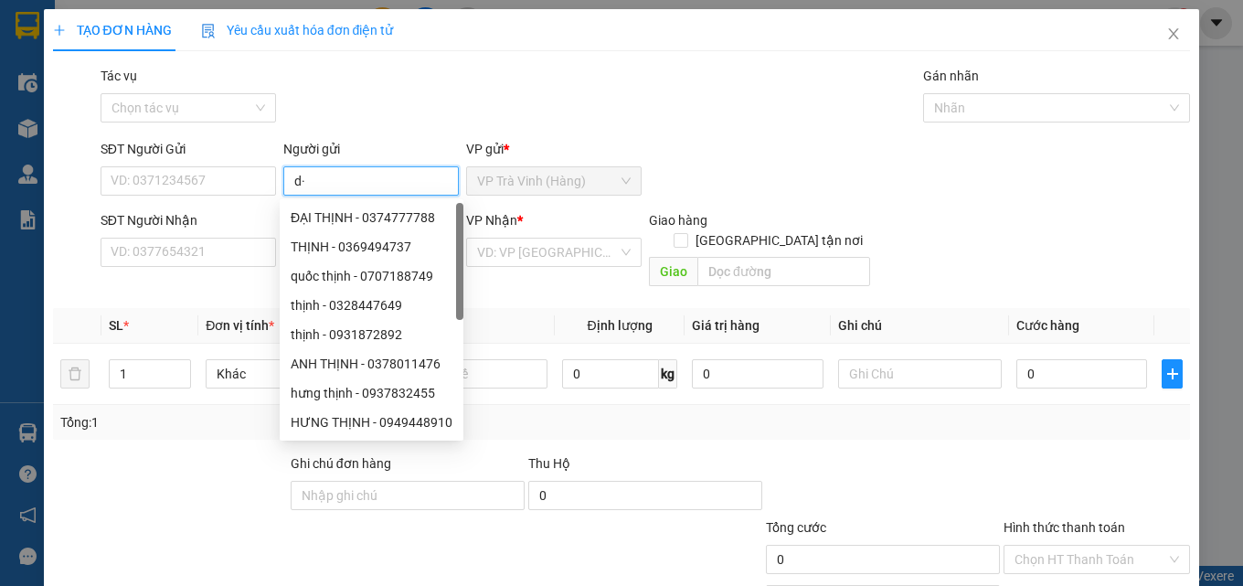
type input "d"
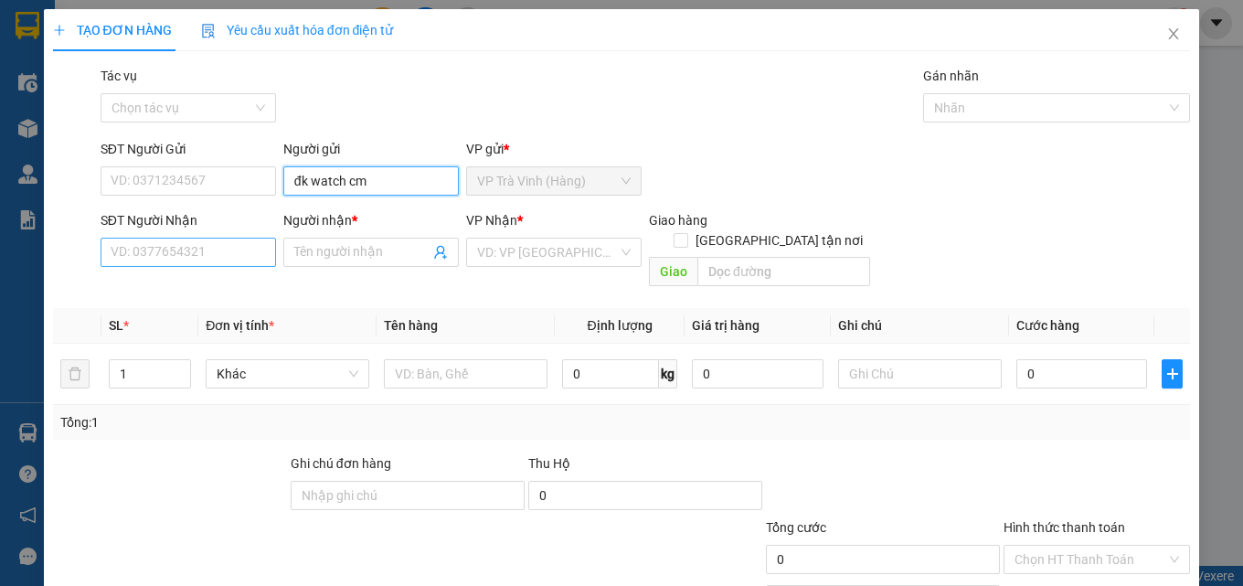
type input "đk watch cm"
click at [241, 255] on input "SĐT Người Nhận" at bounding box center [188, 252] width 175 height 29
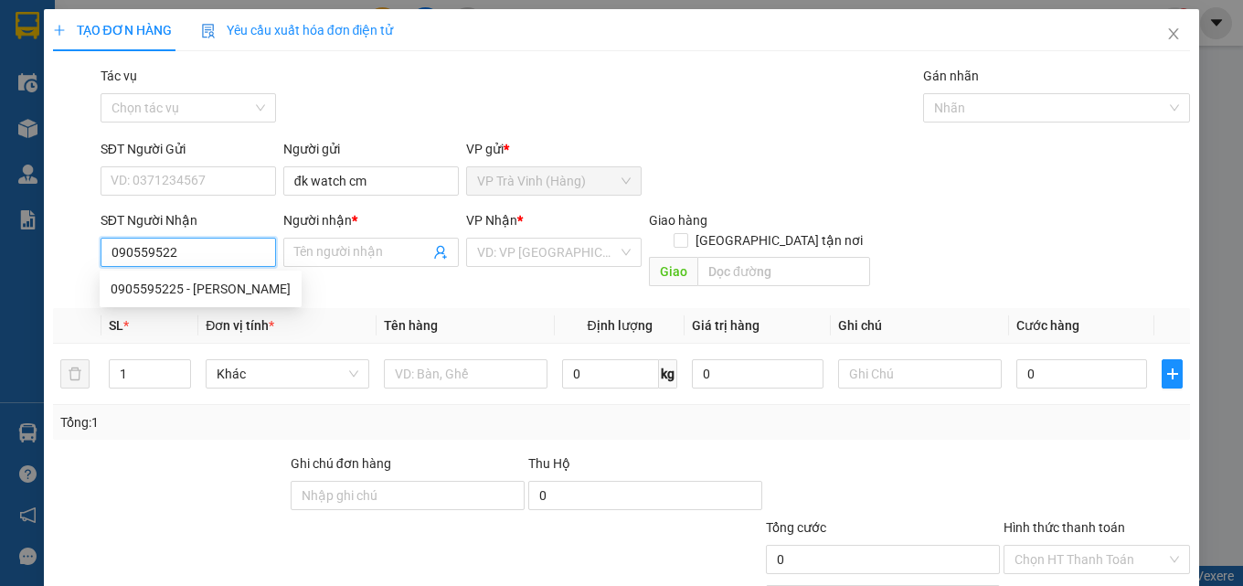
type input "0905595225"
click at [258, 285] on div "0905595225 - [PERSON_NAME]" at bounding box center [201, 289] width 180 height 20
type input "[PERSON_NAME]"
type input "25.000"
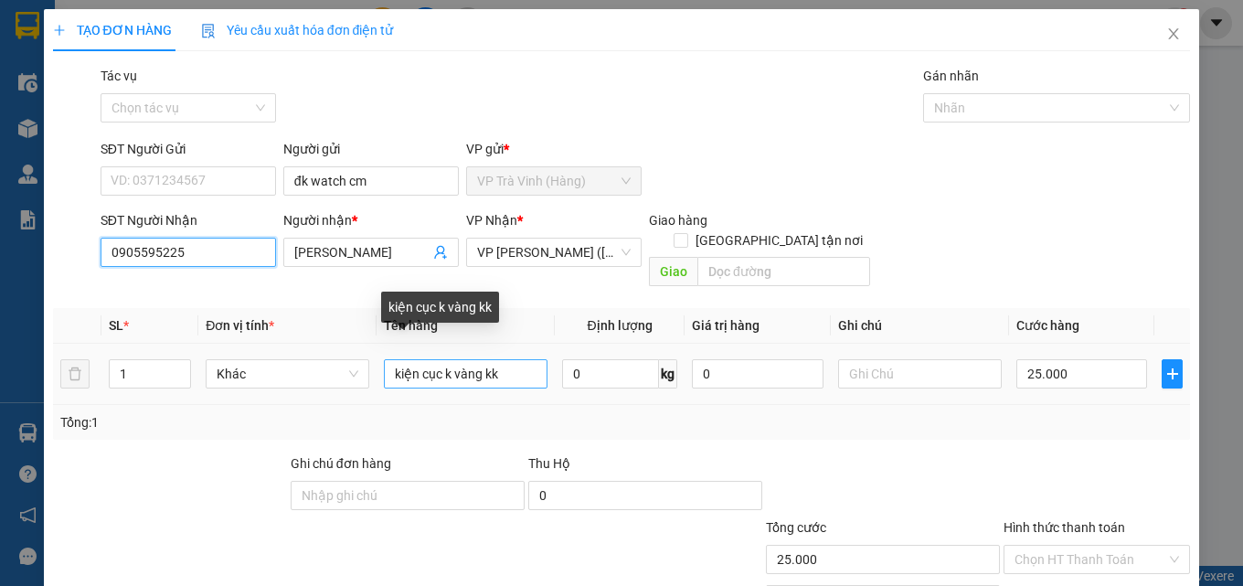
type input "0905595225"
click at [411, 359] on input "kiện cục k vàng kk" at bounding box center [466, 373] width 164 height 29
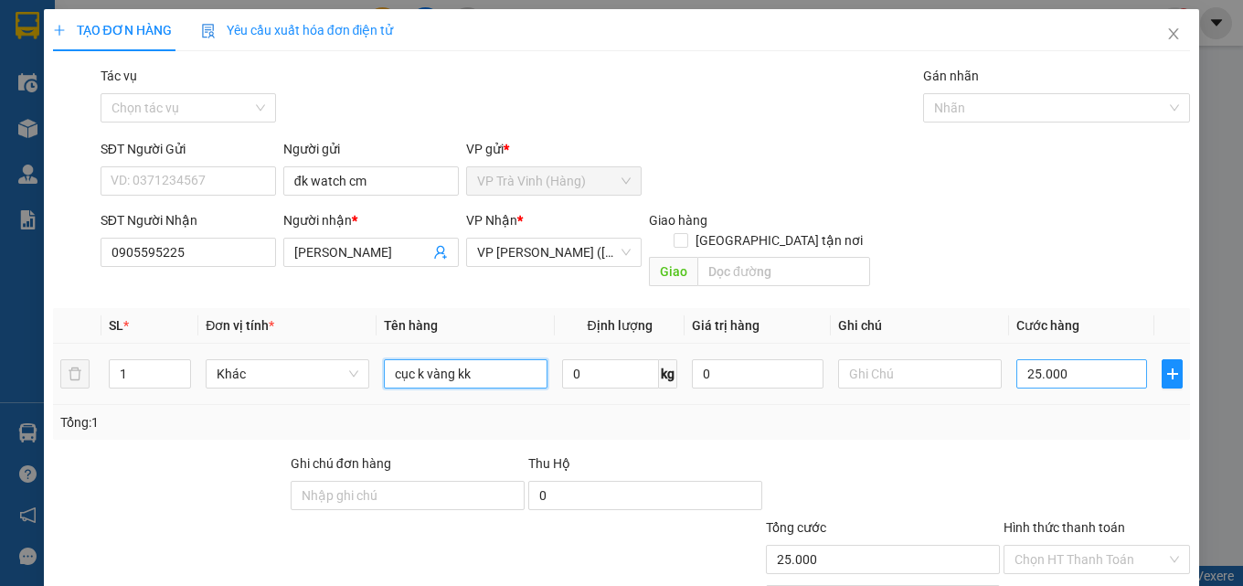
type input "cục k vàng kk"
click at [1073, 361] on input "25.000" at bounding box center [1082, 373] width 132 height 29
type input "2"
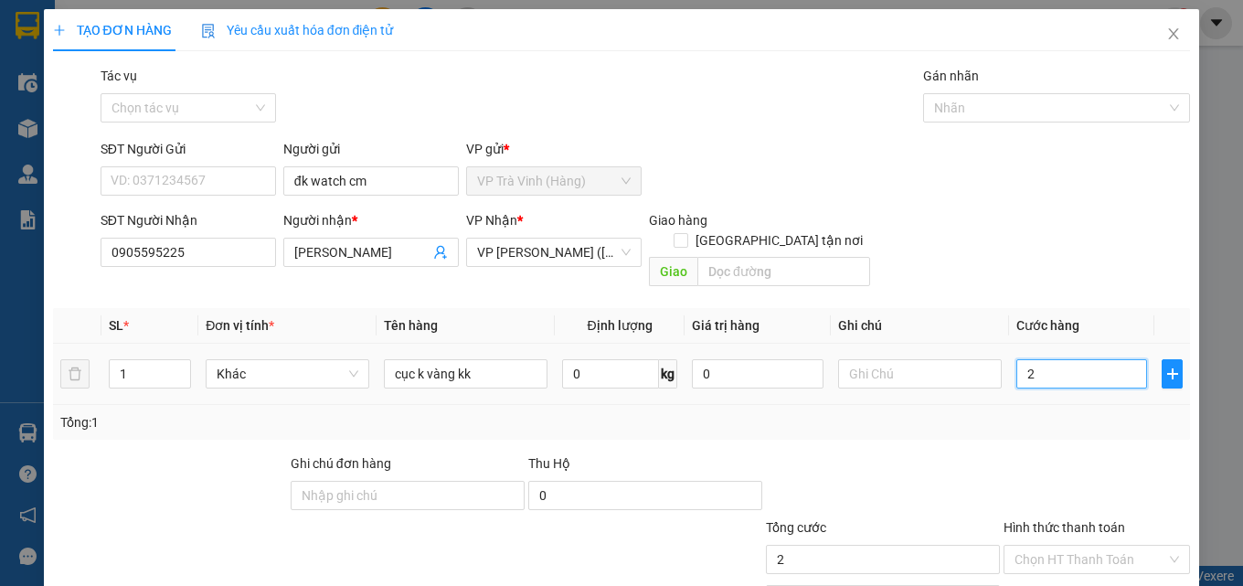
type input "20"
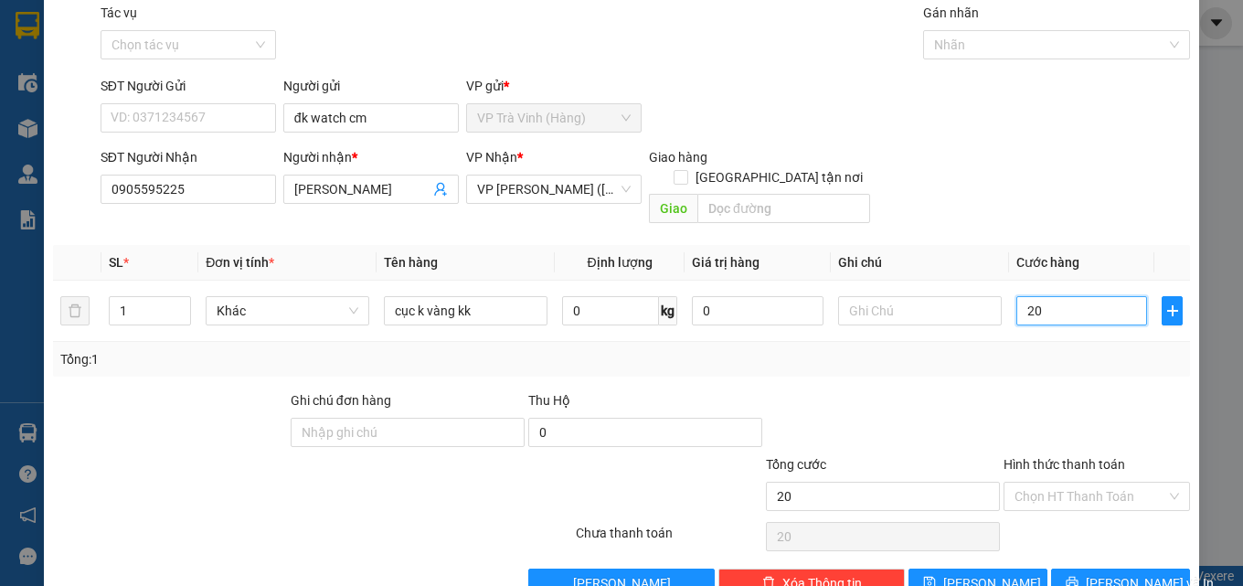
scroll to position [90, 0]
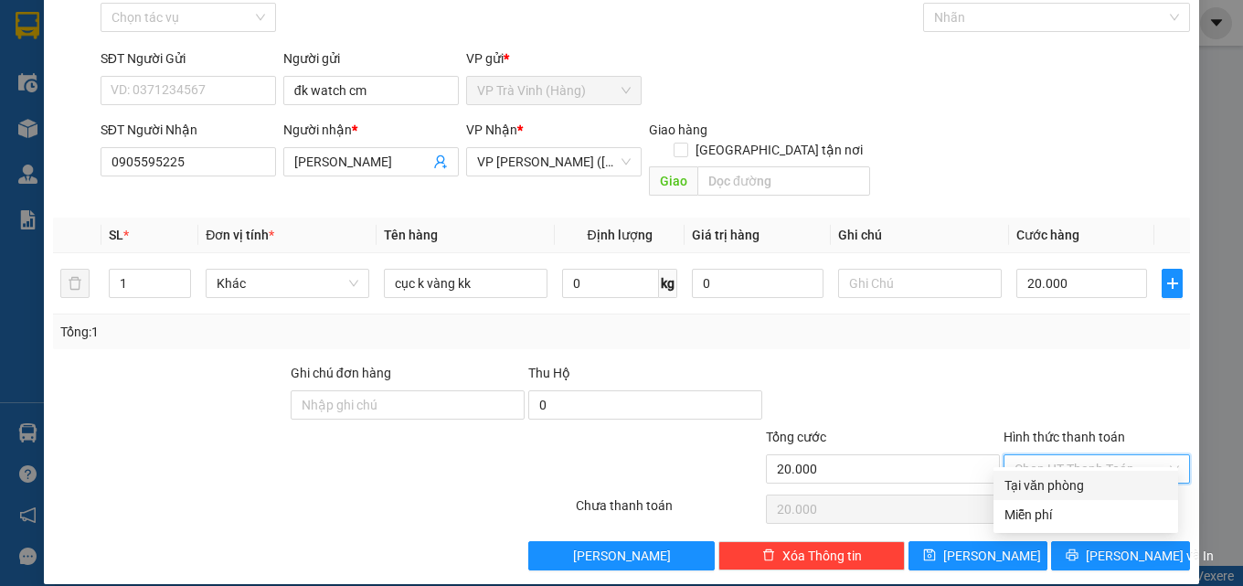
click at [1108, 455] on input "Hình thức thanh toán" at bounding box center [1090, 468] width 152 height 27
click at [1116, 485] on div "Tại văn phòng" at bounding box center [1085, 485] width 163 height 20
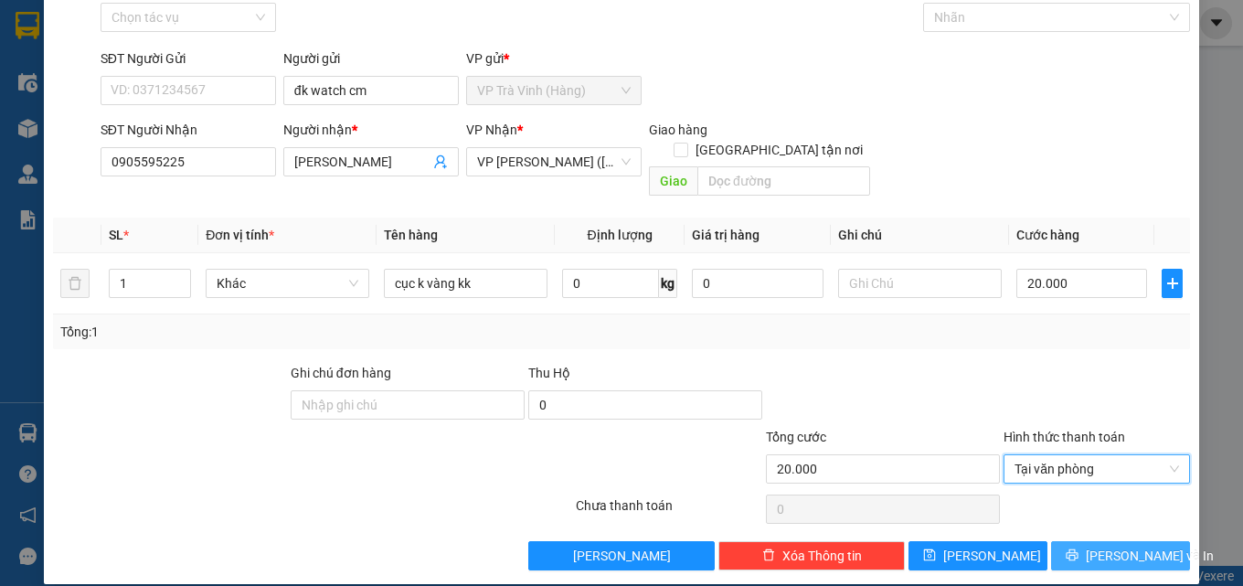
click at [1114, 546] on span "[PERSON_NAME] và In" at bounding box center [1150, 556] width 128 height 20
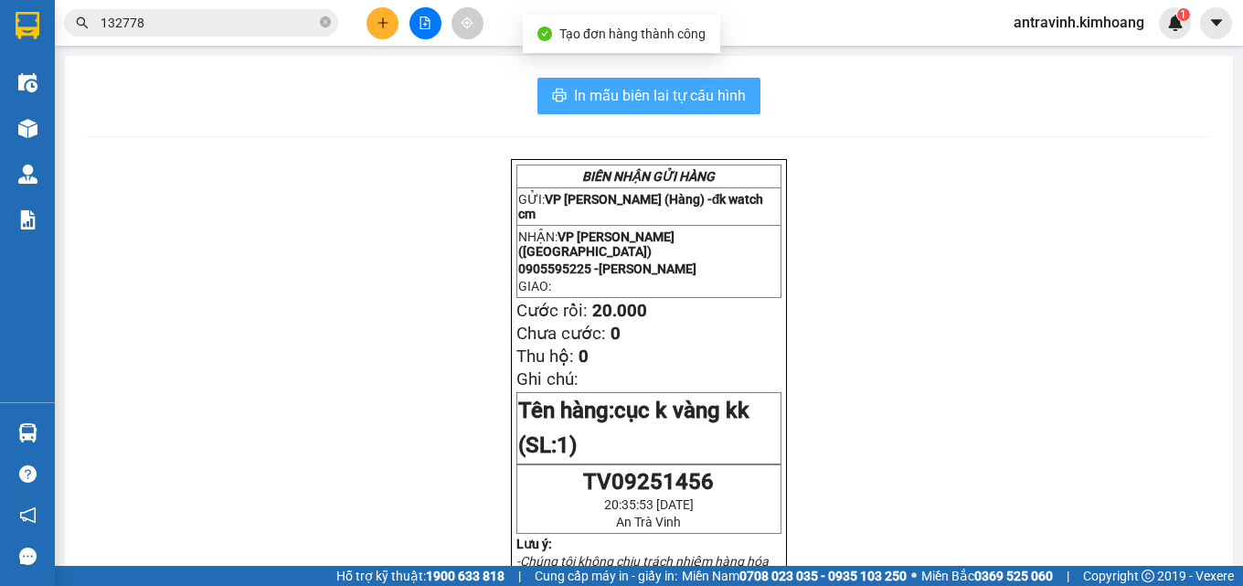
click at [711, 80] on button "In mẫu biên lai tự cấu hình" at bounding box center [648, 96] width 223 height 37
click at [683, 99] on span "In mẫu biên lai tự cấu hình" at bounding box center [660, 95] width 172 height 23
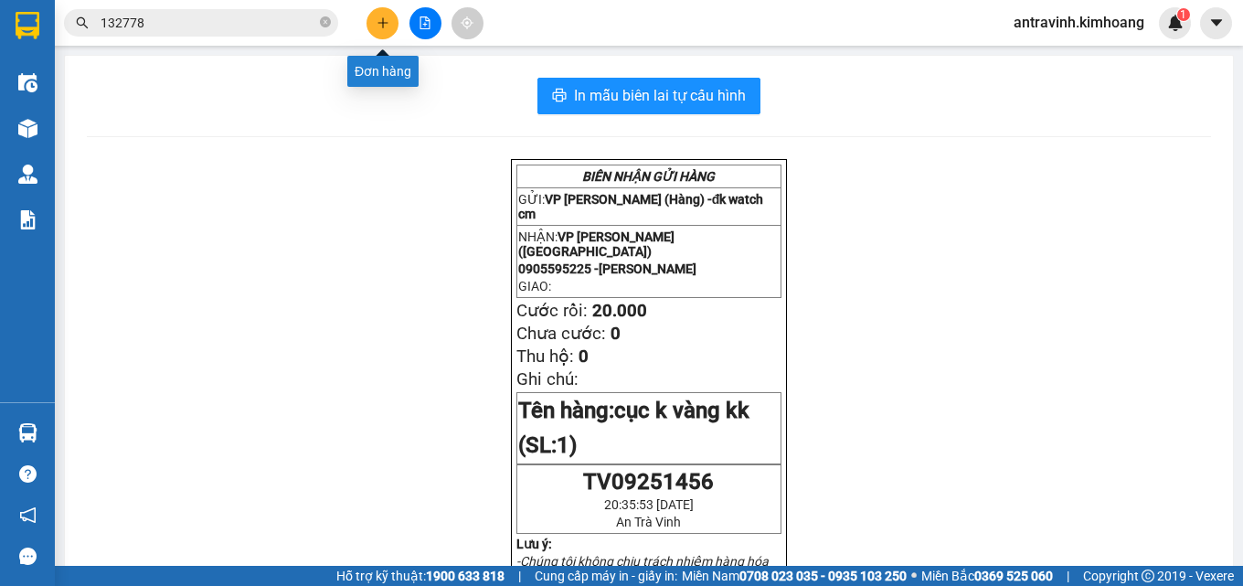
click at [382, 21] on icon "plus" at bounding box center [382, 22] width 13 height 13
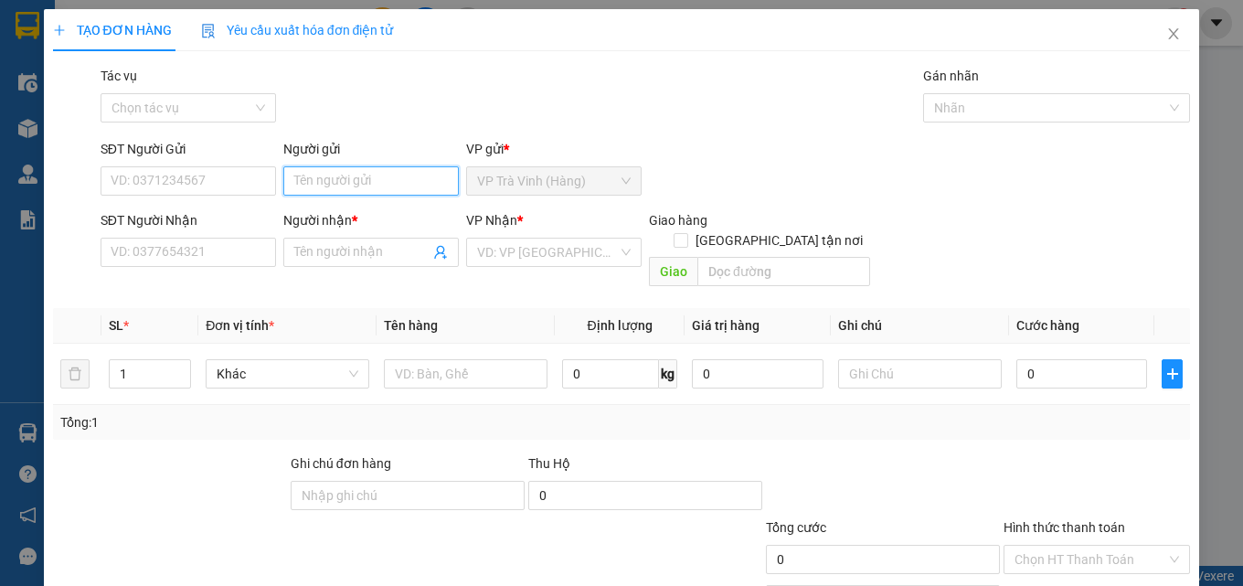
click at [366, 189] on input "Người gửi" at bounding box center [370, 180] width 175 height 29
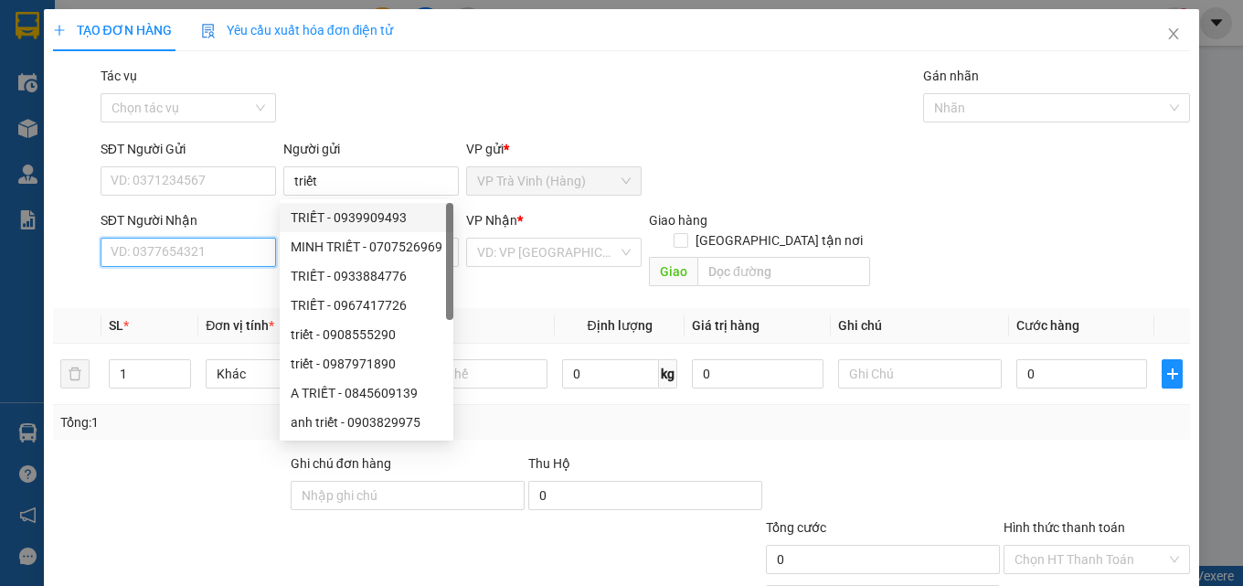
click at [219, 251] on input "SĐT Người Nhận" at bounding box center [188, 252] width 175 height 29
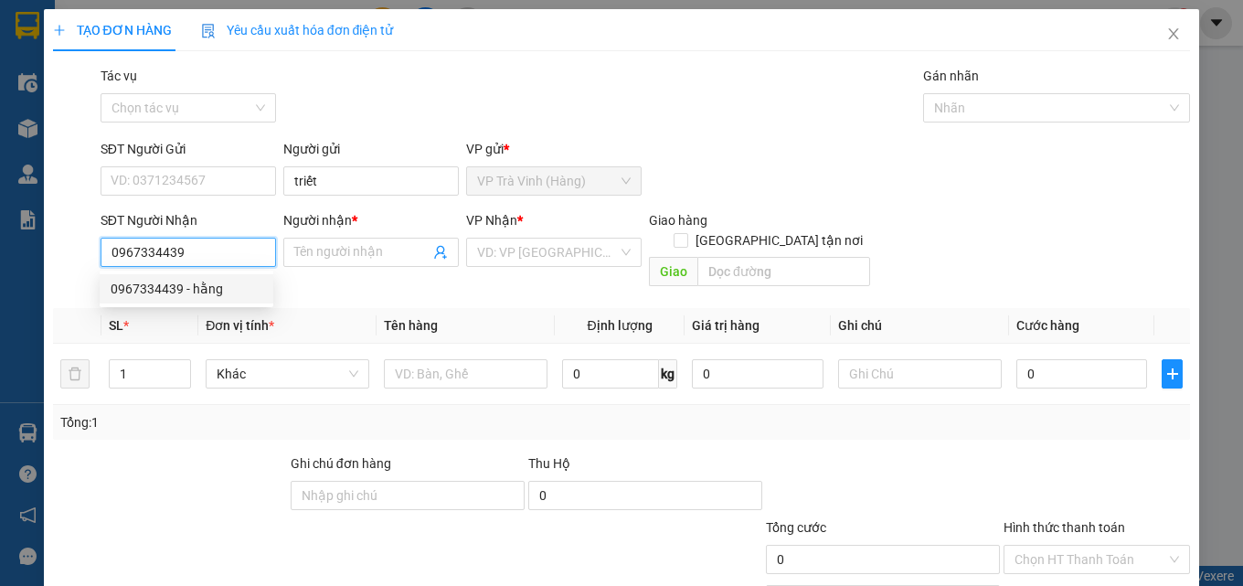
click at [218, 286] on div "0967334439 - hằng" at bounding box center [187, 289] width 152 height 20
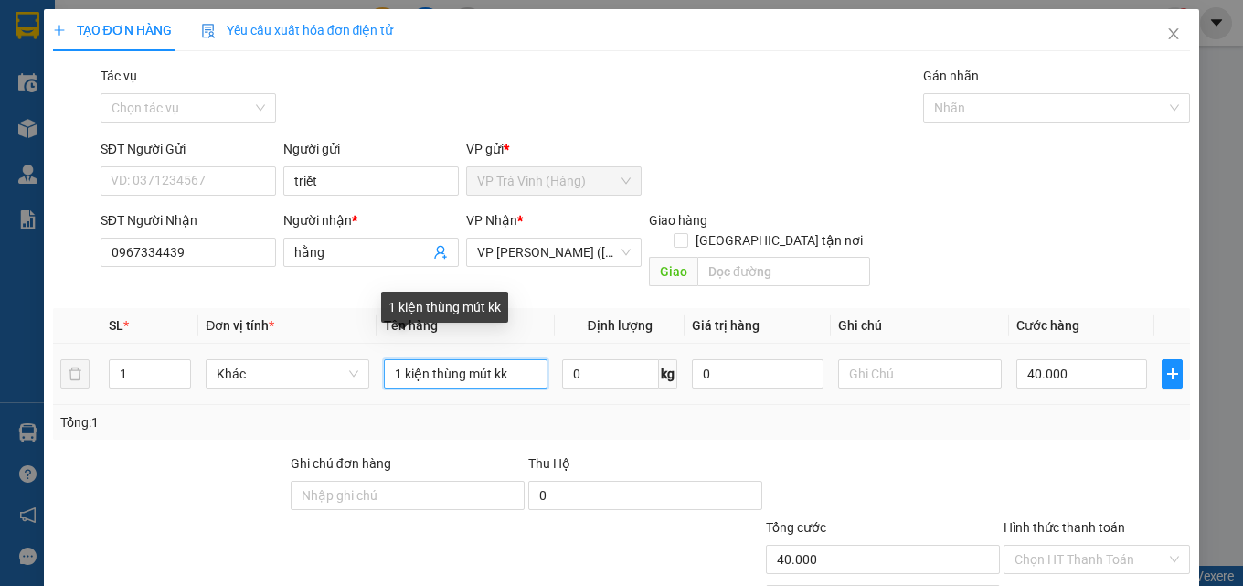
click at [422, 359] on input "1 kiện thùng mút kk" at bounding box center [466, 373] width 164 height 29
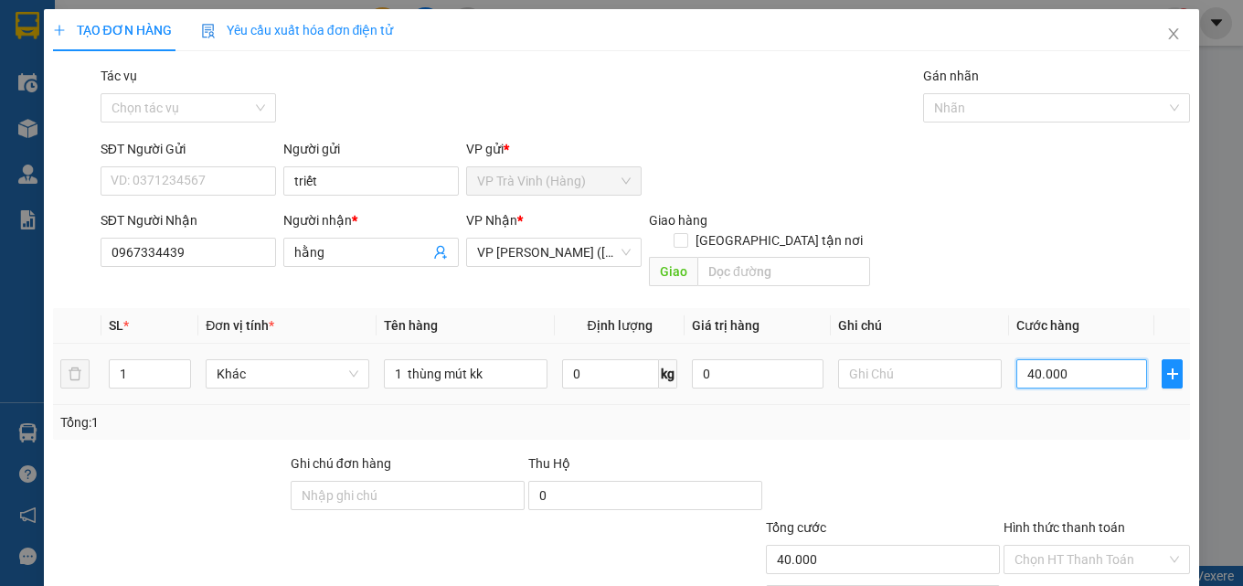
click at [1075, 359] on input "40.000" at bounding box center [1082, 373] width 132 height 29
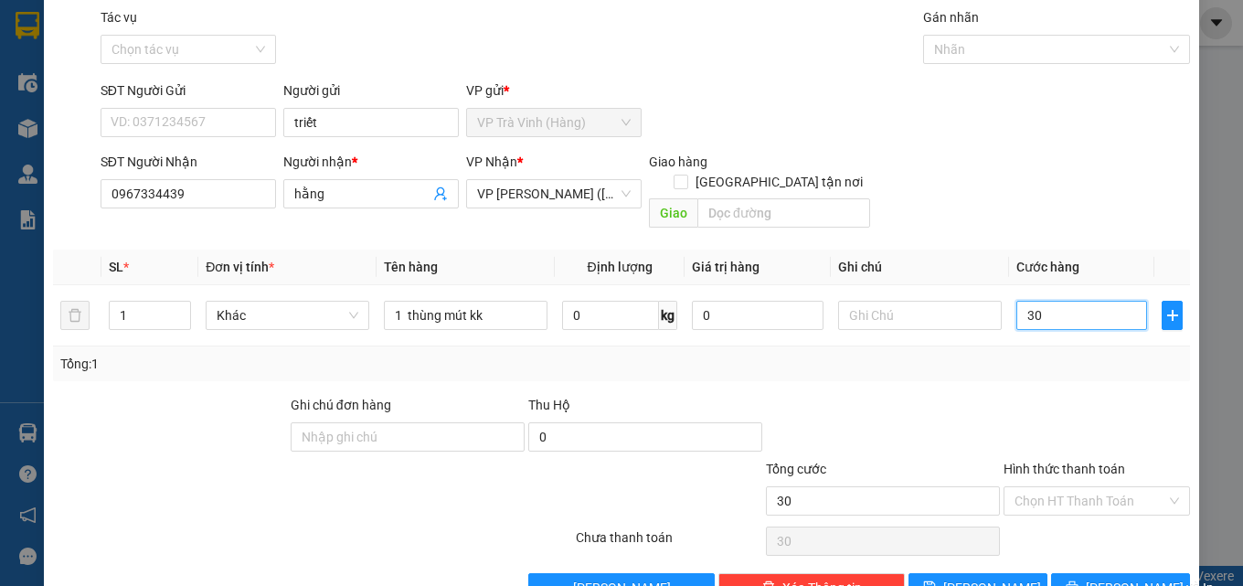
scroll to position [90, 0]
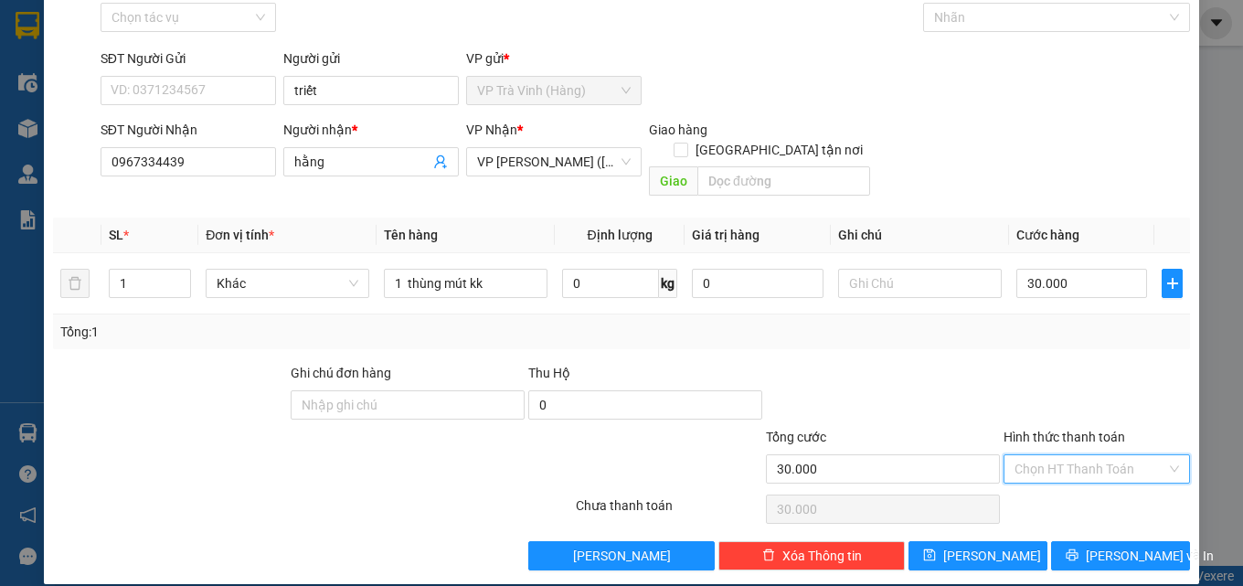
click at [1097, 455] on input "Hình thức thanh toán" at bounding box center [1090, 468] width 152 height 27
click at [1087, 483] on div "Tại văn phòng" at bounding box center [1085, 485] width 163 height 20
click at [1117, 546] on span "[PERSON_NAME] và In" at bounding box center [1150, 556] width 128 height 20
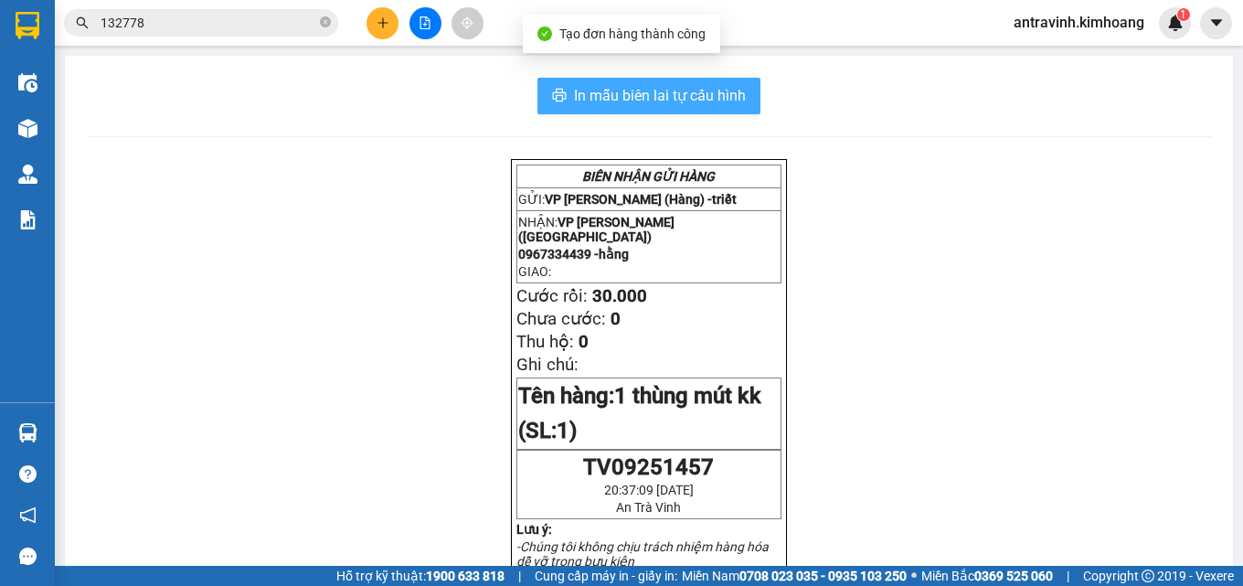
click at [727, 89] on span "In mẫu biên lai tự cấu hình" at bounding box center [660, 95] width 172 height 23
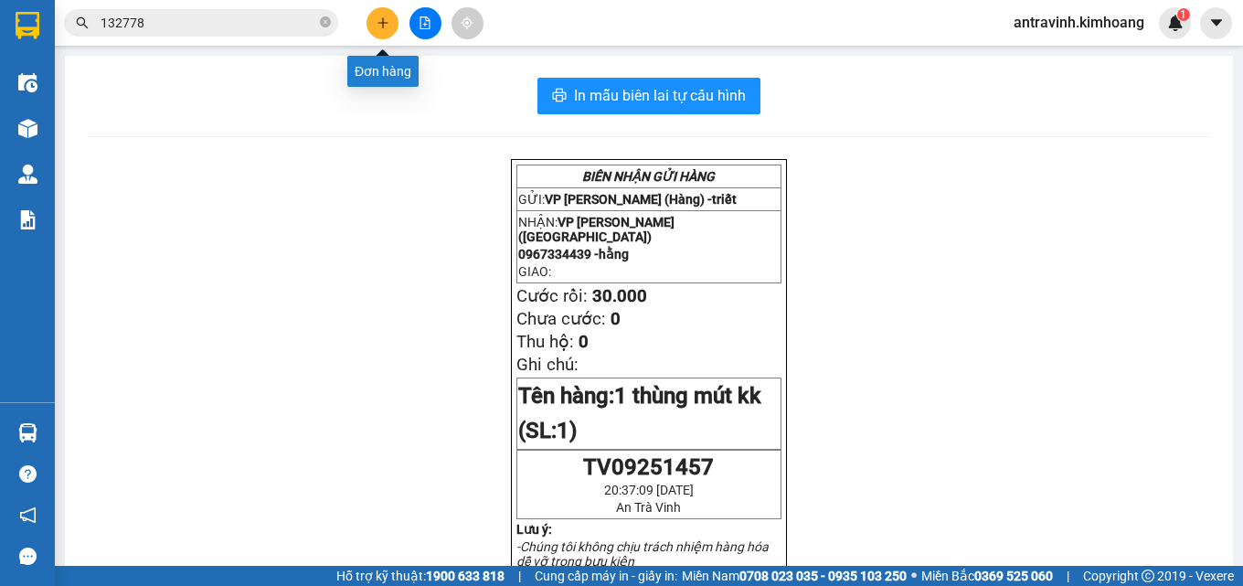
click at [384, 19] on icon "plus" at bounding box center [382, 22] width 13 height 13
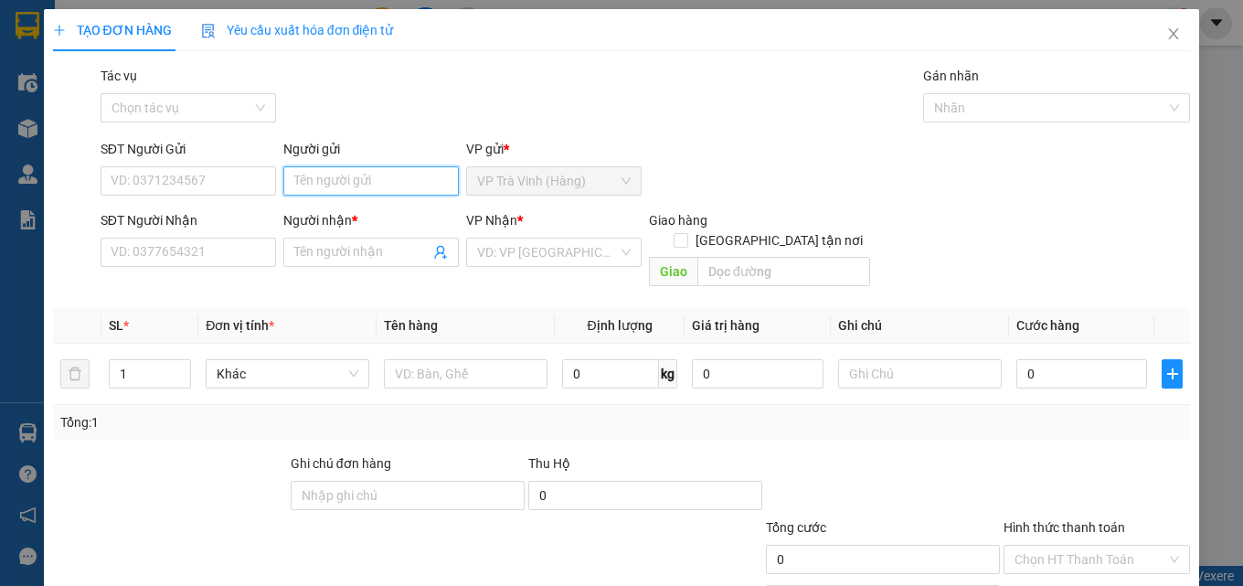
click at [385, 175] on input "Người gửi" at bounding box center [370, 180] width 175 height 29
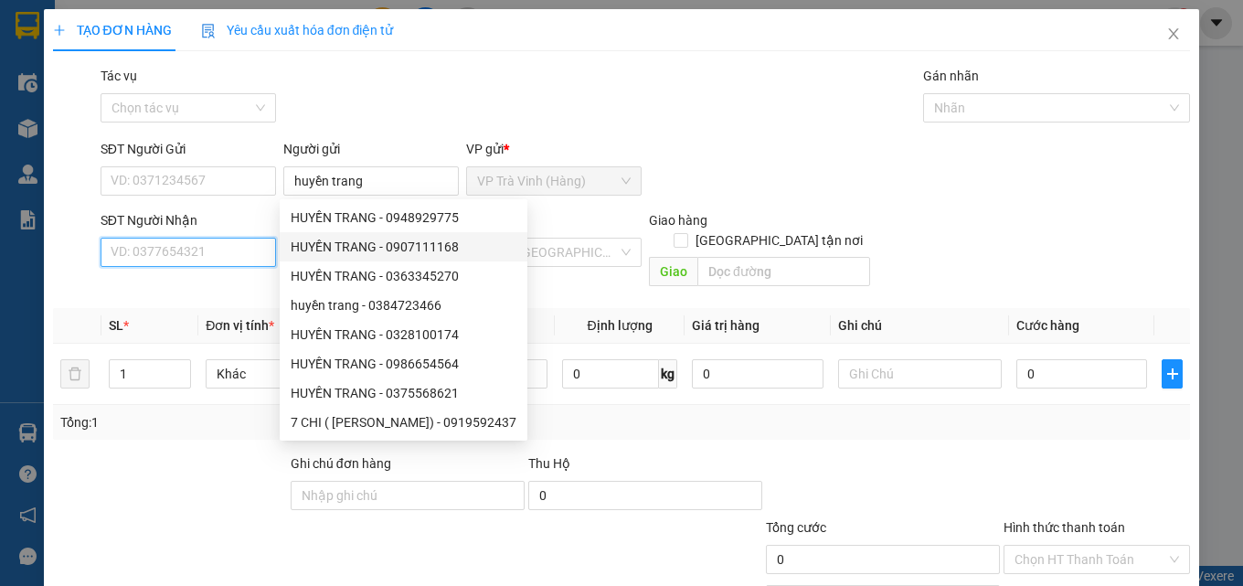
click at [262, 252] on input "SĐT Người Nhận" at bounding box center [188, 252] width 175 height 29
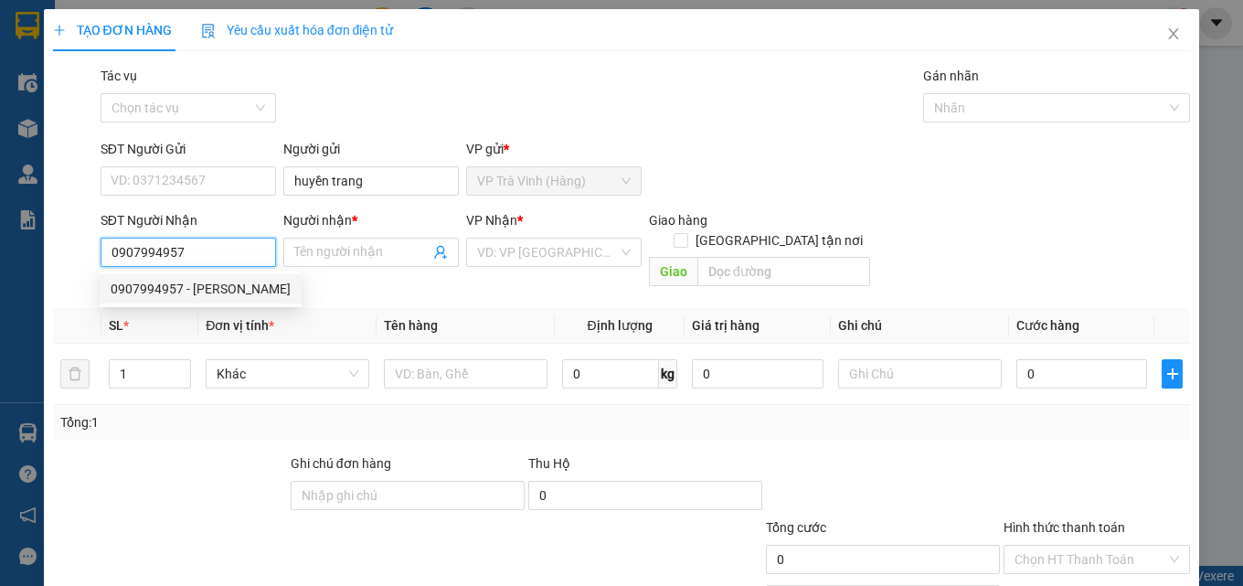
click at [241, 285] on div "0907994957 - [PERSON_NAME]" at bounding box center [201, 289] width 180 height 20
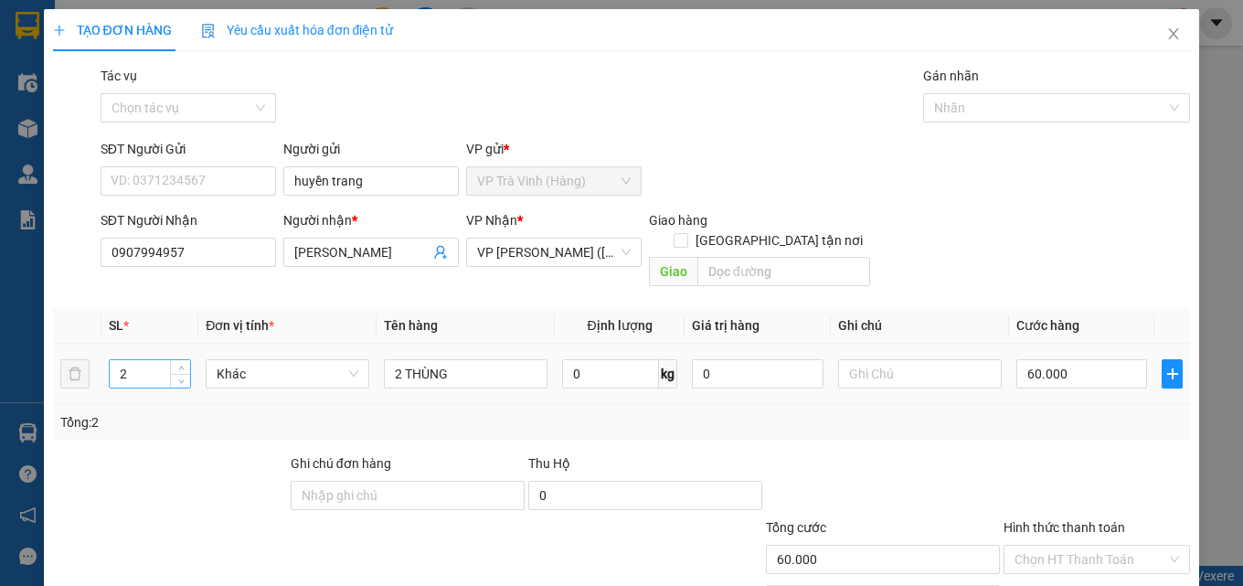
click at [136, 360] on input "2" at bounding box center [150, 373] width 80 height 27
click at [399, 359] on input "2 THÙNG" at bounding box center [466, 373] width 164 height 29
click at [1096, 363] on input "60.000" at bounding box center [1082, 373] width 132 height 29
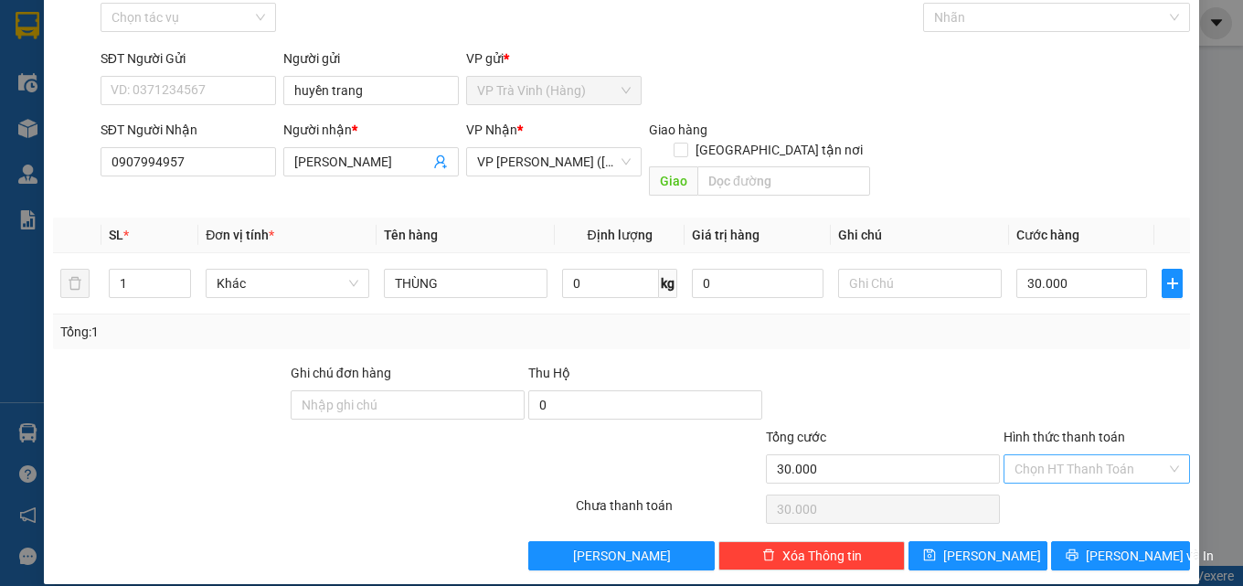
click at [1027, 455] on input "Hình thức thanh toán" at bounding box center [1090, 468] width 152 height 27
click at [1032, 479] on div "Tại văn phòng" at bounding box center [1085, 485] width 163 height 20
click at [1072, 548] on icon "printer" at bounding box center [1071, 554] width 13 height 13
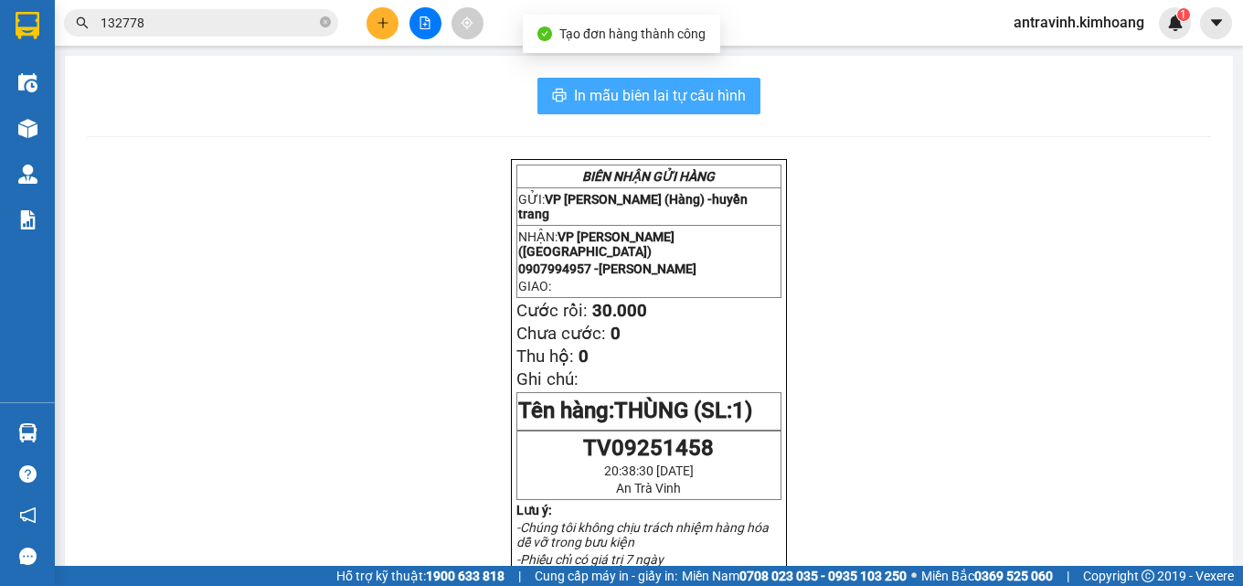
click at [727, 90] on span "In mẫu biên lai tự cấu hình" at bounding box center [660, 95] width 172 height 23
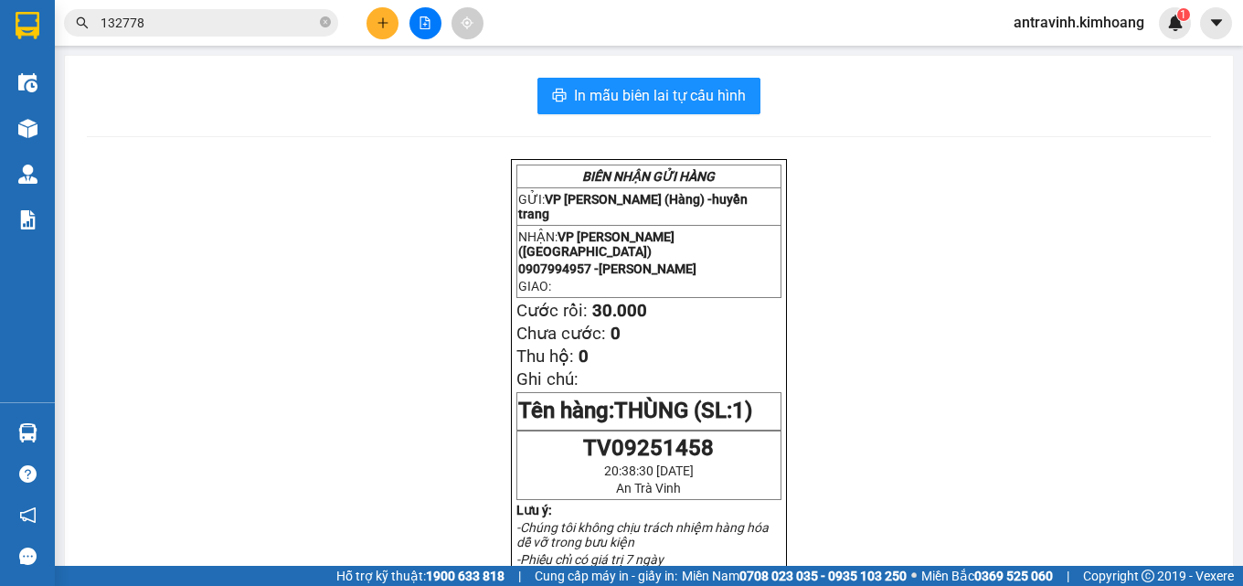
click at [196, 16] on input "132778" at bounding box center [209, 23] width 216 height 20
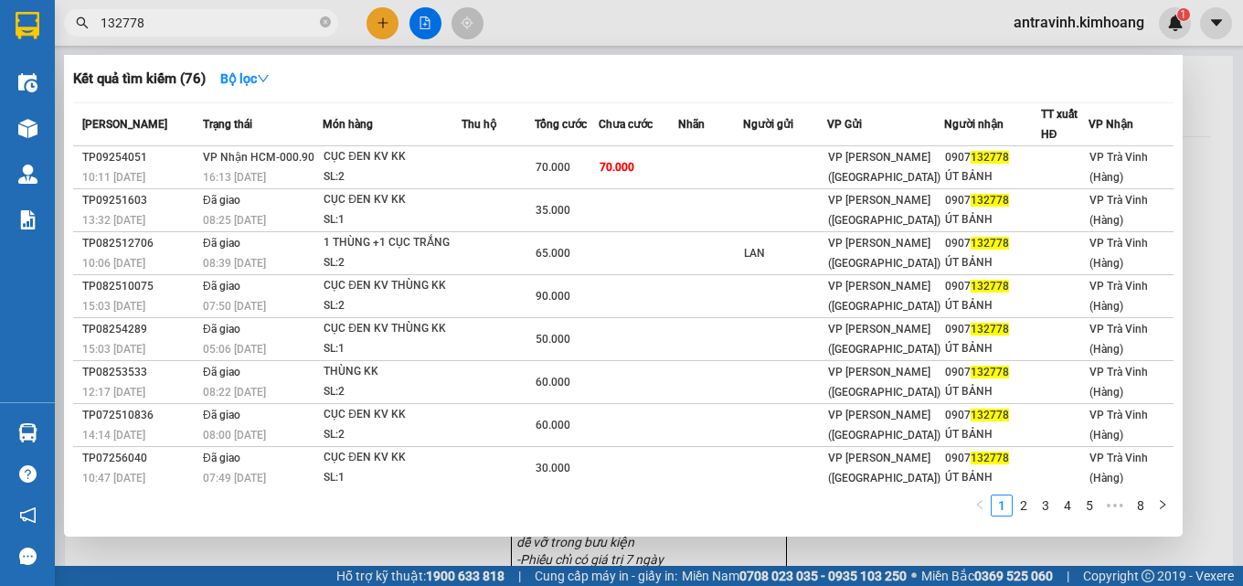
click at [196, 16] on input "132778" at bounding box center [209, 23] width 216 height 20
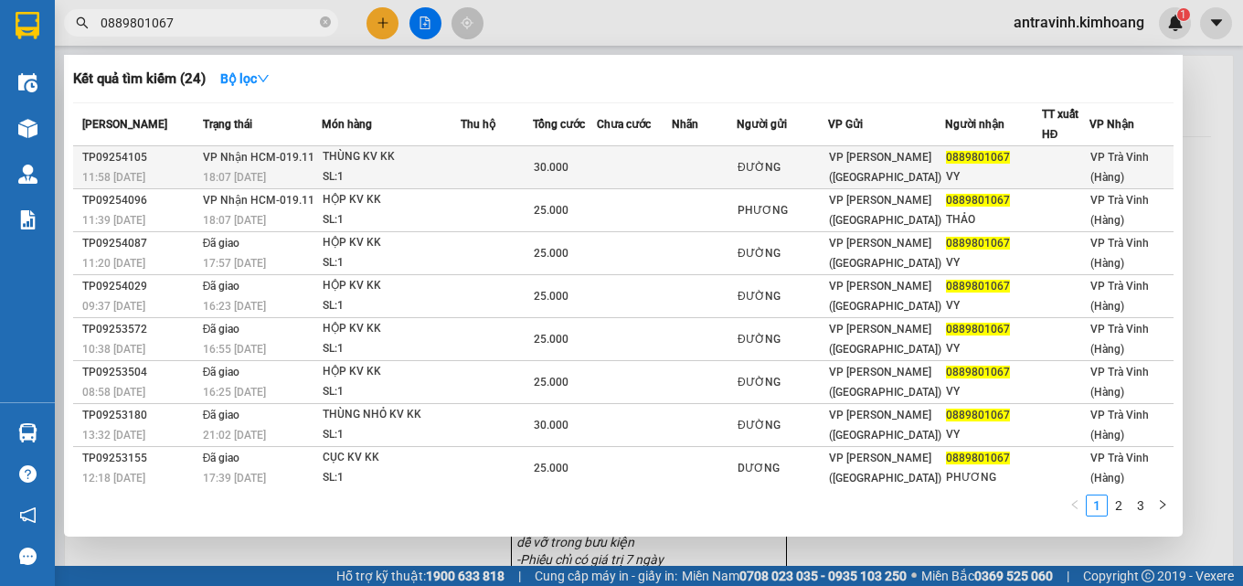
click at [424, 166] on div "THÙNG KV KK" at bounding box center [391, 157] width 137 height 20
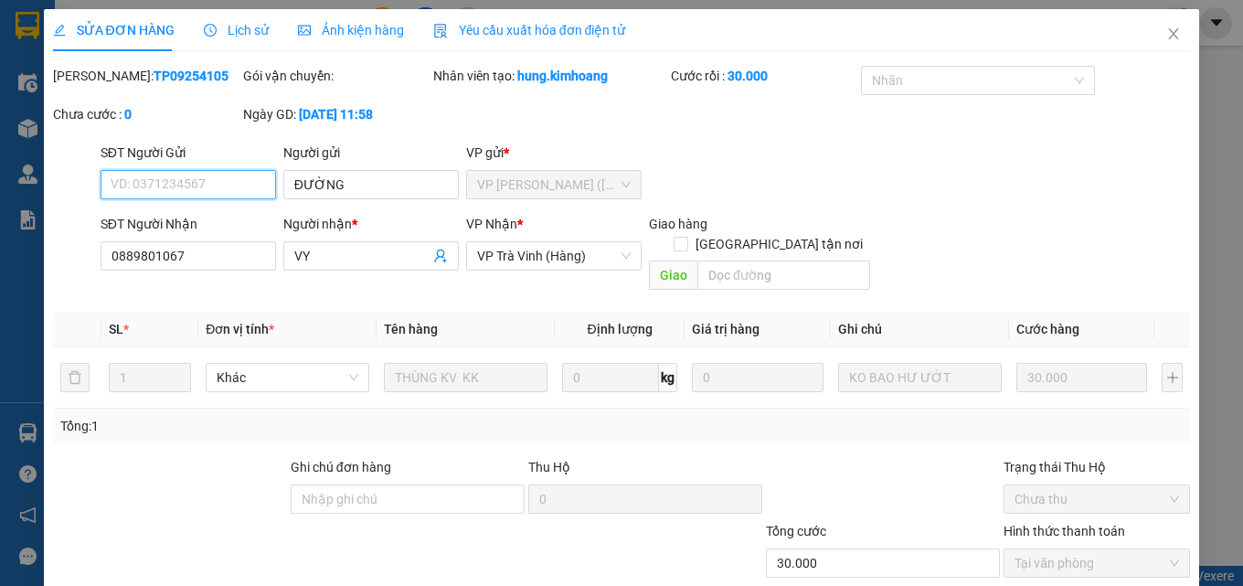
scroll to position [85, 0]
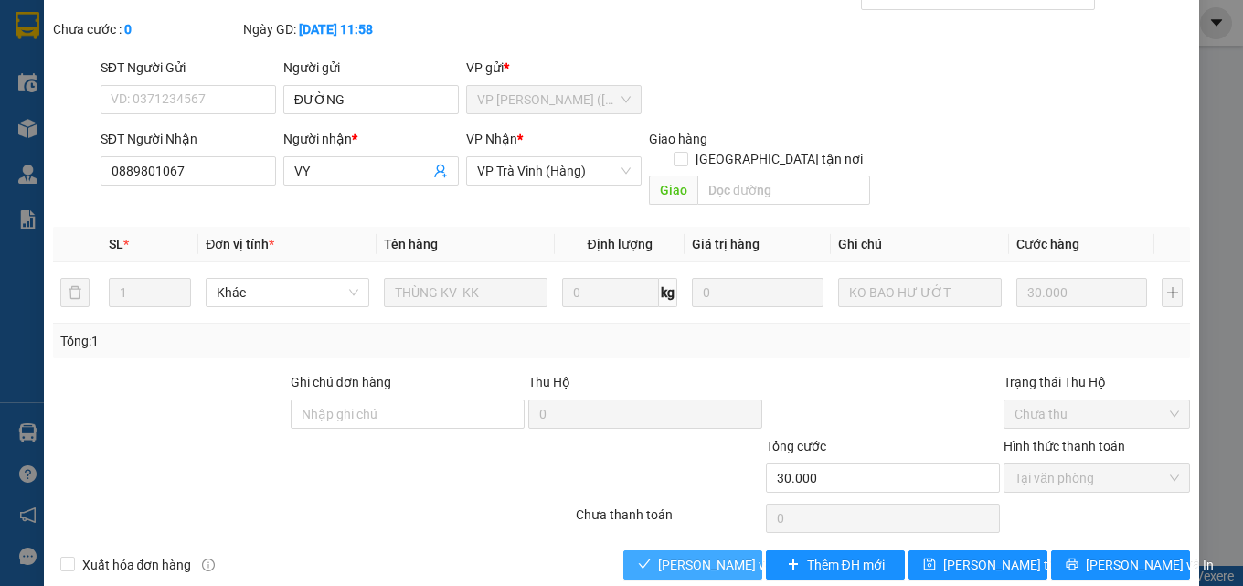
click at [692, 555] on span "[PERSON_NAME] và Giao hàng" at bounding box center [745, 565] width 175 height 20
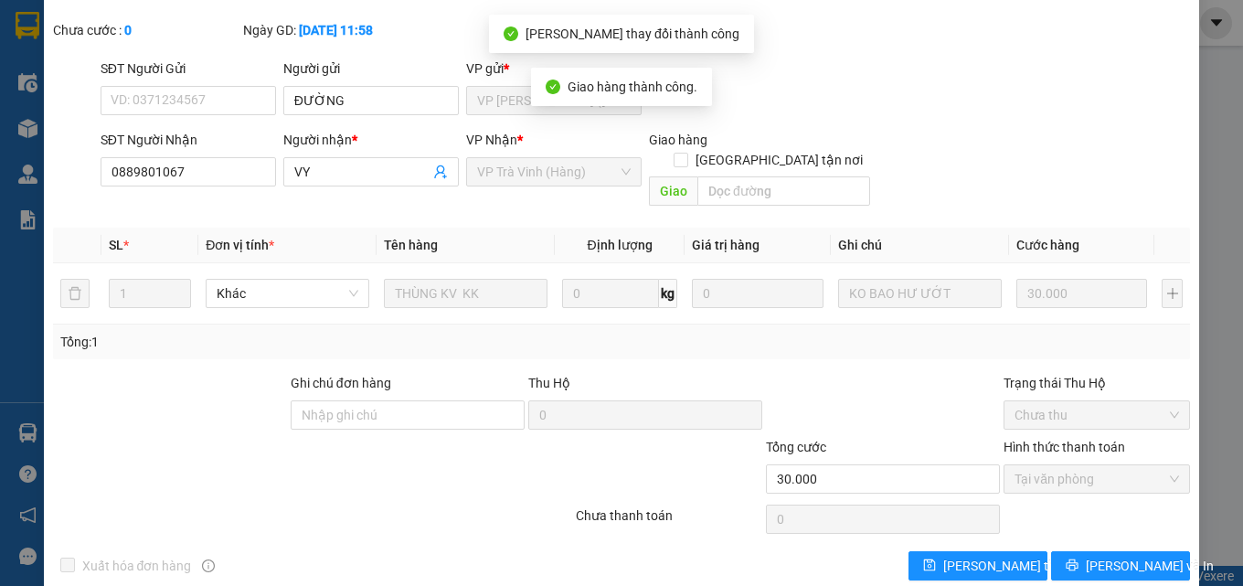
scroll to position [114, 0]
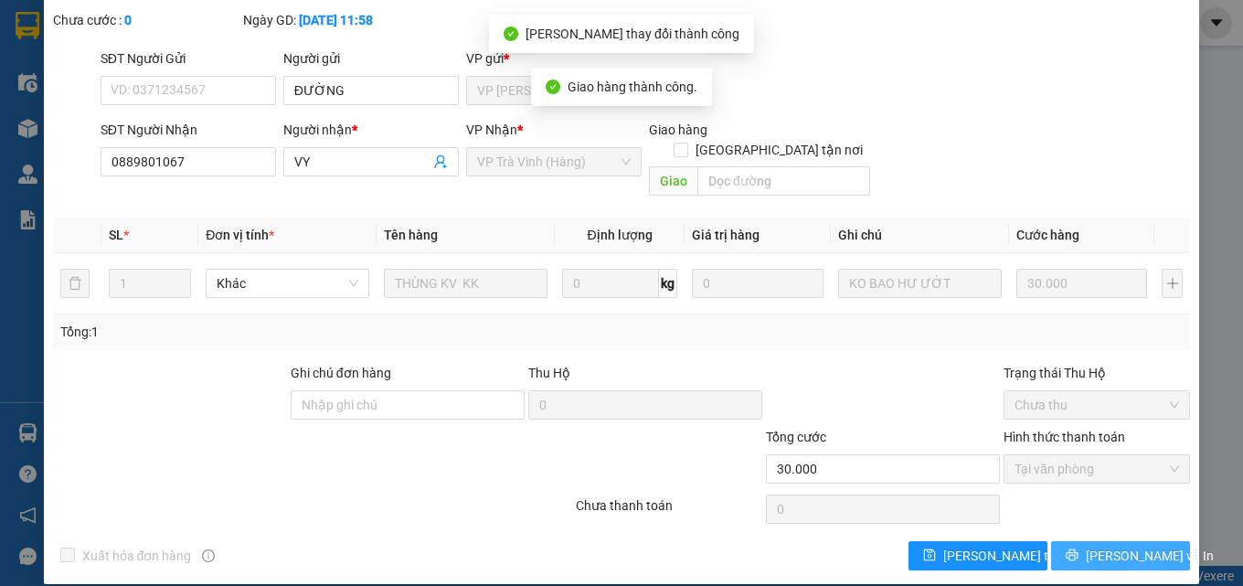
click at [1077, 548] on icon "printer" at bounding box center [1071, 554] width 13 height 13
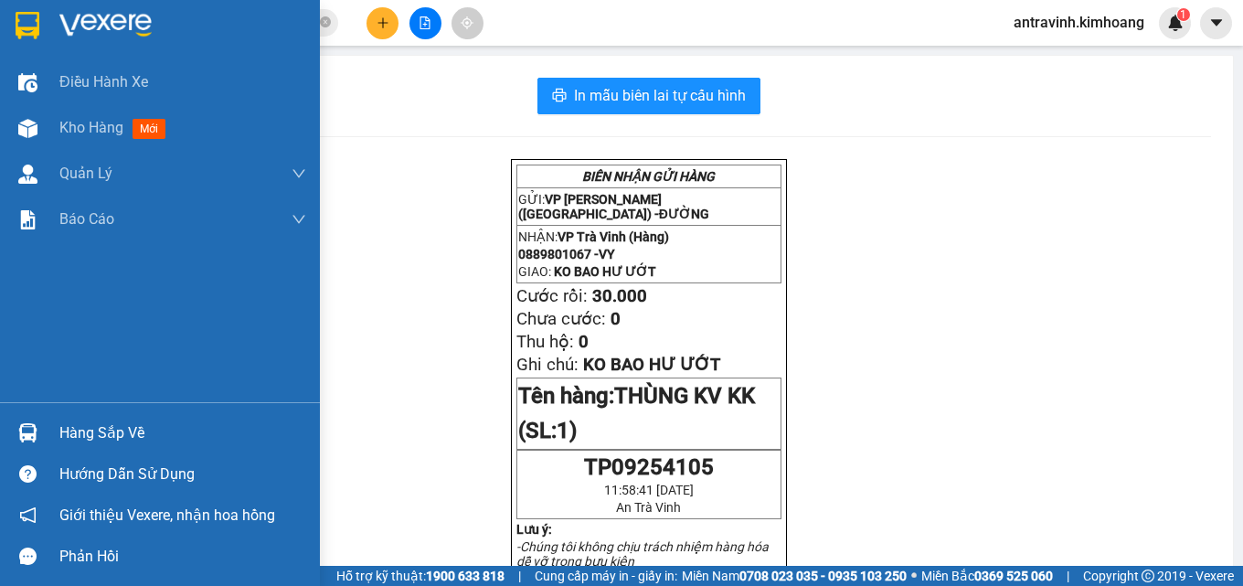
click at [68, 437] on div "Hàng sắp về" at bounding box center [182, 432] width 247 height 27
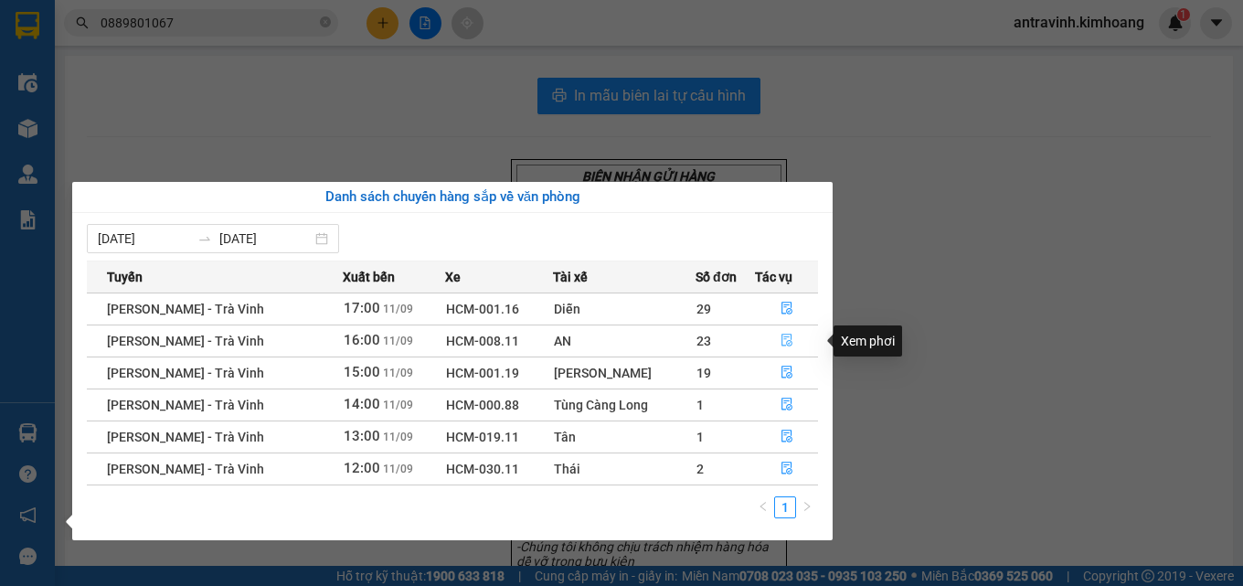
click at [780, 336] on icon "file-done" at bounding box center [786, 340] width 13 height 13
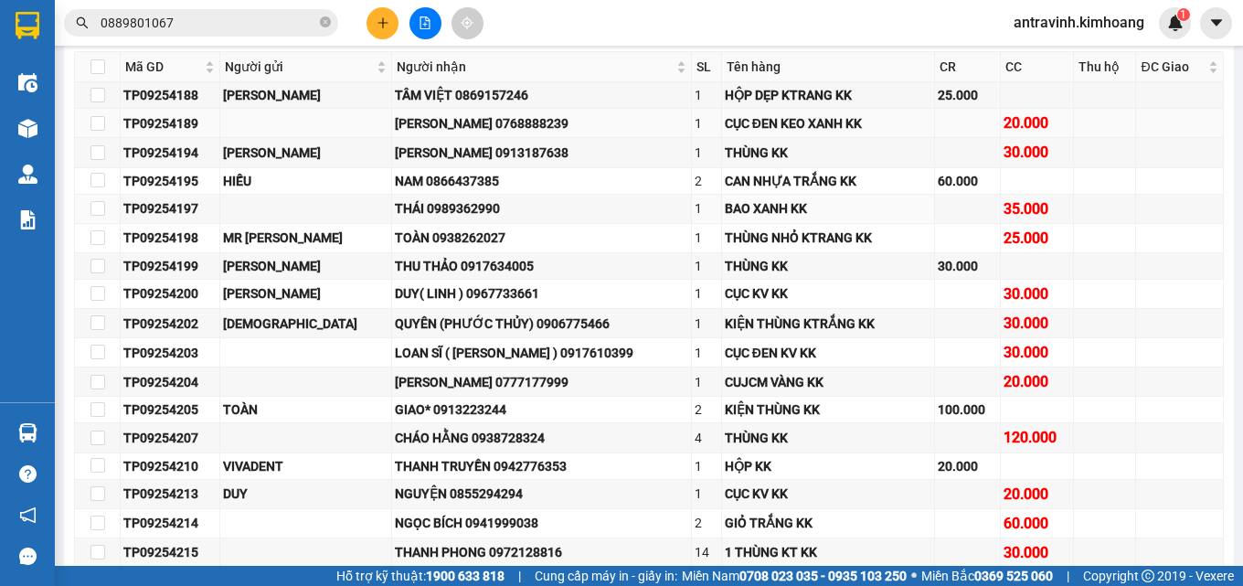
scroll to position [274, 0]
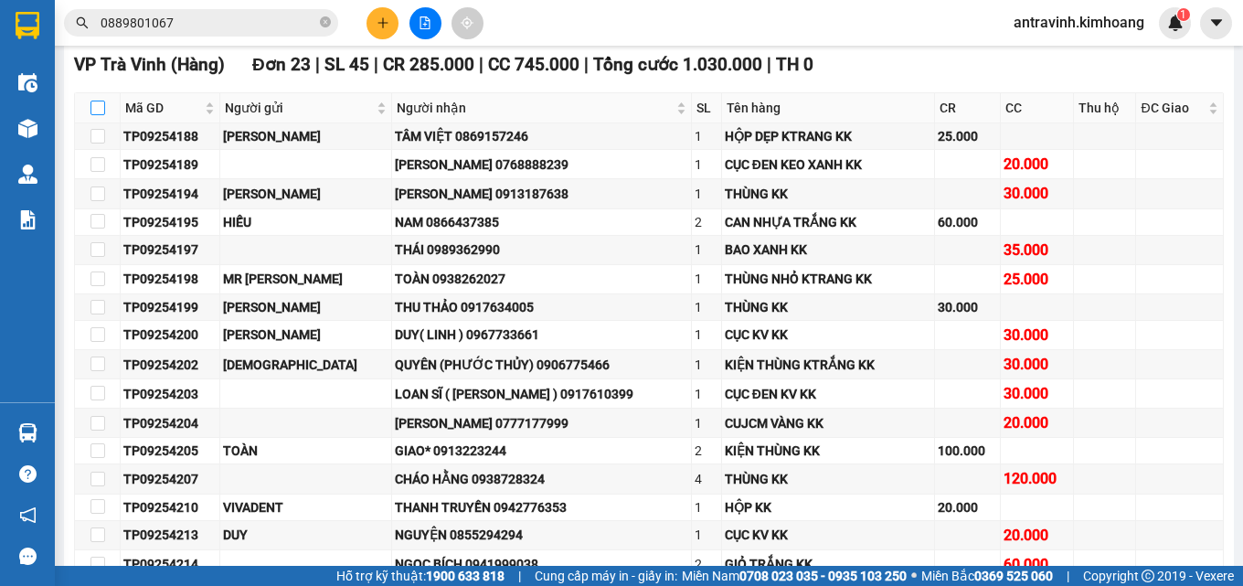
click at [96, 115] on input "checkbox" at bounding box center [97, 108] width 15 height 15
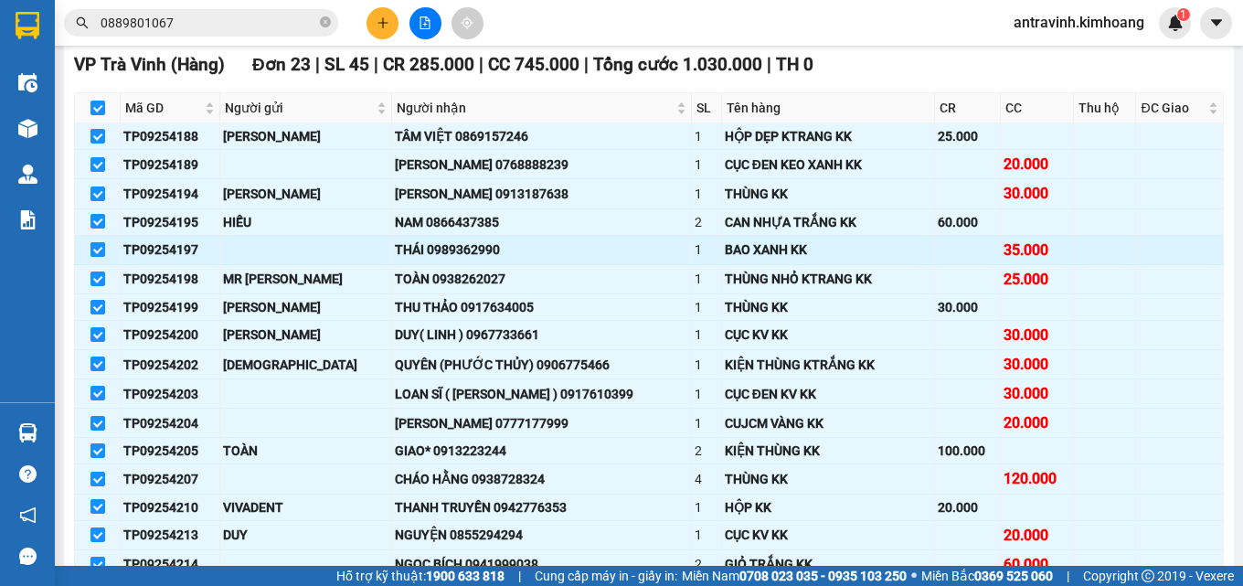
click at [92, 257] on input "checkbox" at bounding box center [97, 249] width 15 height 15
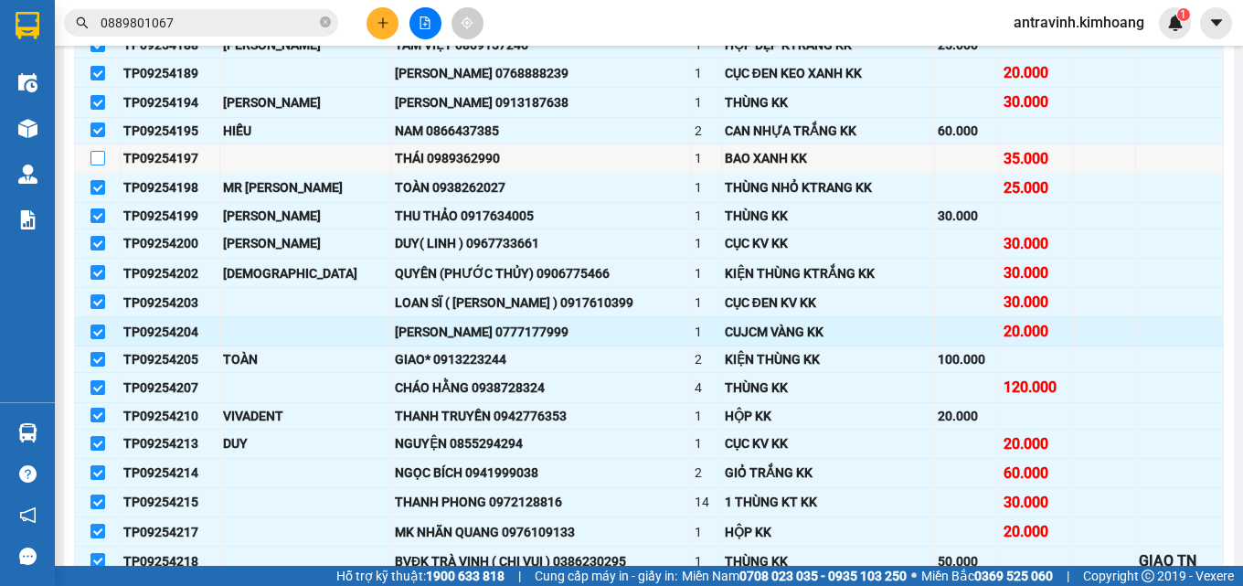
scroll to position [457, 0]
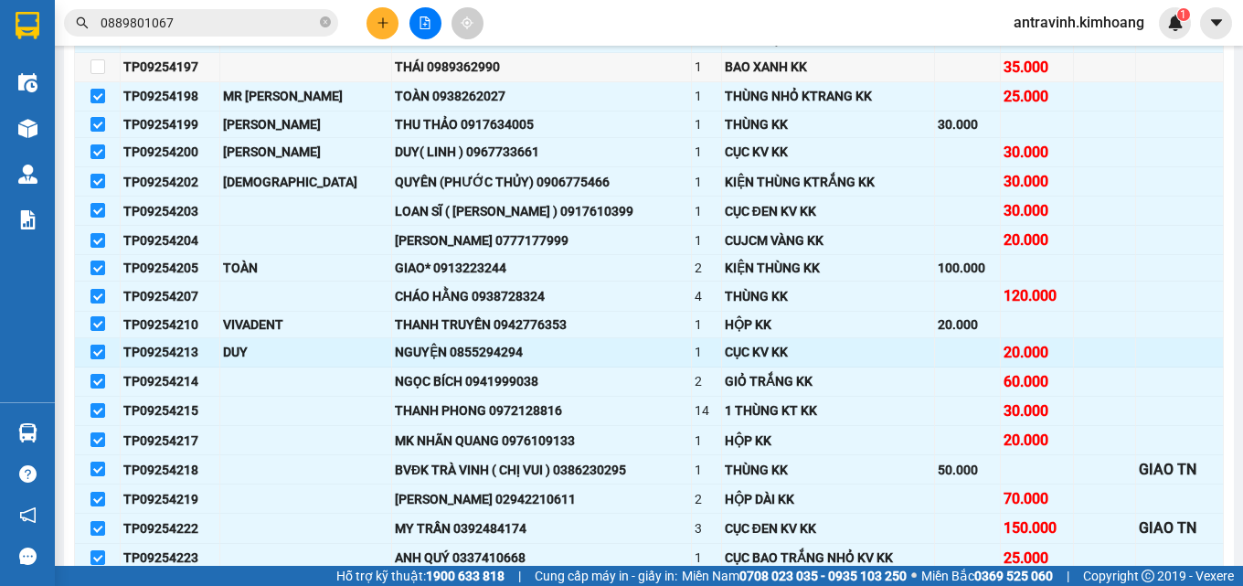
click at [91, 359] on input "checkbox" at bounding box center [97, 352] width 15 height 15
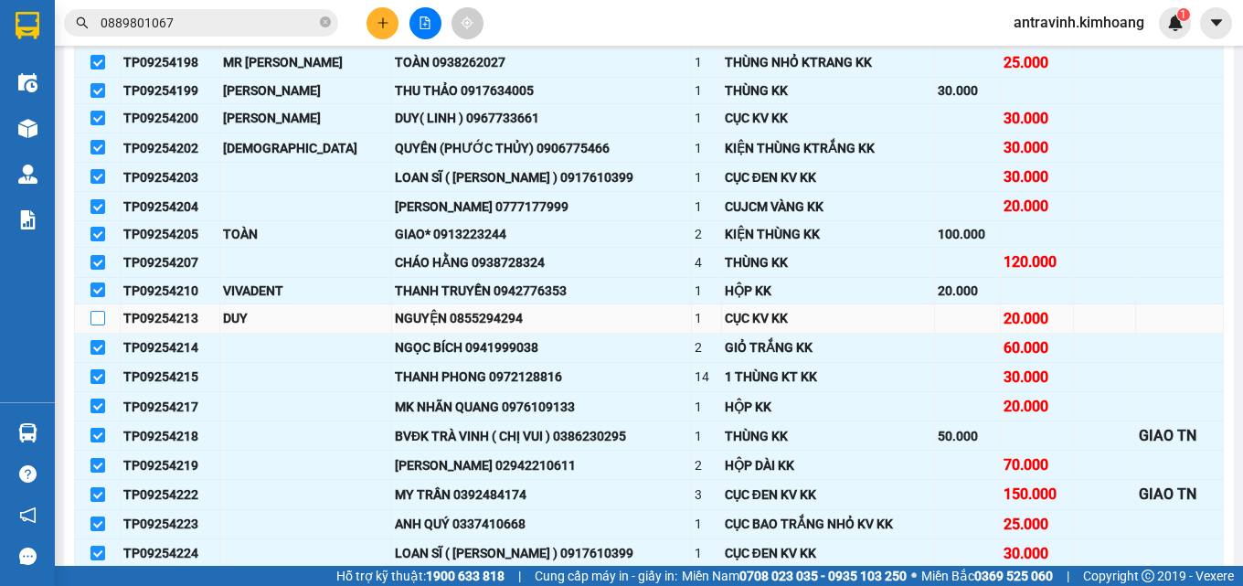
scroll to position [548, 0]
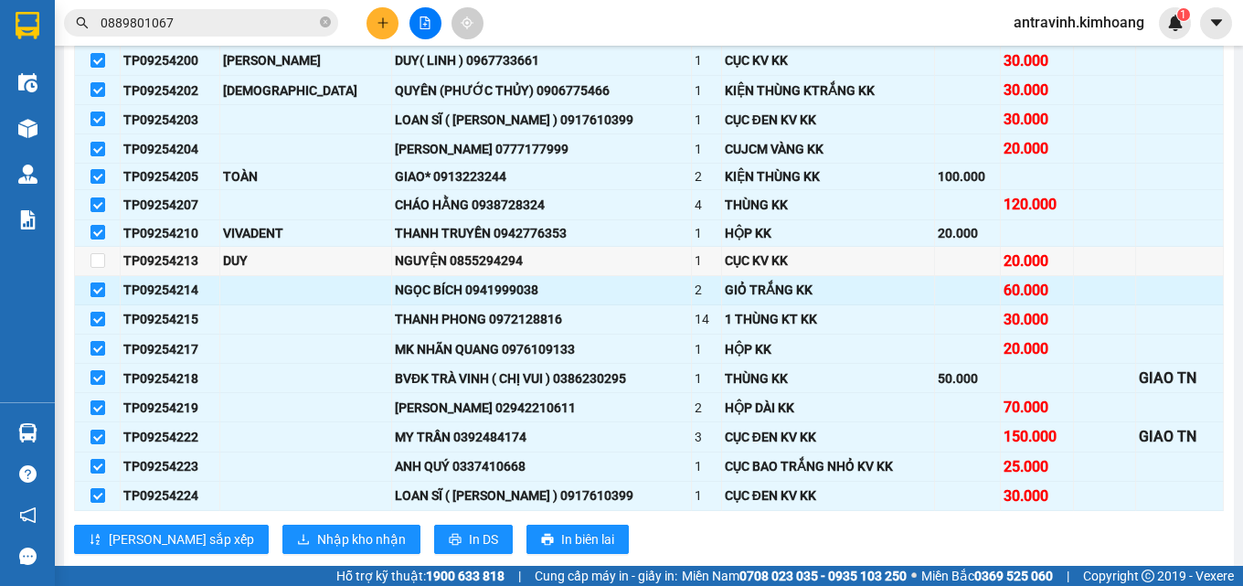
click at [96, 297] on input "checkbox" at bounding box center [97, 289] width 15 height 15
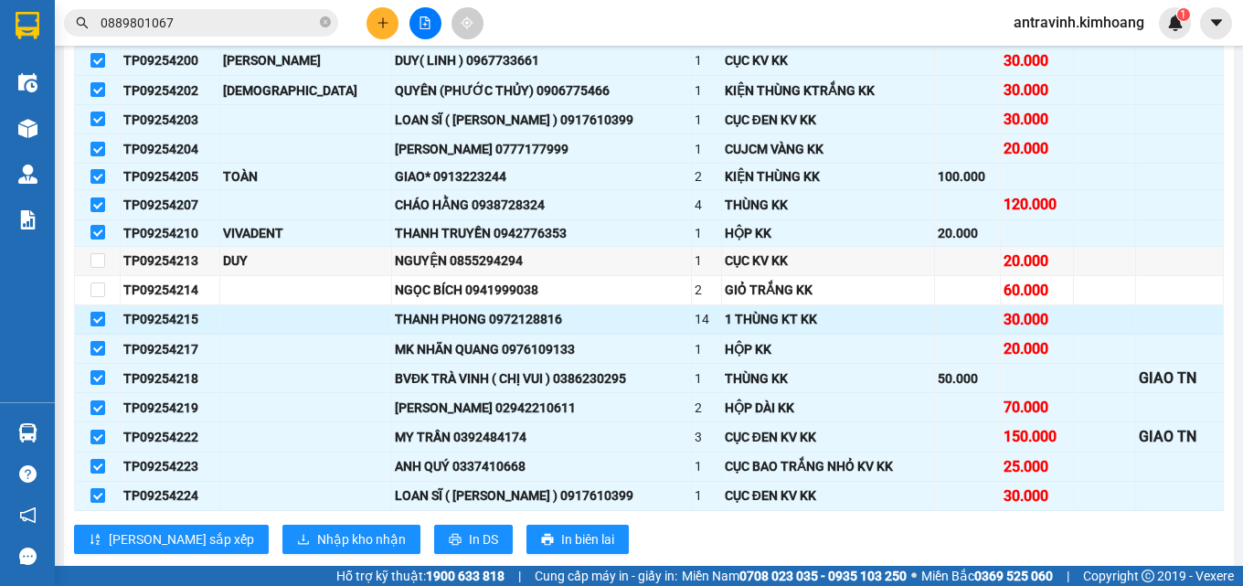
click at [96, 326] on input "checkbox" at bounding box center [97, 319] width 15 height 15
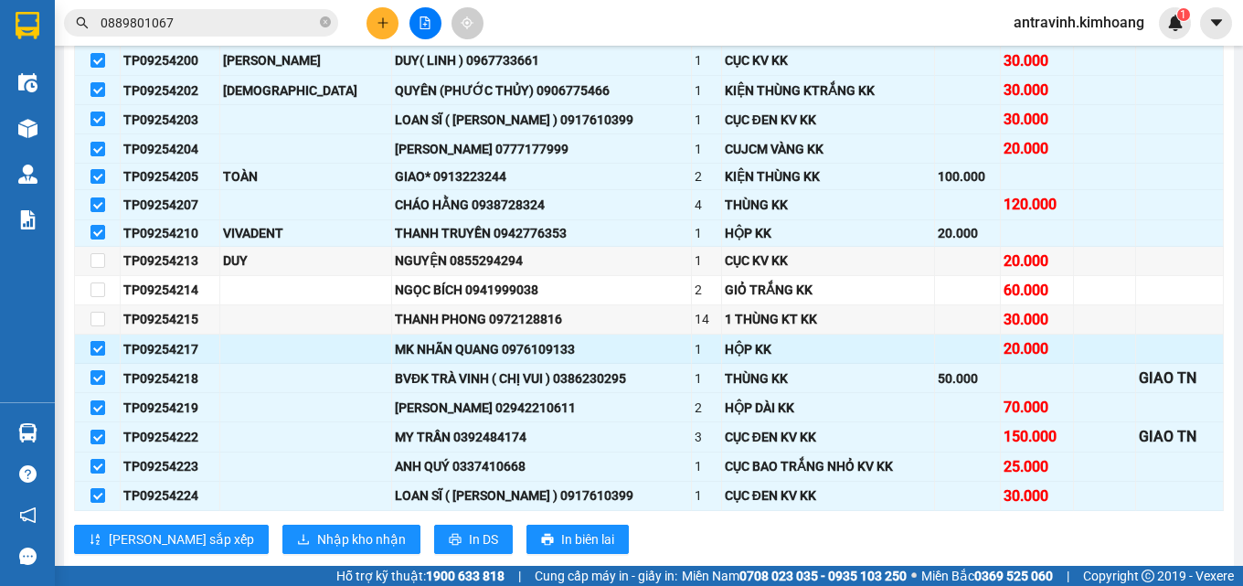
click at [99, 355] on input "checkbox" at bounding box center [97, 348] width 15 height 15
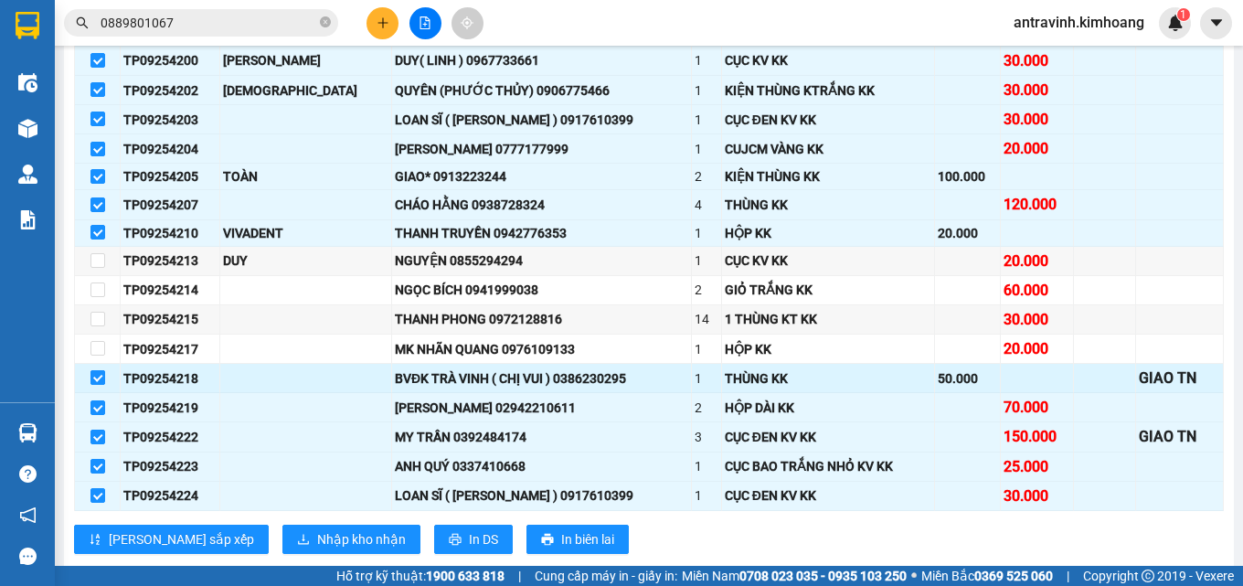
click at [93, 385] on input "checkbox" at bounding box center [97, 377] width 15 height 15
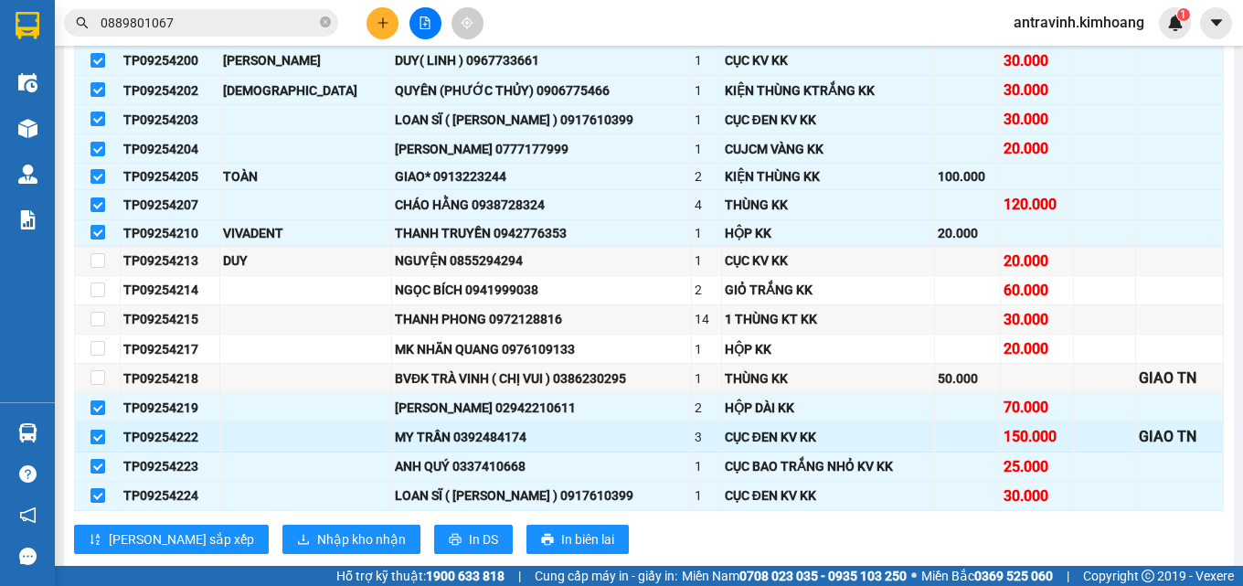
click at [100, 444] on input "checkbox" at bounding box center [97, 436] width 15 height 15
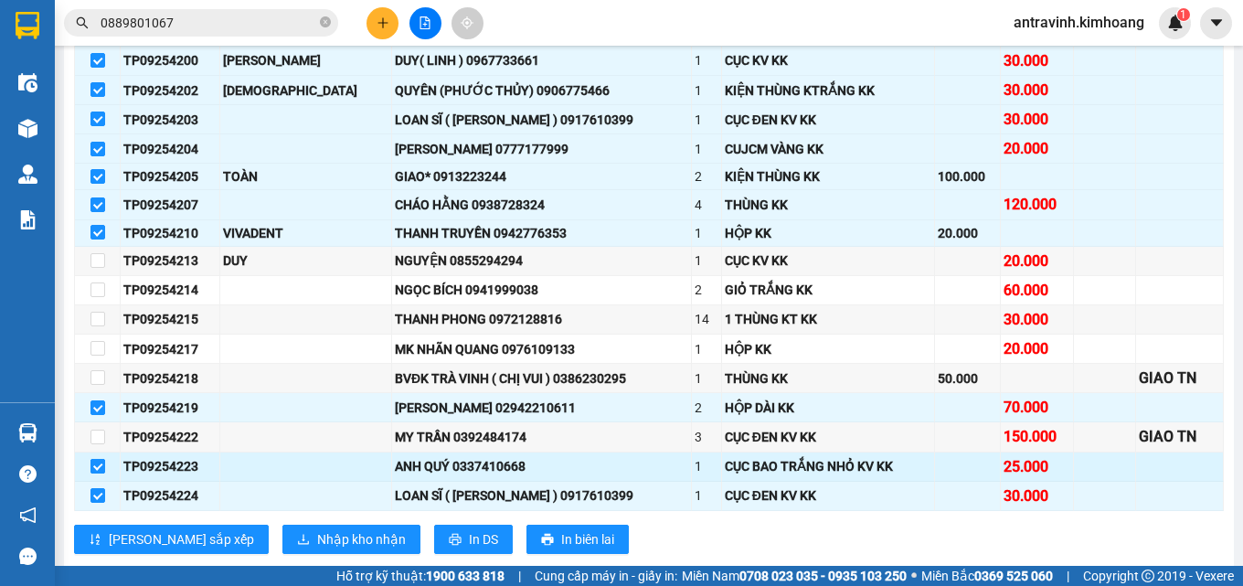
click at [98, 473] on input "checkbox" at bounding box center [97, 466] width 15 height 15
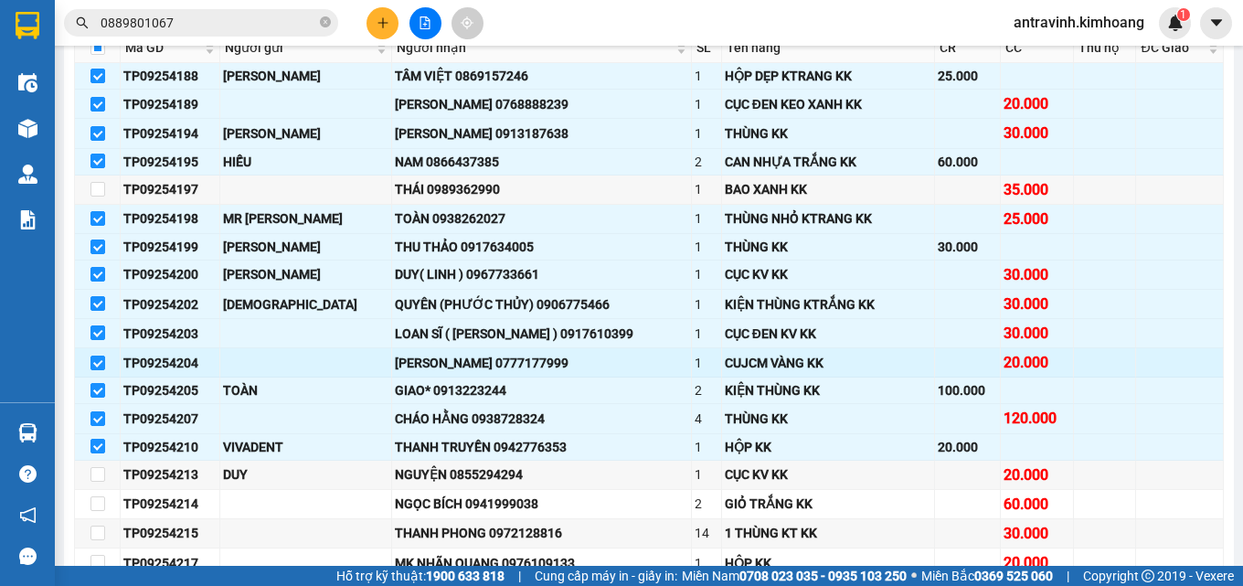
scroll to position [274, 0]
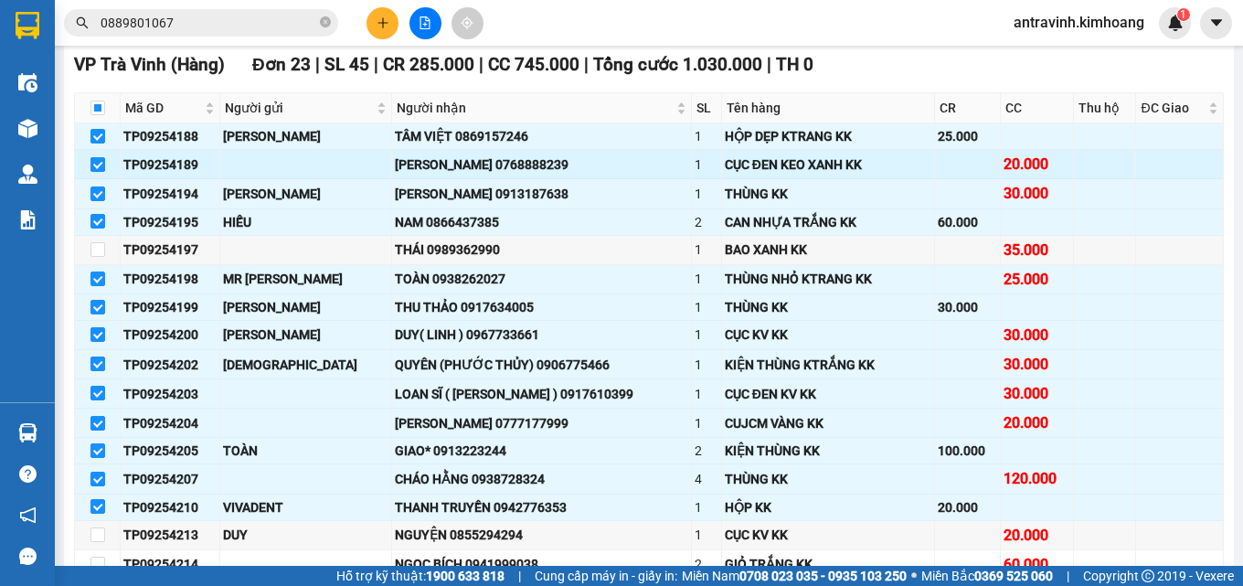
click at [93, 172] on input "checkbox" at bounding box center [97, 164] width 15 height 15
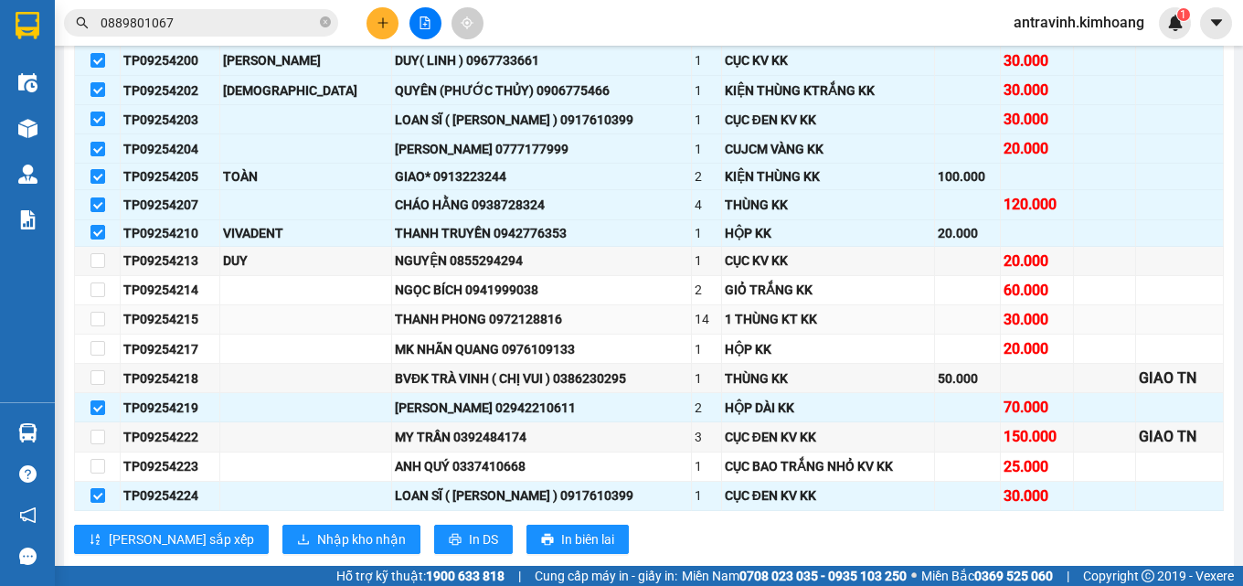
scroll to position [822, 0]
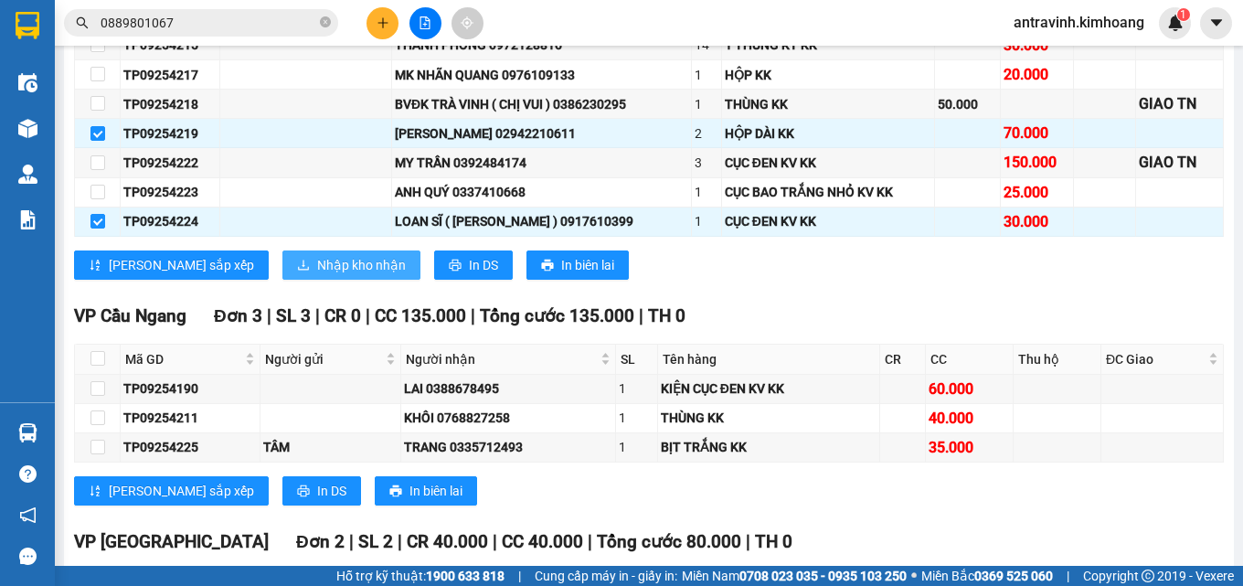
click at [317, 275] on span "Nhập kho nhận" at bounding box center [361, 265] width 89 height 20
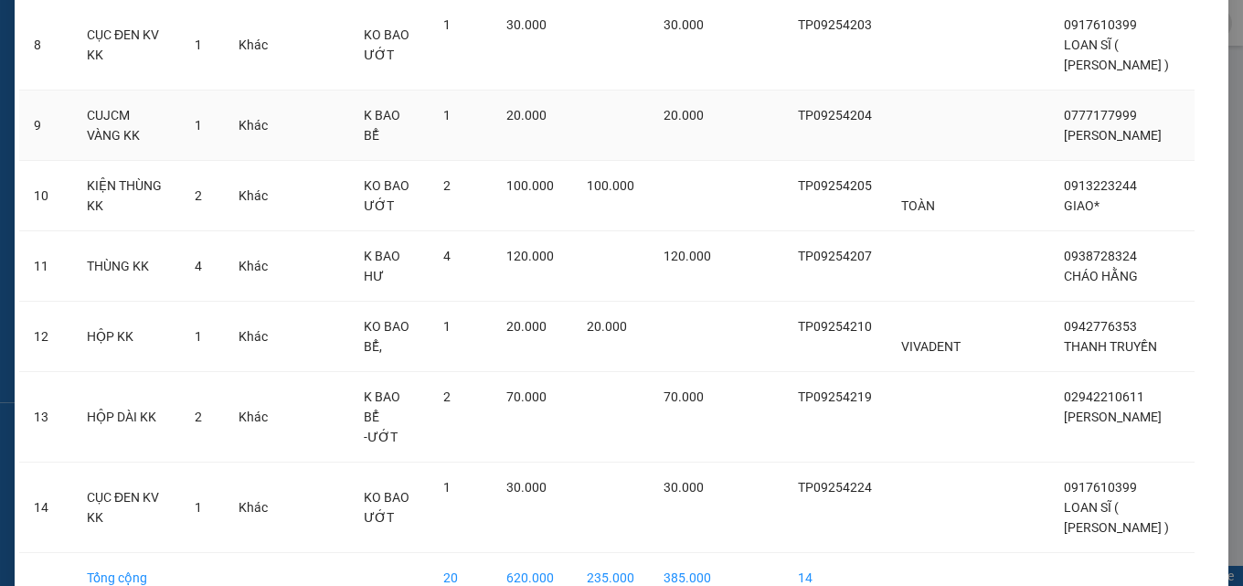
scroll to position [787, 0]
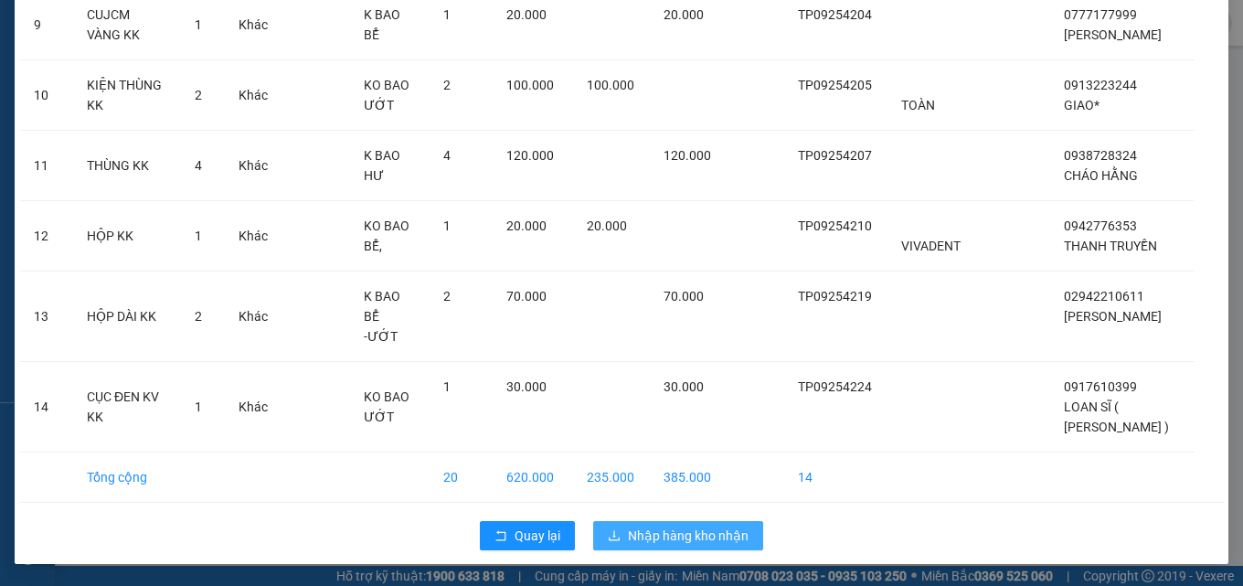
click at [645, 531] on span "Nhập hàng kho nhận" at bounding box center [688, 535] width 121 height 20
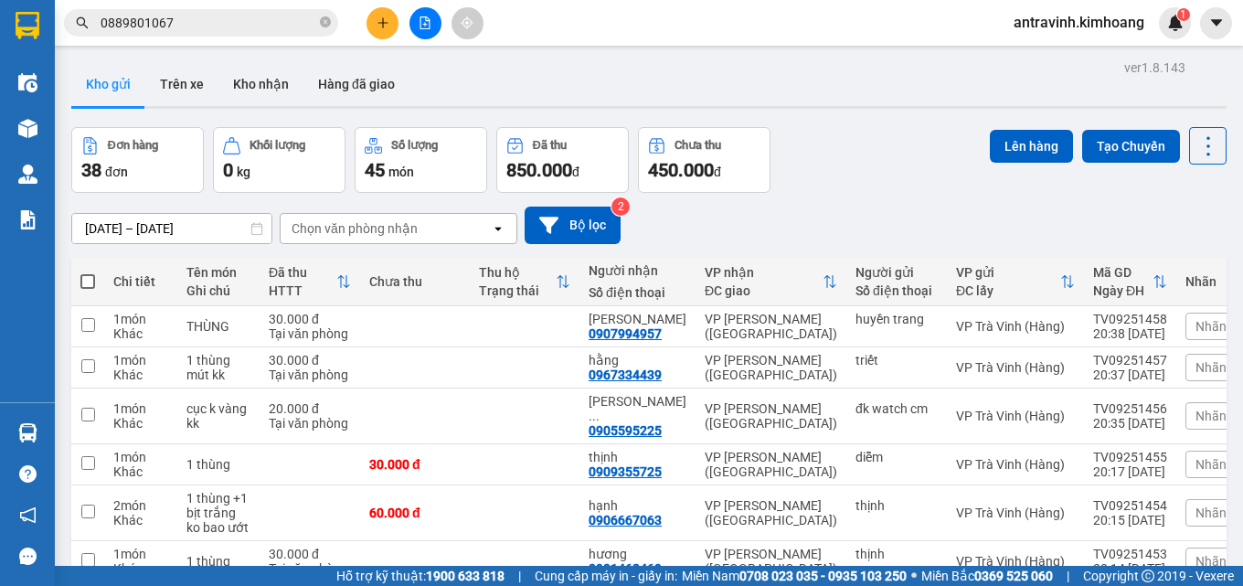
click at [222, 23] on input "0889801067" at bounding box center [209, 23] width 216 height 20
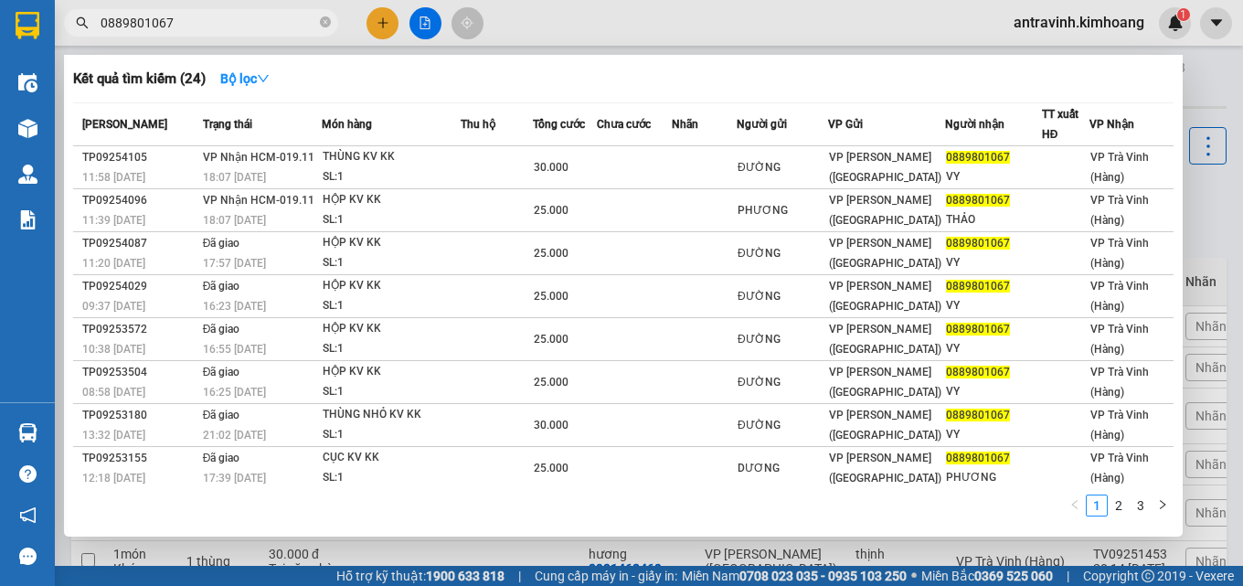
click at [222, 23] on input "0889801067" at bounding box center [209, 23] width 216 height 20
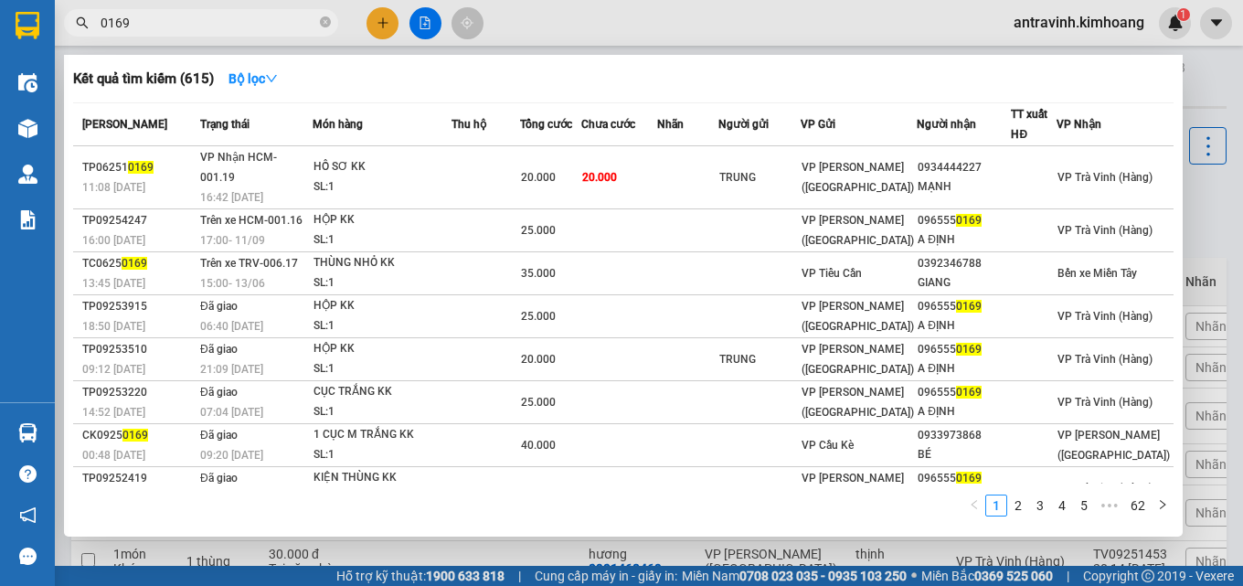
click at [377, 28] on div at bounding box center [621, 293] width 1243 height 586
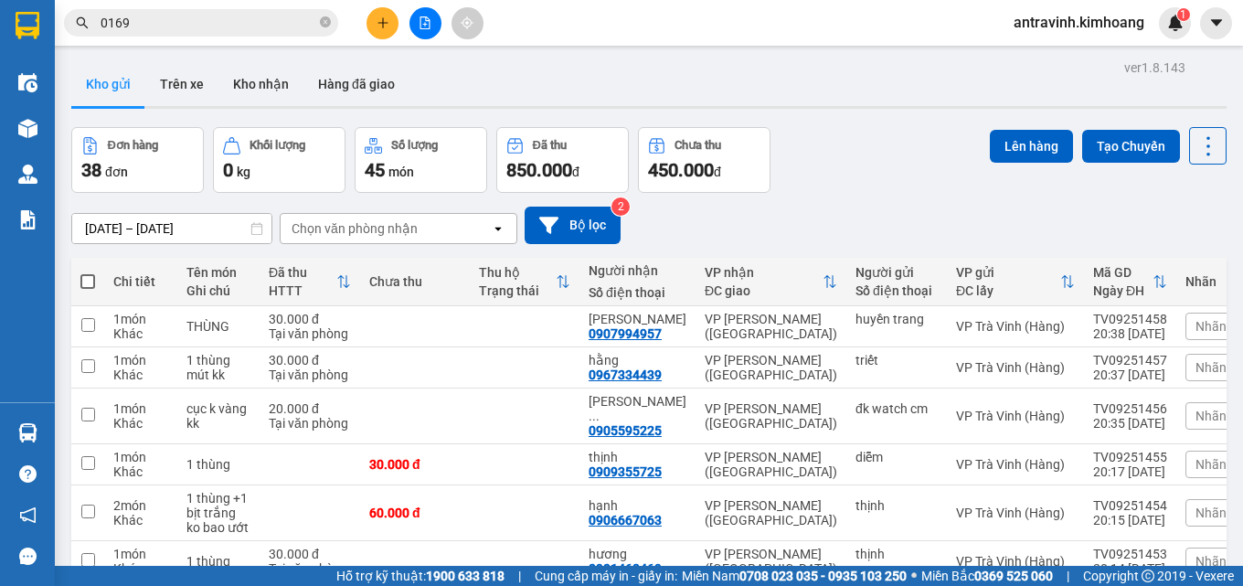
click at [377, 26] on icon "plus" at bounding box center [382, 22] width 13 height 13
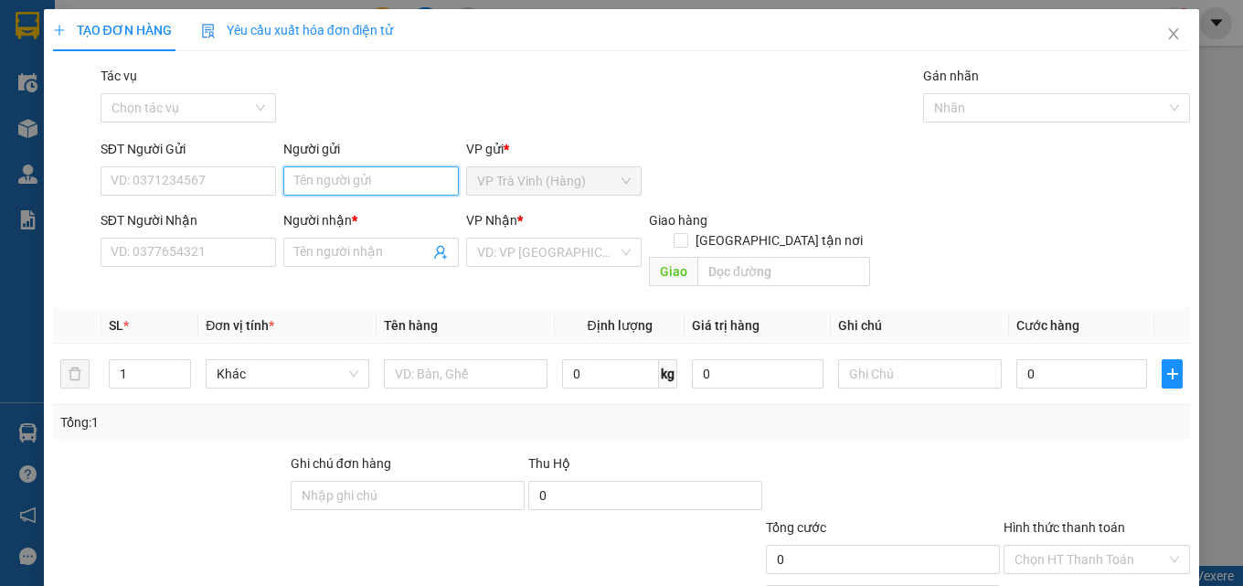
click at [370, 180] on input "Người gửi" at bounding box center [370, 180] width 175 height 29
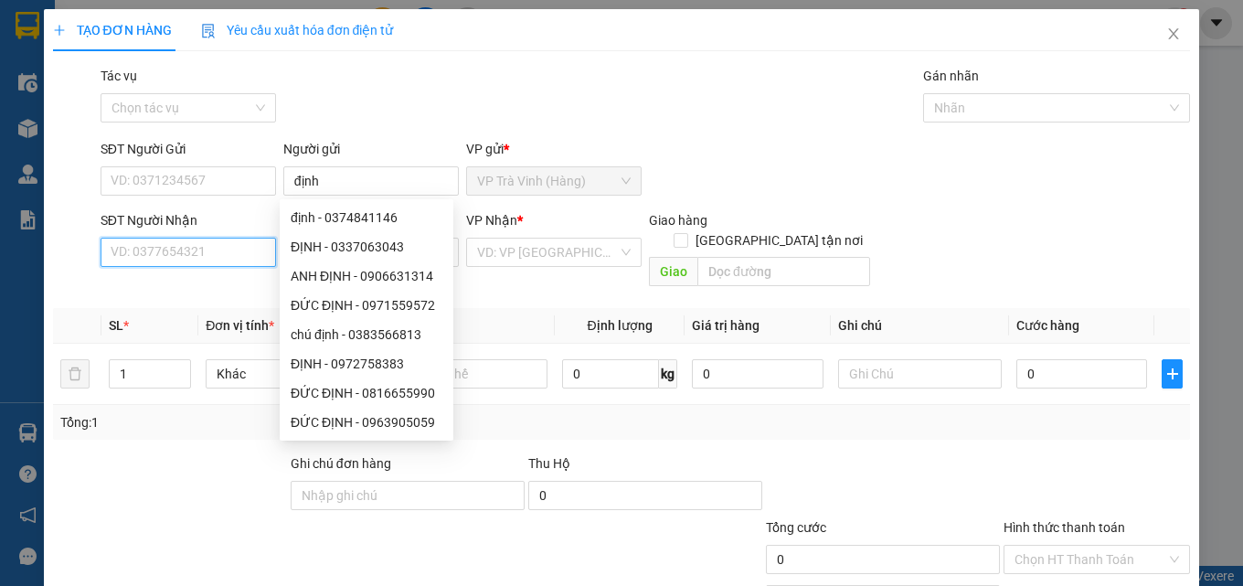
click at [206, 262] on input "SĐT Người Nhận" at bounding box center [188, 252] width 175 height 29
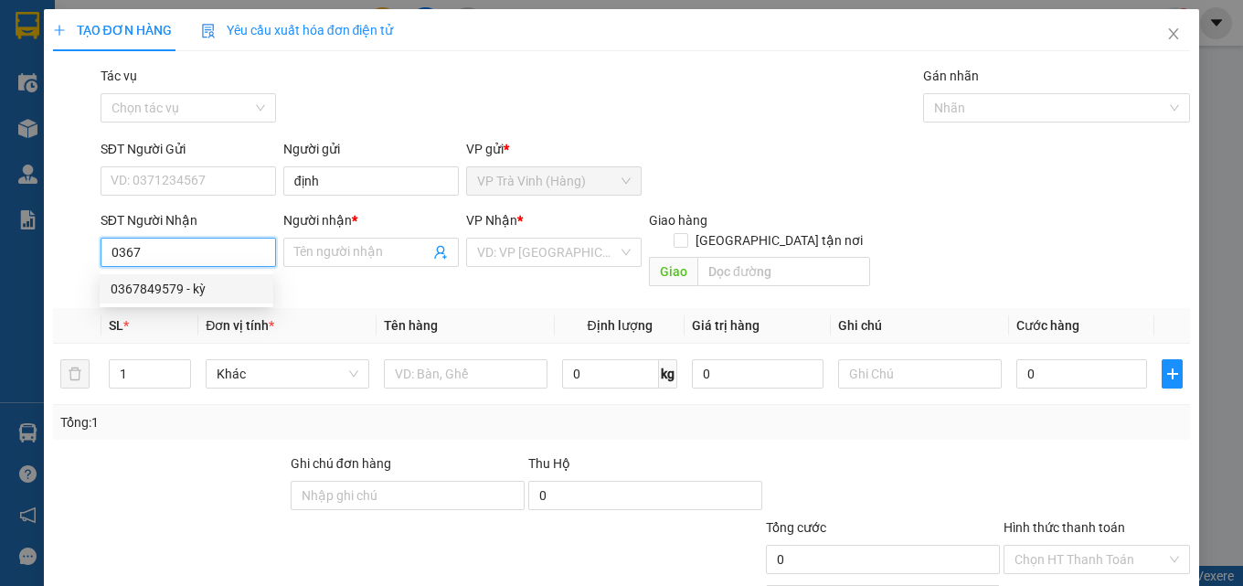
click at [200, 293] on div "0367849579 - kỳ" at bounding box center [187, 289] width 152 height 20
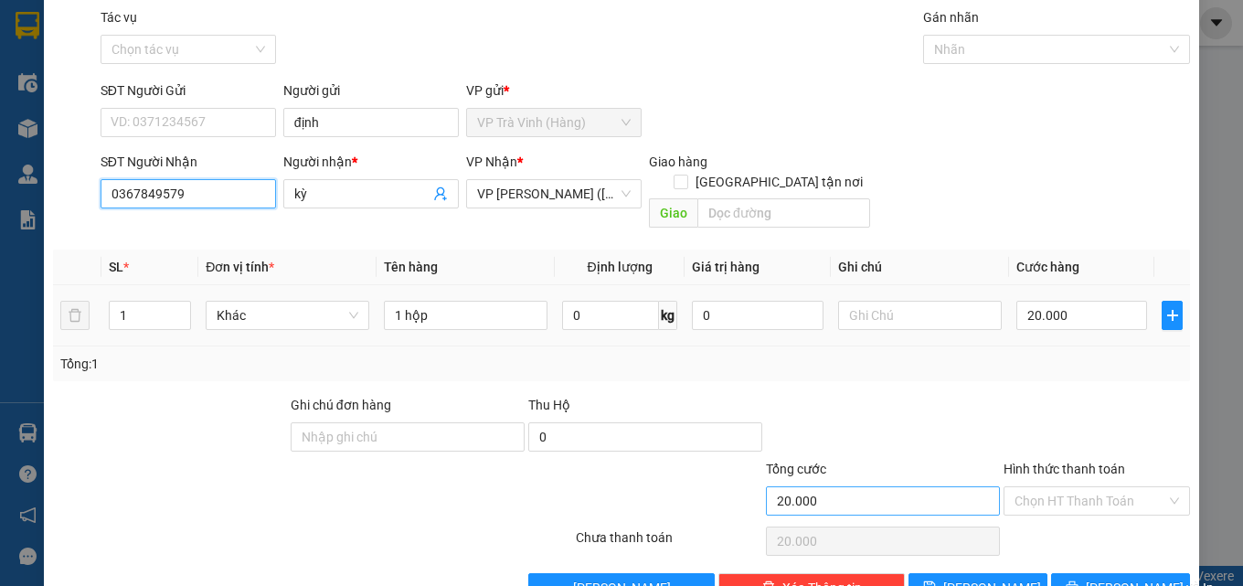
scroll to position [90, 0]
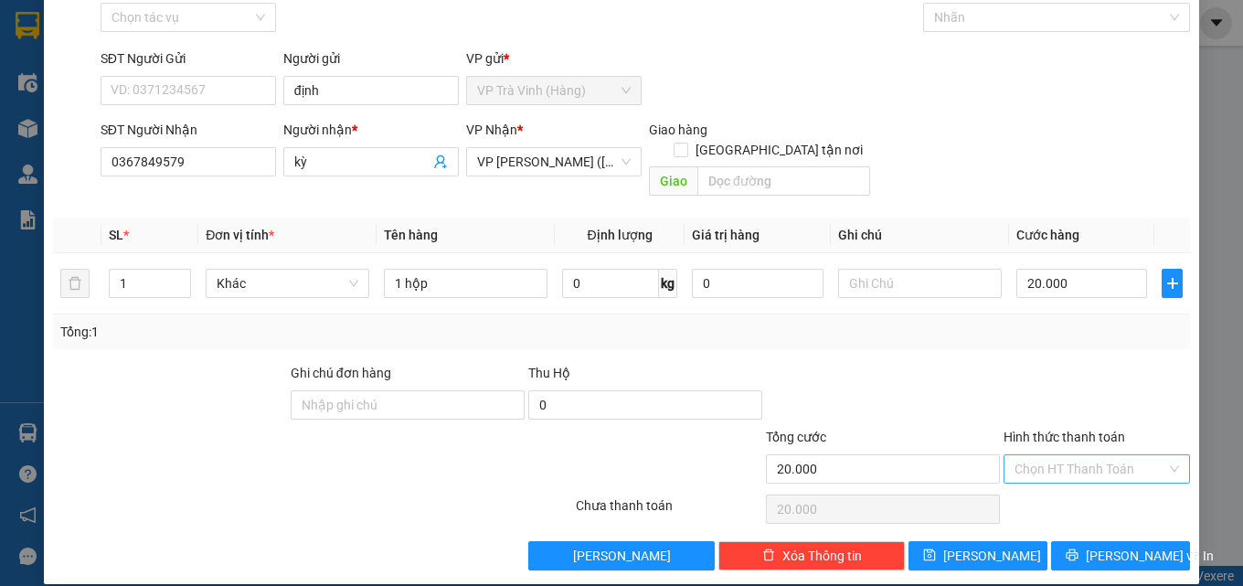
click at [1074, 455] on input "Hình thức thanh toán" at bounding box center [1090, 468] width 152 height 27
click at [1064, 487] on div "Tại văn phòng" at bounding box center [1085, 485] width 163 height 20
click at [1078, 549] on icon "printer" at bounding box center [1072, 555] width 12 height 12
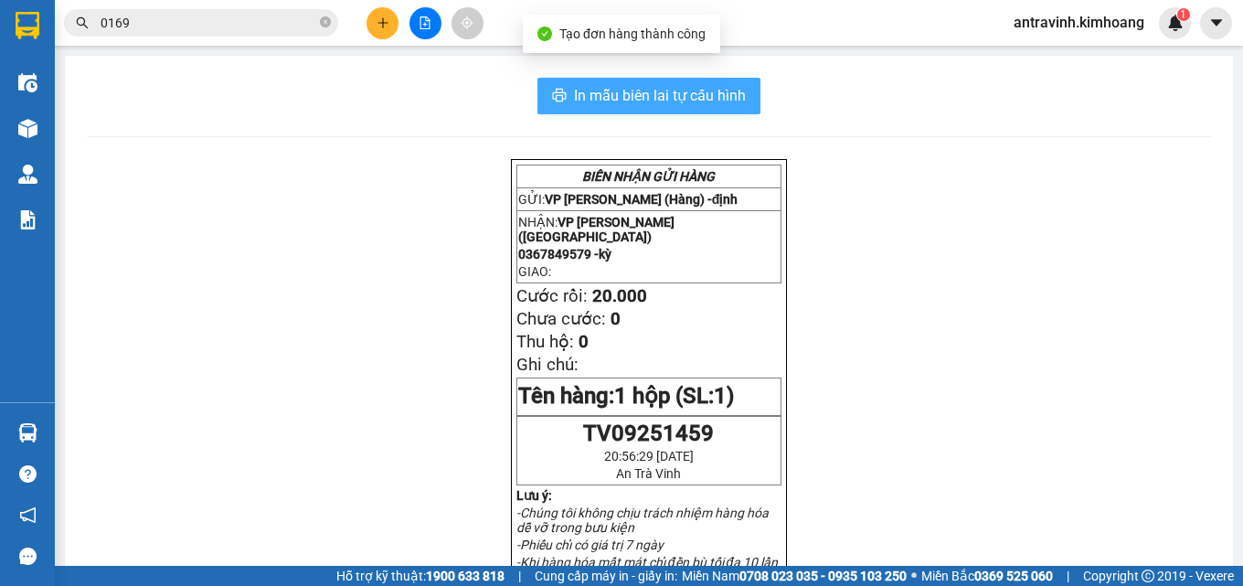
click at [713, 103] on span "In mẫu biên lai tự cấu hình" at bounding box center [660, 95] width 172 height 23
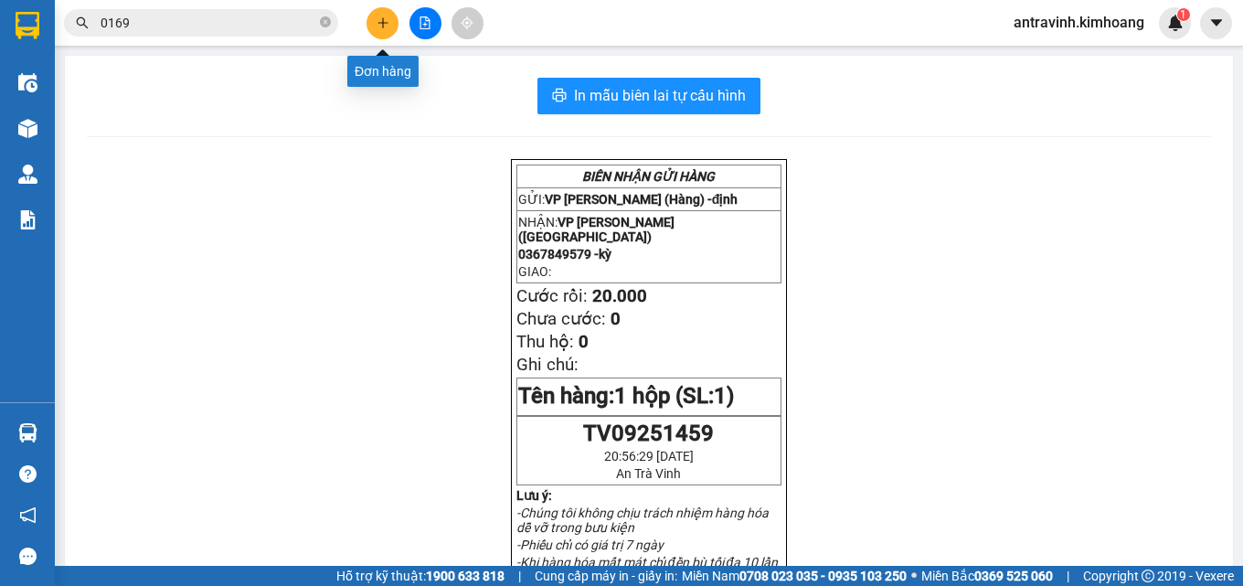
click at [385, 25] on icon "plus" at bounding box center [382, 22] width 13 height 13
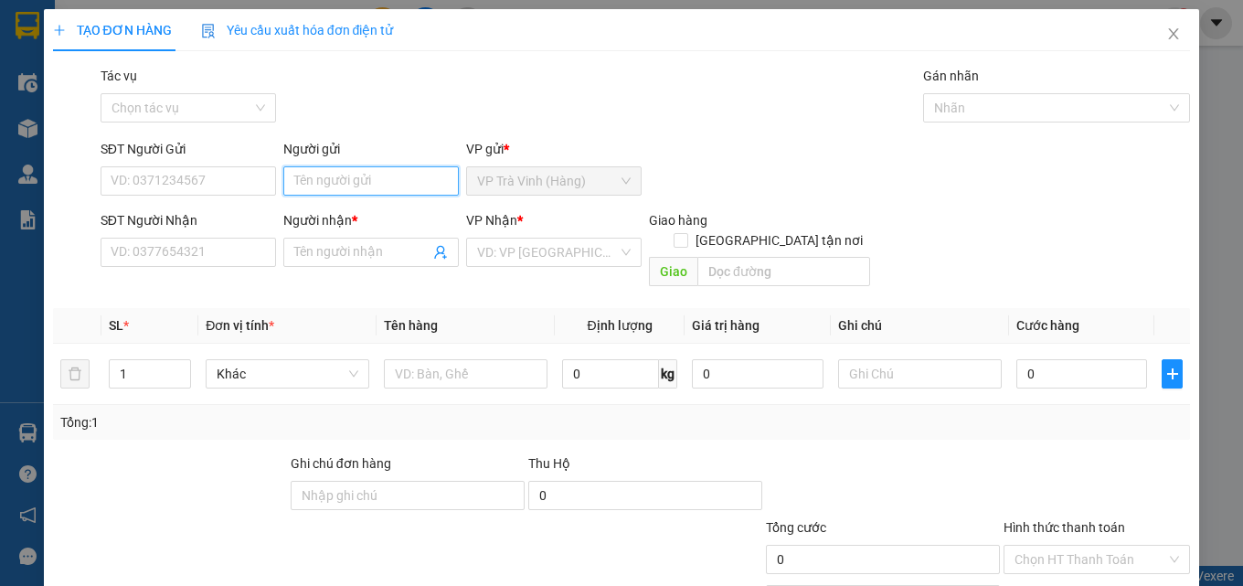
click at [314, 186] on input "Người gửi" at bounding box center [370, 180] width 175 height 29
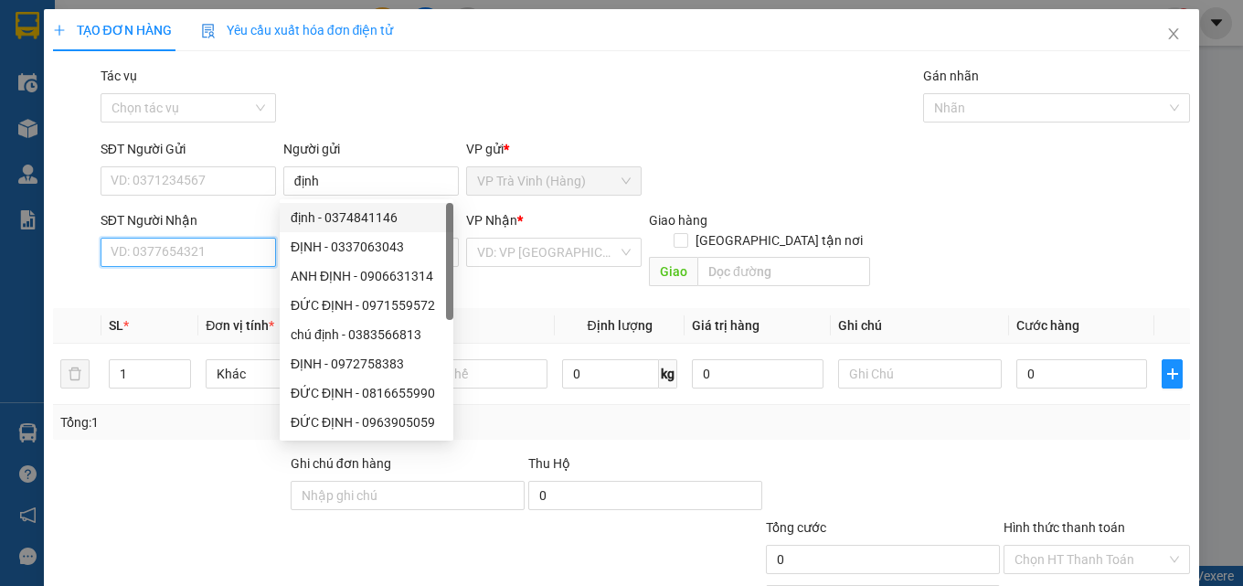
click at [223, 250] on input "SĐT Người Nhận" at bounding box center [188, 252] width 175 height 29
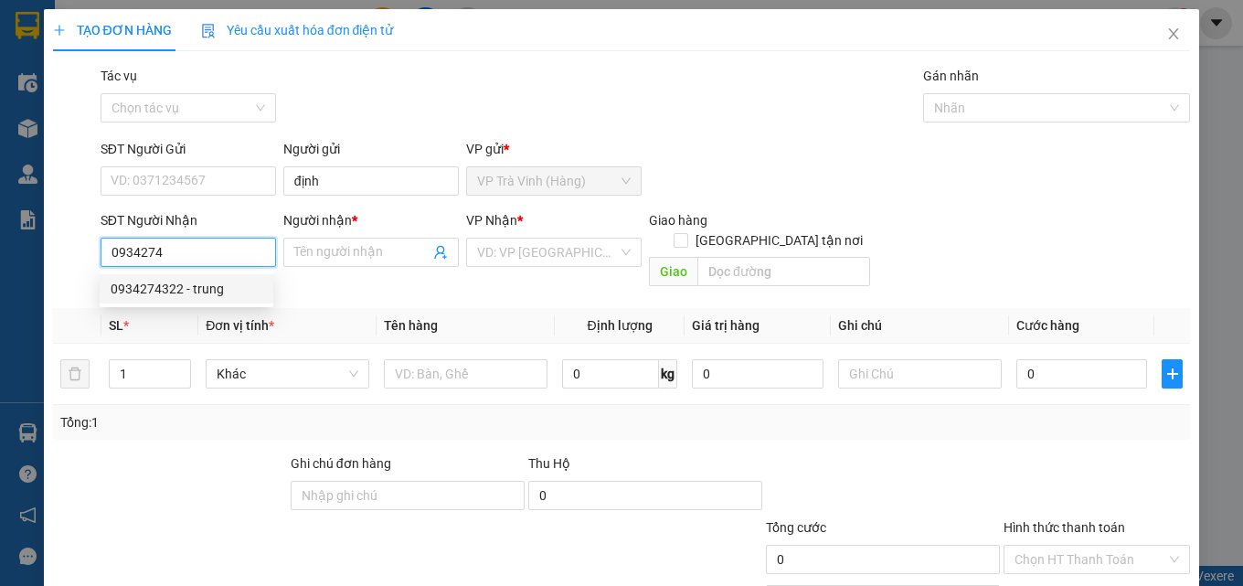
click at [211, 290] on div "0934274322 - trung" at bounding box center [187, 289] width 152 height 20
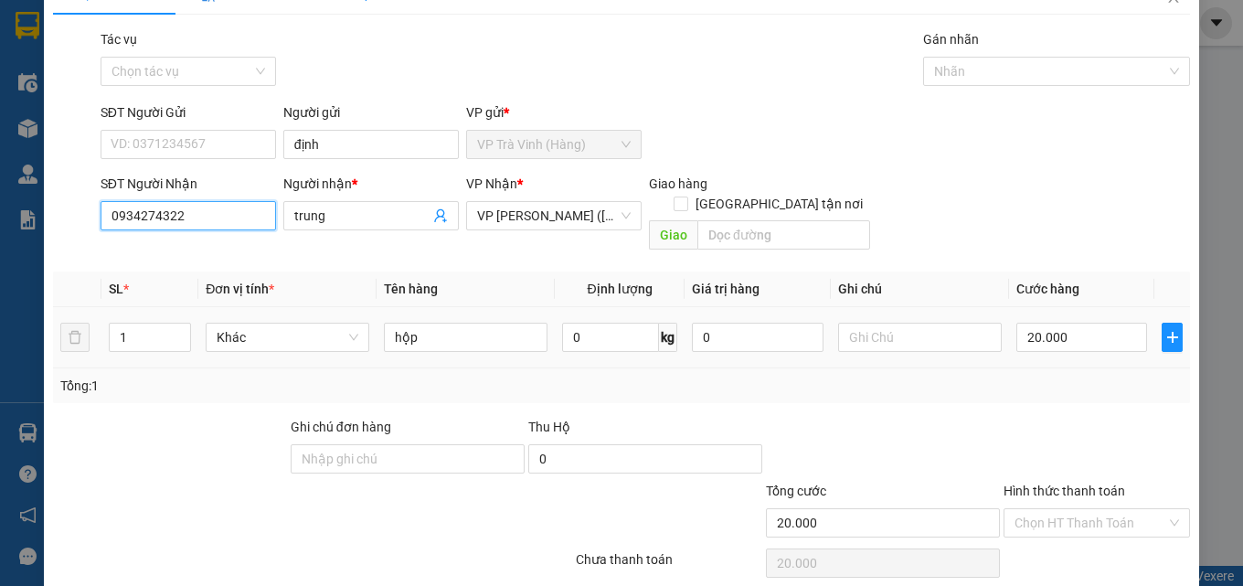
scroll to position [90, 0]
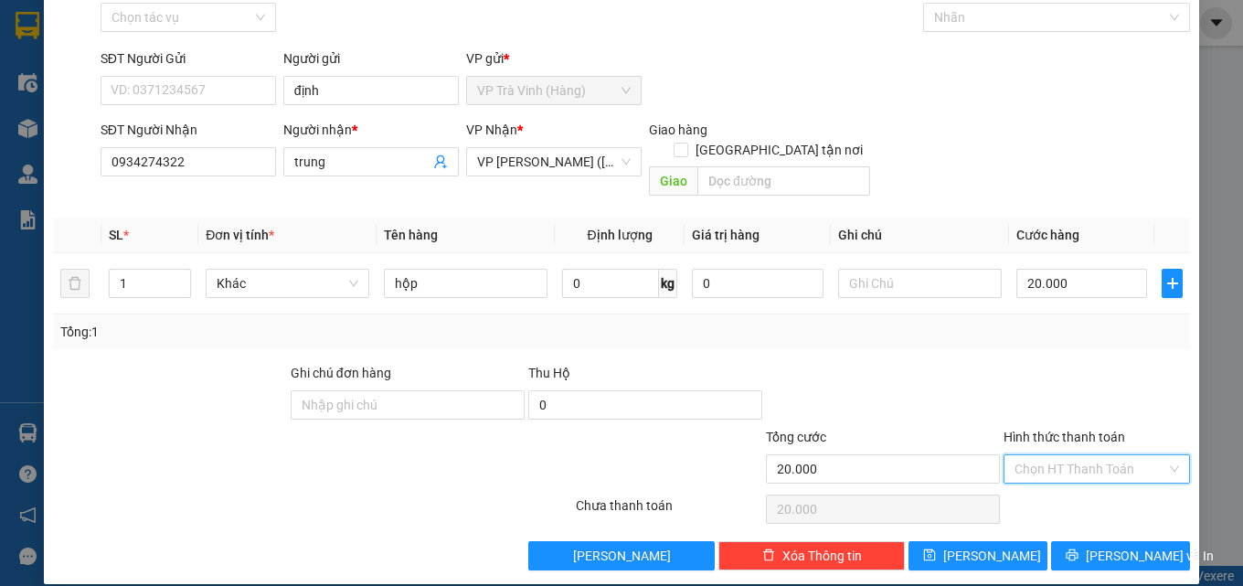
click at [1043, 455] on input "Hình thức thanh toán" at bounding box center [1090, 468] width 152 height 27
click at [1050, 477] on div "Tại văn phòng" at bounding box center [1085, 485] width 163 height 20
click at [1088, 545] on button "[PERSON_NAME] và In" at bounding box center [1120, 555] width 139 height 29
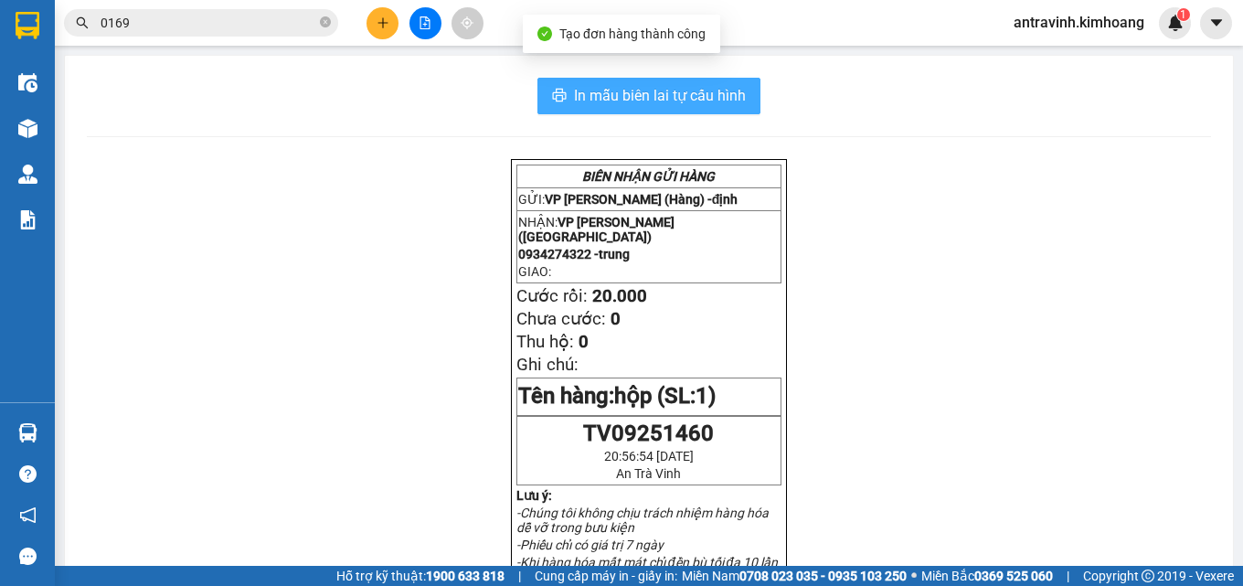
click at [723, 84] on span "In mẫu biên lai tự cấu hình" at bounding box center [660, 95] width 172 height 23
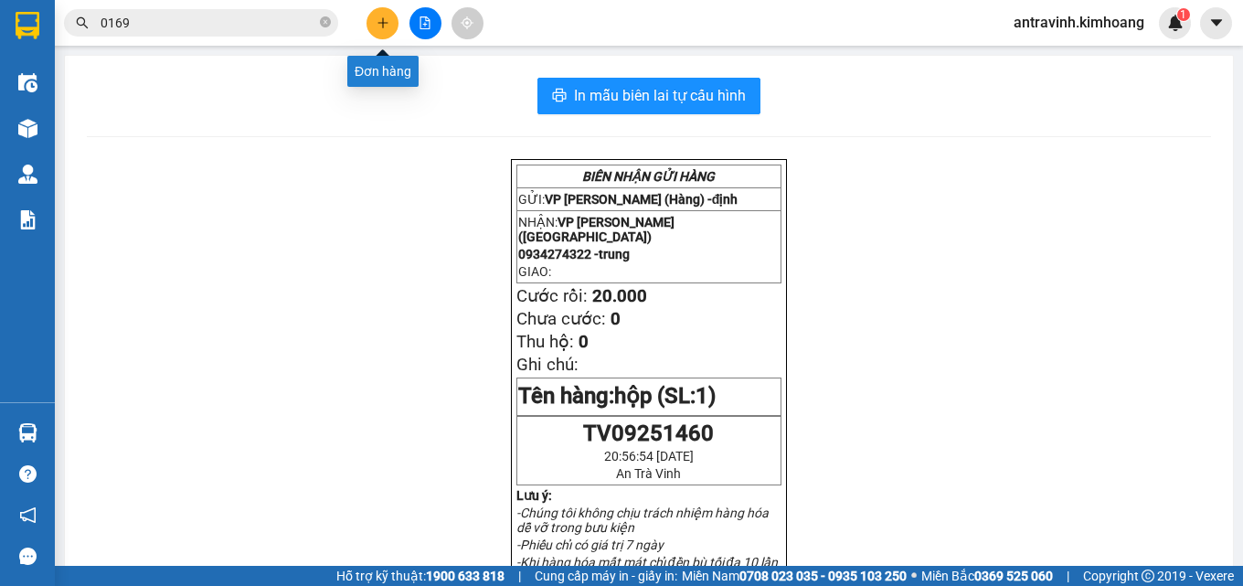
click at [390, 24] on button at bounding box center [382, 23] width 32 height 32
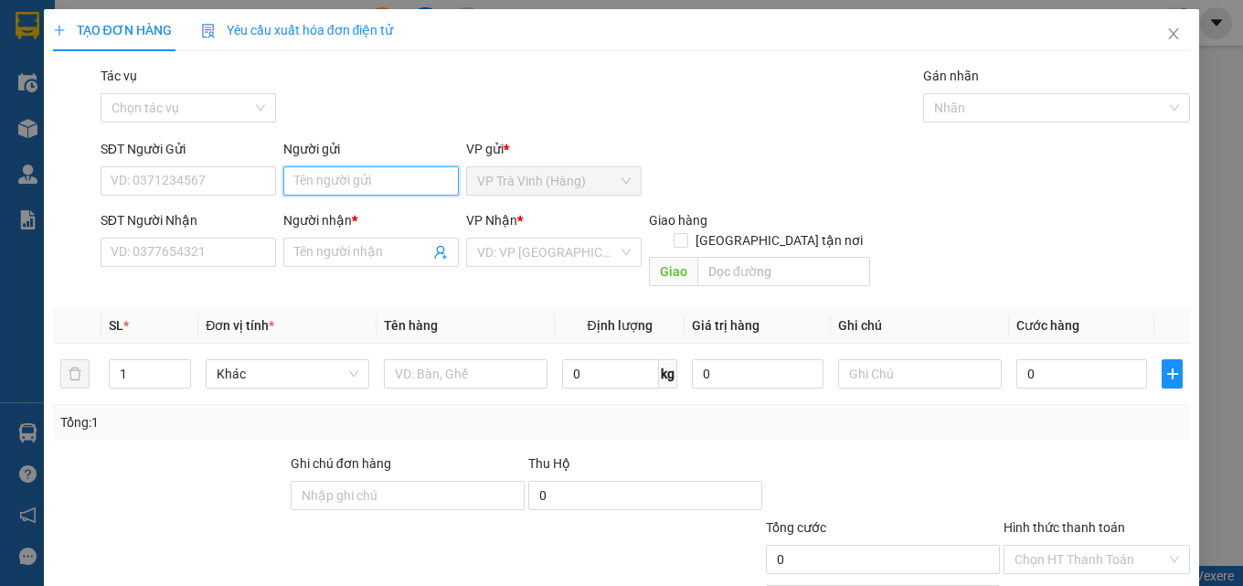
click at [388, 177] on input "Người gửi" at bounding box center [370, 180] width 175 height 29
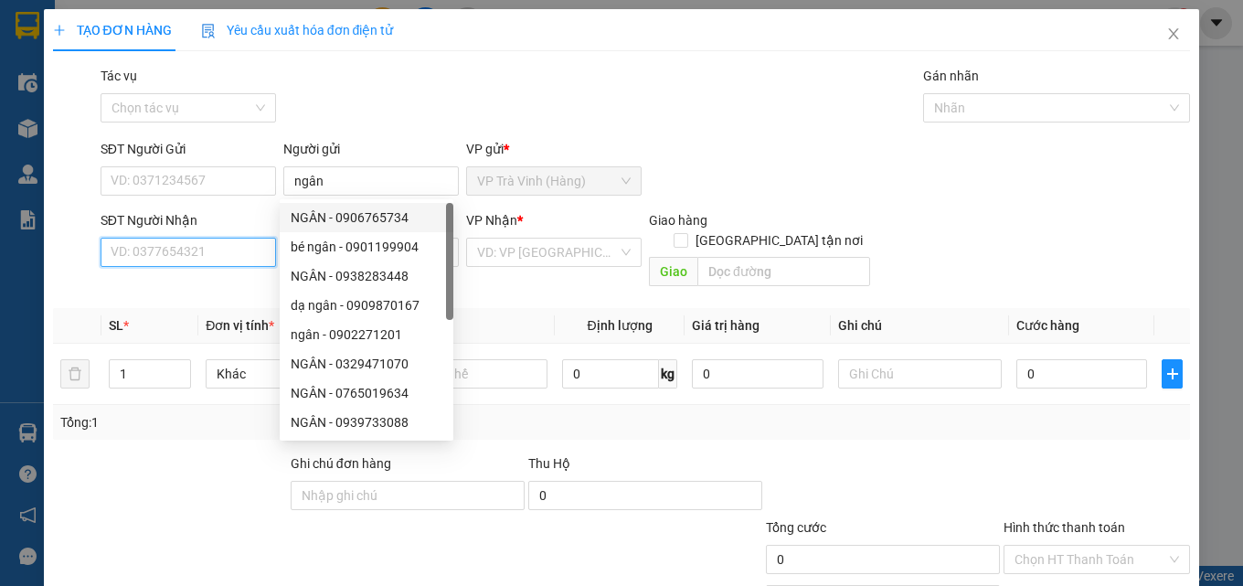
click at [239, 251] on input "SĐT Người Nhận" at bounding box center [188, 252] width 175 height 29
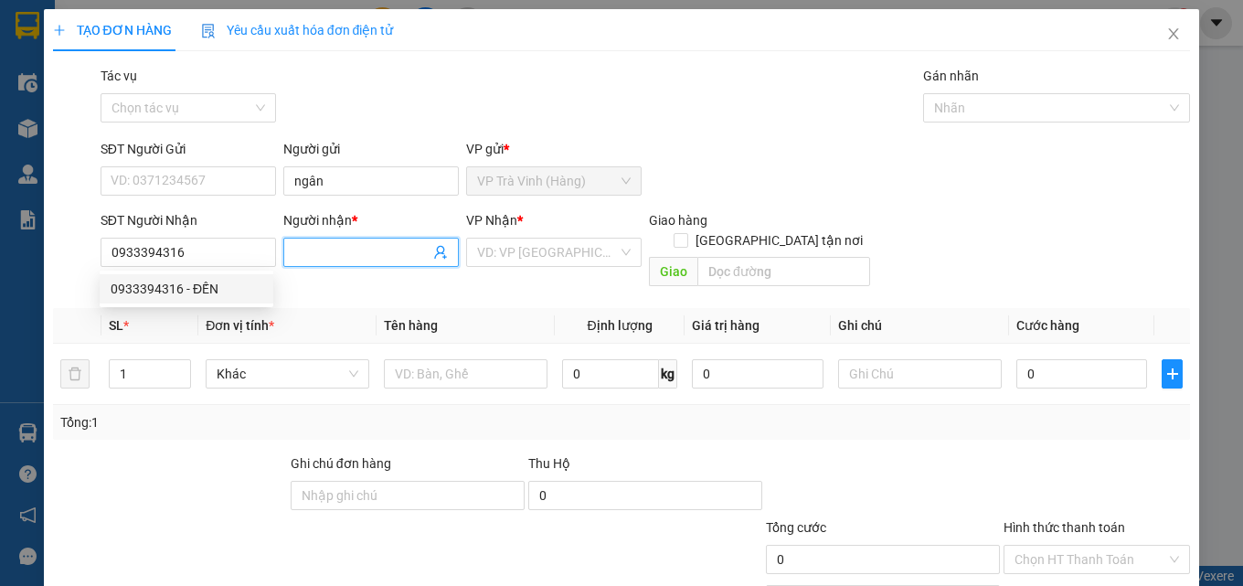
click at [305, 252] on input "Người nhận *" at bounding box center [361, 252] width 135 height 20
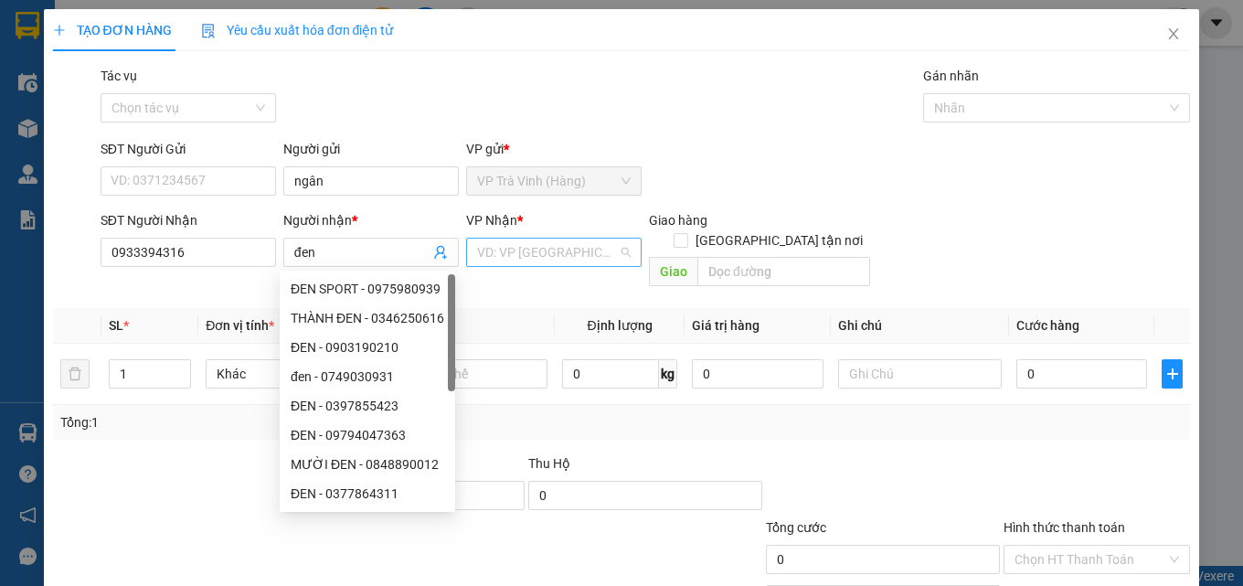
click at [516, 258] on input "search" at bounding box center [547, 252] width 141 height 27
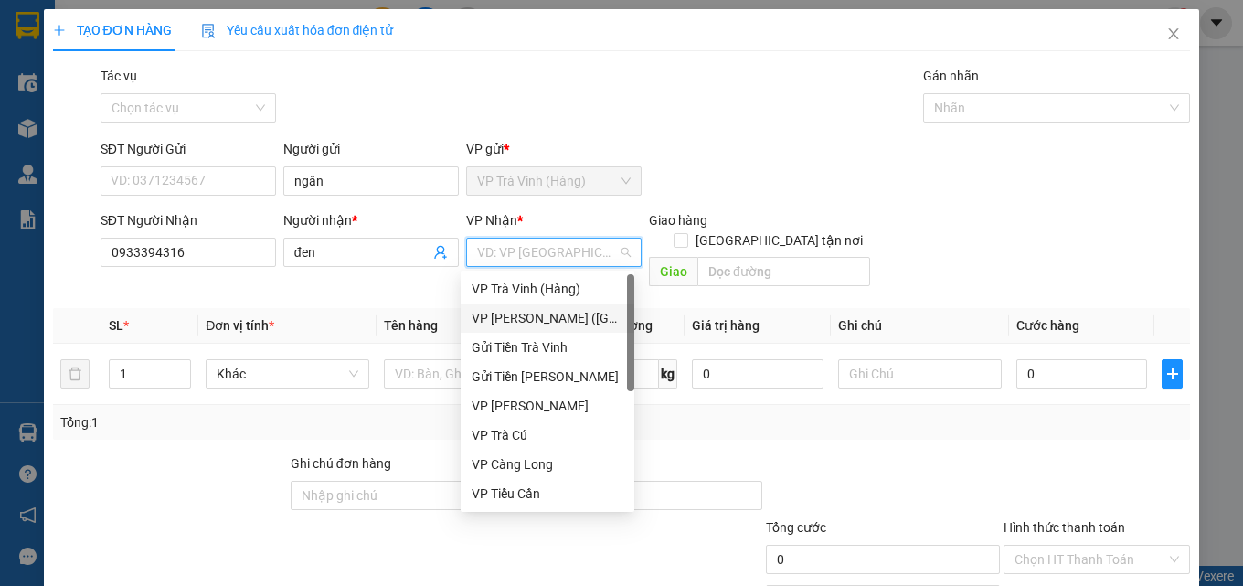
click at [528, 320] on div "VP [PERSON_NAME] ([GEOGRAPHIC_DATA])" at bounding box center [548, 318] width 152 height 20
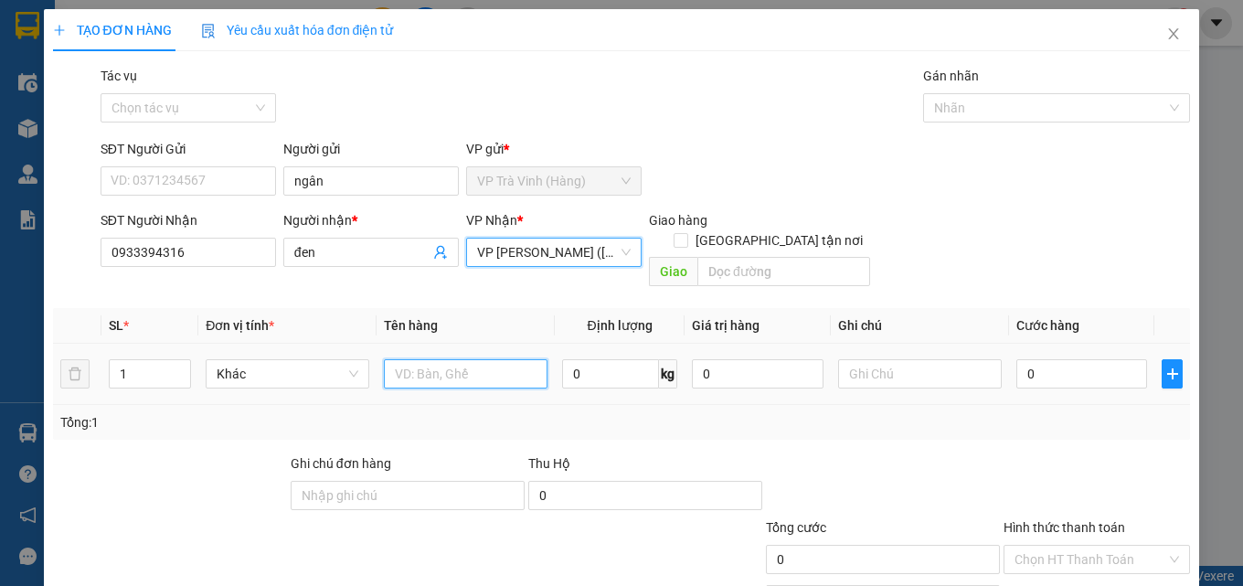
click at [454, 364] on input "text" at bounding box center [466, 373] width 164 height 29
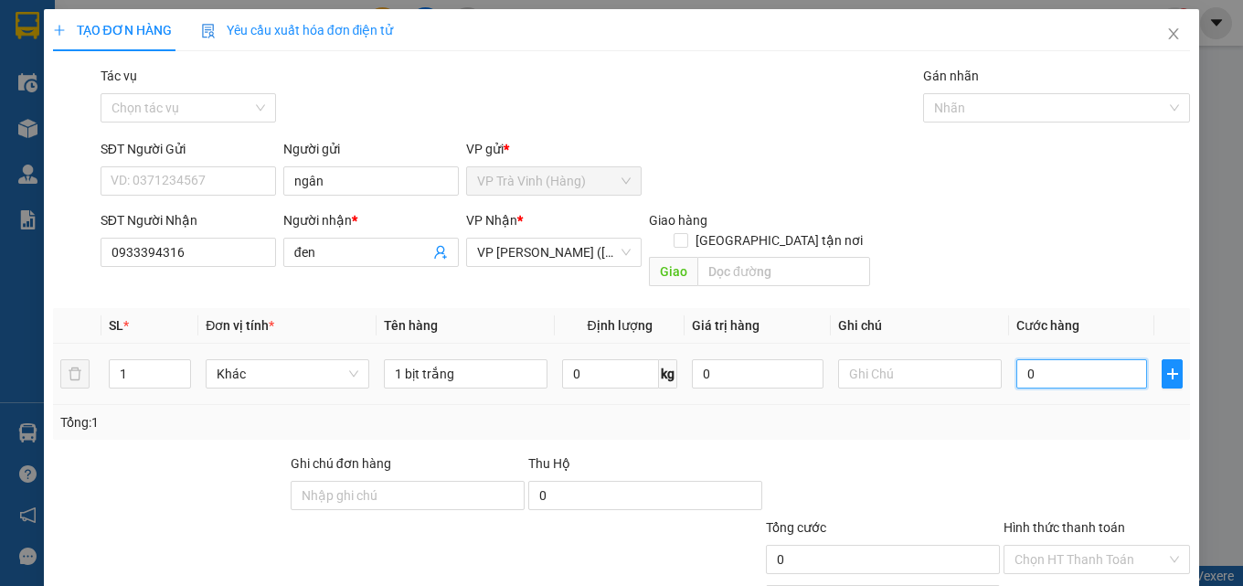
click at [1034, 359] on input "0" at bounding box center [1082, 373] width 132 height 29
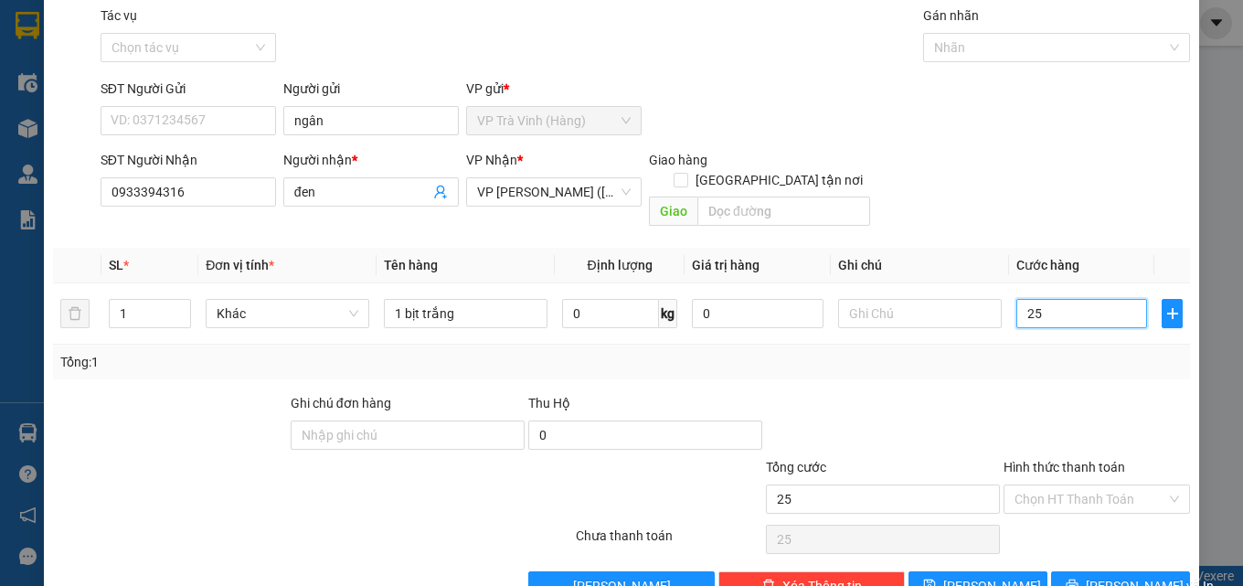
scroll to position [90, 0]
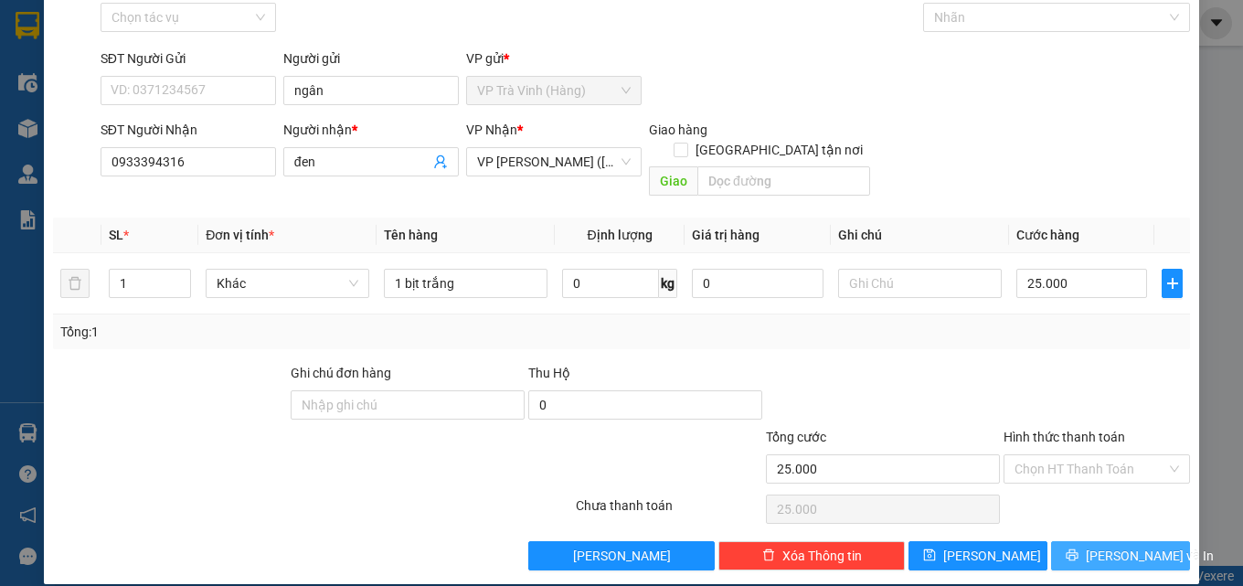
click at [1100, 546] on span "[PERSON_NAME] và In" at bounding box center [1150, 556] width 128 height 20
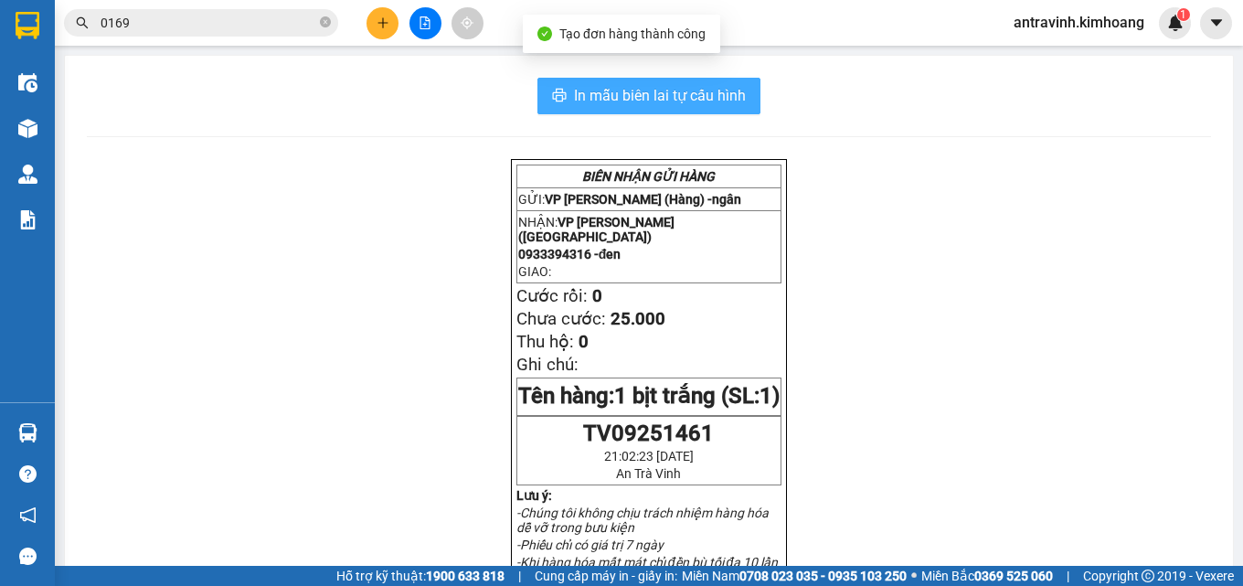
click at [722, 94] on span "In mẫu biên lai tự cấu hình" at bounding box center [660, 95] width 172 height 23
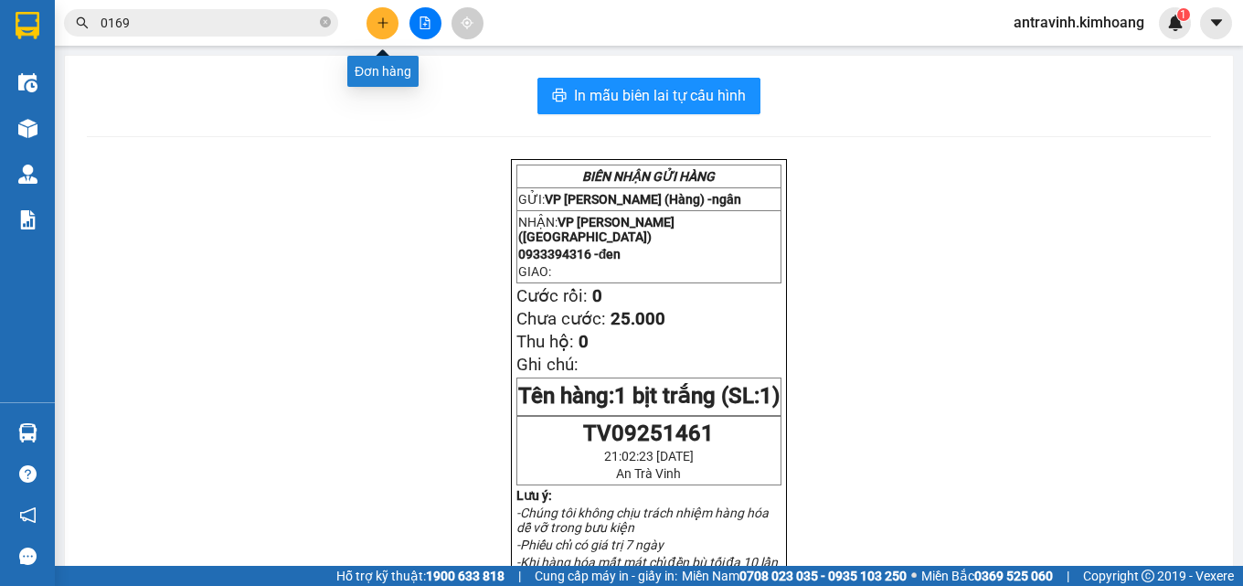
click at [386, 23] on icon "plus" at bounding box center [382, 22] width 10 height 1
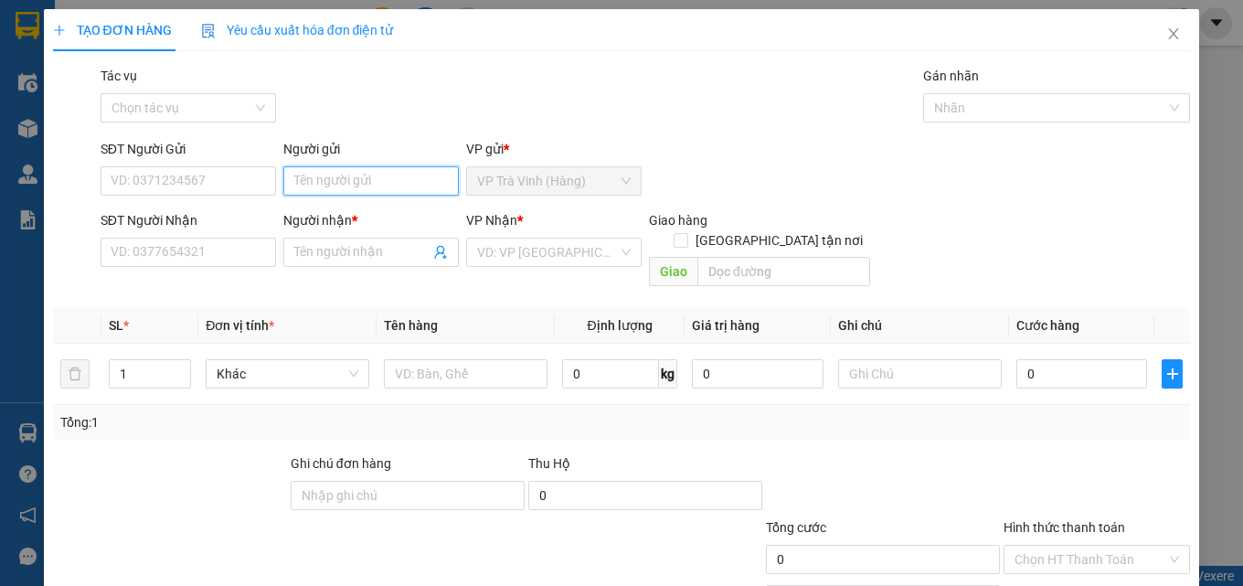
click at [395, 186] on input "Người gửi" at bounding box center [370, 180] width 175 height 29
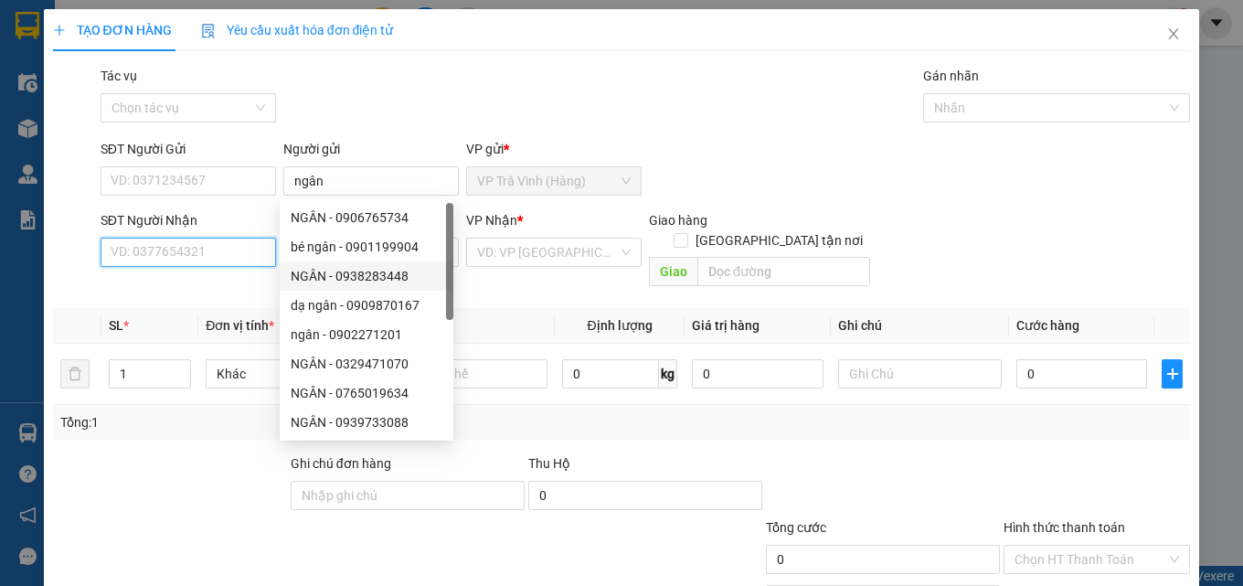
click at [234, 249] on input "SĐT Người Nhận" at bounding box center [188, 252] width 175 height 29
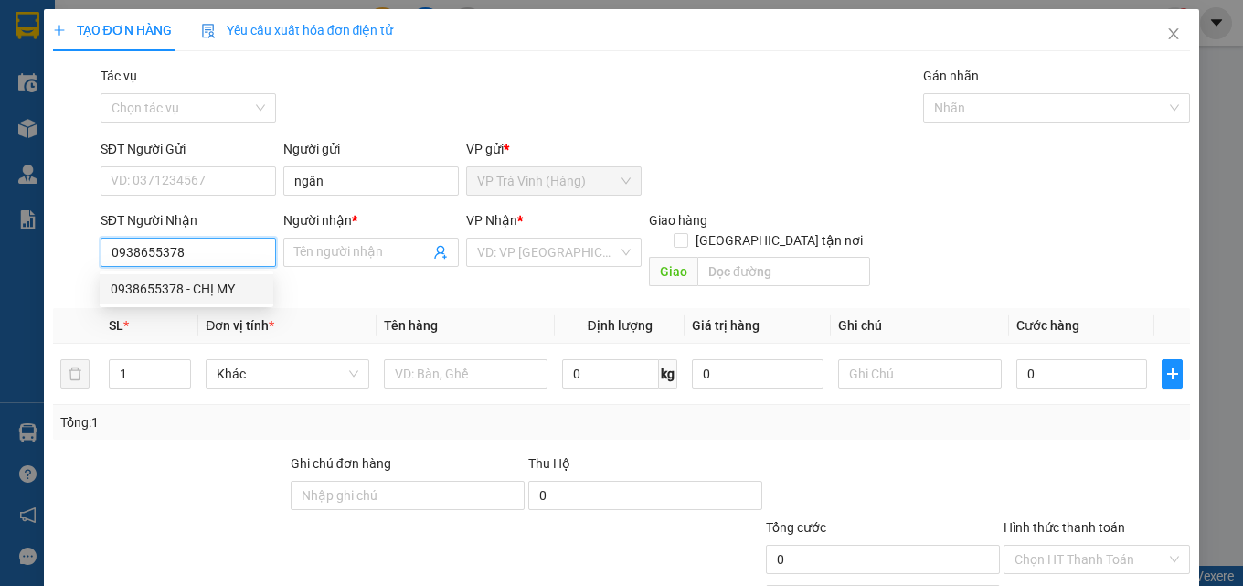
click at [224, 296] on div "0938655378 - CHỊ MY" at bounding box center [187, 289] width 152 height 20
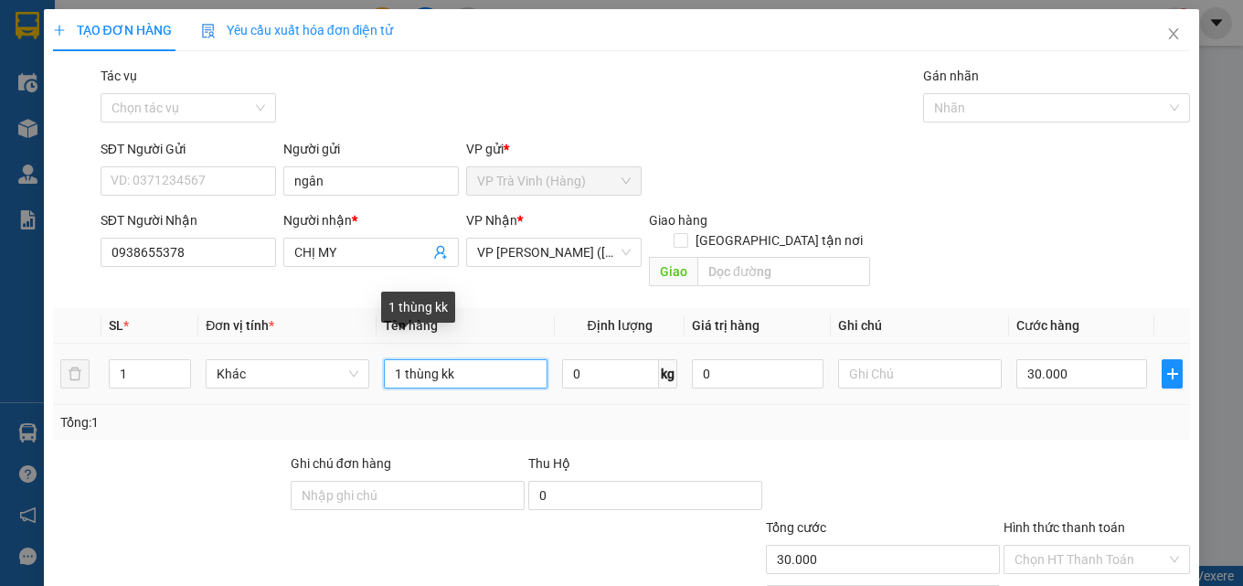
click at [435, 359] on input "1 thùng kk" at bounding box center [466, 373] width 164 height 29
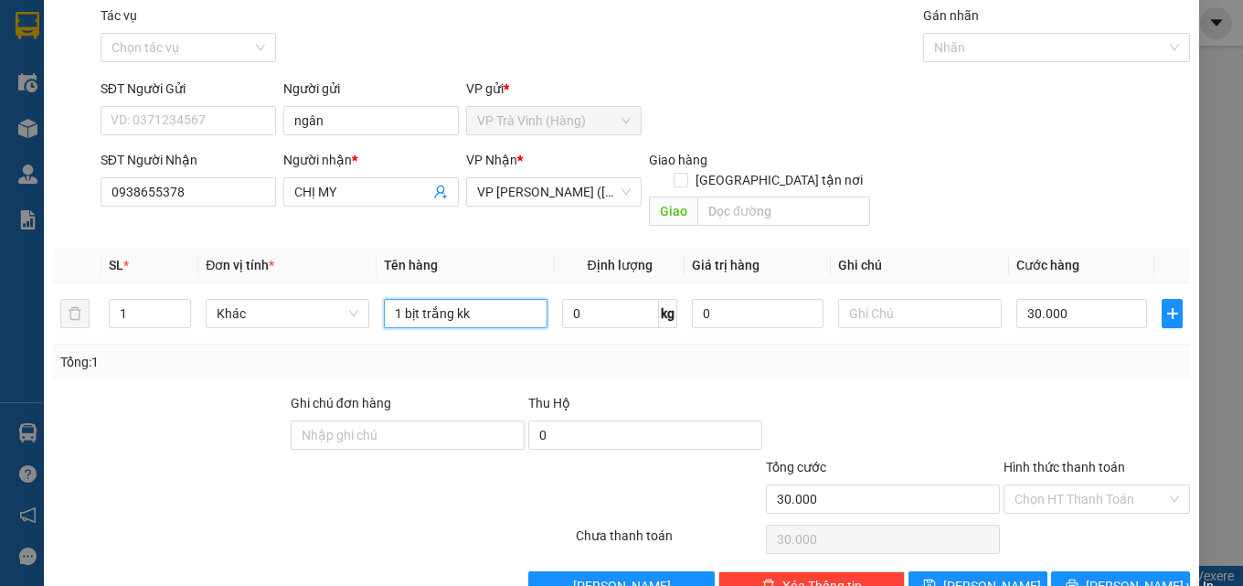
scroll to position [90, 0]
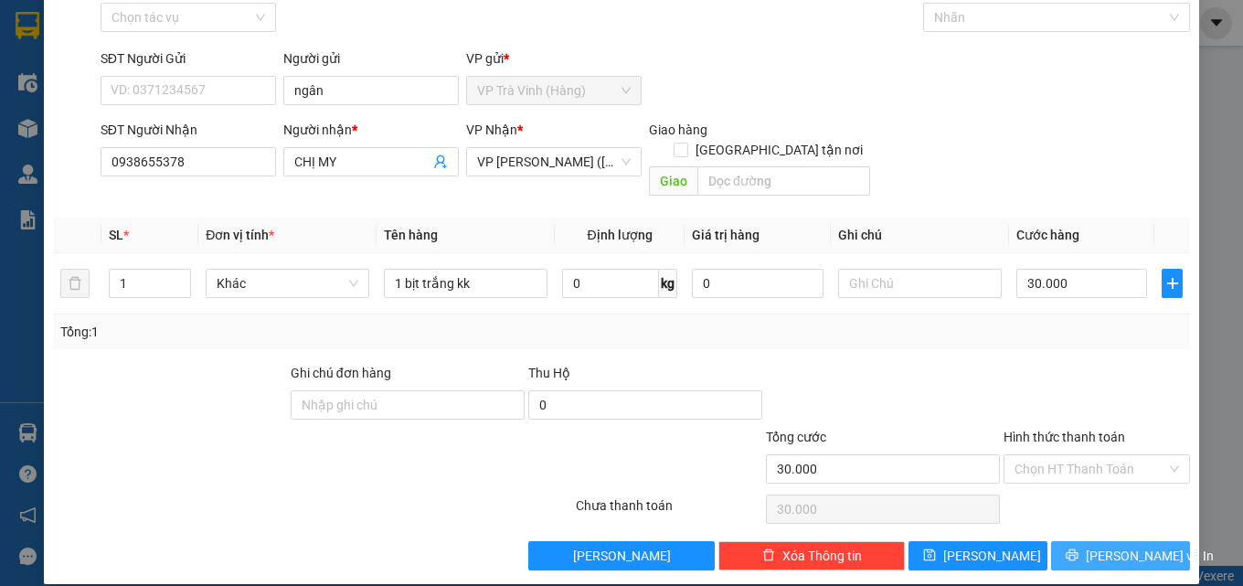
click at [1087, 541] on button "[PERSON_NAME] và In" at bounding box center [1120, 555] width 139 height 29
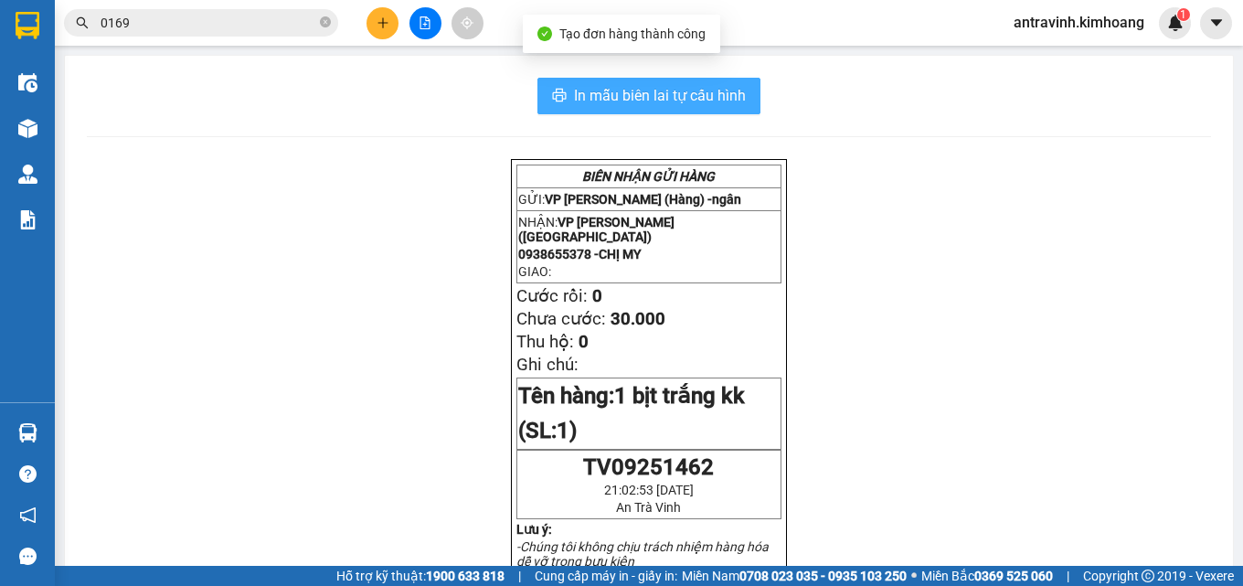
click at [714, 101] on span "In mẫu biên lai tự cấu hình" at bounding box center [660, 95] width 172 height 23
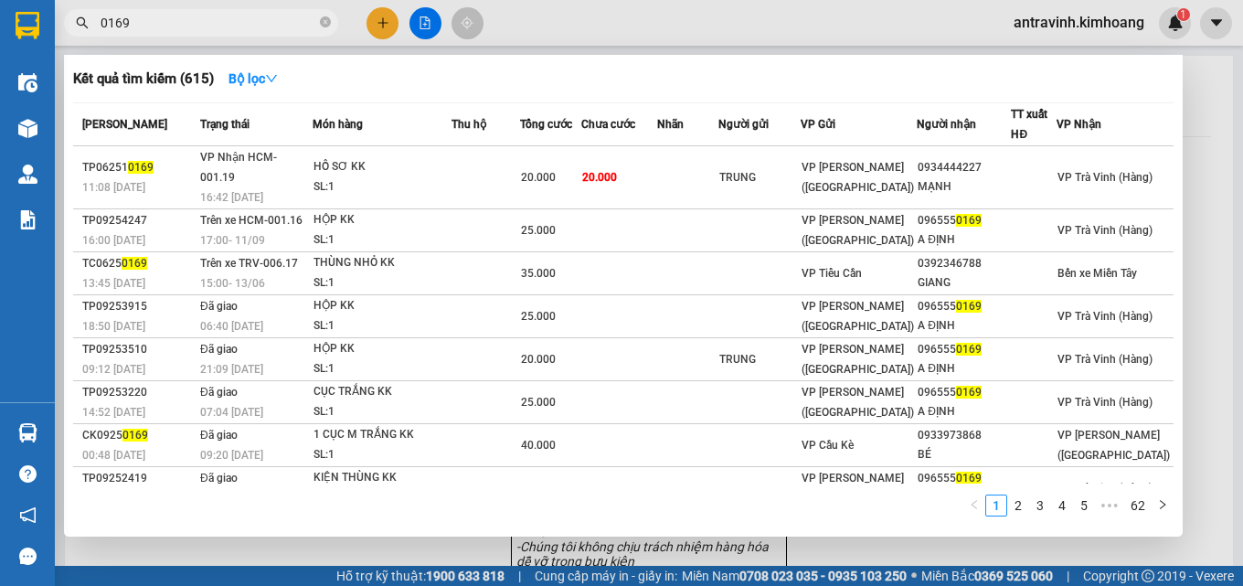
click at [276, 19] on input "0169" at bounding box center [209, 23] width 216 height 20
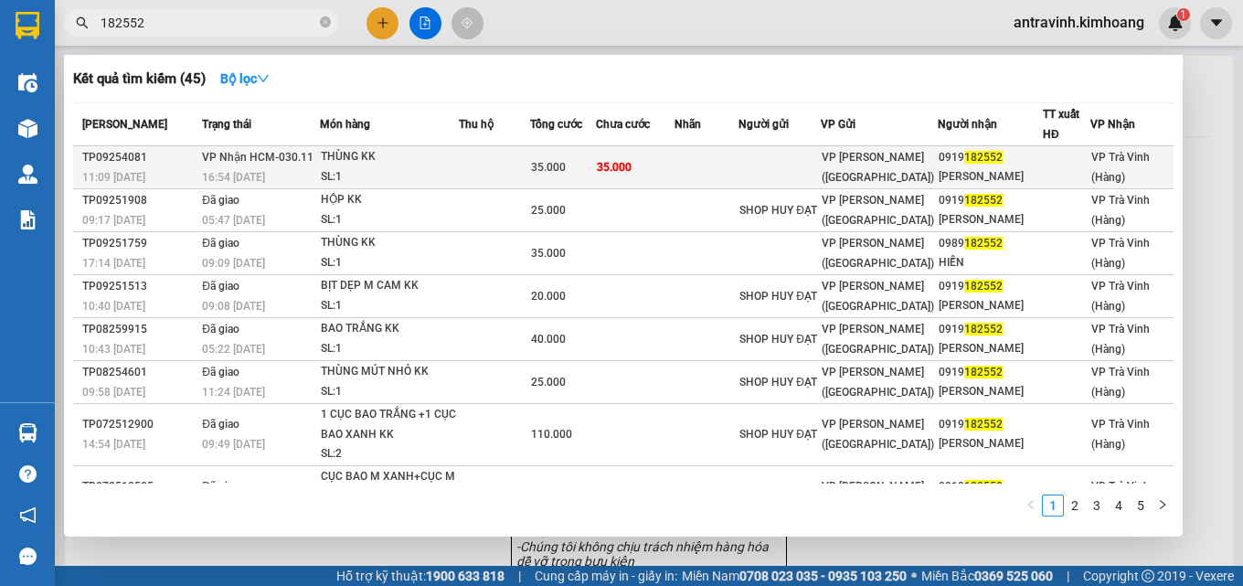
click at [578, 167] on div "35.000" at bounding box center [563, 167] width 64 height 20
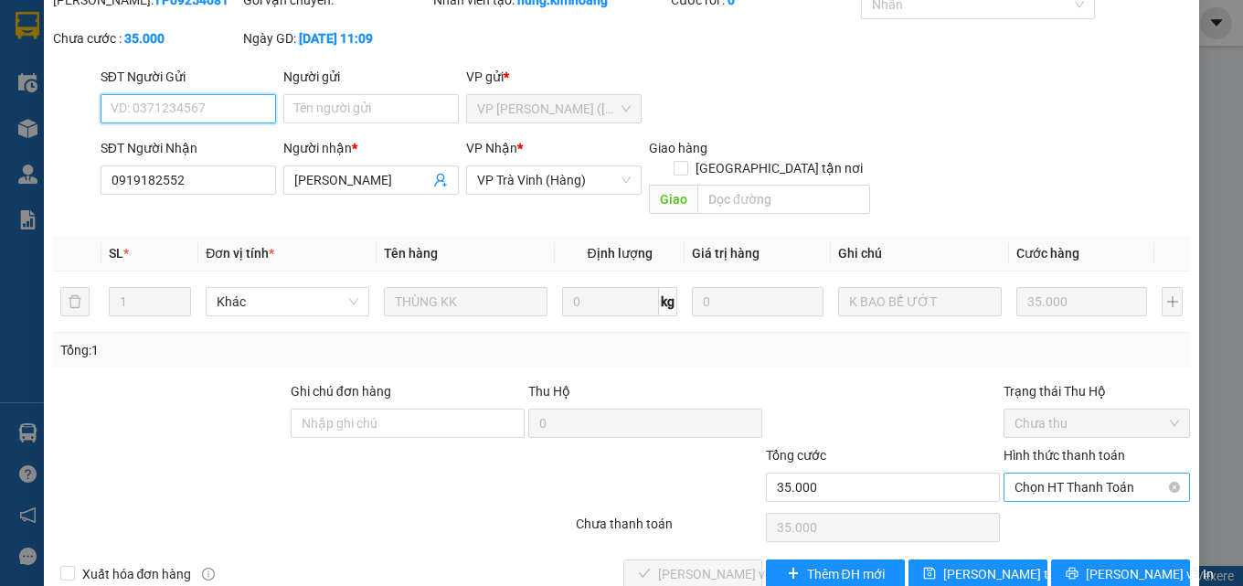
scroll to position [94, 0]
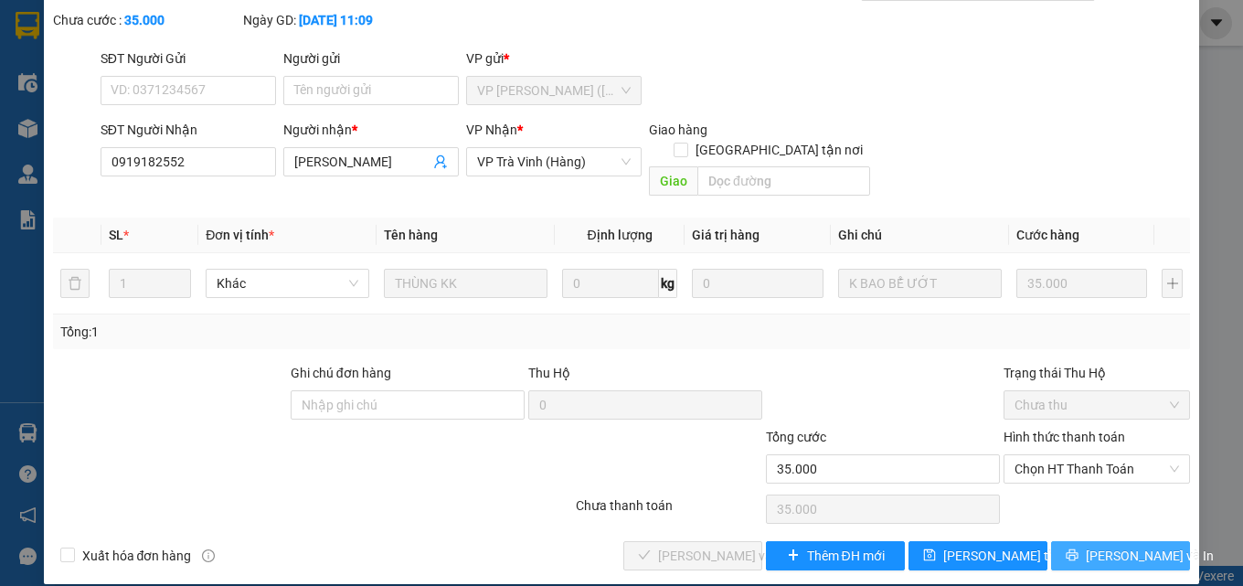
click at [1118, 546] on span "[PERSON_NAME] và In" at bounding box center [1150, 556] width 128 height 20
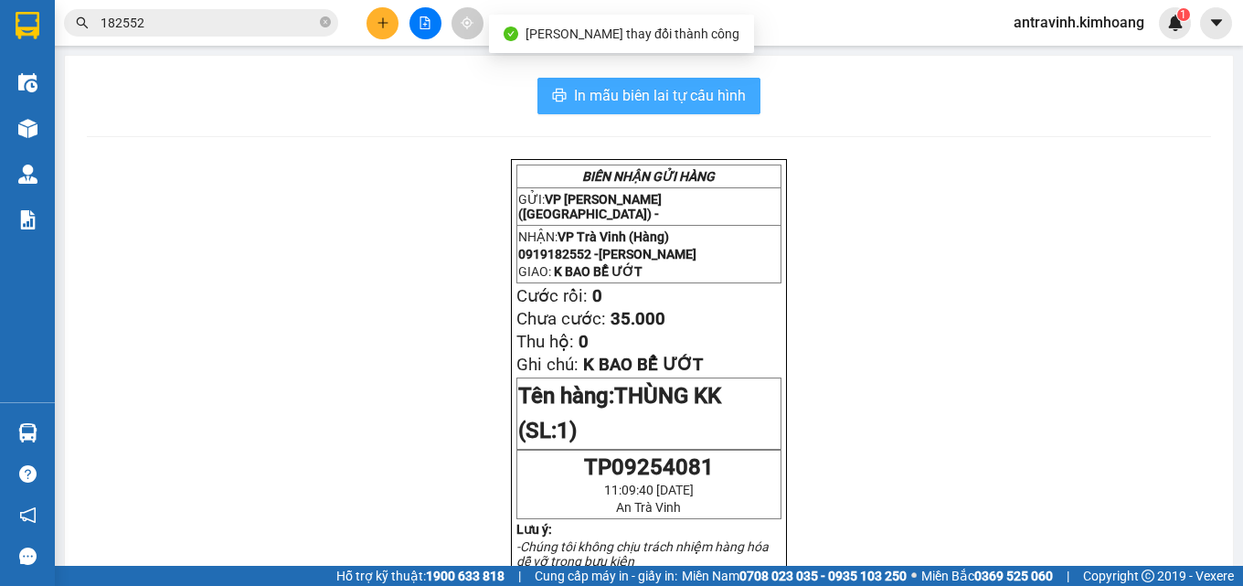
click at [693, 90] on span "In mẫu biên lai tự cấu hình" at bounding box center [660, 95] width 172 height 23
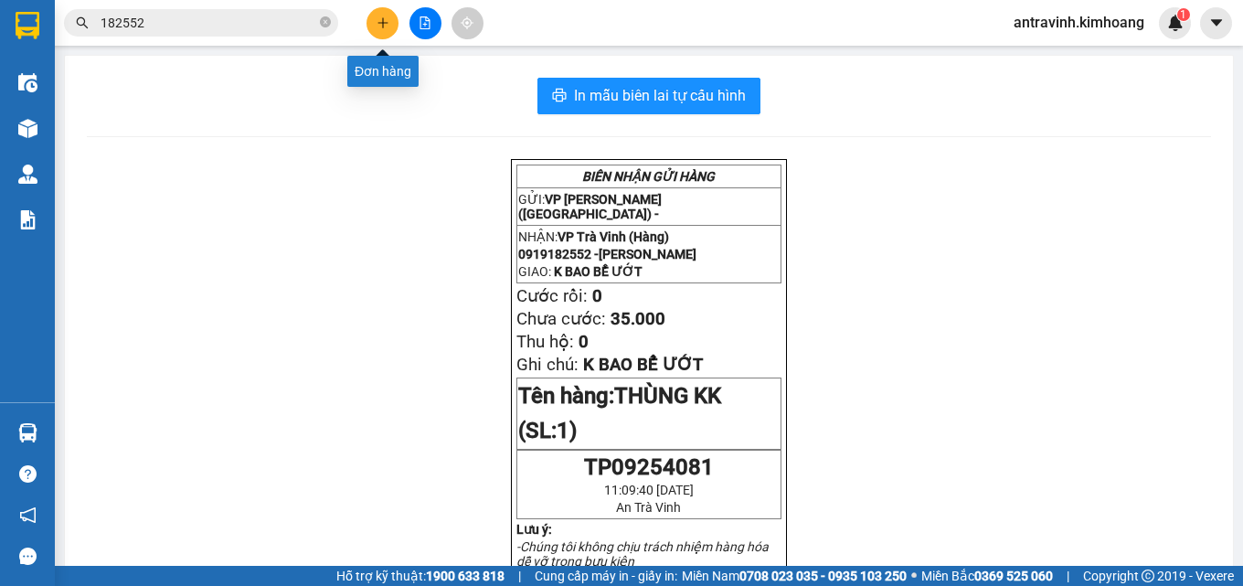
click at [380, 19] on icon "plus" at bounding box center [382, 22] width 13 height 13
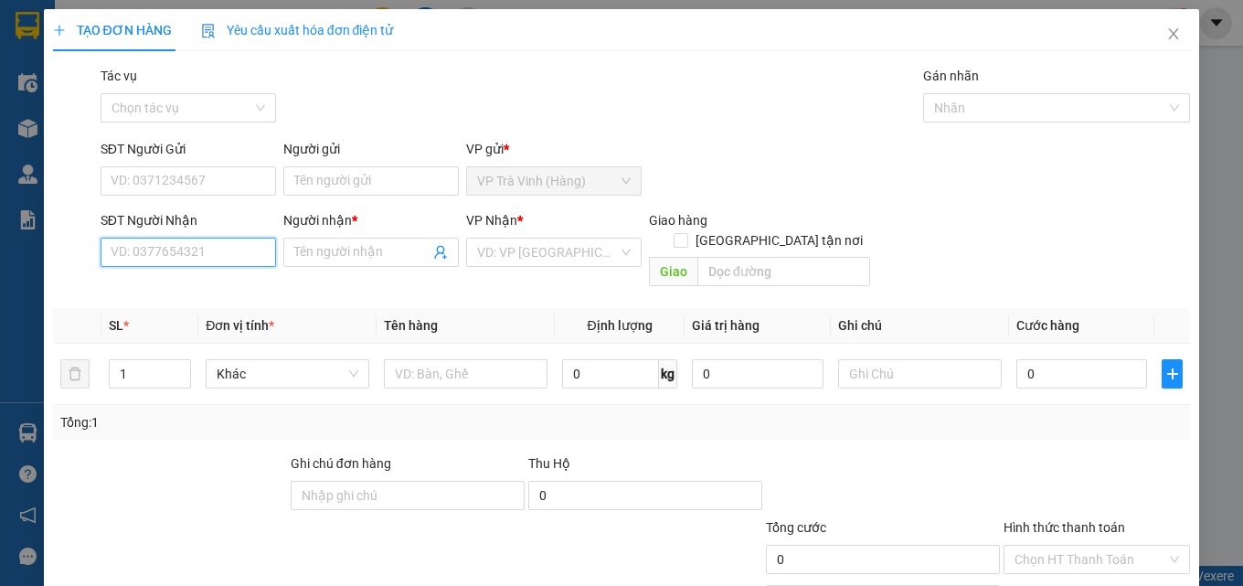
click at [224, 255] on input "SĐT Người Nhận" at bounding box center [188, 252] width 175 height 29
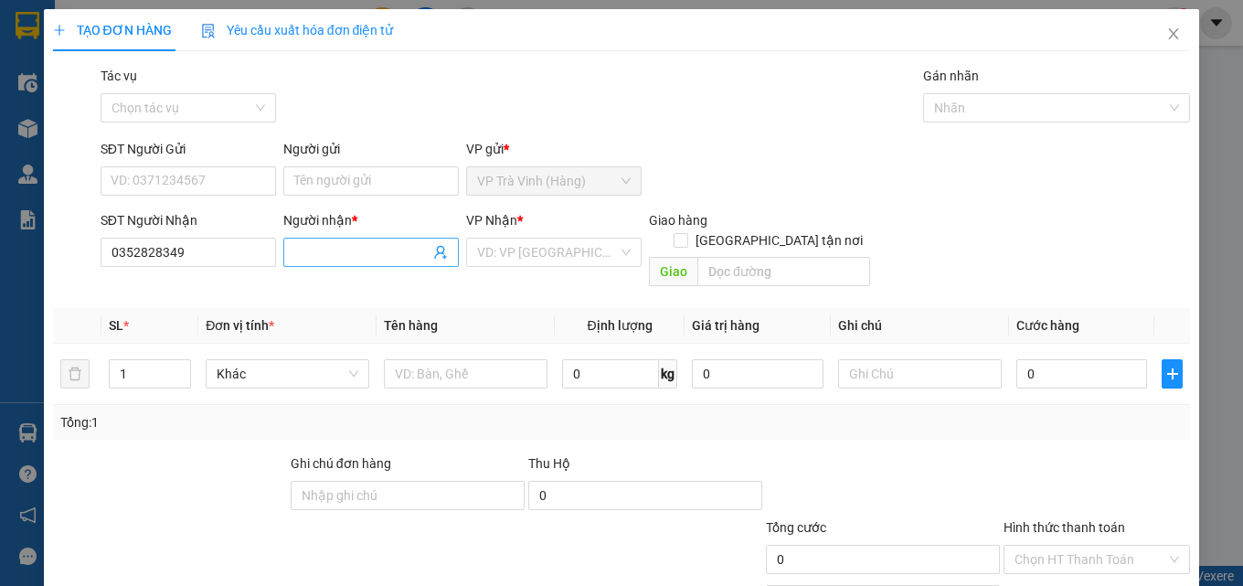
click at [312, 254] on input "Người nhận *" at bounding box center [361, 252] width 135 height 20
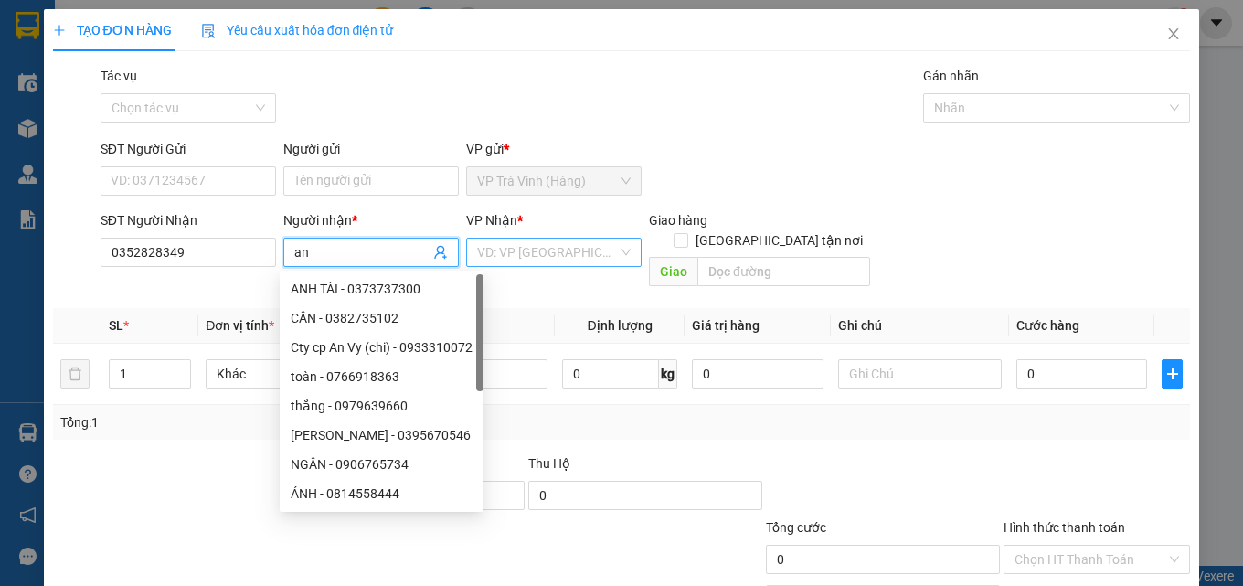
click at [522, 255] on input "search" at bounding box center [547, 252] width 141 height 27
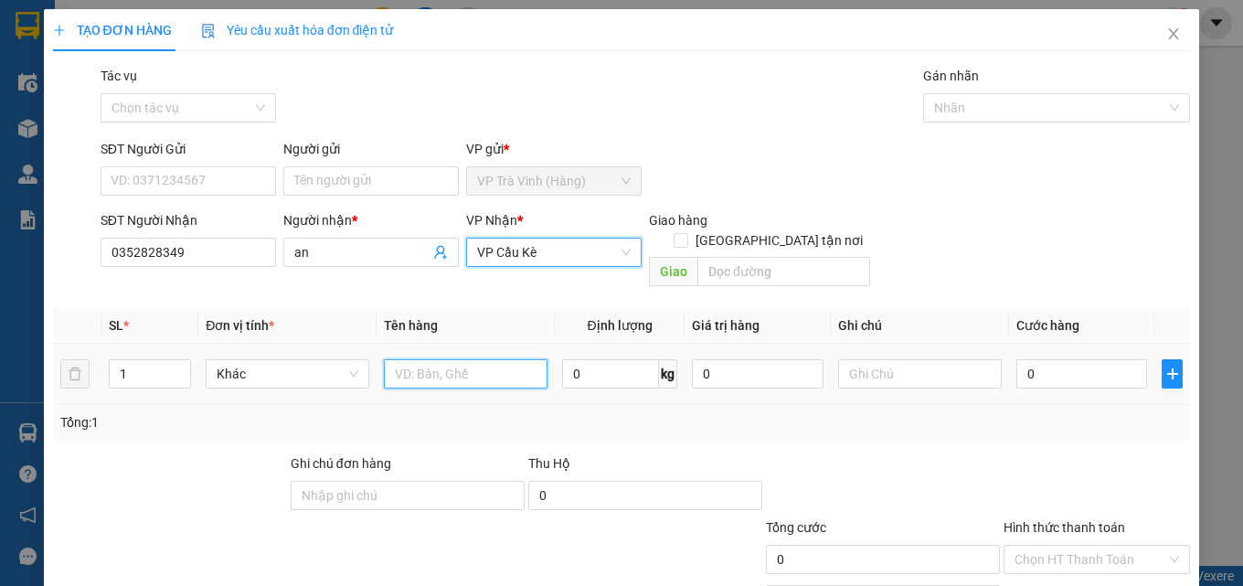
click at [459, 359] on input "text" at bounding box center [466, 373] width 164 height 29
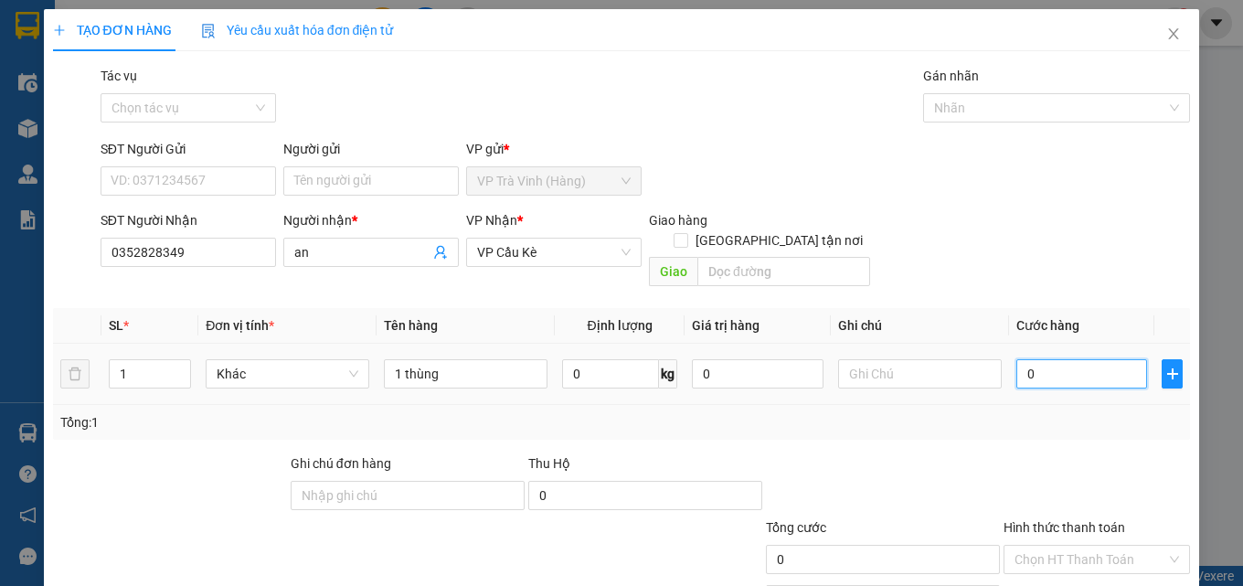
click at [1071, 359] on input "0" at bounding box center [1082, 373] width 132 height 29
click at [1087, 546] on input "Hình thức thanh toán" at bounding box center [1090, 559] width 152 height 27
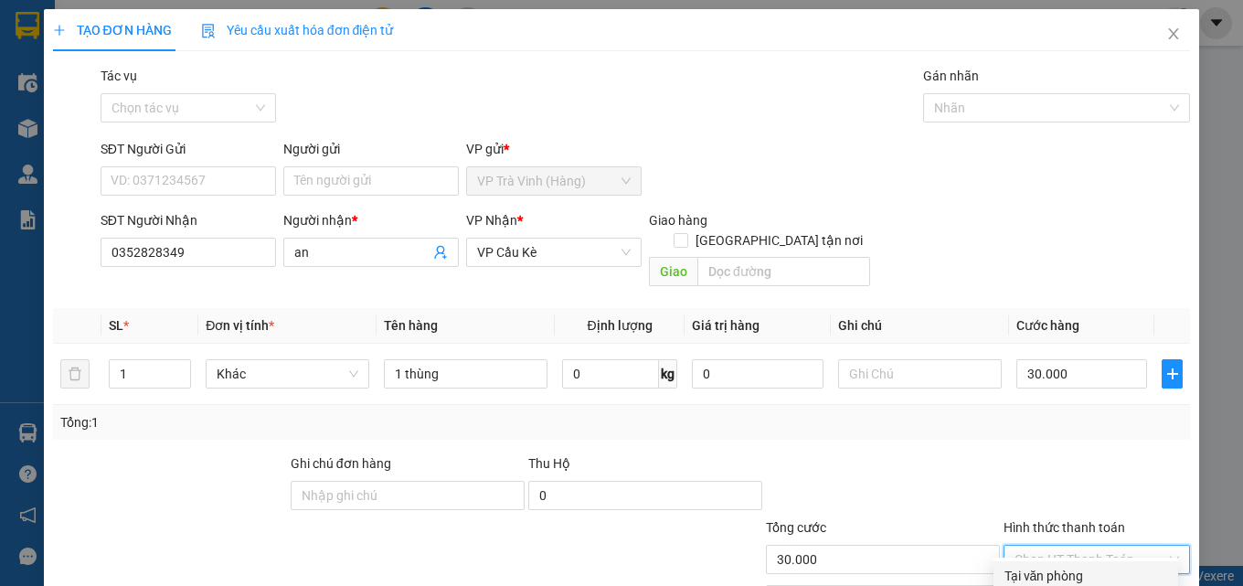
click at [1087, 566] on div "Tại văn phòng" at bounding box center [1085, 576] width 163 height 20
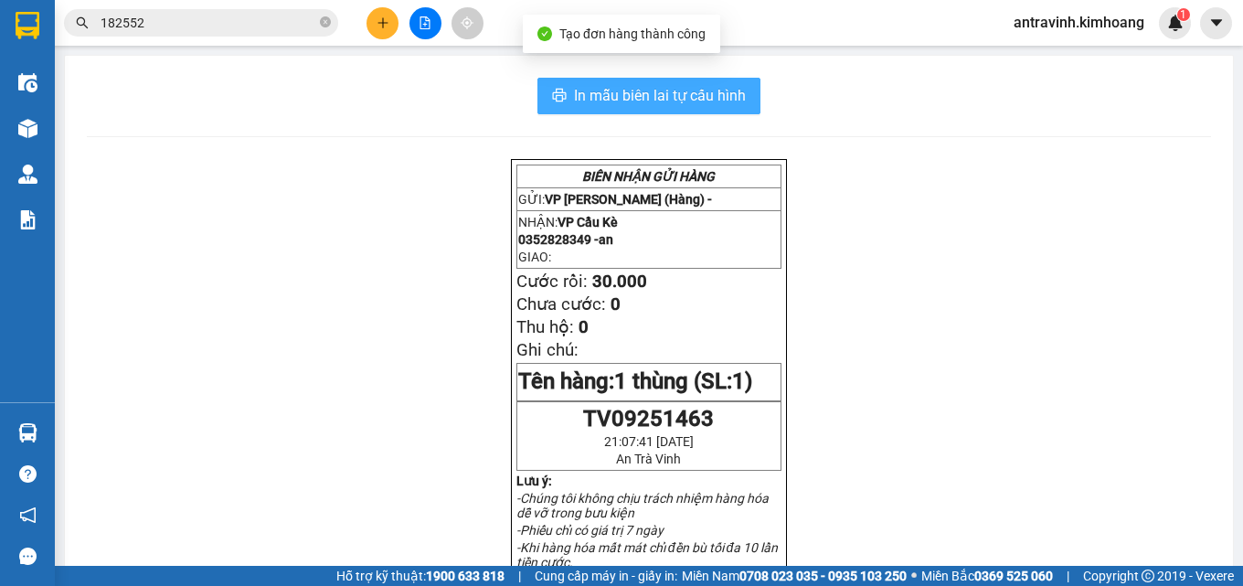
click at [715, 88] on span "In mẫu biên lai tự cấu hình" at bounding box center [660, 95] width 172 height 23
